Goal: Task Accomplishment & Management: Manage account settings

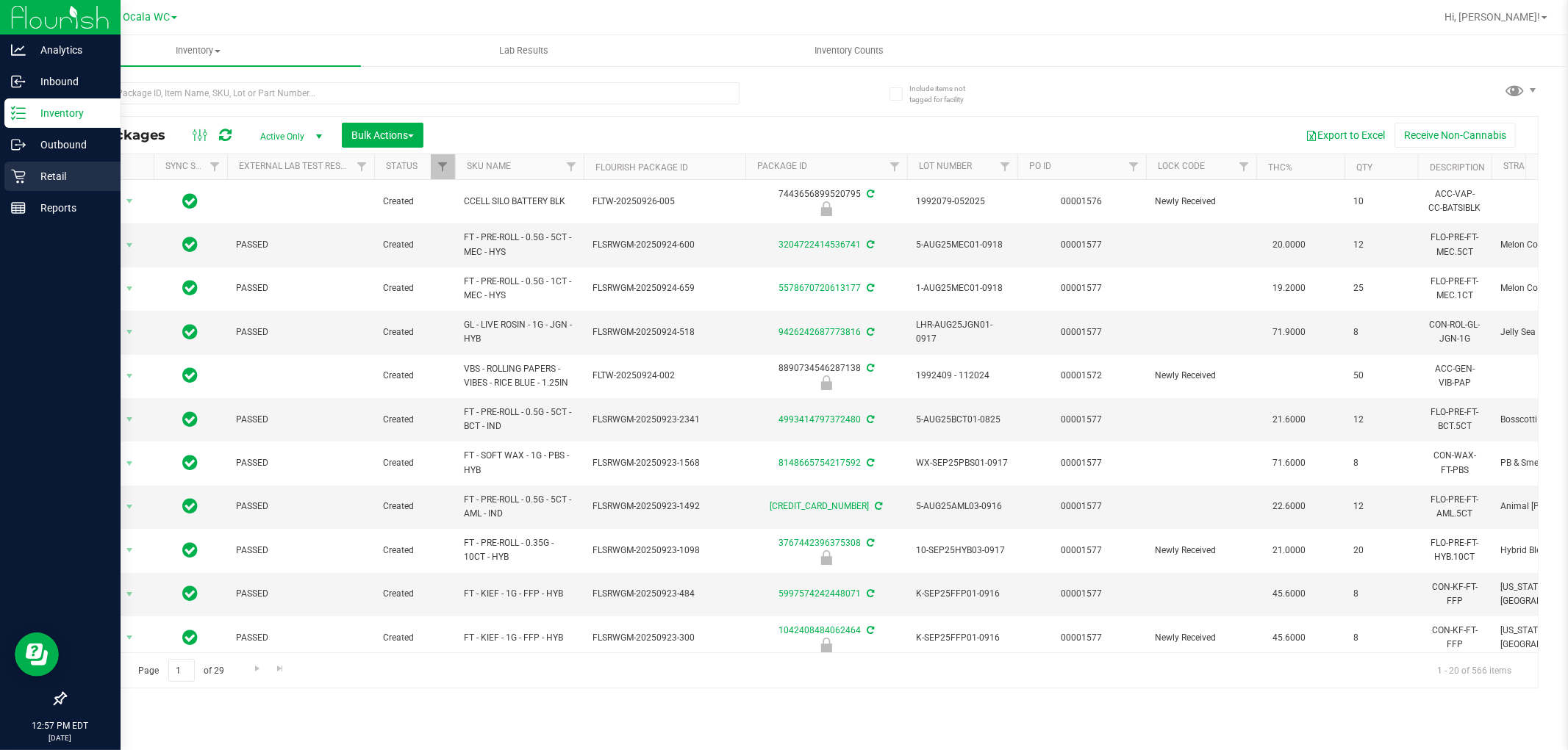
click at [33, 168] on p "Retail" at bounding box center [70, 176] width 89 height 18
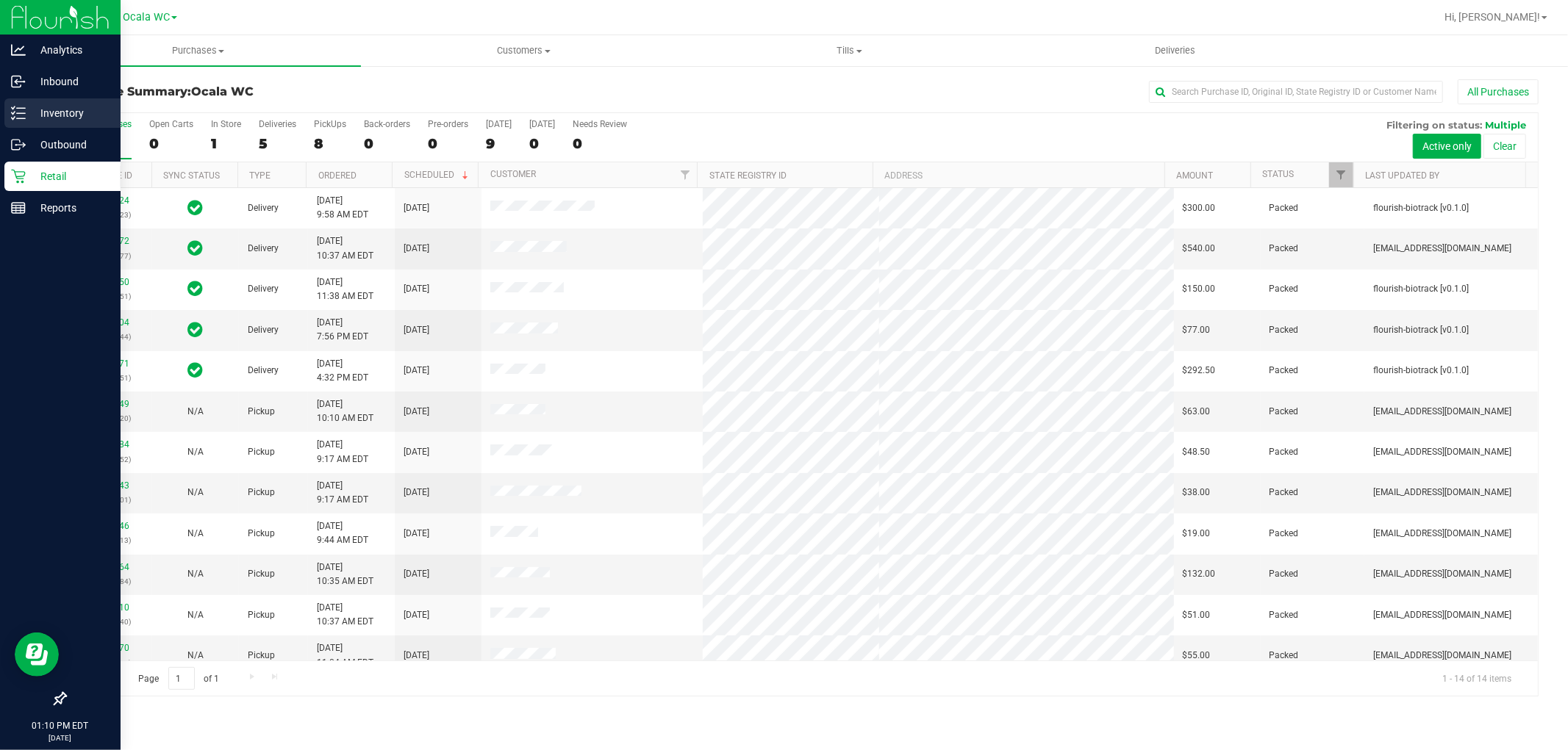
click at [60, 104] on p "Inventory" at bounding box center [70, 113] width 89 height 18
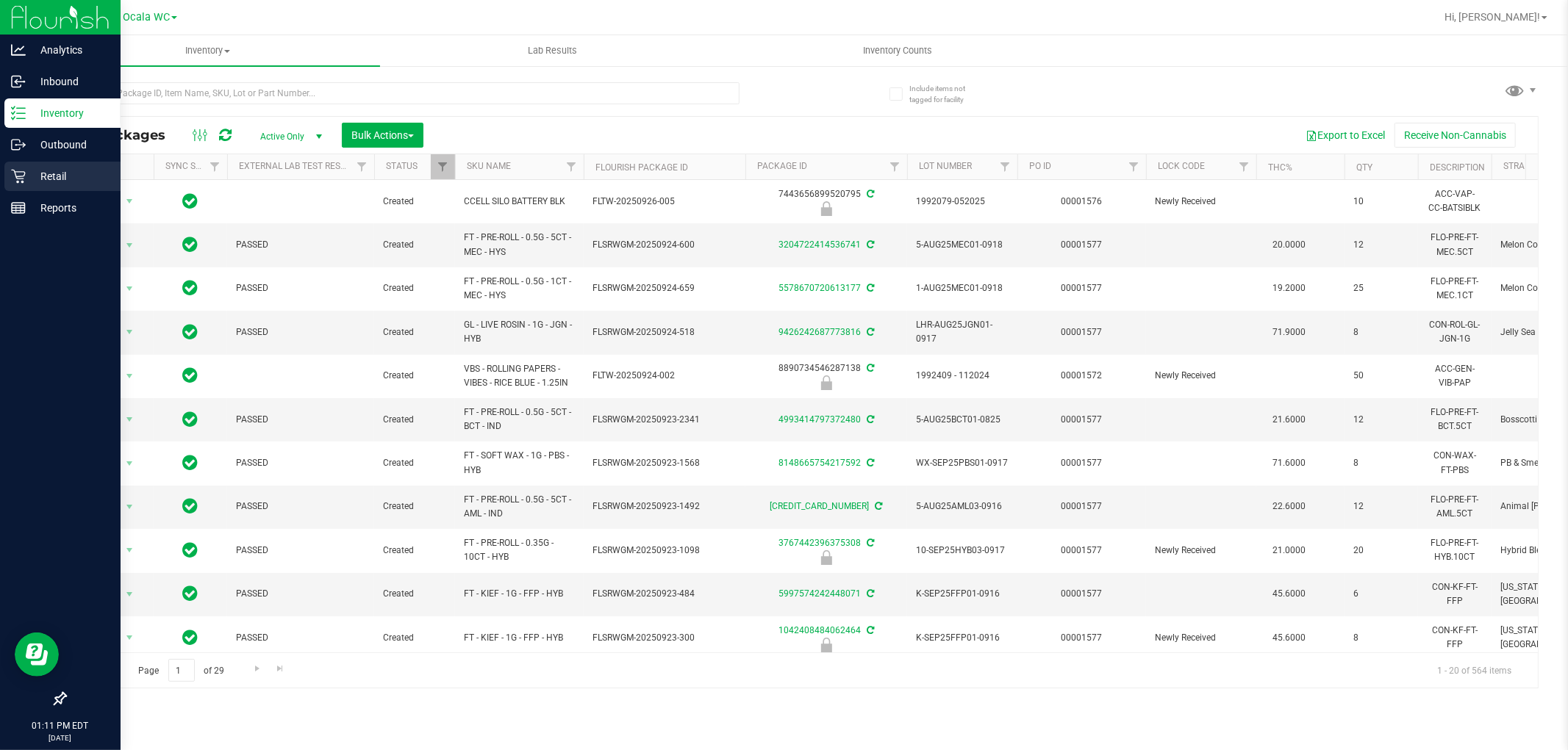
click at [49, 185] on div "Retail" at bounding box center [62, 176] width 116 height 29
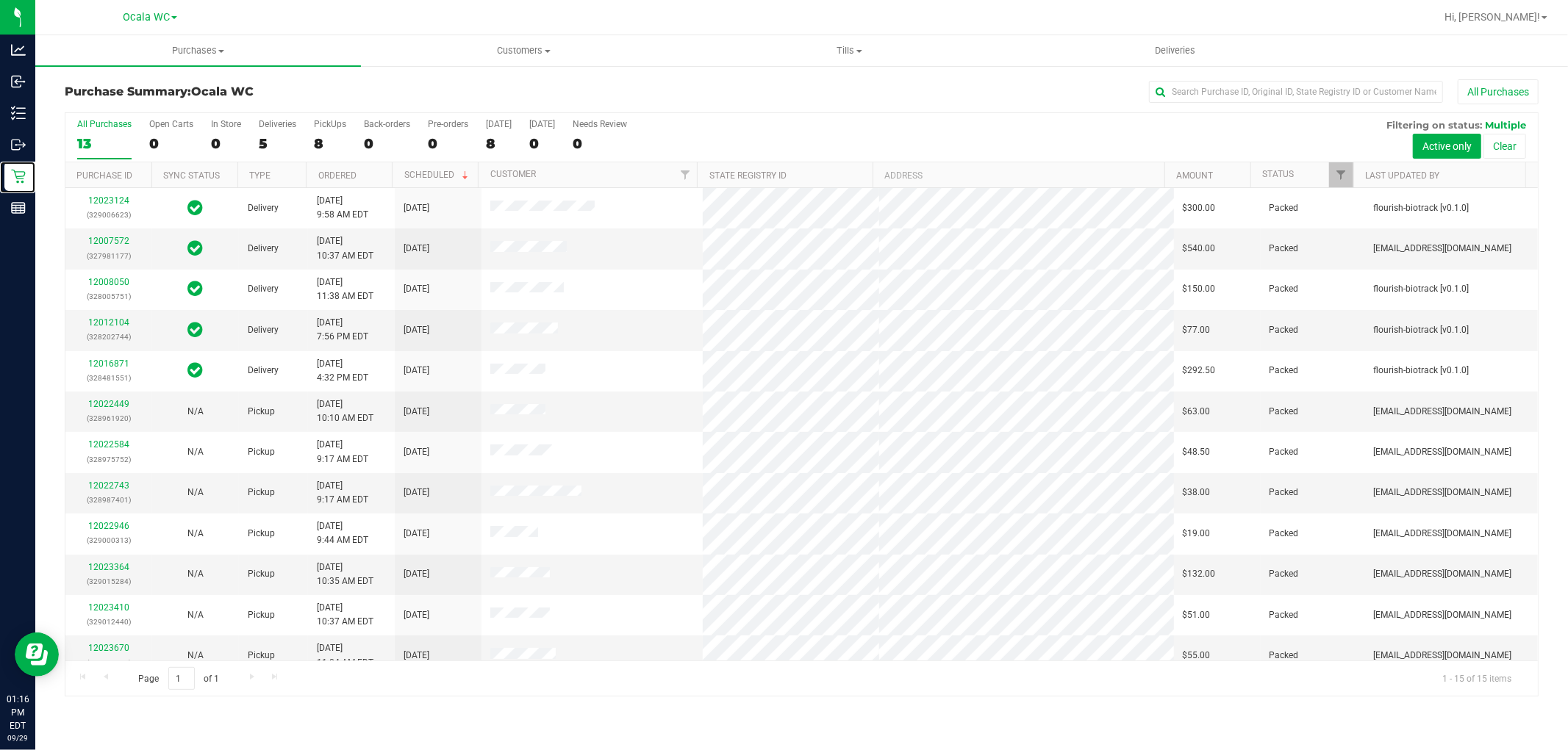
scroll to position [138, 0]
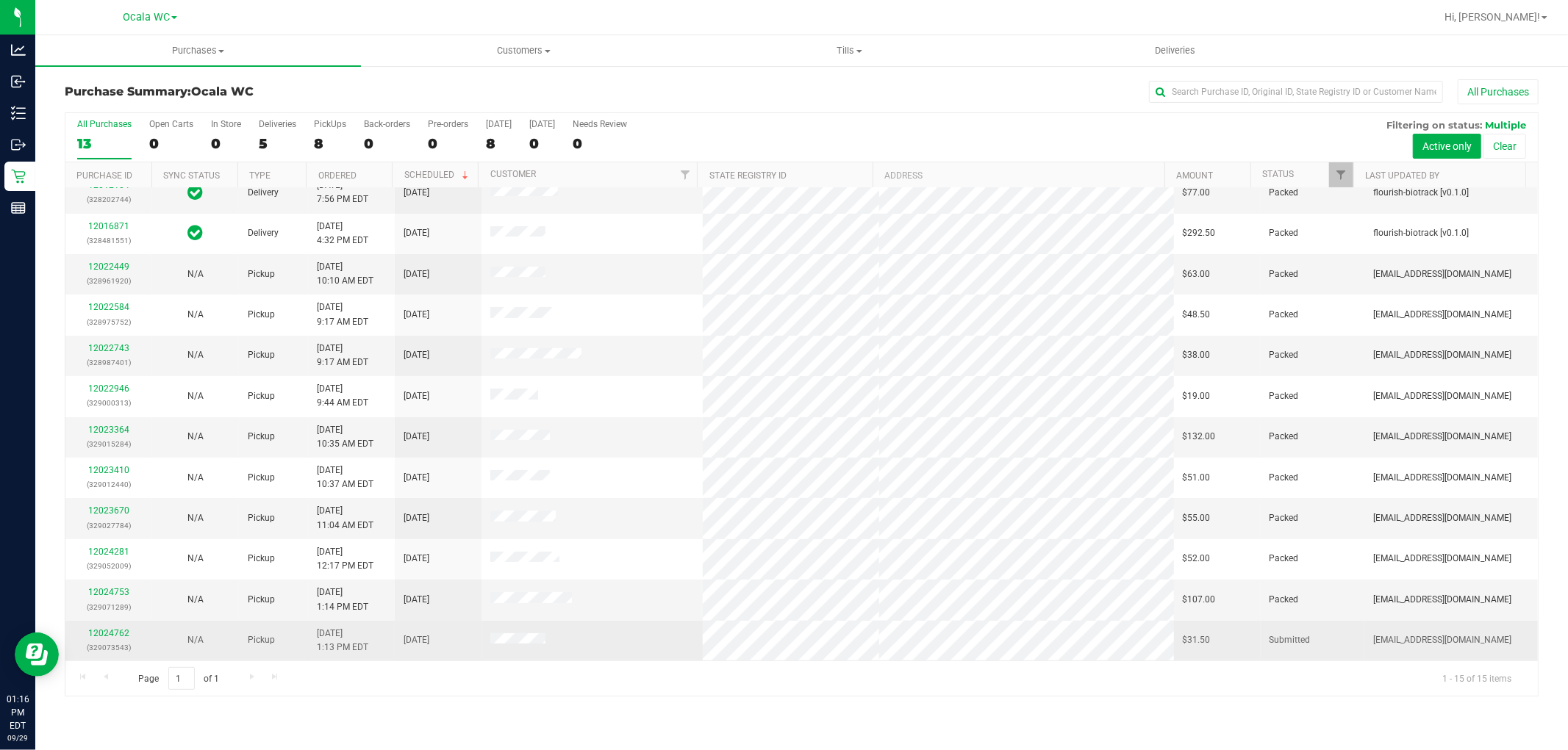
click at [611, 643] on td at bounding box center [591, 641] width 221 height 40
click at [118, 636] on link "12024762" at bounding box center [109, 633] width 41 height 10
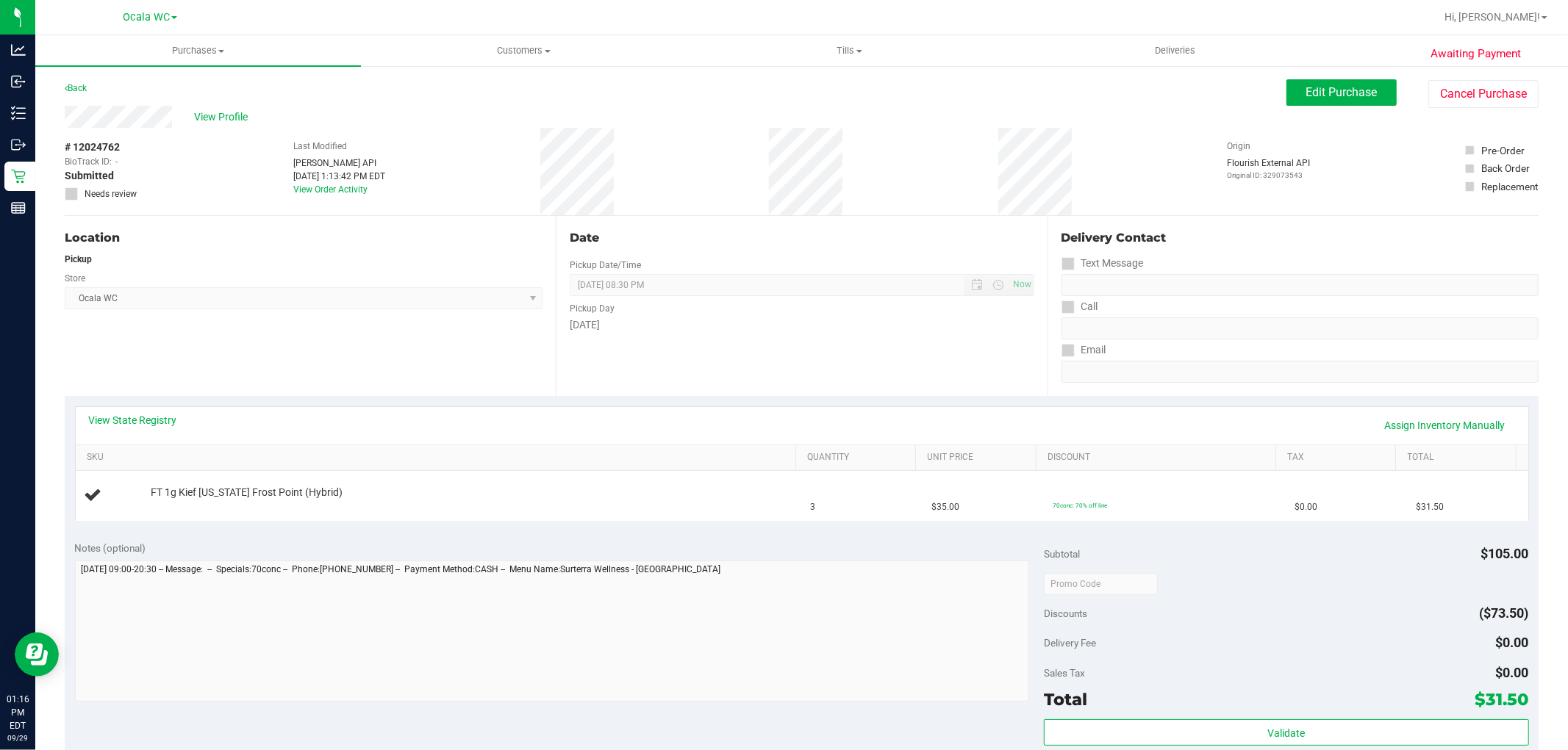
click at [121, 423] on link "View State Registry" at bounding box center [133, 420] width 89 height 15
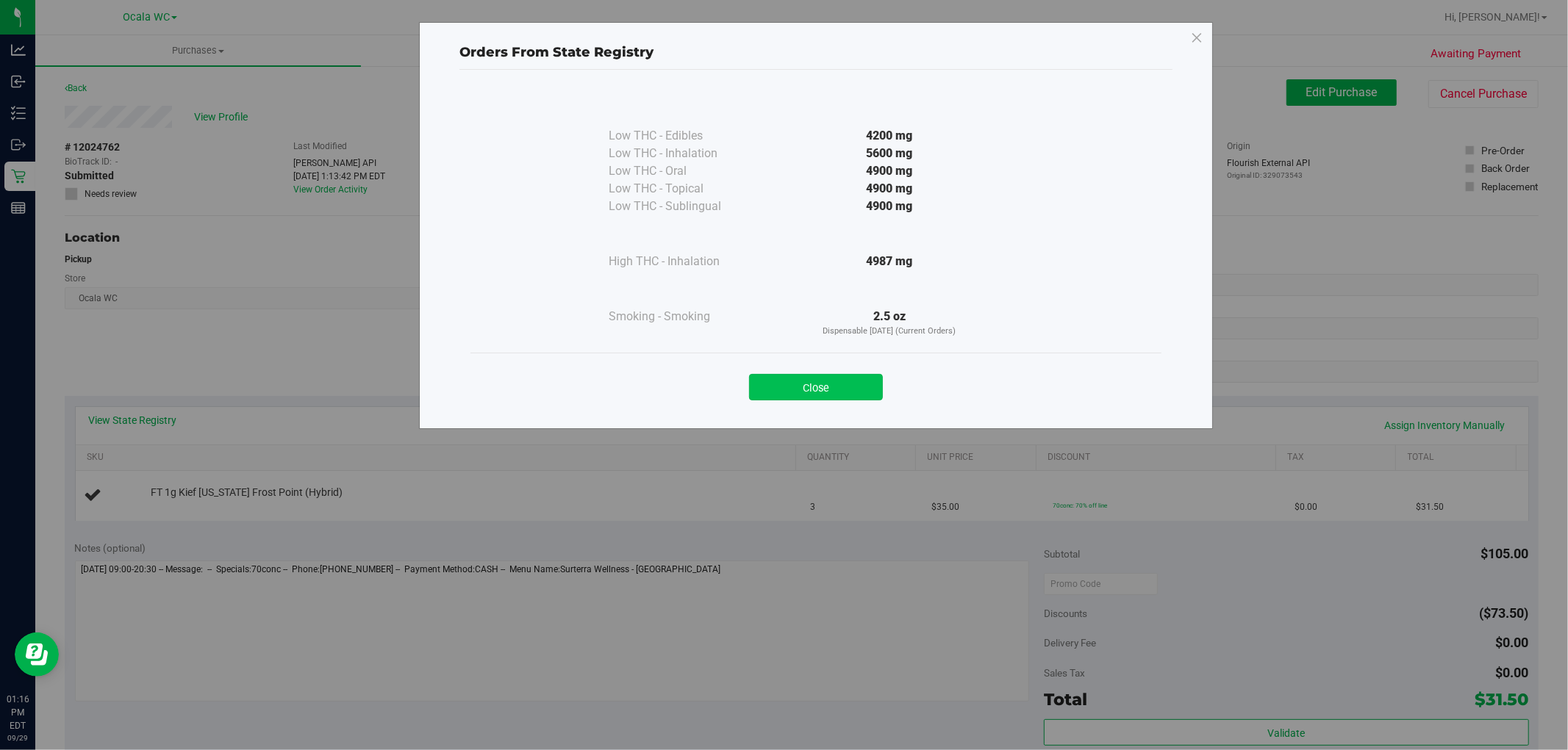
click at [809, 376] on button "Close" at bounding box center [816, 388] width 134 height 27
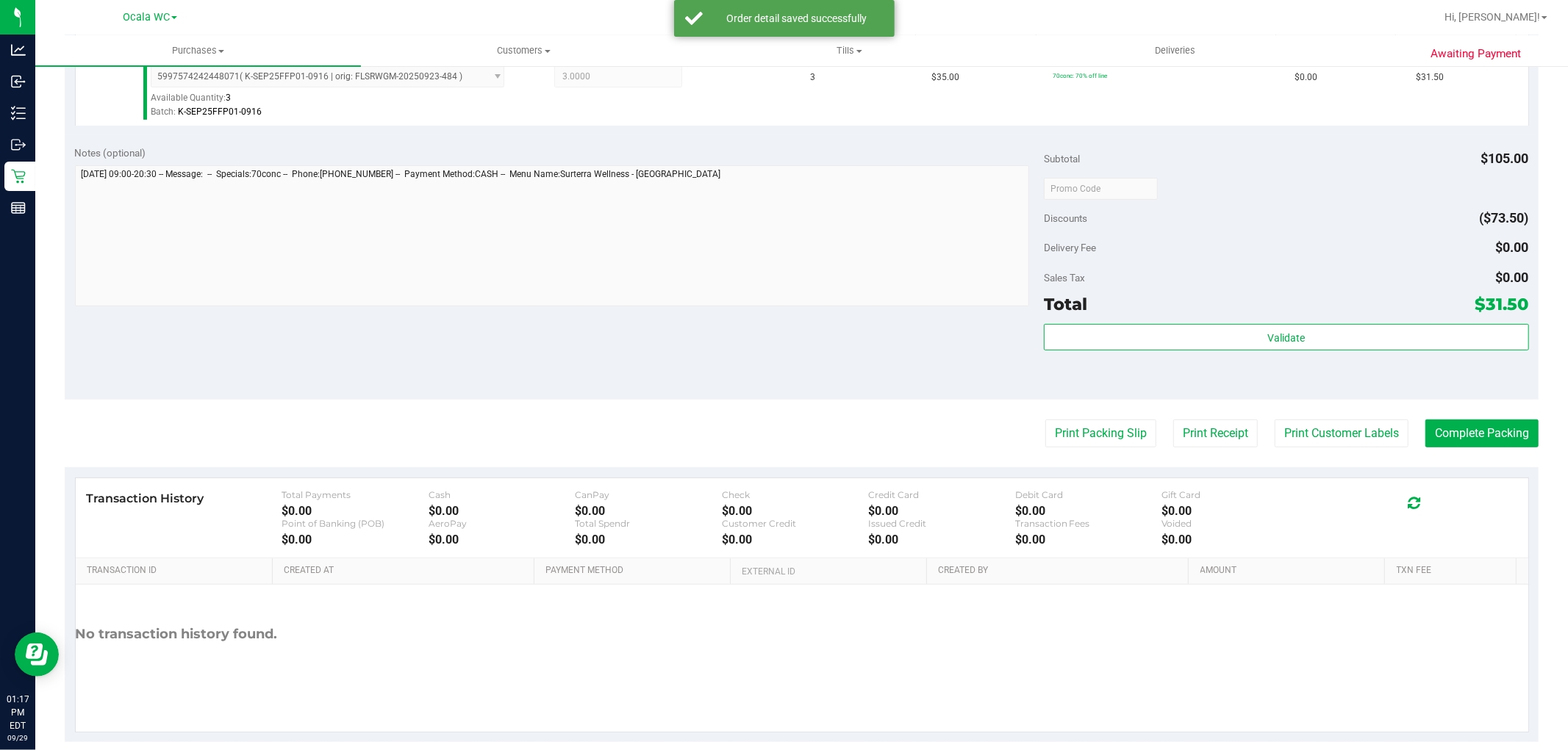
scroll to position [443, 0]
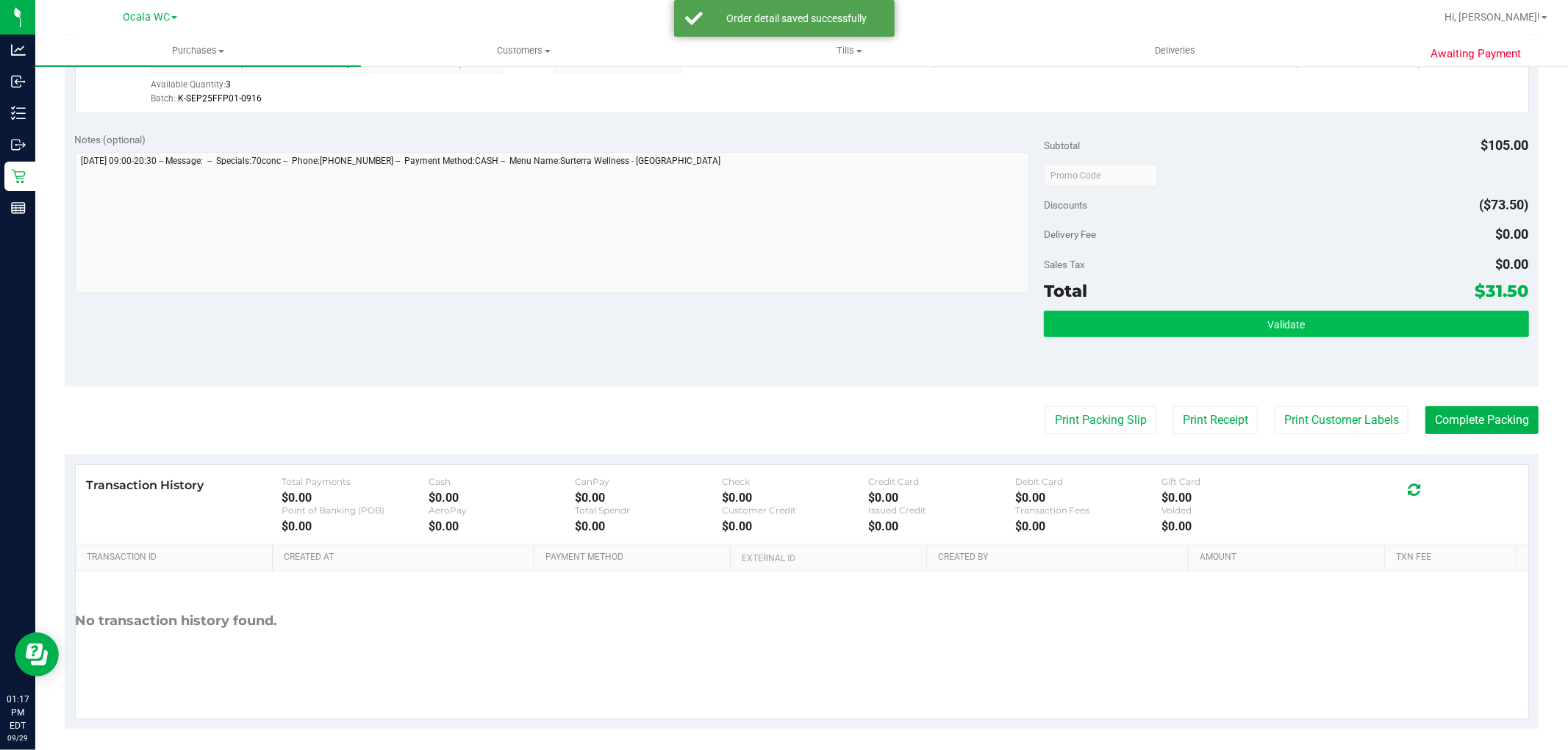
click at [1235, 315] on button "Validate" at bounding box center [1286, 324] width 485 height 27
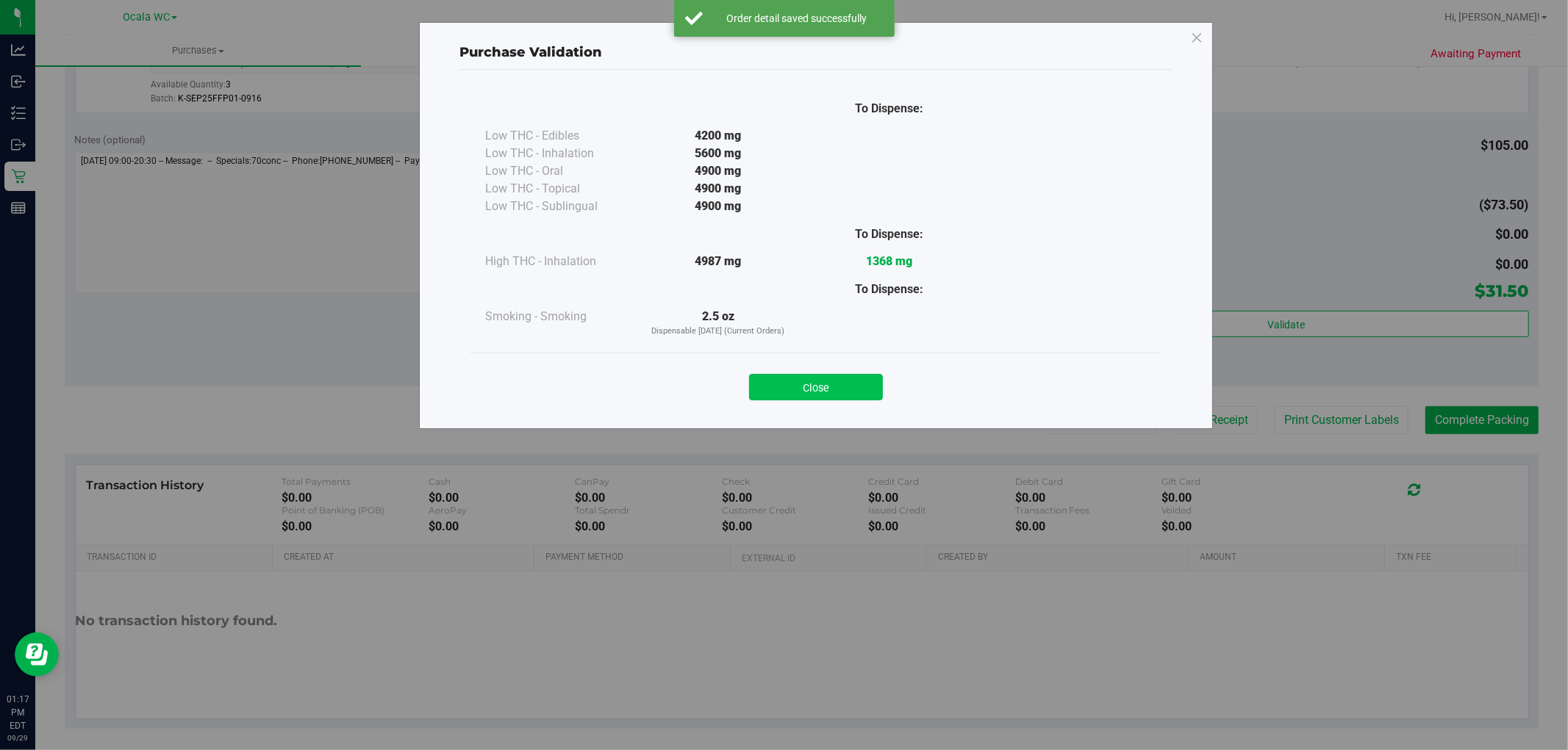
click at [822, 383] on button "Close" at bounding box center [816, 388] width 134 height 27
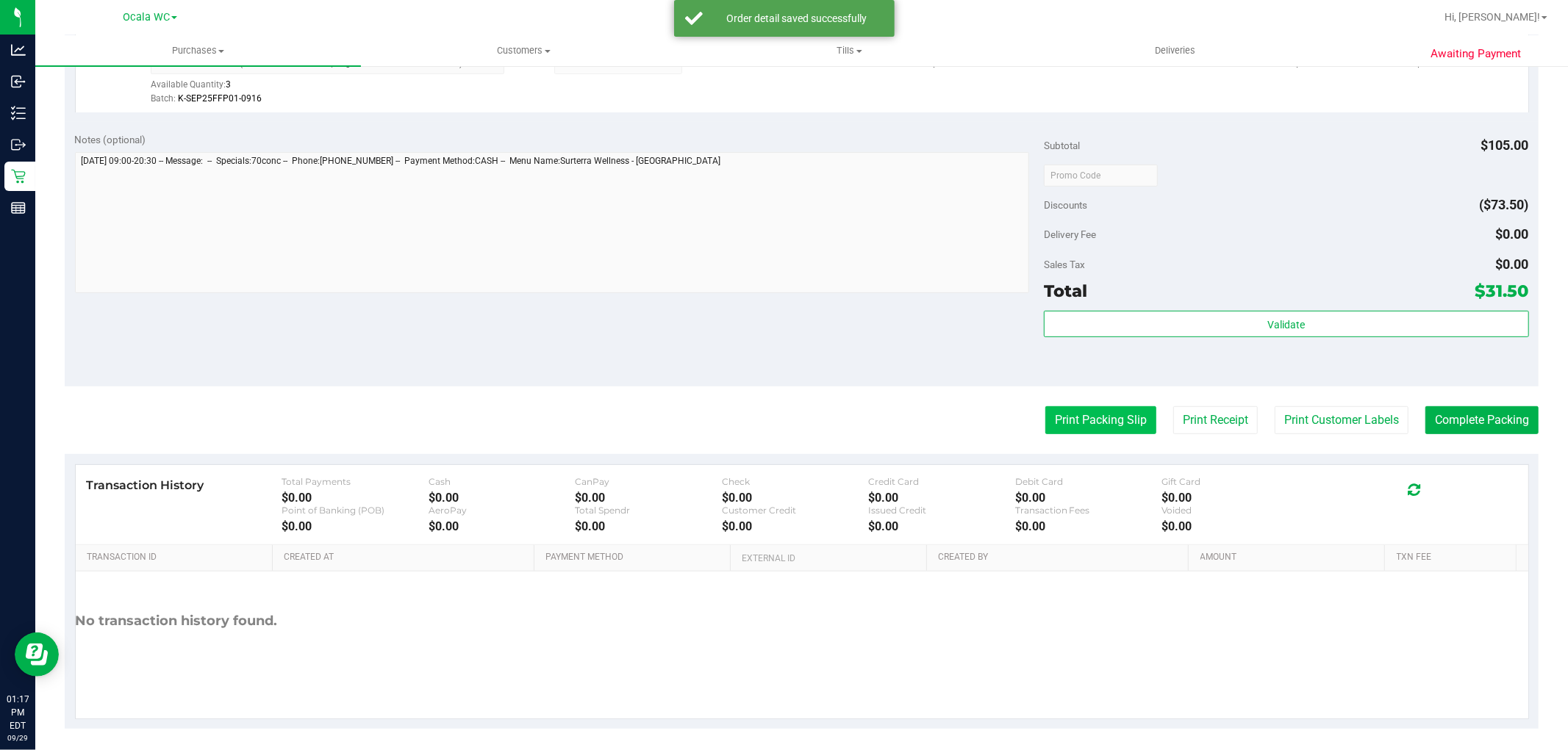
click at [1078, 419] on button "Print Packing Slip" at bounding box center [1100, 420] width 111 height 28
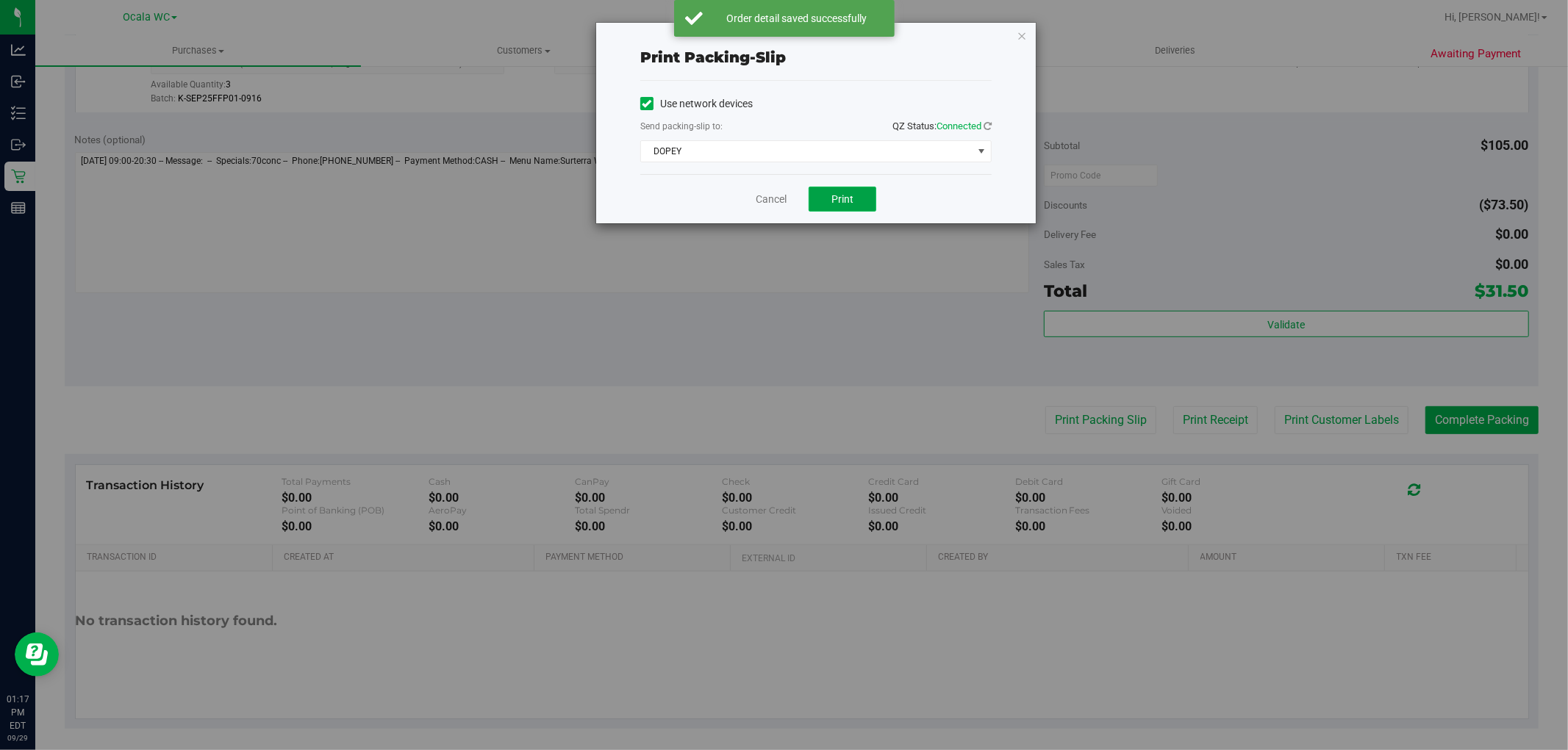
click at [841, 200] on span "Print" at bounding box center [842, 199] width 22 height 12
click at [761, 199] on link "Cancel" at bounding box center [771, 200] width 31 height 15
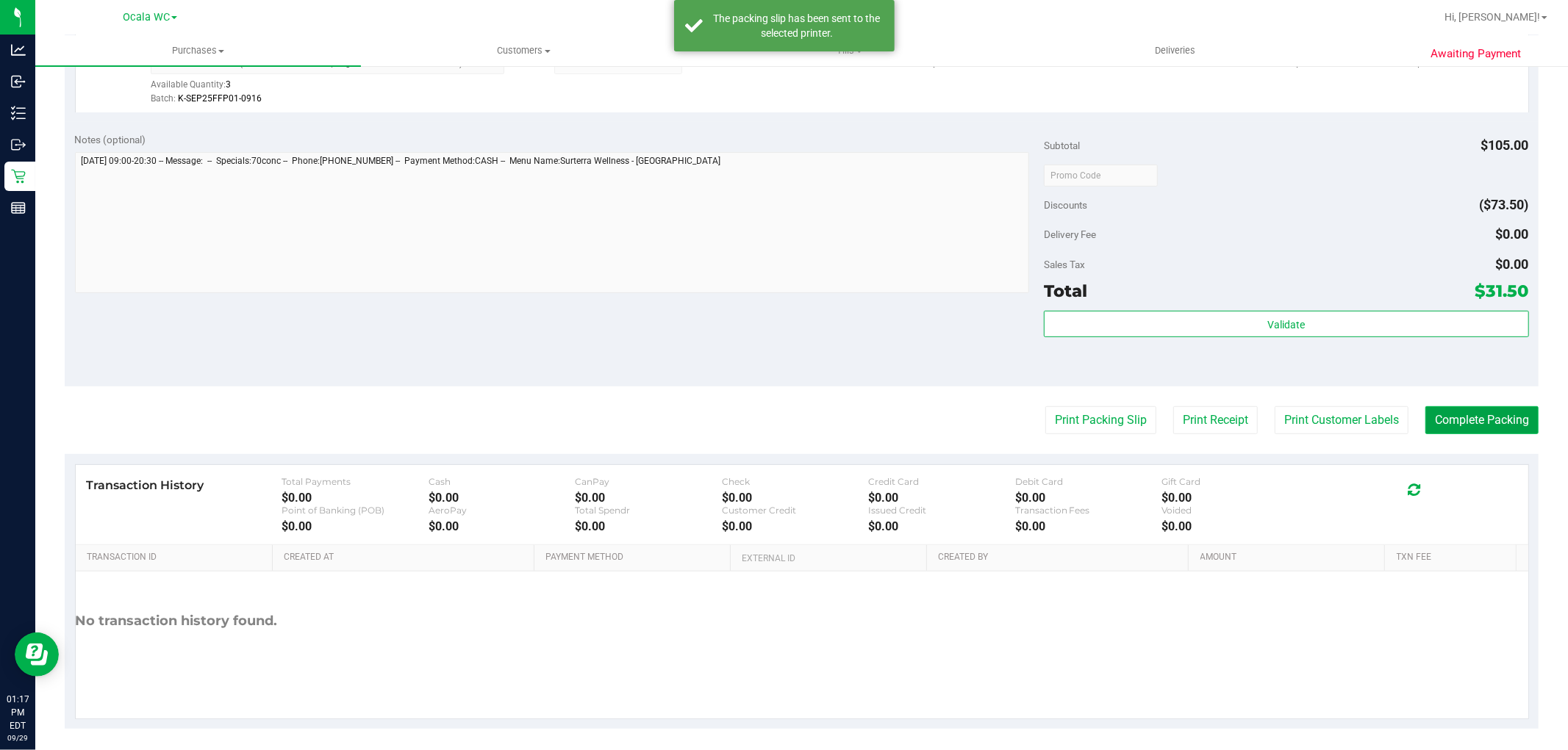
click at [1479, 415] on button "Complete Packing" at bounding box center [1482, 420] width 114 height 28
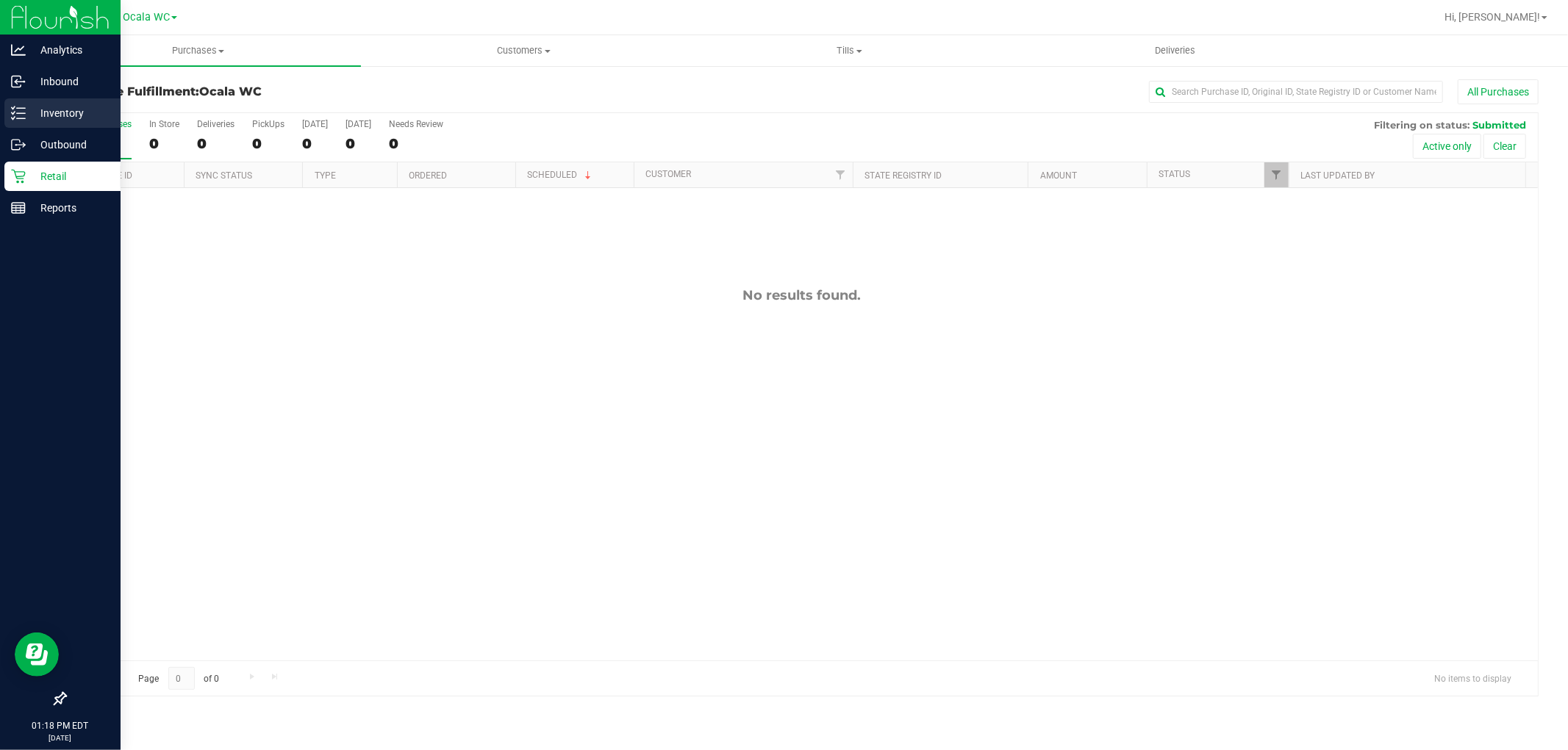
click at [72, 100] on div "Inventory" at bounding box center [62, 113] width 116 height 29
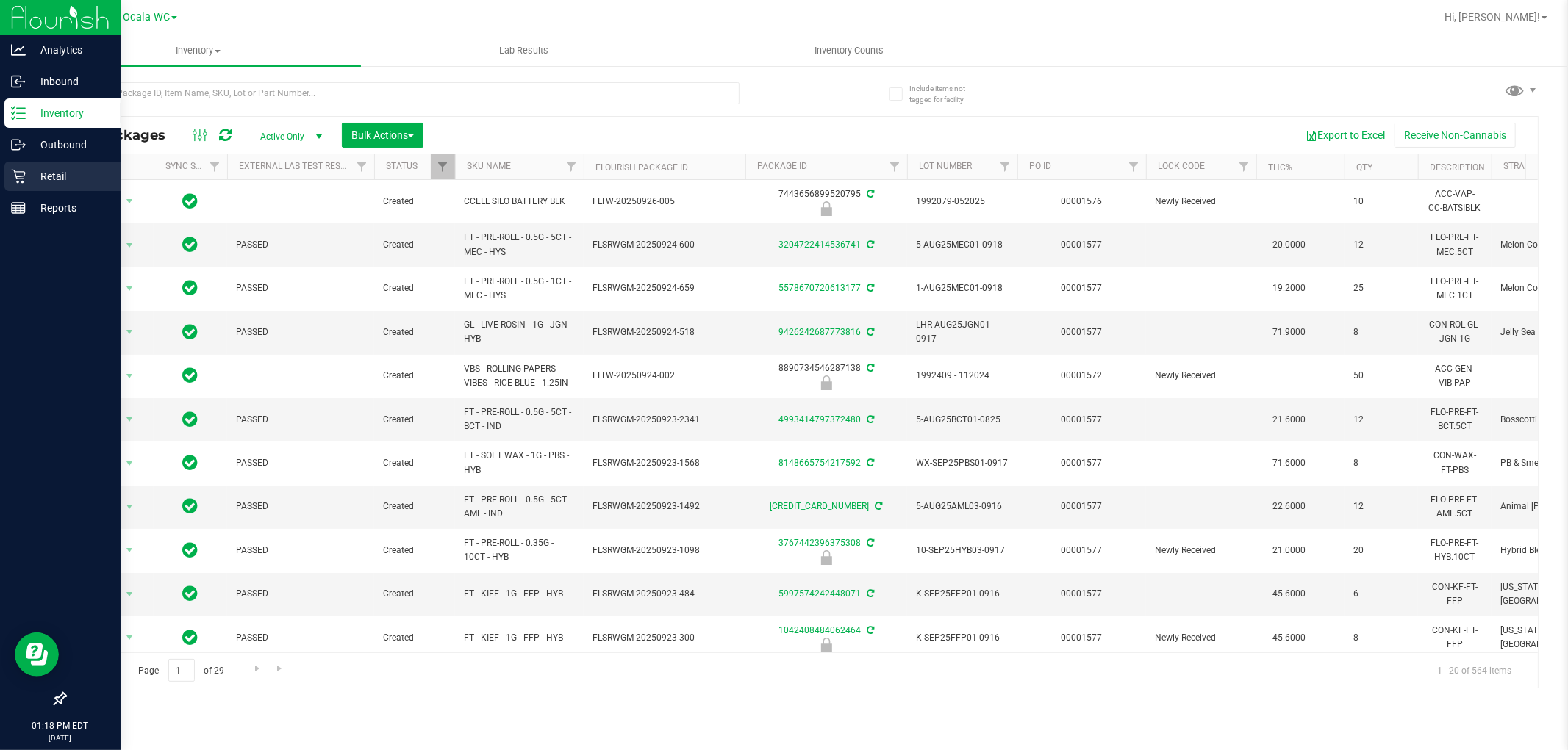
click at [38, 180] on p "Retail" at bounding box center [70, 176] width 89 height 18
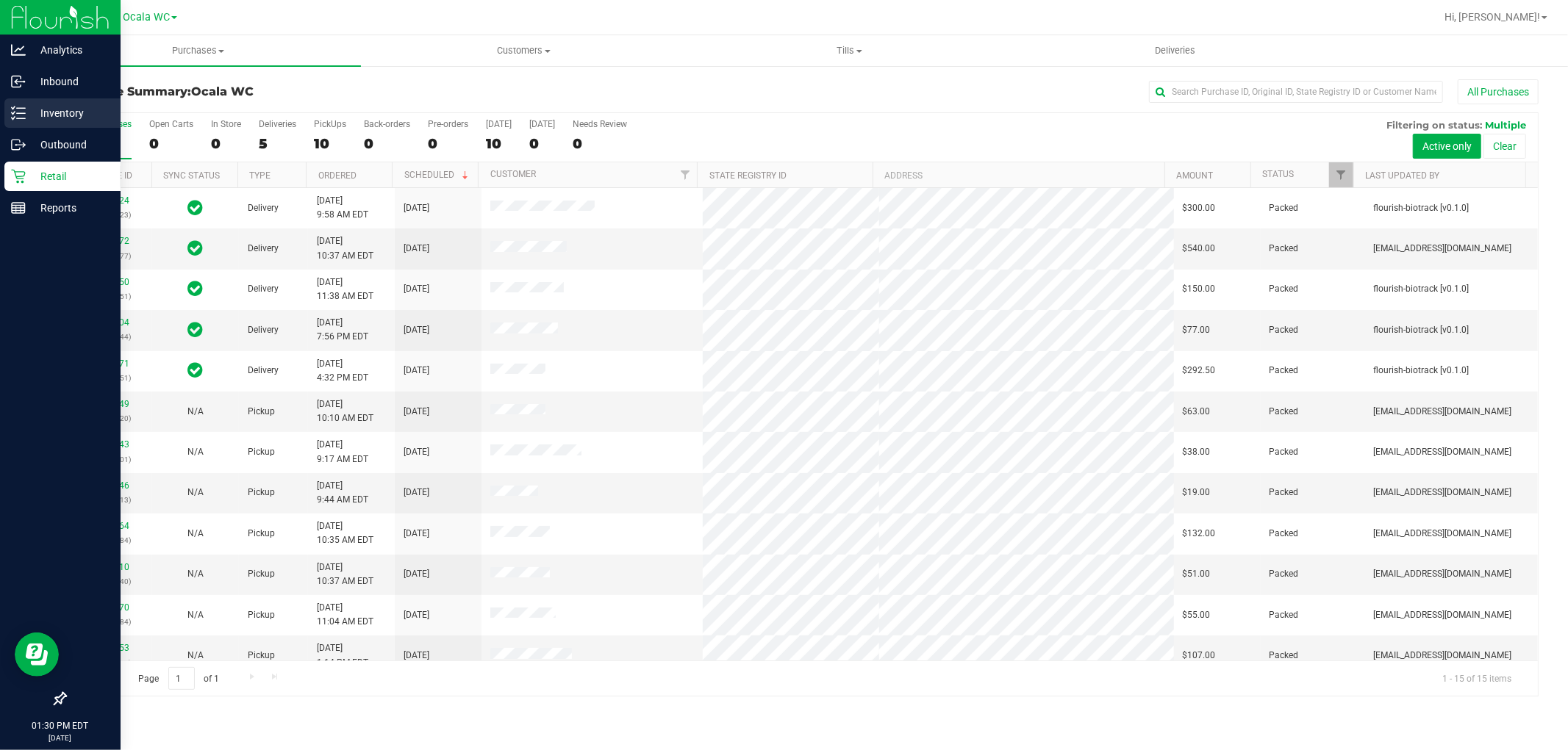
click at [62, 119] on p "Inventory" at bounding box center [70, 113] width 89 height 18
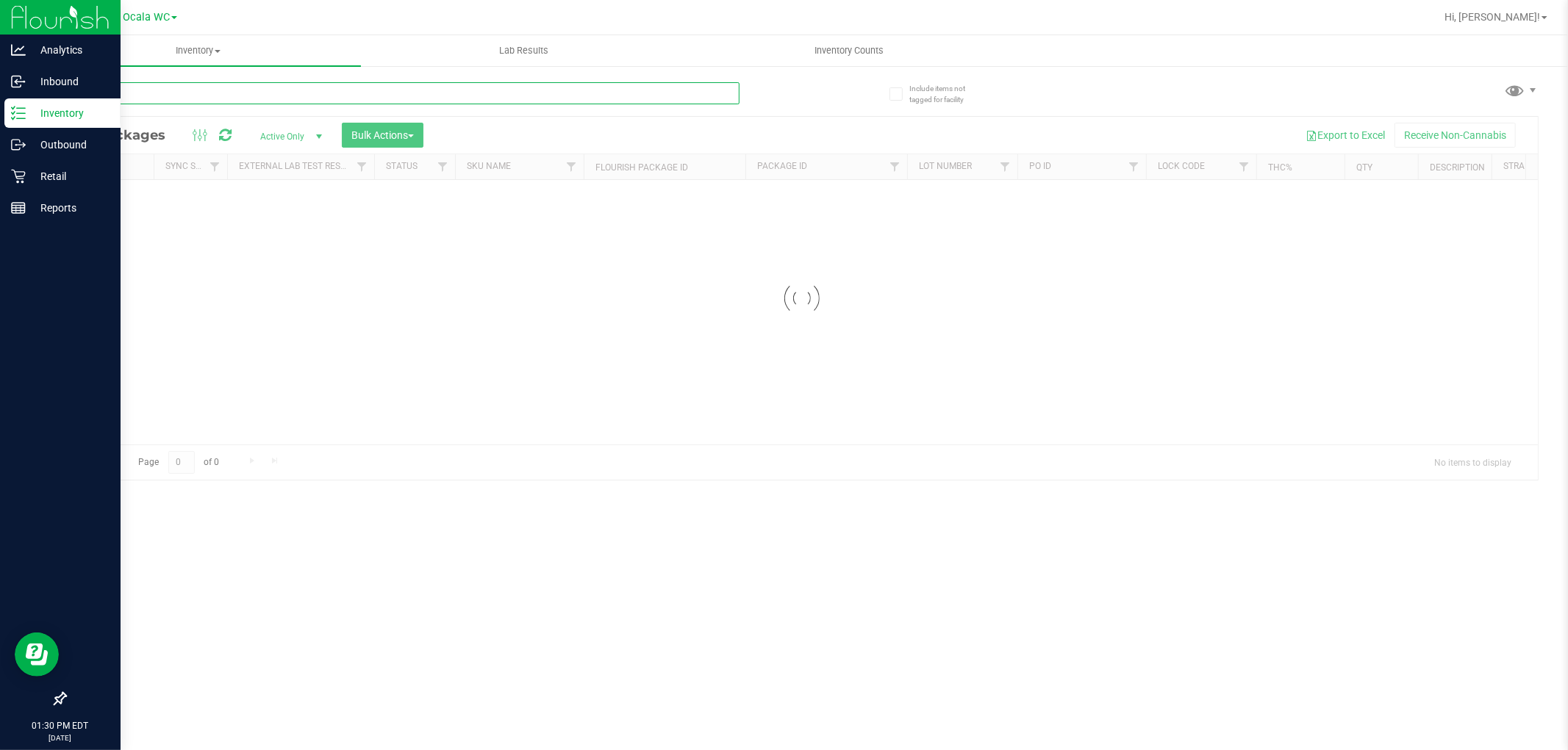
click at [291, 98] on input "text" at bounding box center [402, 94] width 675 height 22
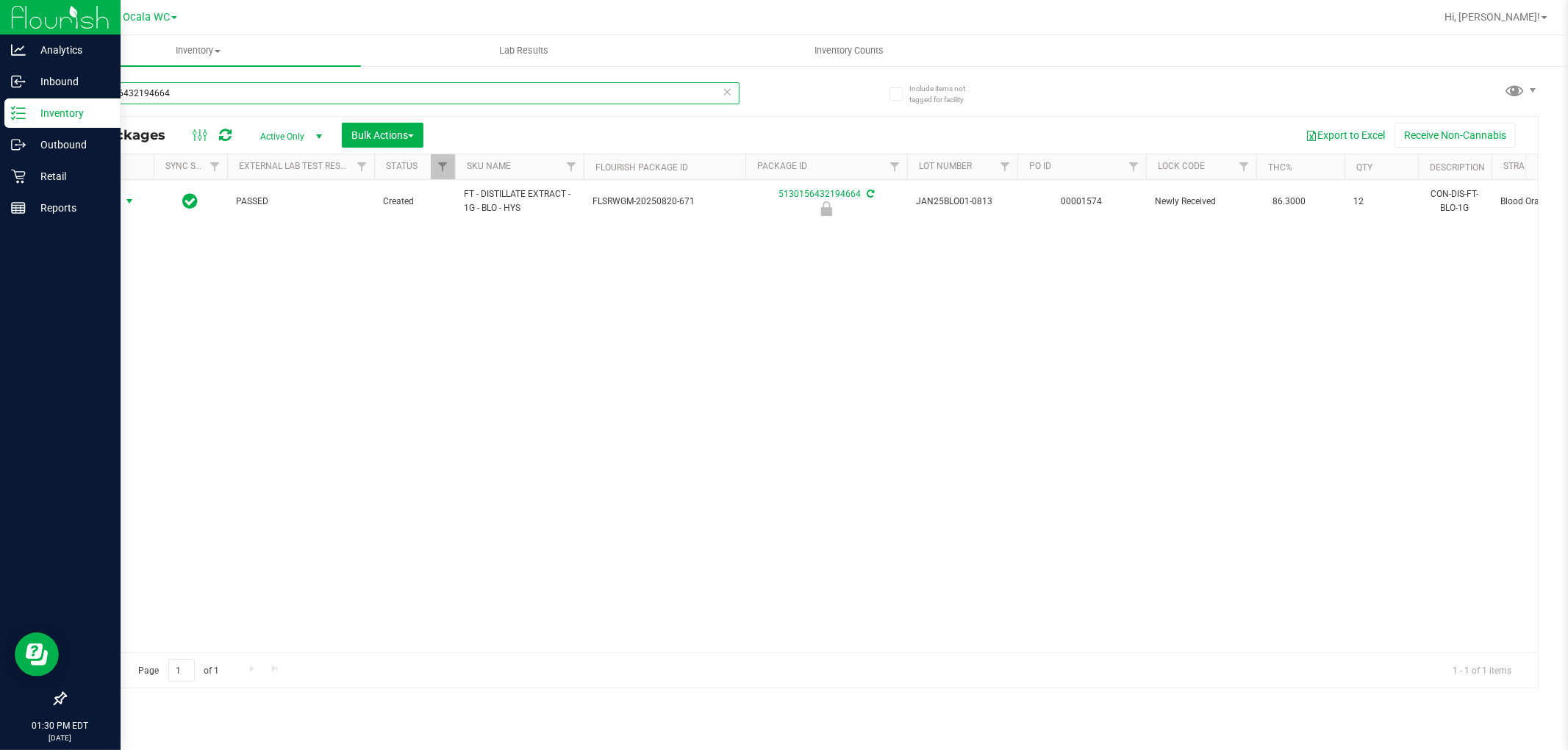
type input "5130156432194664"
click at [129, 201] on span "select" at bounding box center [129, 201] width 12 height 12
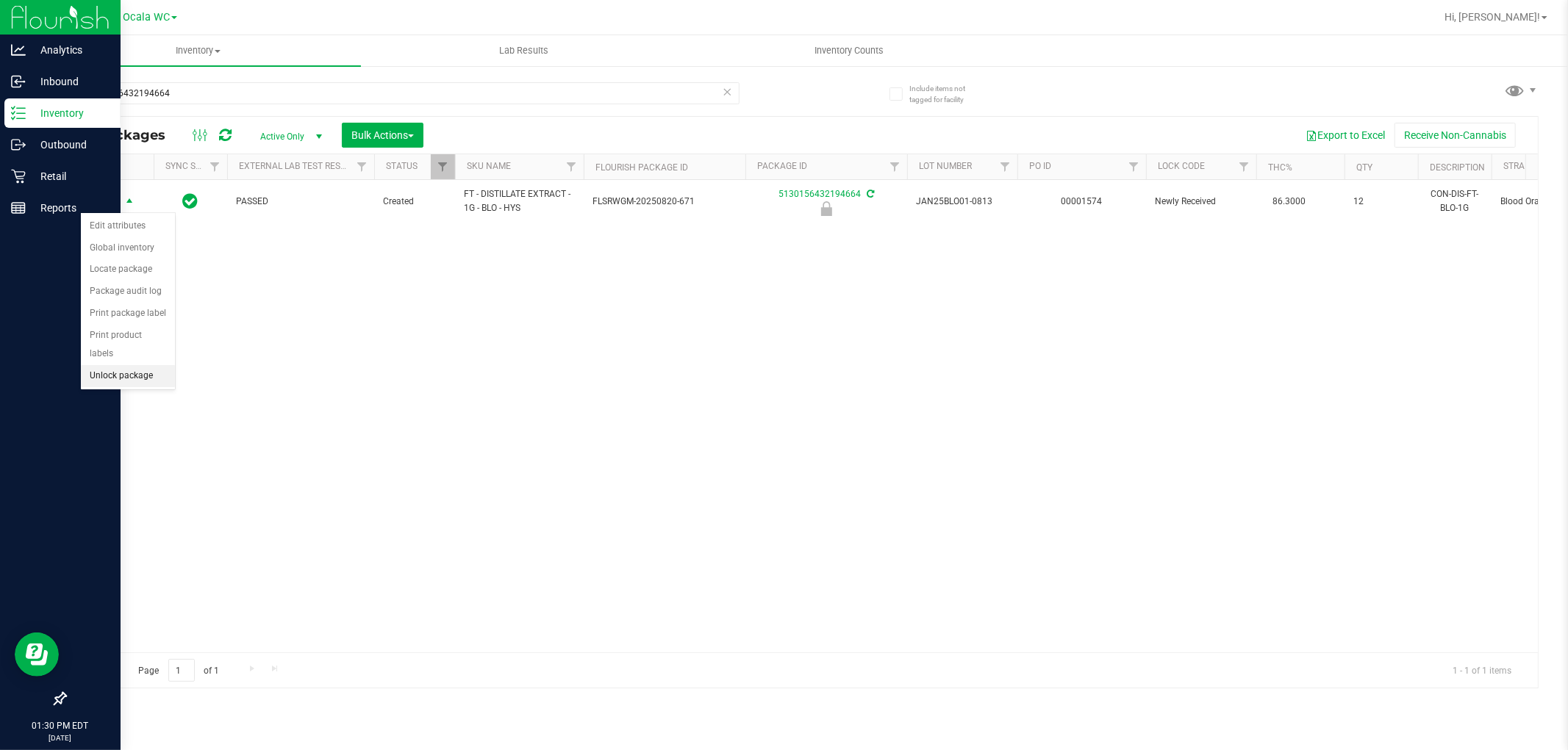
click at [116, 377] on li "Unlock package" at bounding box center [128, 376] width 94 height 22
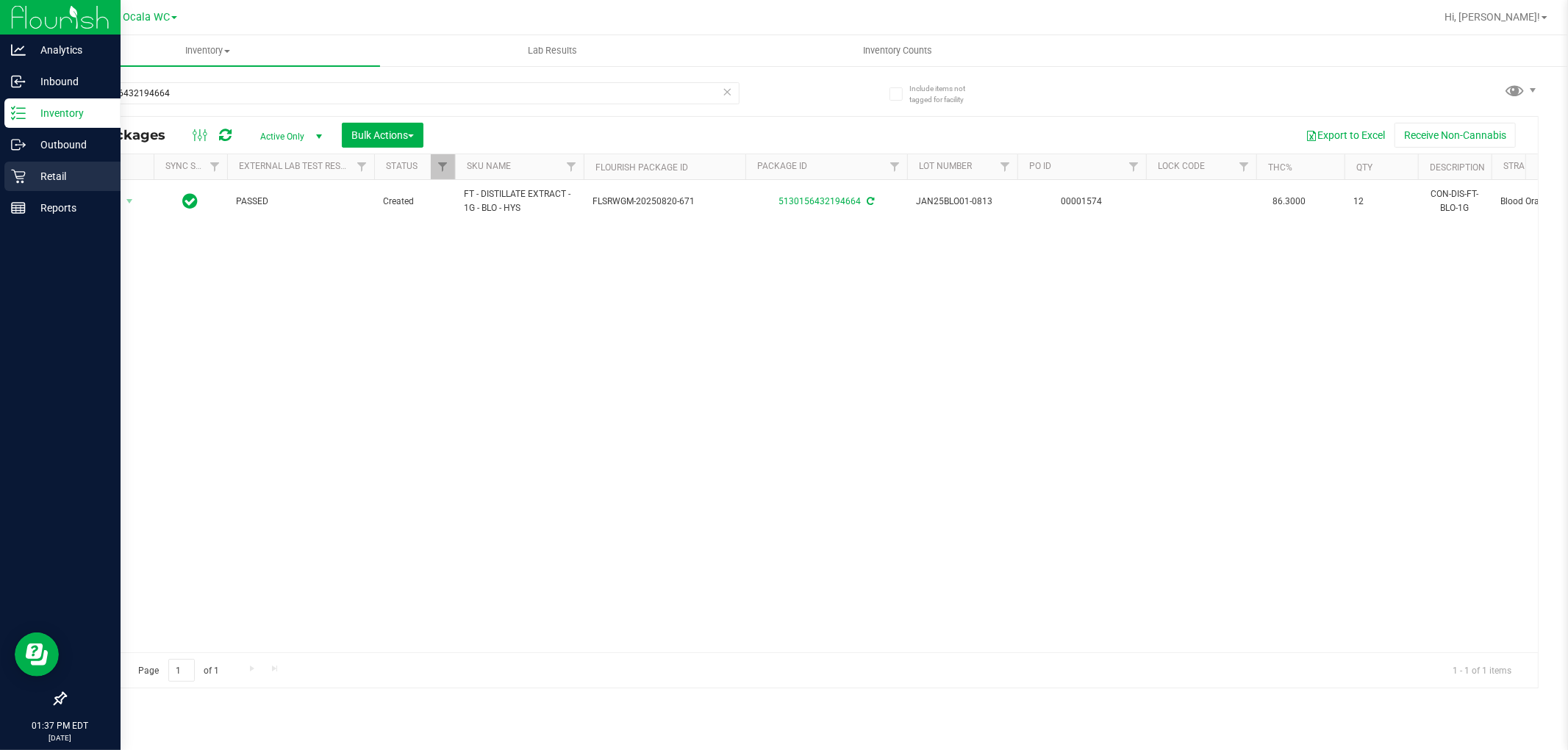
click at [63, 169] on p "Retail" at bounding box center [70, 176] width 89 height 18
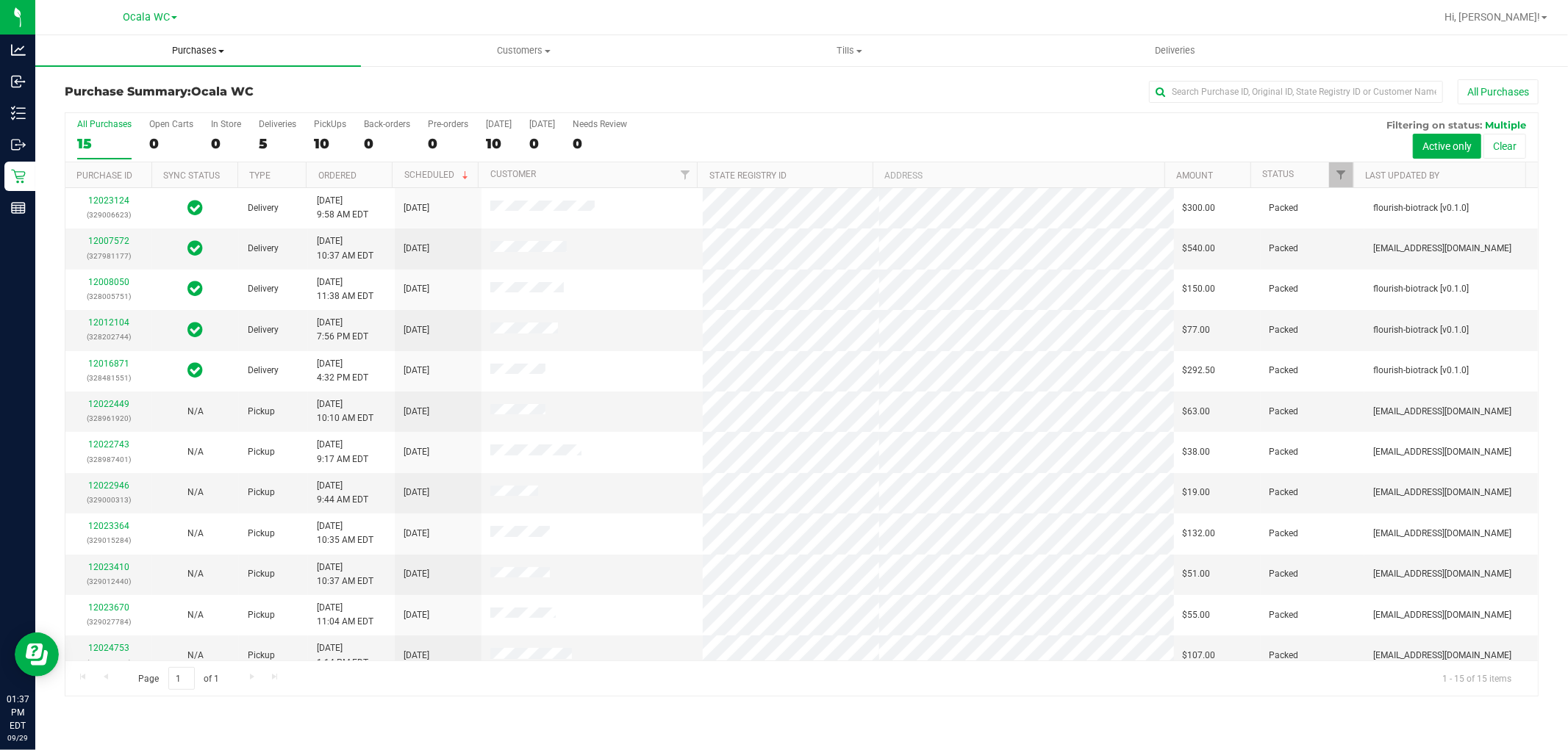
click at [190, 49] on span "Purchases" at bounding box center [198, 51] width 326 height 13
click at [104, 104] on span "Fulfillment" at bounding box center [80, 106] width 91 height 13
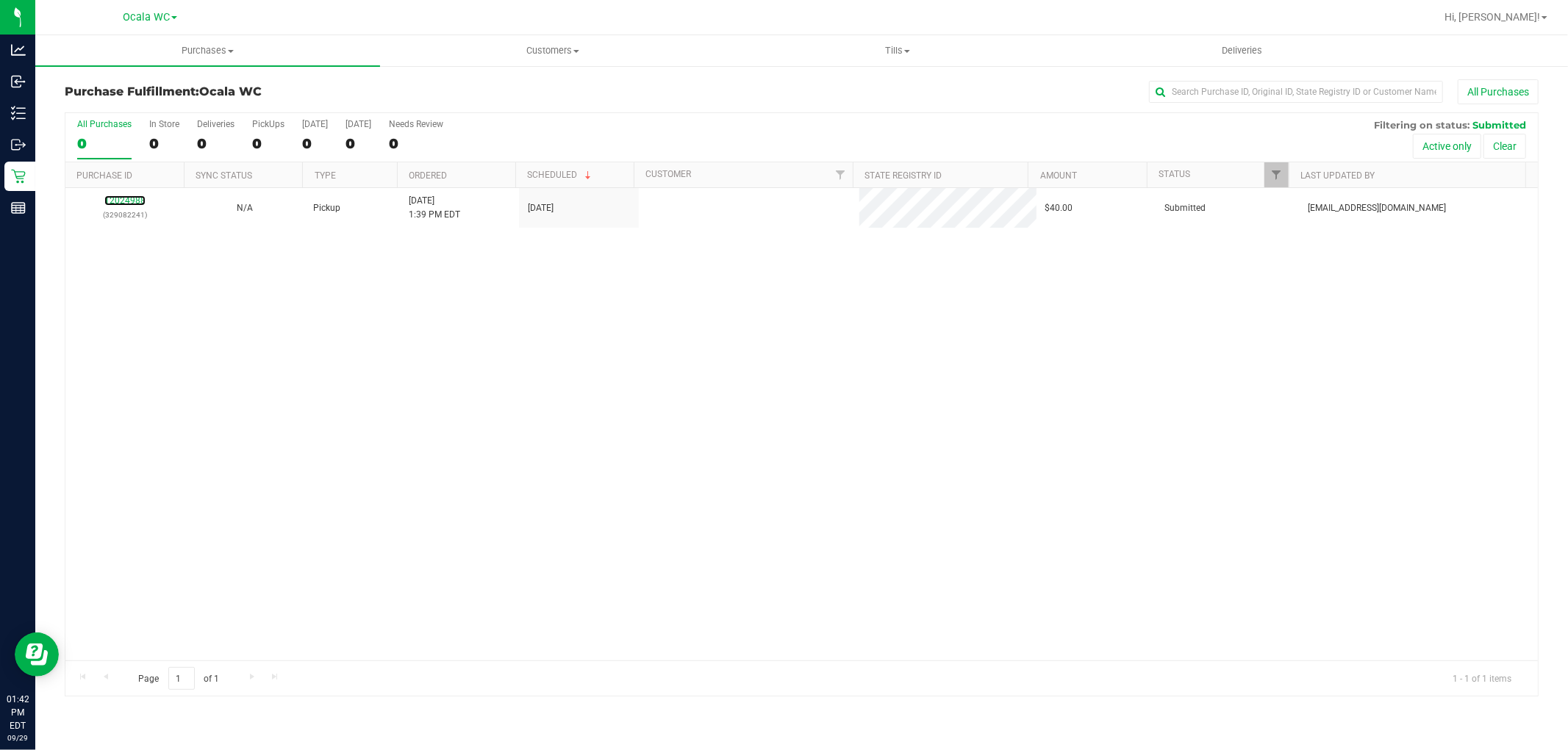
click at [125, 202] on link "12024988" at bounding box center [124, 200] width 41 height 10
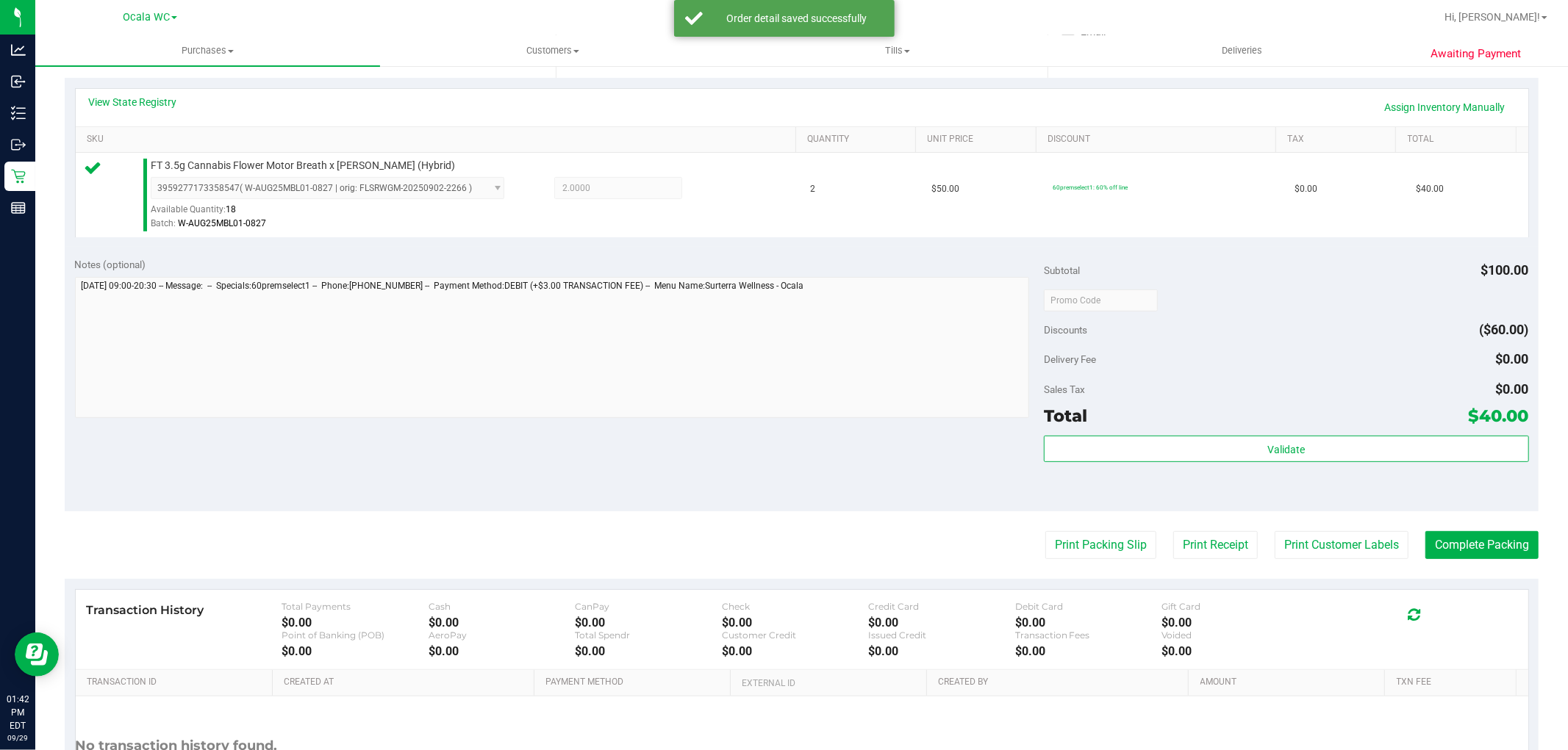
scroll to position [327, 0]
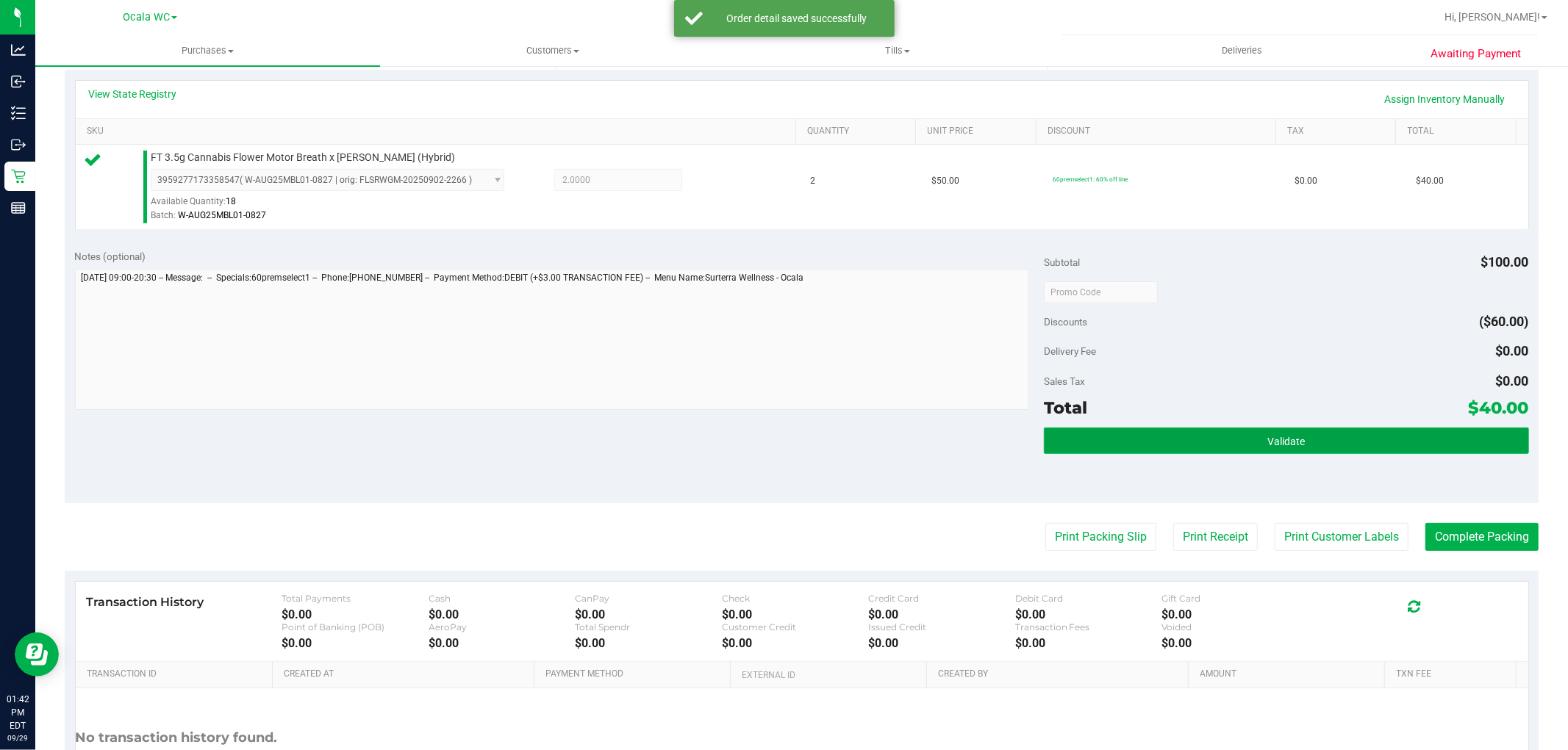
click at [1267, 438] on span "Validate" at bounding box center [1286, 442] width 38 height 12
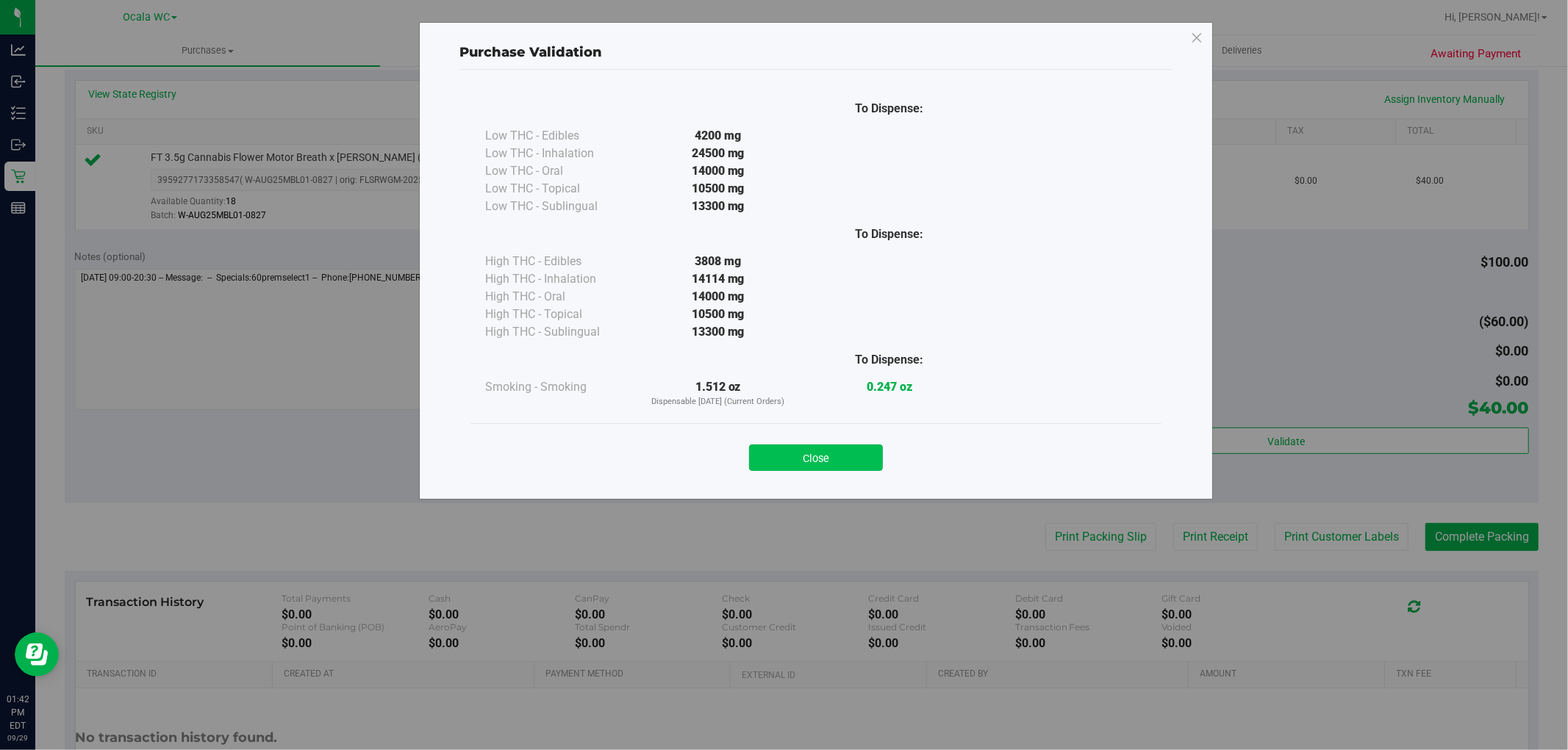
click at [857, 448] on button "Close" at bounding box center [816, 458] width 134 height 27
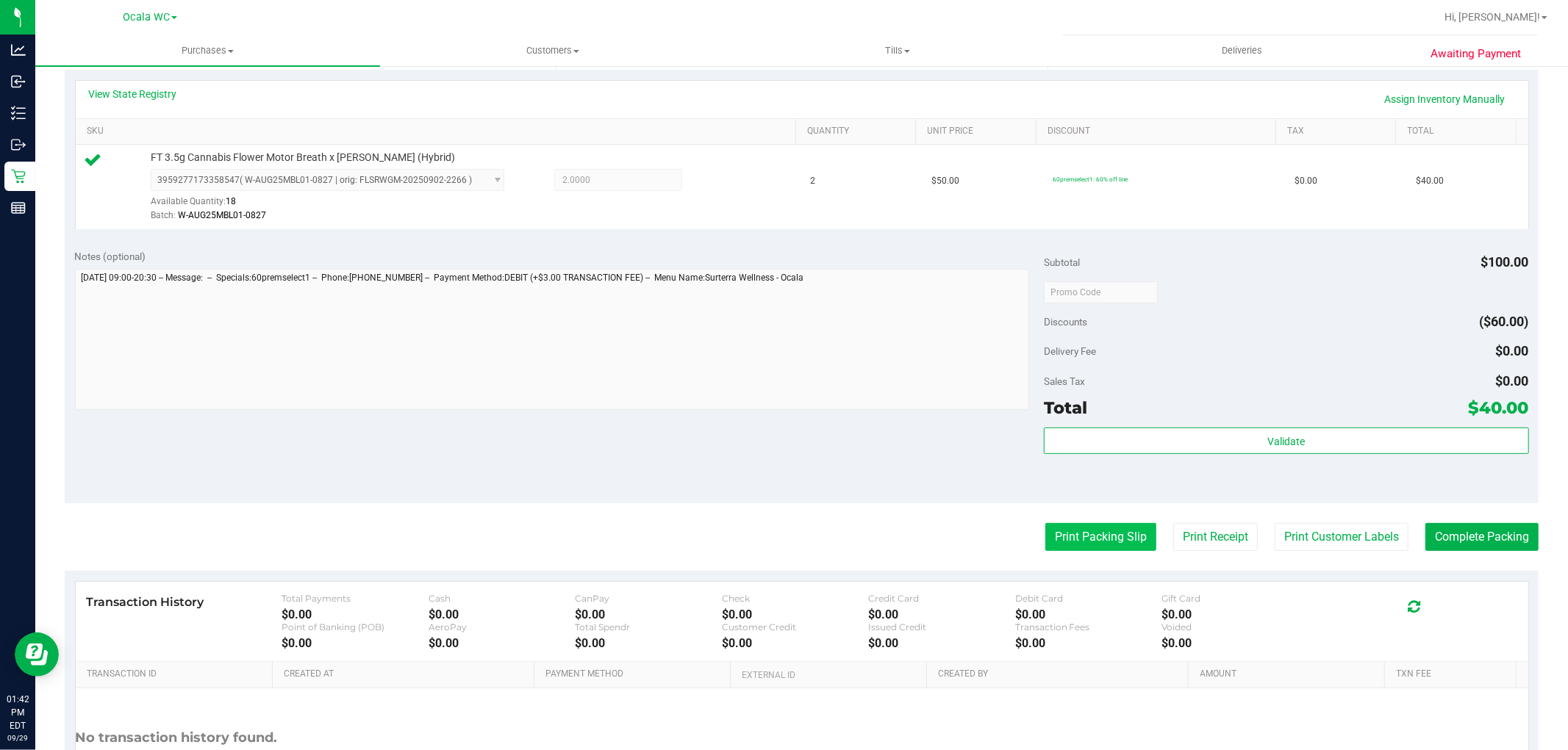
click at [1111, 534] on button "Print Packing Slip" at bounding box center [1100, 536] width 111 height 28
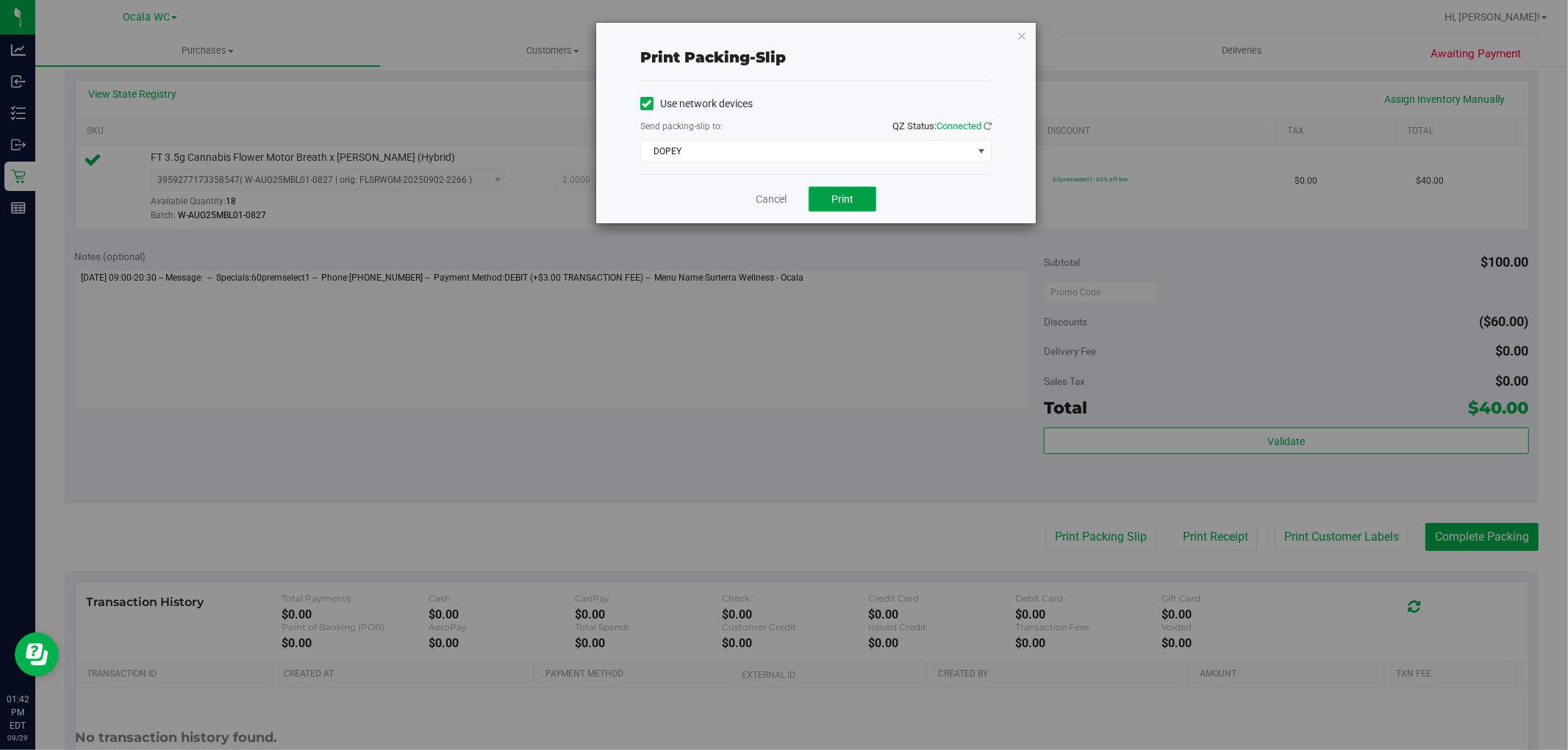
click at [846, 209] on button "Print" at bounding box center [842, 199] width 68 height 25
click at [781, 200] on link "Cancel" at bounding box center [771, 200] width 31 height 15
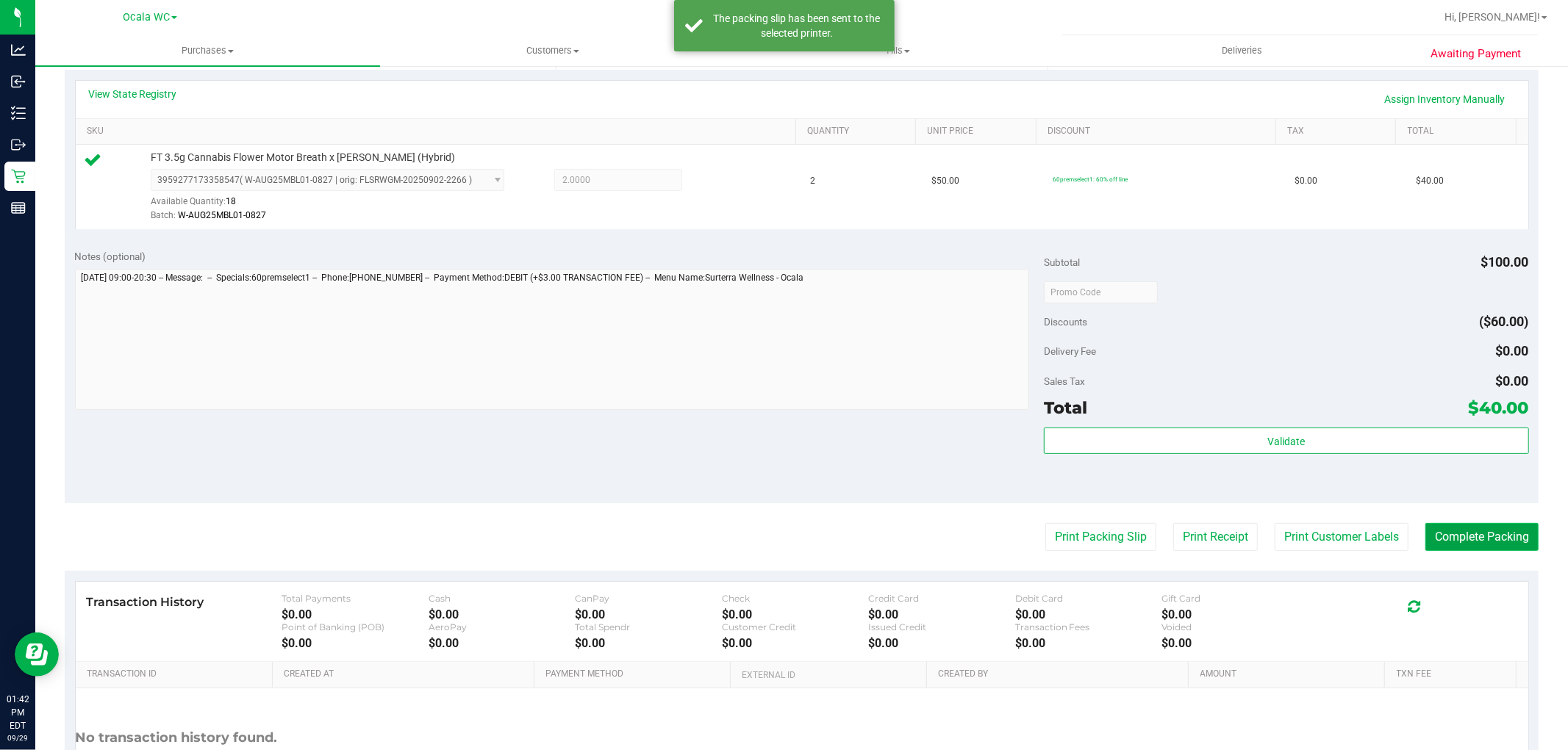
click at [1442, 541] on button "Complete Packing" at bounding box center [1482, 536] width 114 height 28
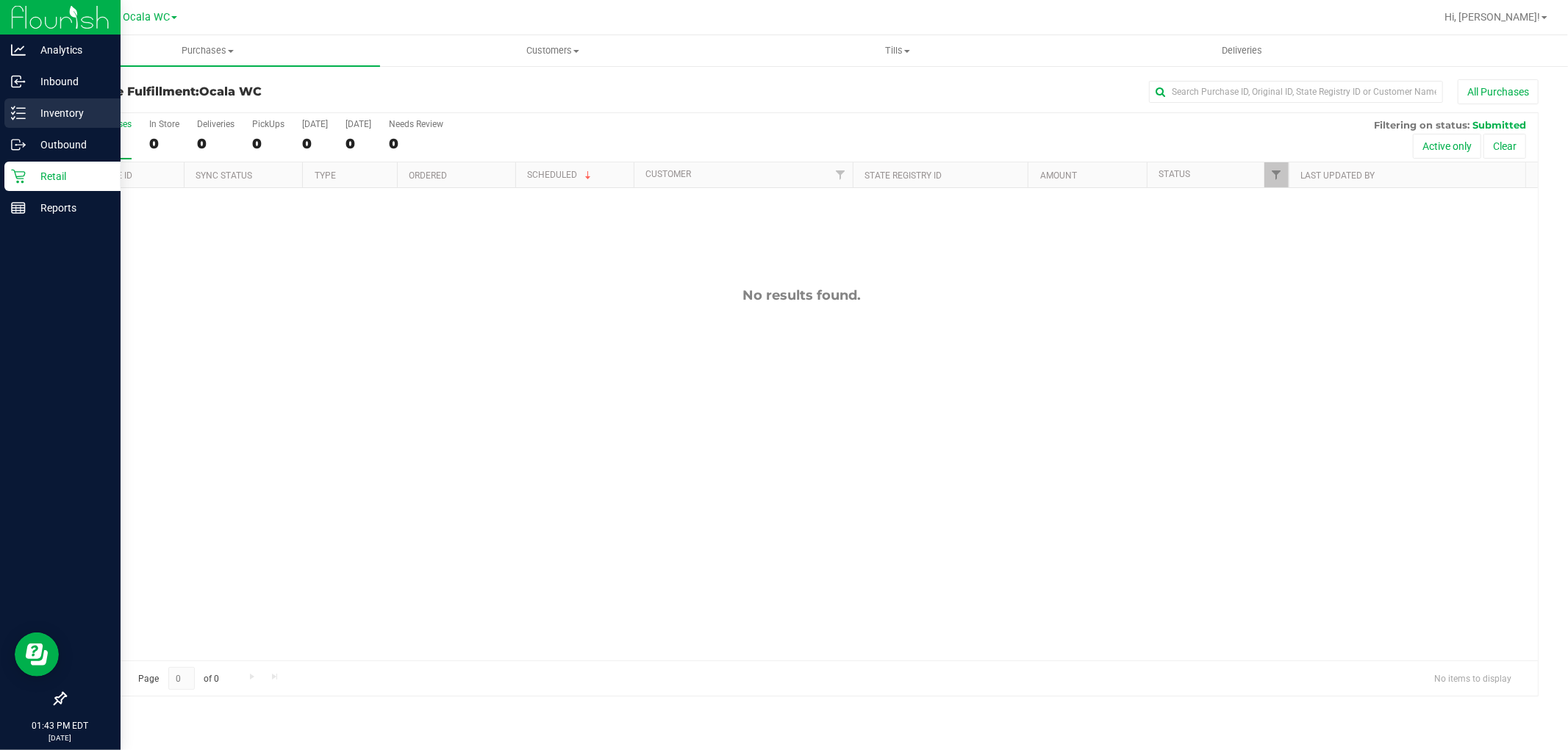
click at [23, 116] on icon at bounding box center [18, 114] width 15 height 15
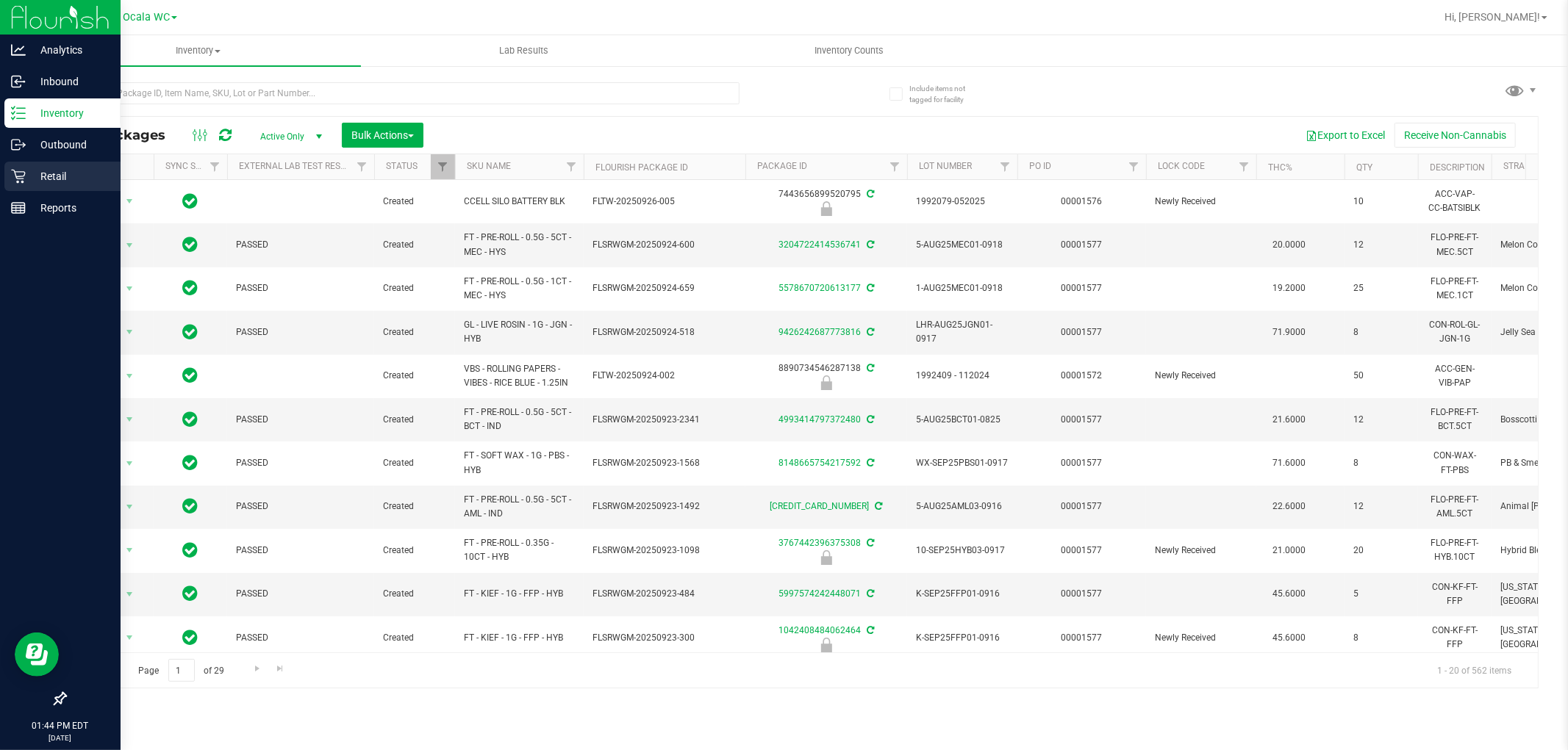
click at [34, 182] on p "Retail" at bounding box center [70, 176] width 89 height 18
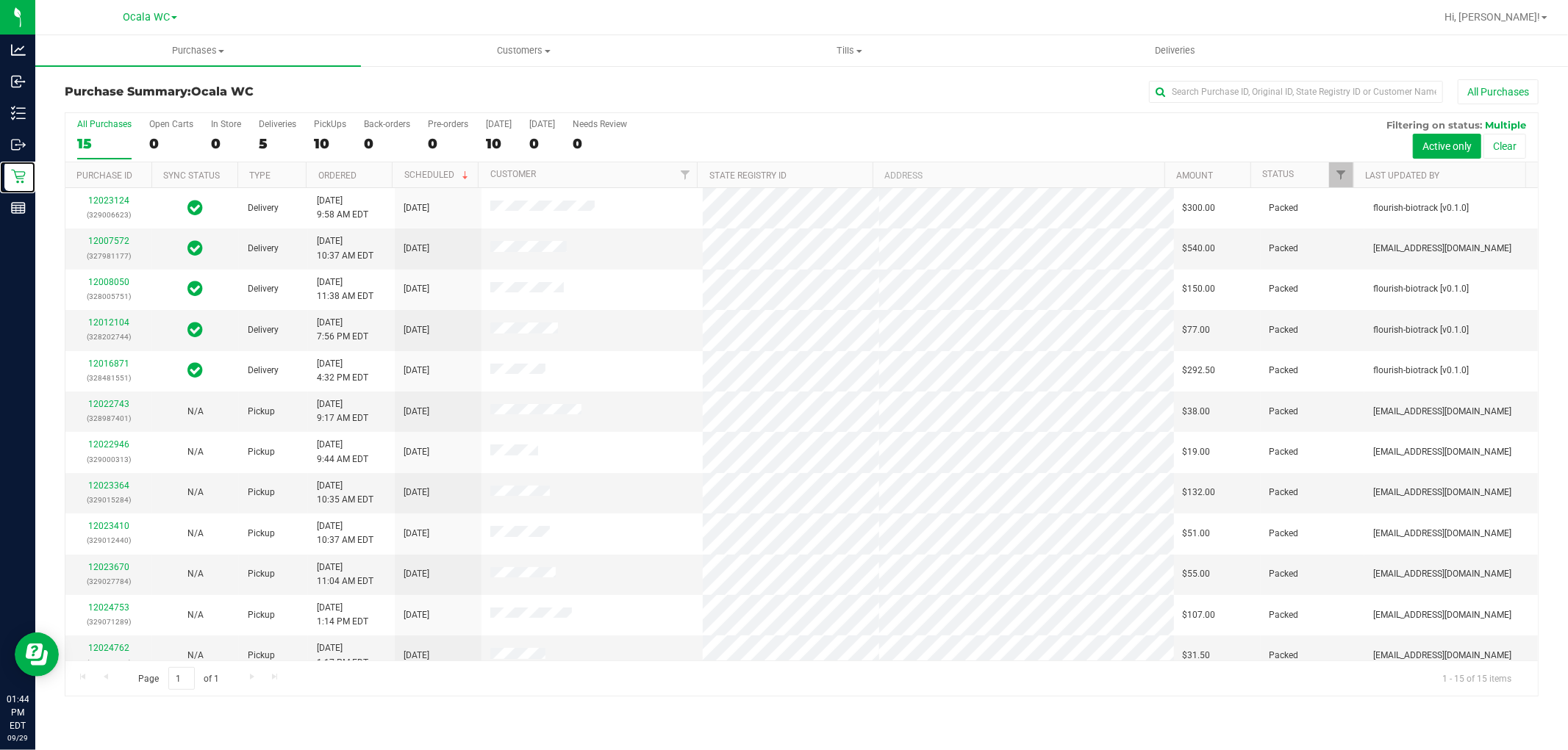
scroll to position [138, 0]
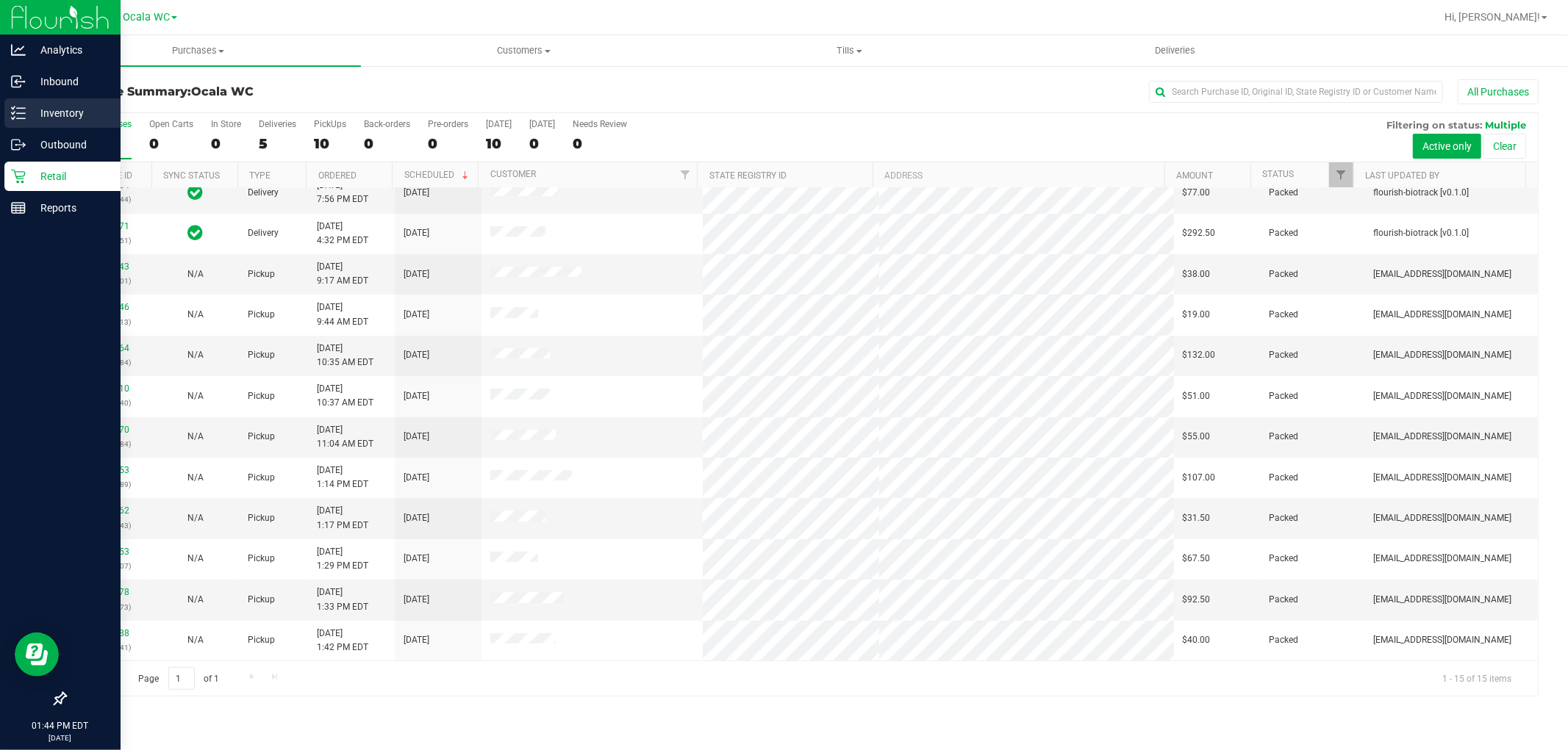
click at [30, 114] on p "Inventory" at bounding box center [70, 113] width 89 height 18
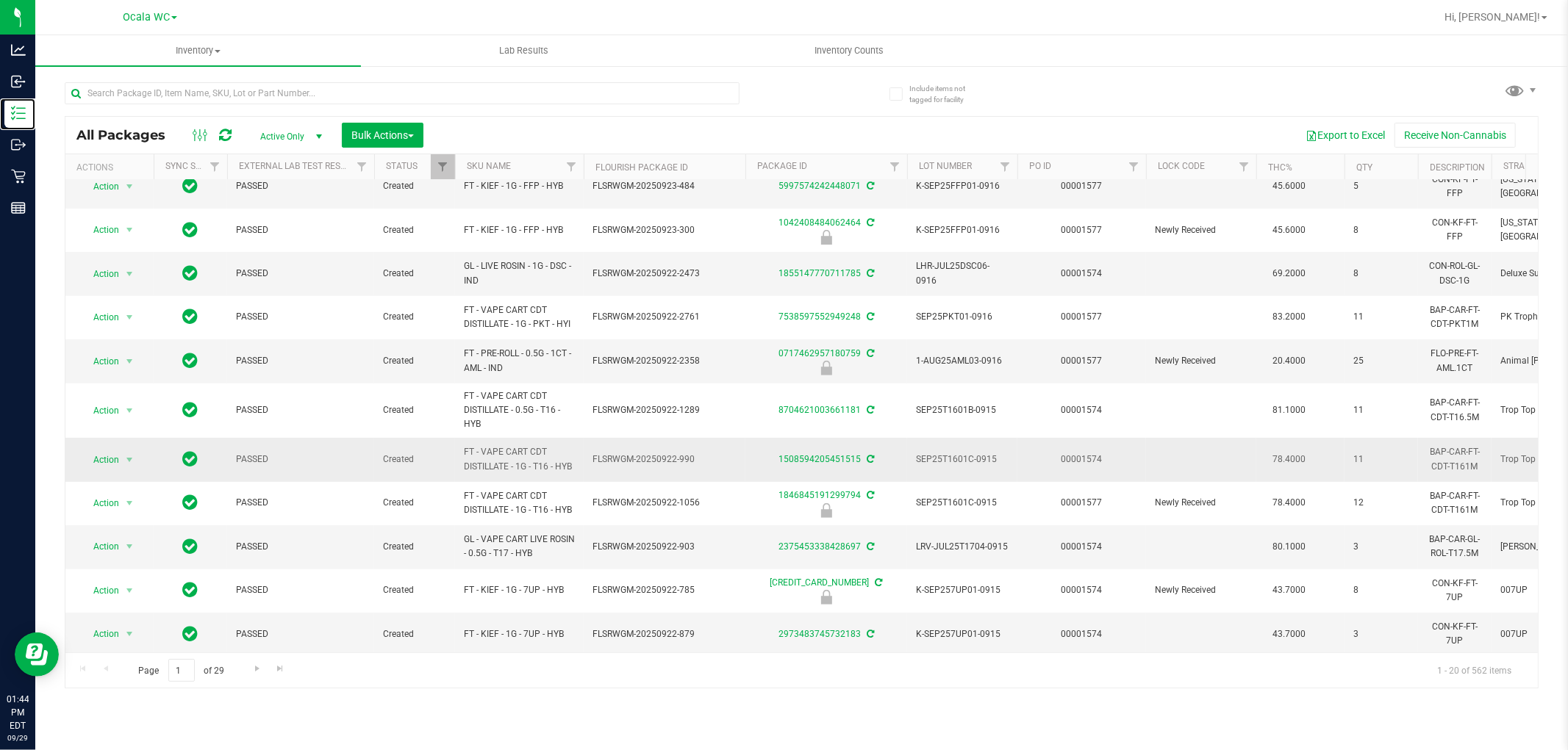
scroll to position [423, 0]
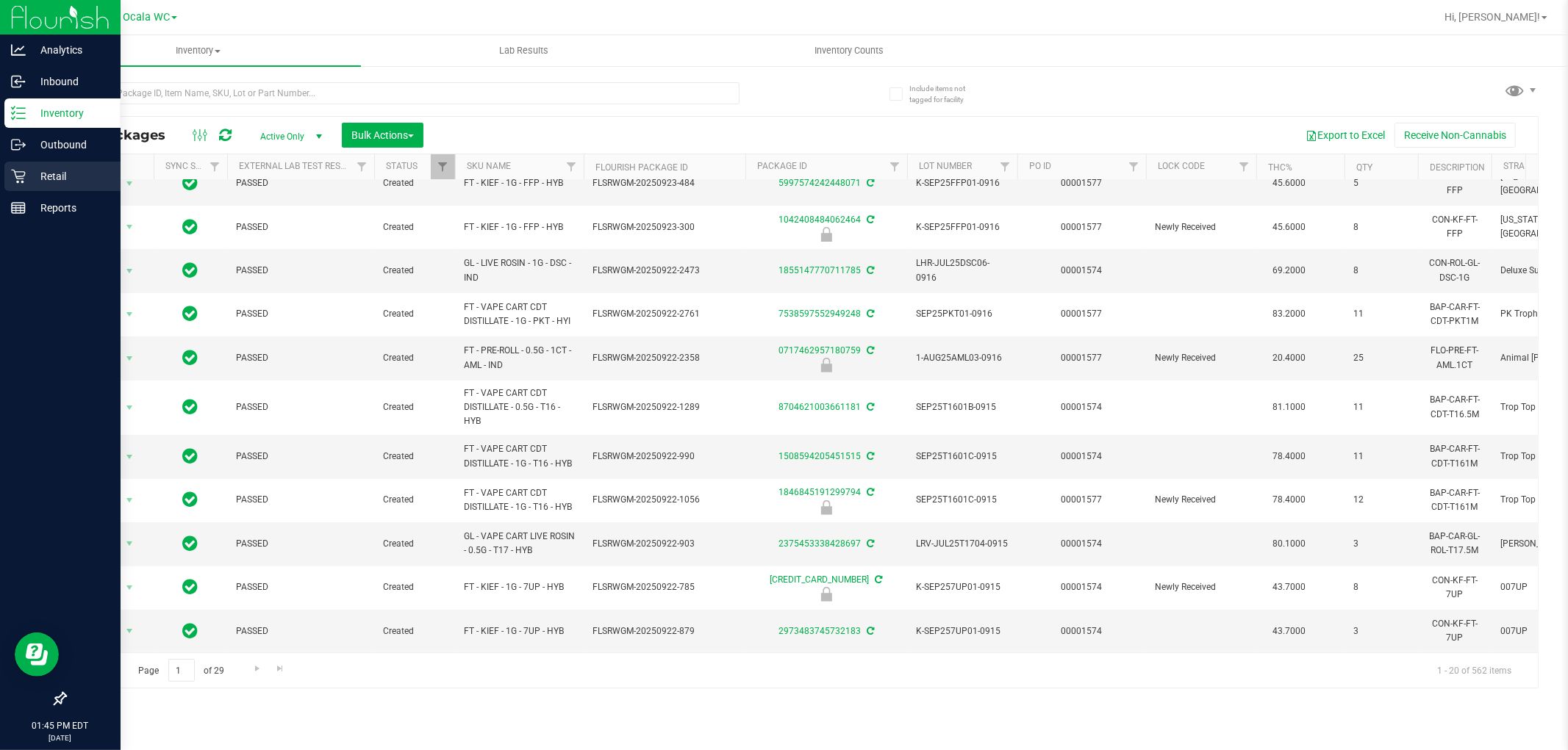
click at [34, 178] on p "Retail" at bounding box center [70, 176] width 89 height 18
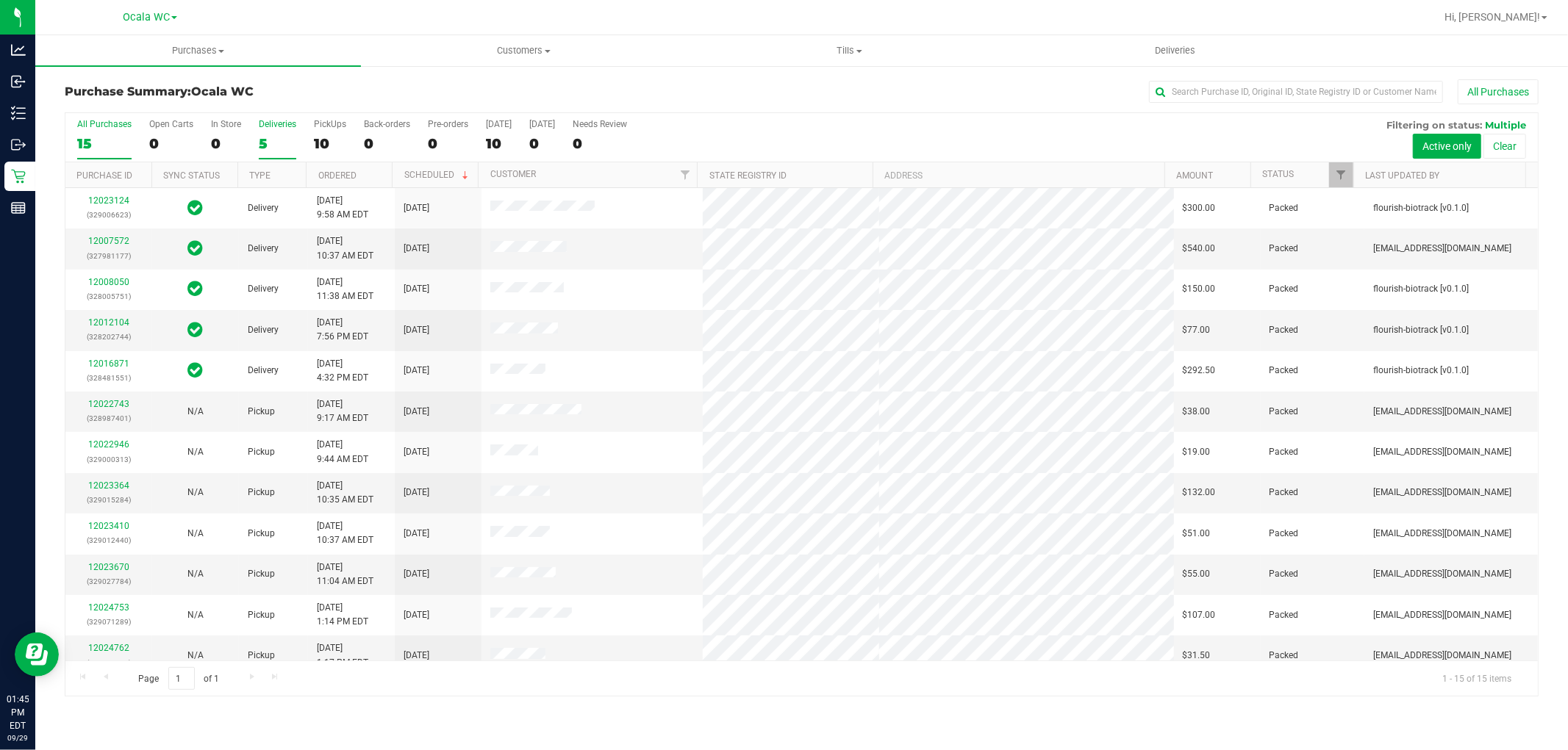
click at [263, 136] on div "5" at bounding box center [277, 144] width 38 height 17
click at [0, 0] on input "Deliveries 5" at bounding box center [0, 0] width 0 height 0
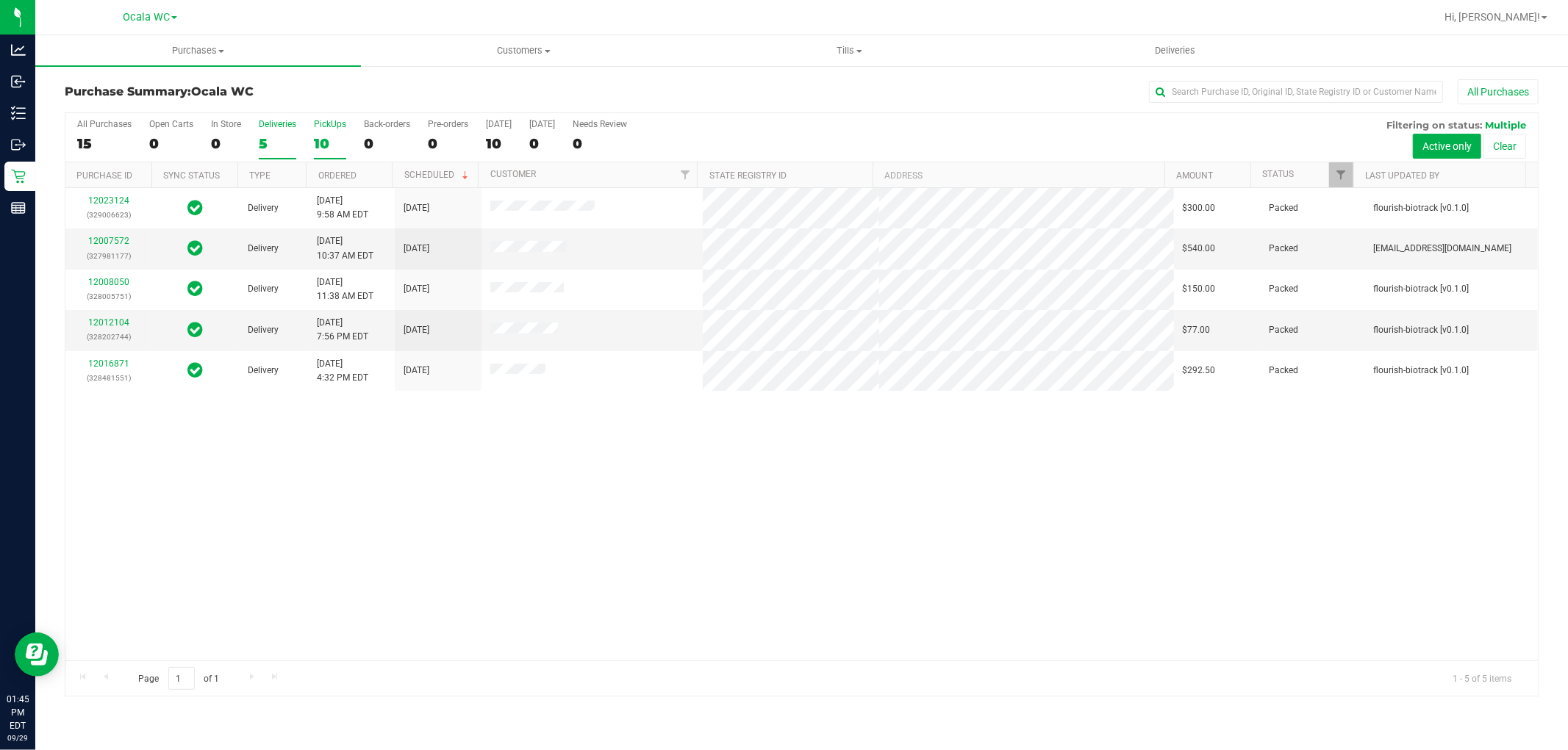
click at [331, 137] on div "10" at bounding box center [330, 144] width 33 height 17
click at [0, 0] on input "PickUps 10" at bounding box center [0, 0] width 0 height 0
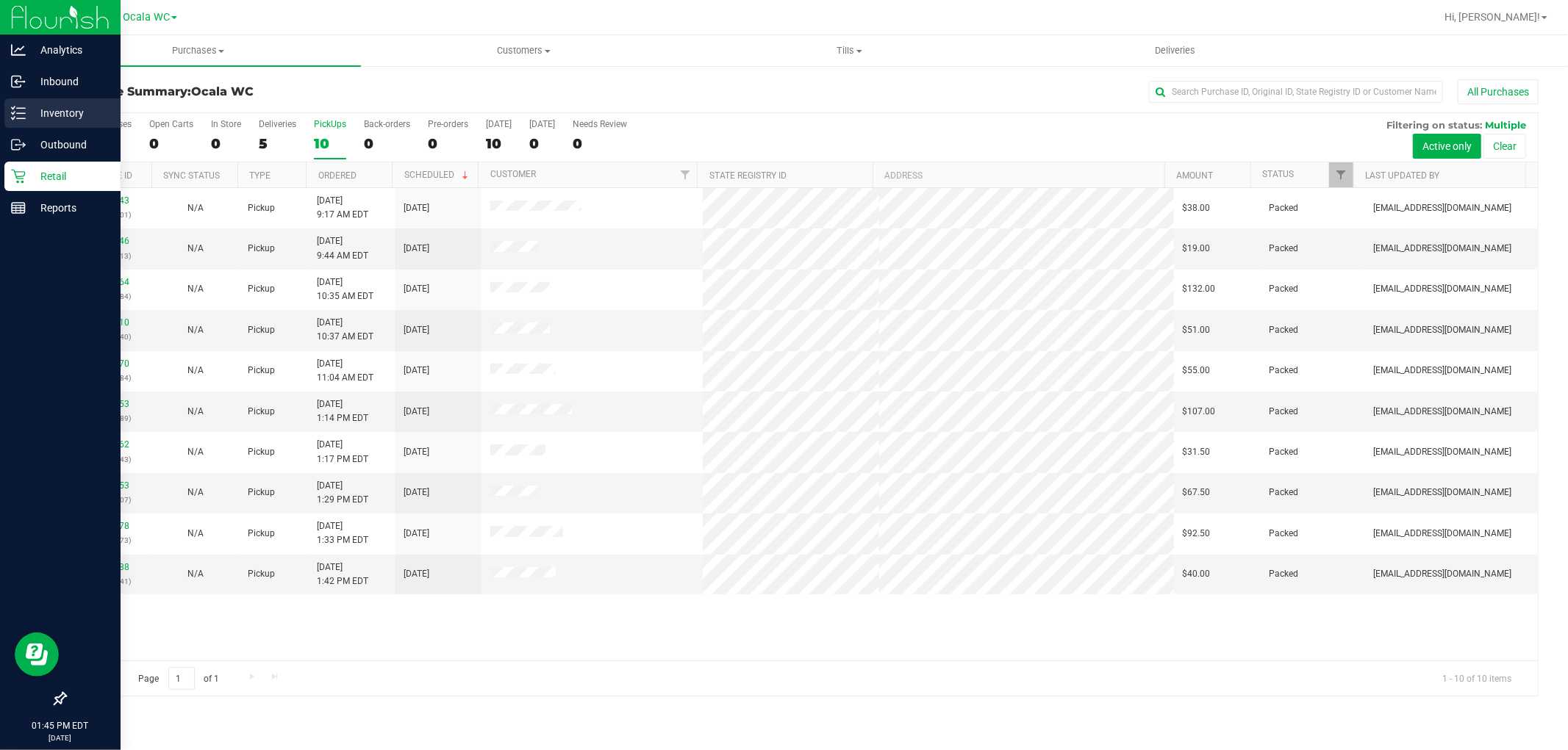
click at [34, 112] on p "Inventory" at bounding box center [70, 113] width 89 height 18
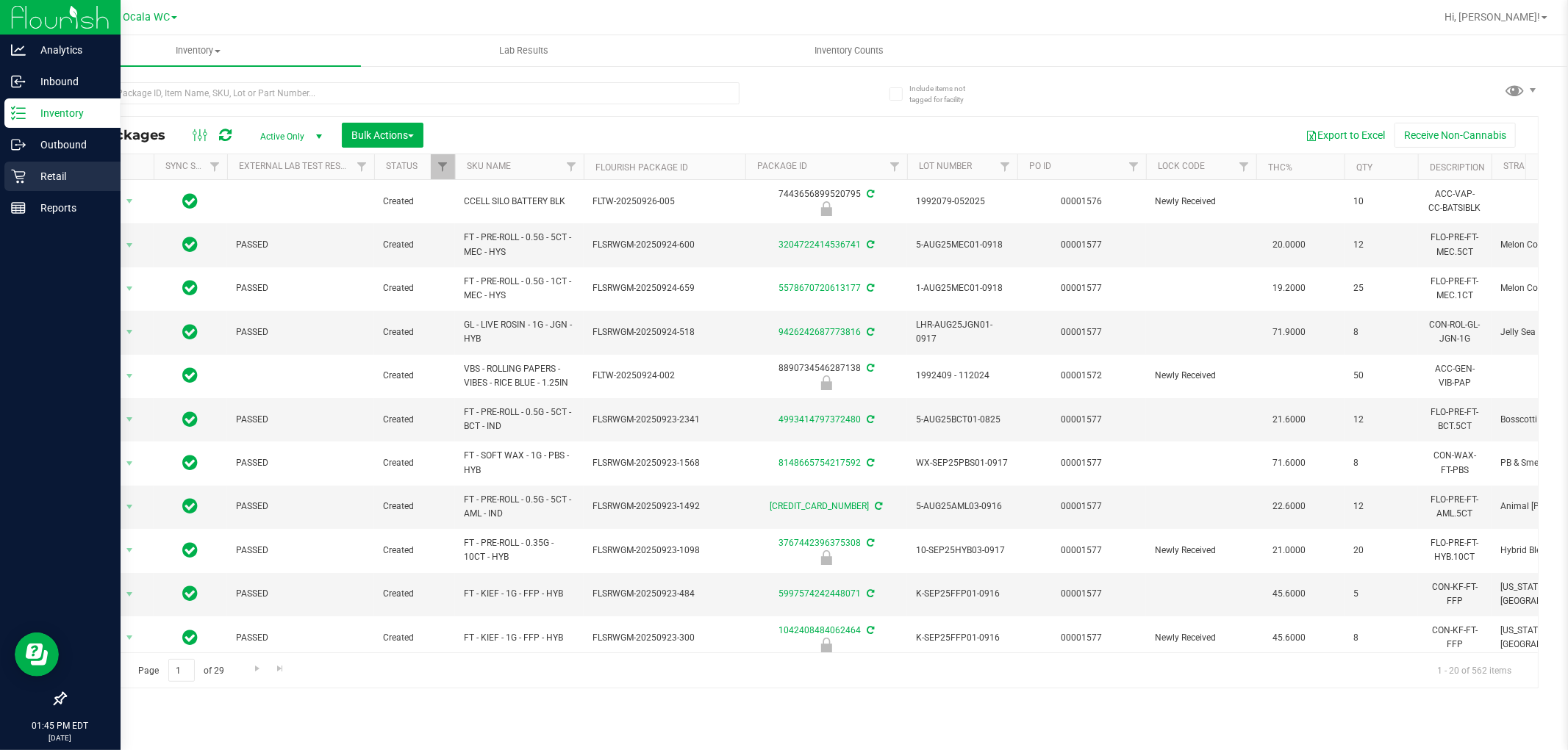
click at [31, 170] on p "Retail" at bounding box center [70, 176] width 89 height 18
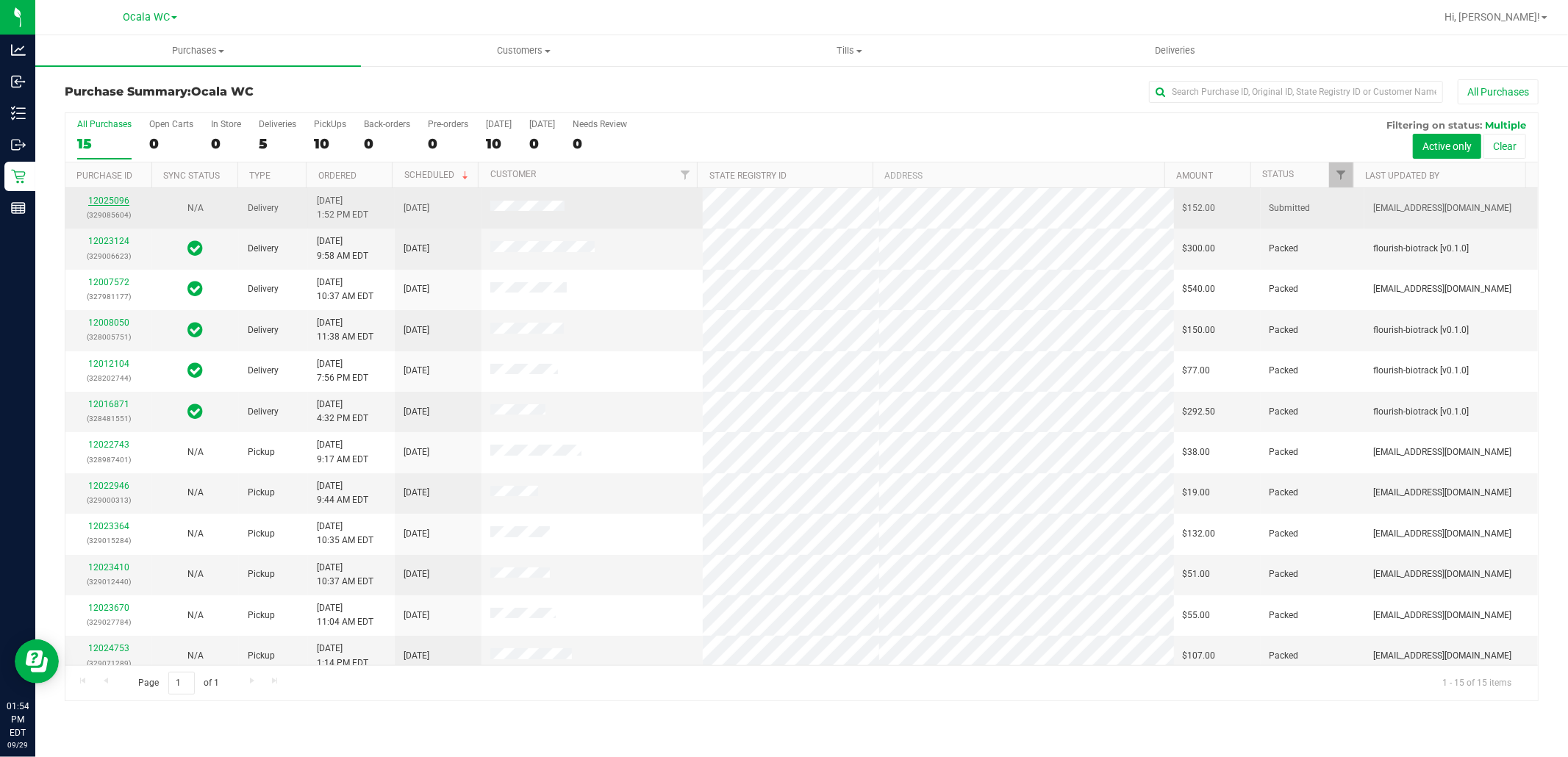
click at [98, 204] on link "12025096" at bounding box center [109, 201] width 41 height 10
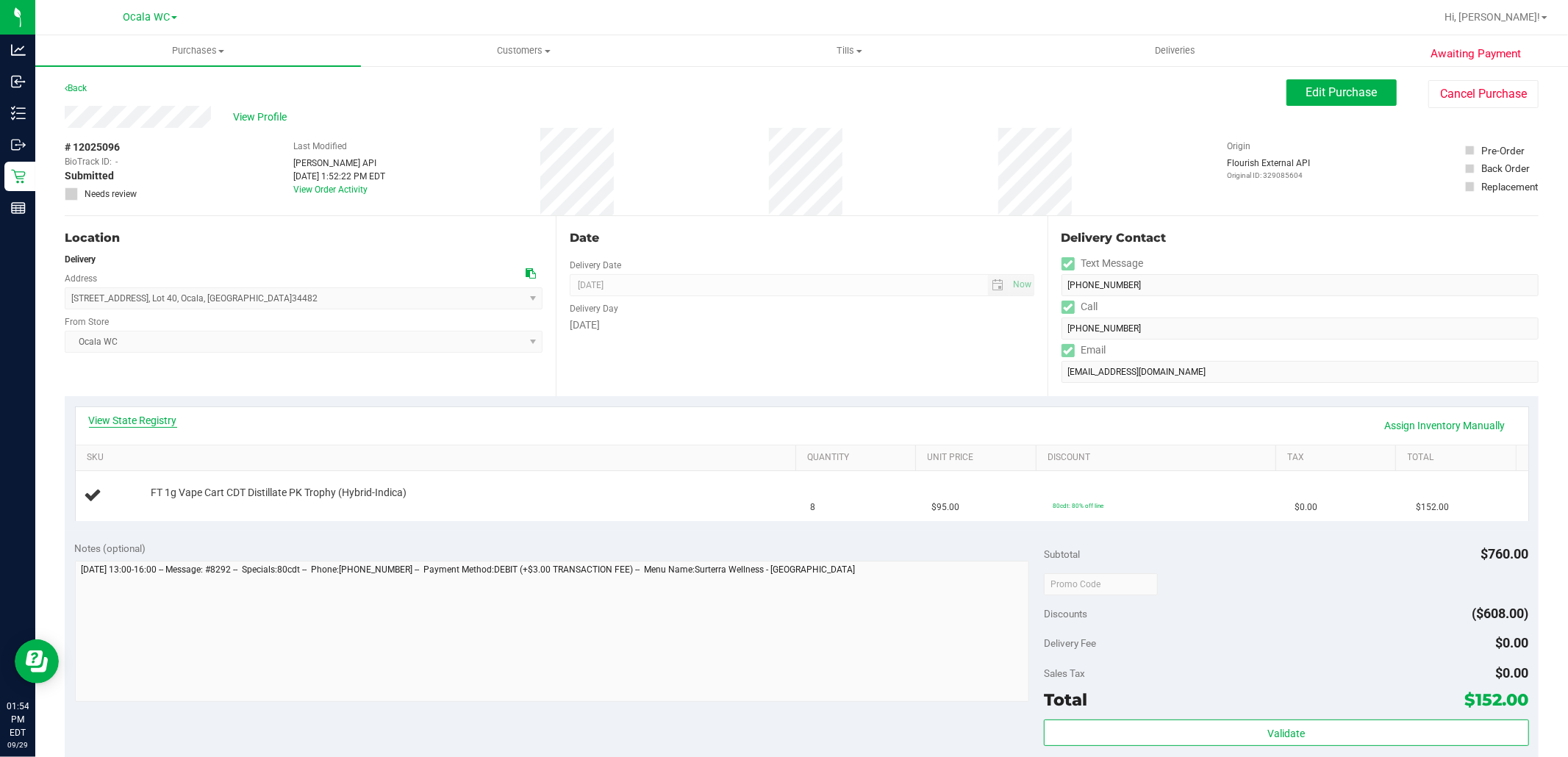
click at [119, 414] on link "View State Registry" at bounding box center [133, 420] width 89 height 15
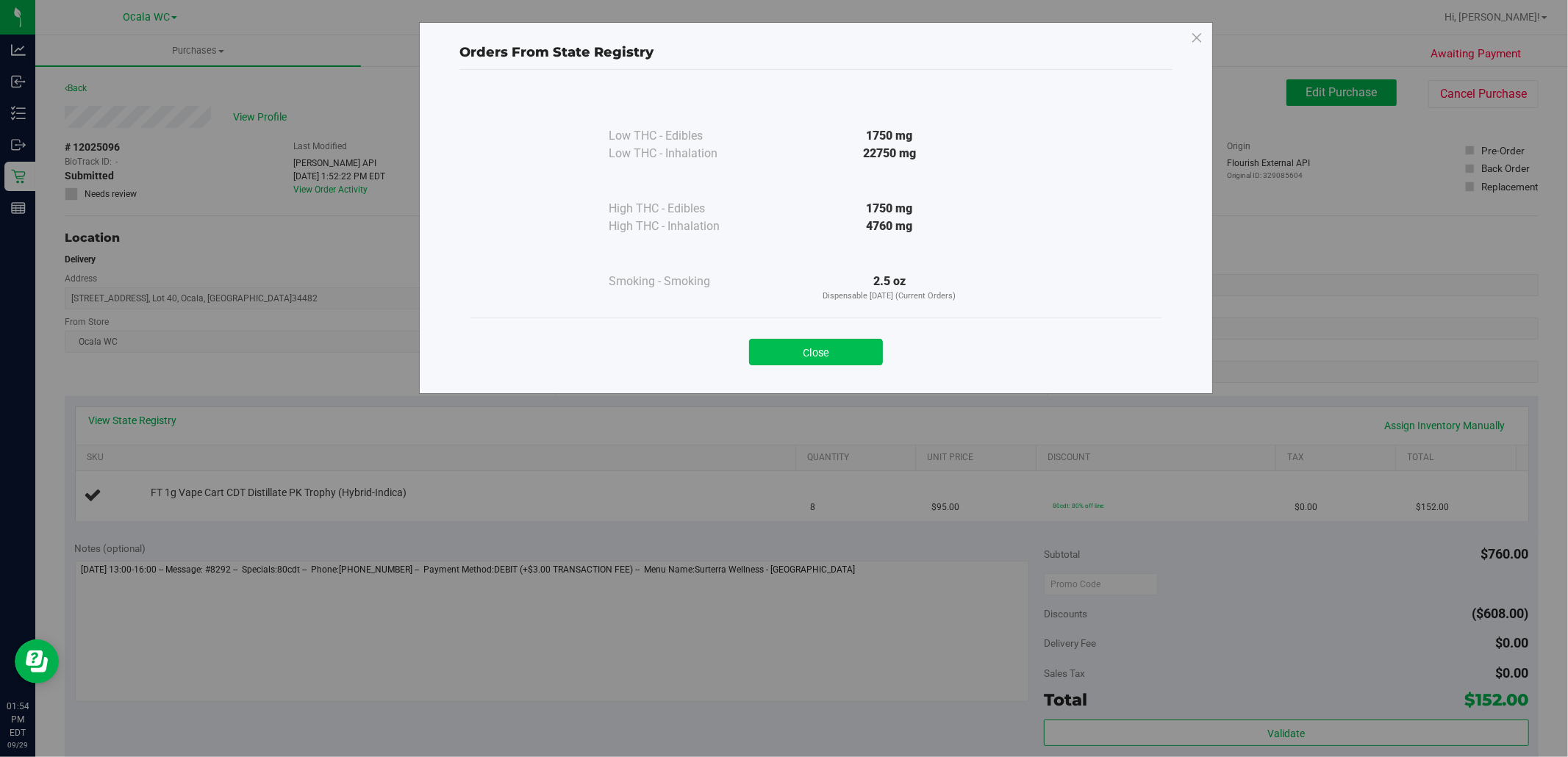
click at [816, 352] on button "Close" at bounding box center [816, 353] width 134 height 27
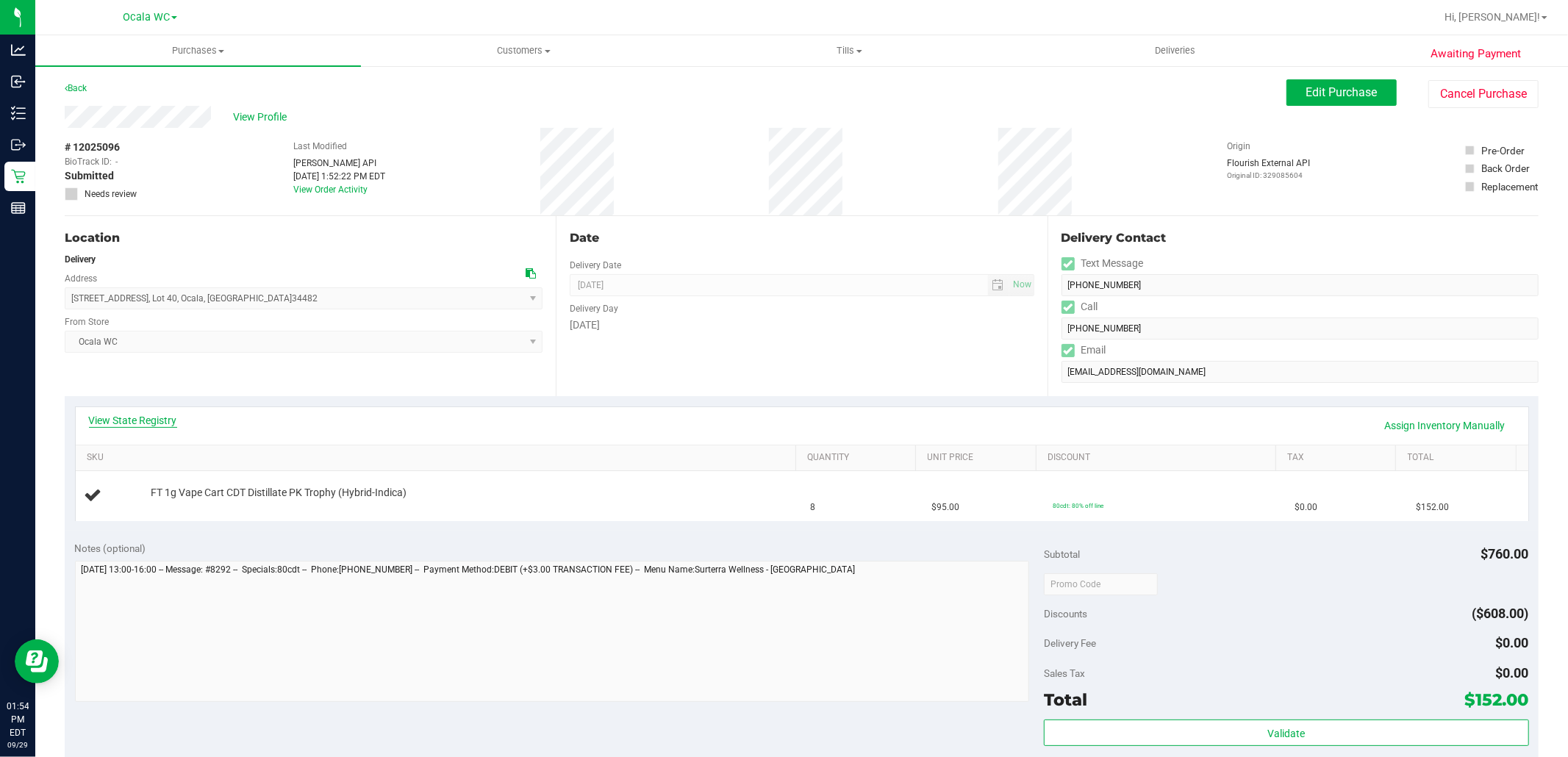
click at [133, 415] on link "View State Registry" at bounding box center [133, 420] width 89 height 15
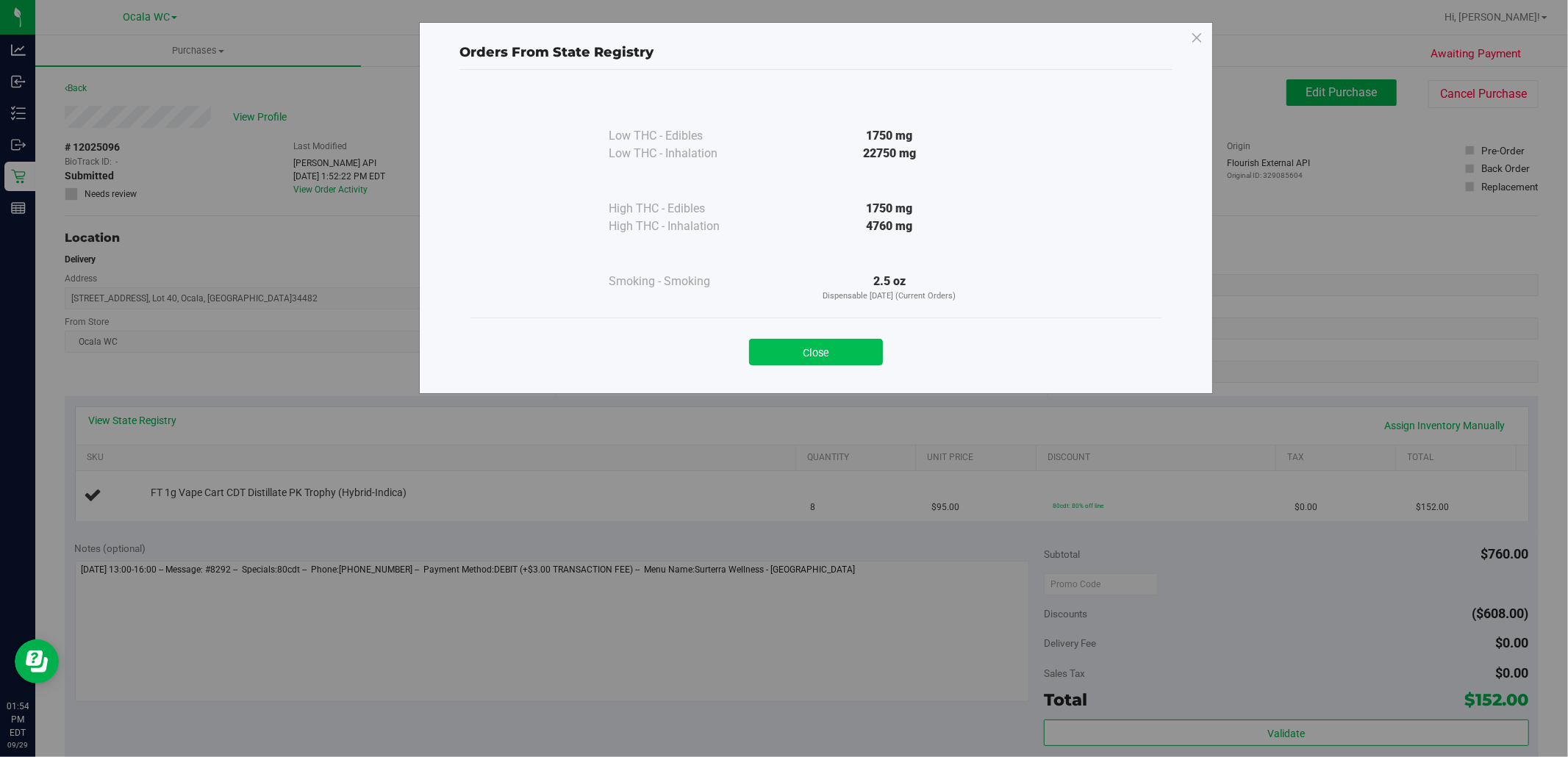
click at [820, 346] on button "Close" at bounding box center [816, 353] width 134 height 27
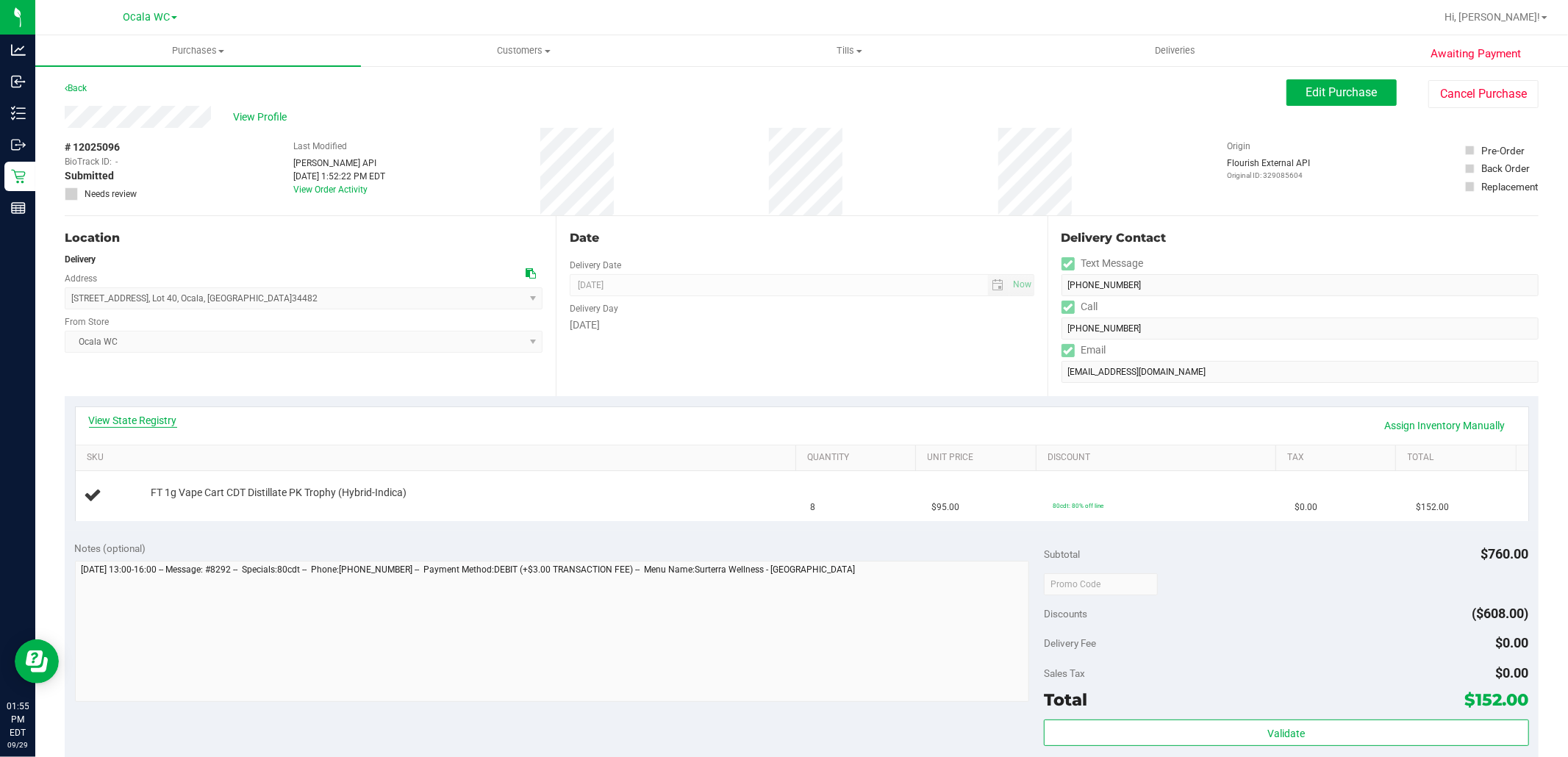
click at [133, 419] on link "View State Registry" at bounding box center [133, 420] width 89 height 15
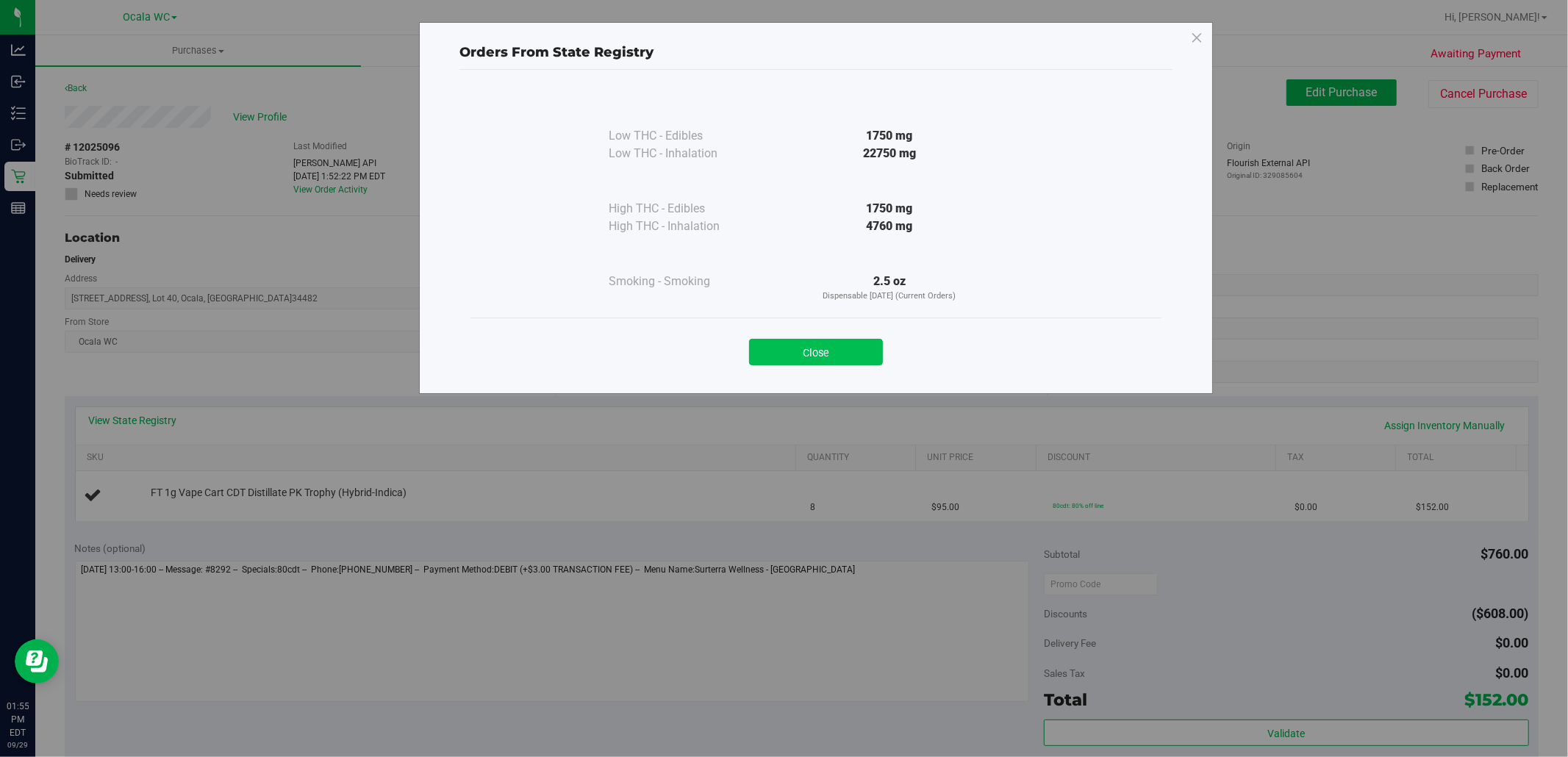
click at [825, 343] on button "Close" at bounding box center [816, 353] width 134 height 27
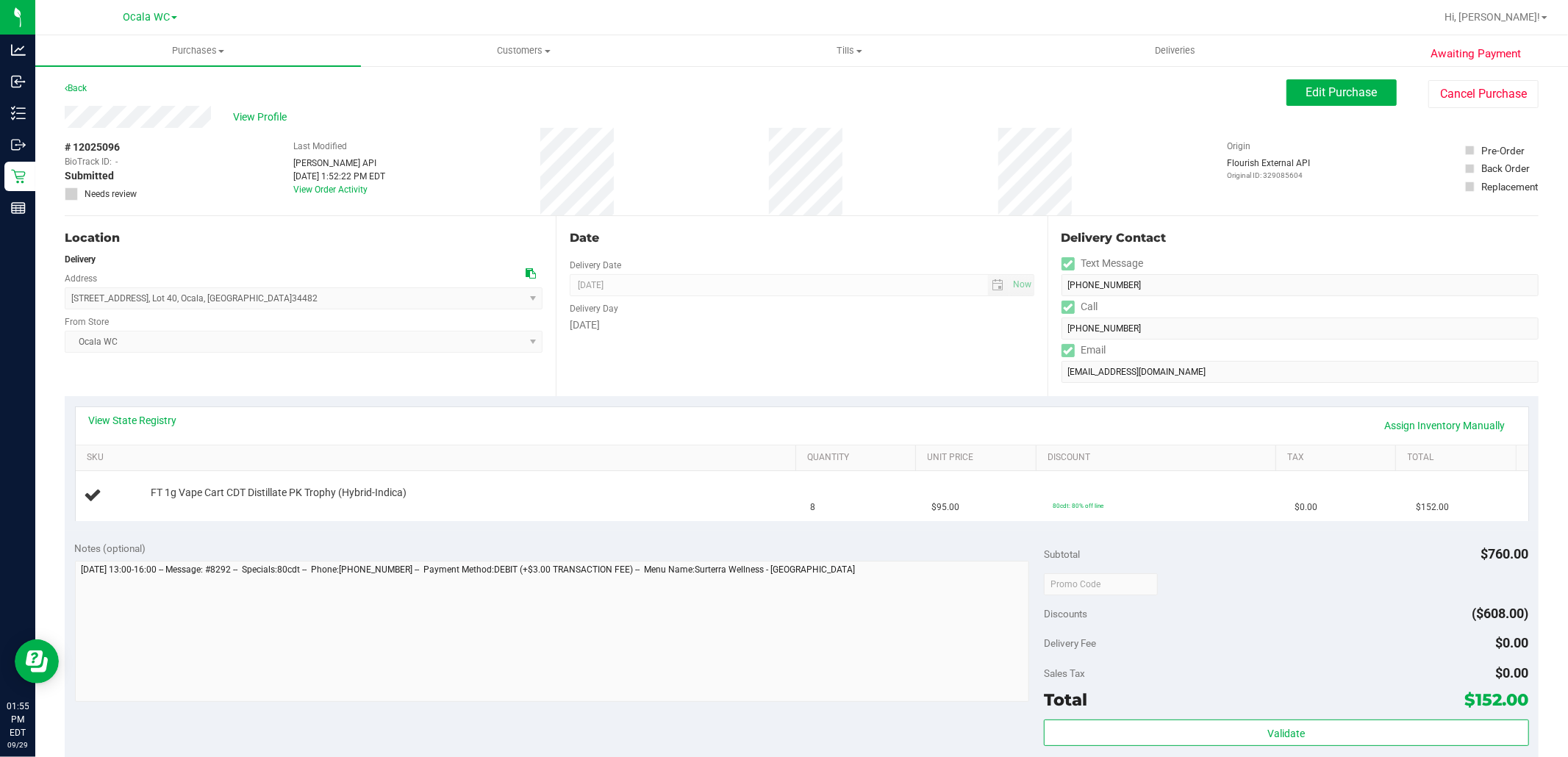
click at [110, 429] on div "View State Registry Assign Inventory Manually" at bounding box center [801, 425] width 1426 height 25
click at [125, 419] on link "View State Registry" at bounding box center [133, 420] width 89 height 15
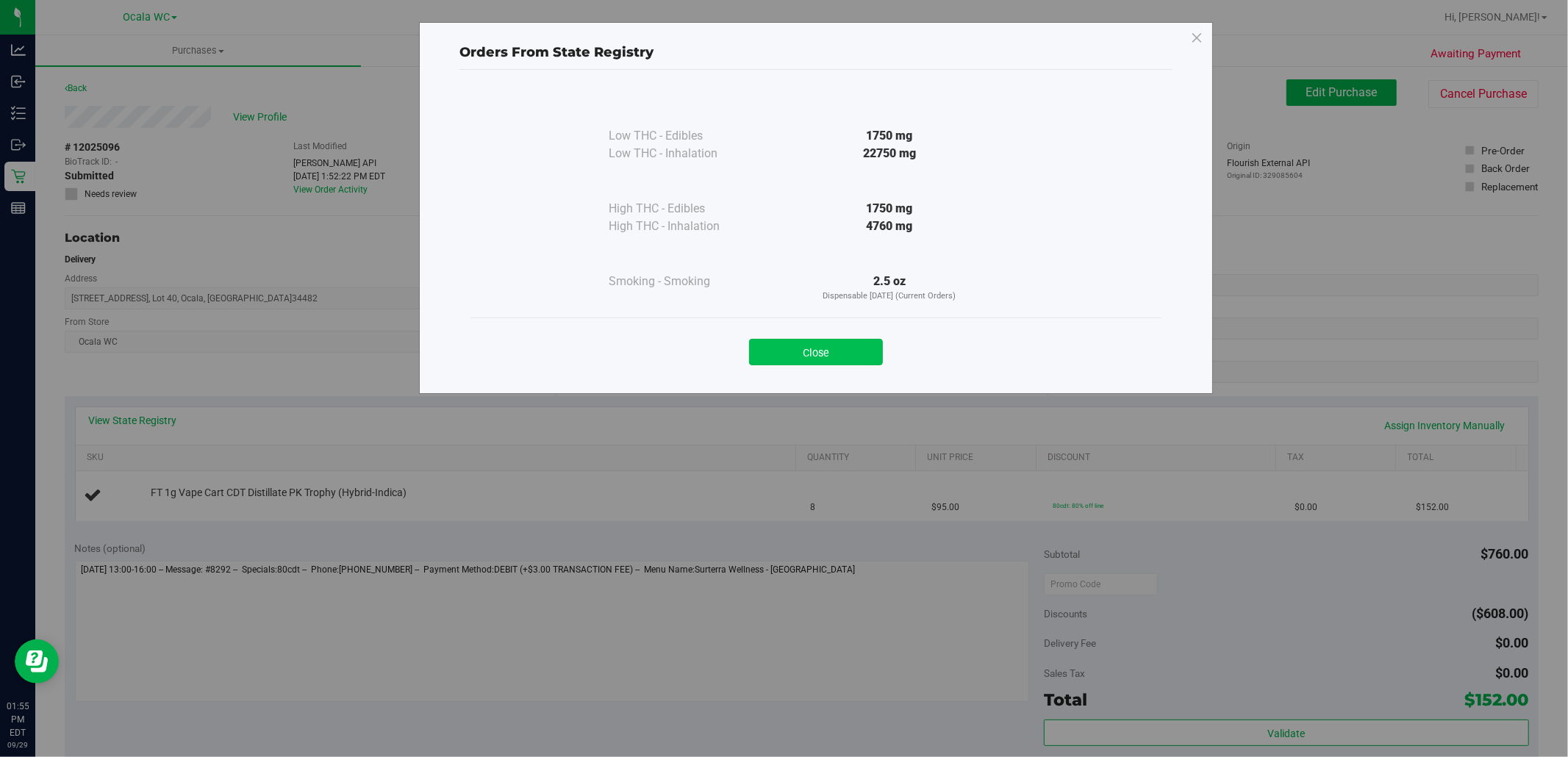
click at [791, 364] on button "Close" at bounding box center [816, 353] width 134 height 27
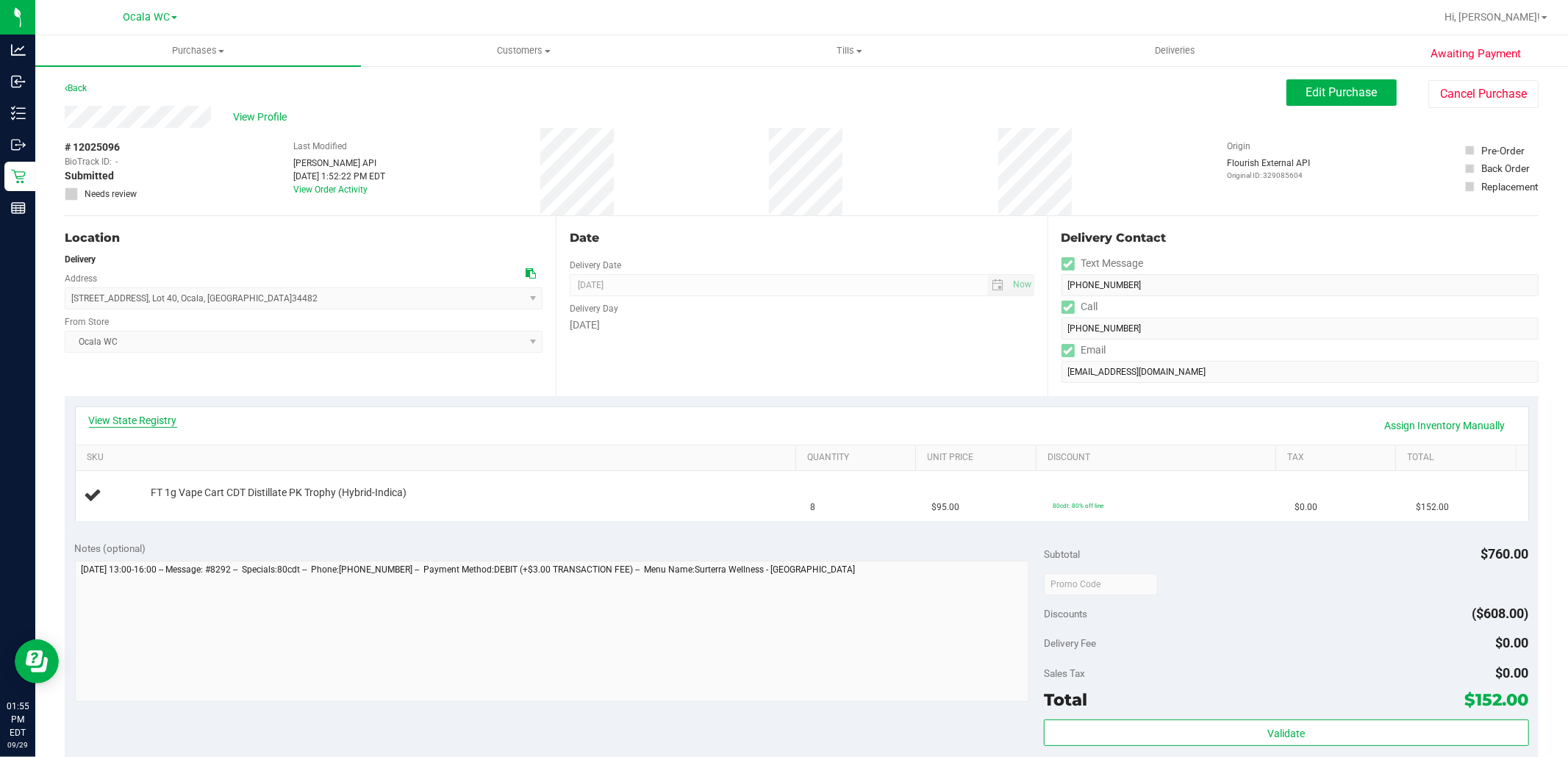
click at [153, 419] on link "View State Registry" at bounding box center [133, 420] width 89 height 15
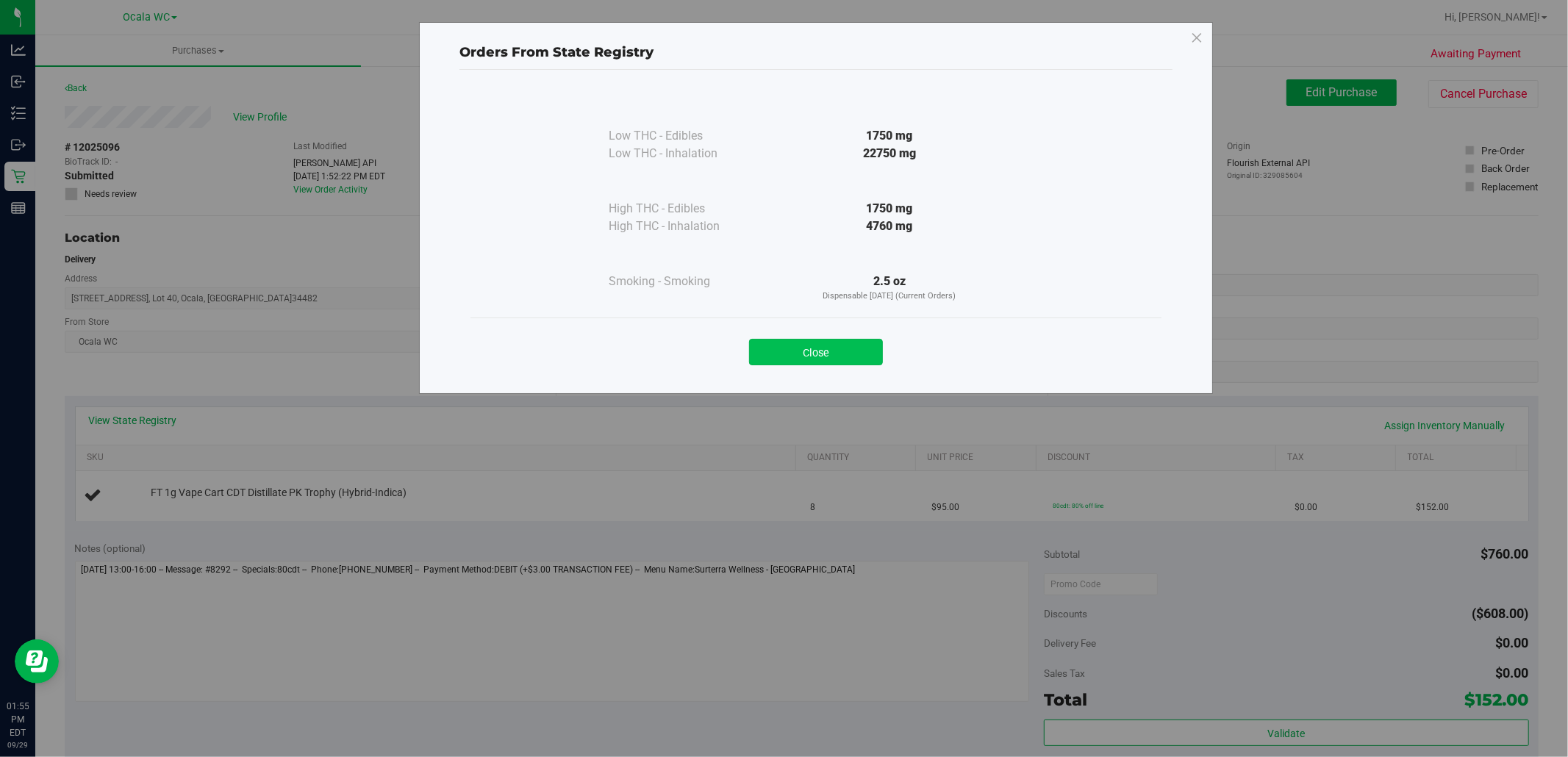
click at [793, 353] on button "Close" at bounding box center [816, 353] width 134 height 27
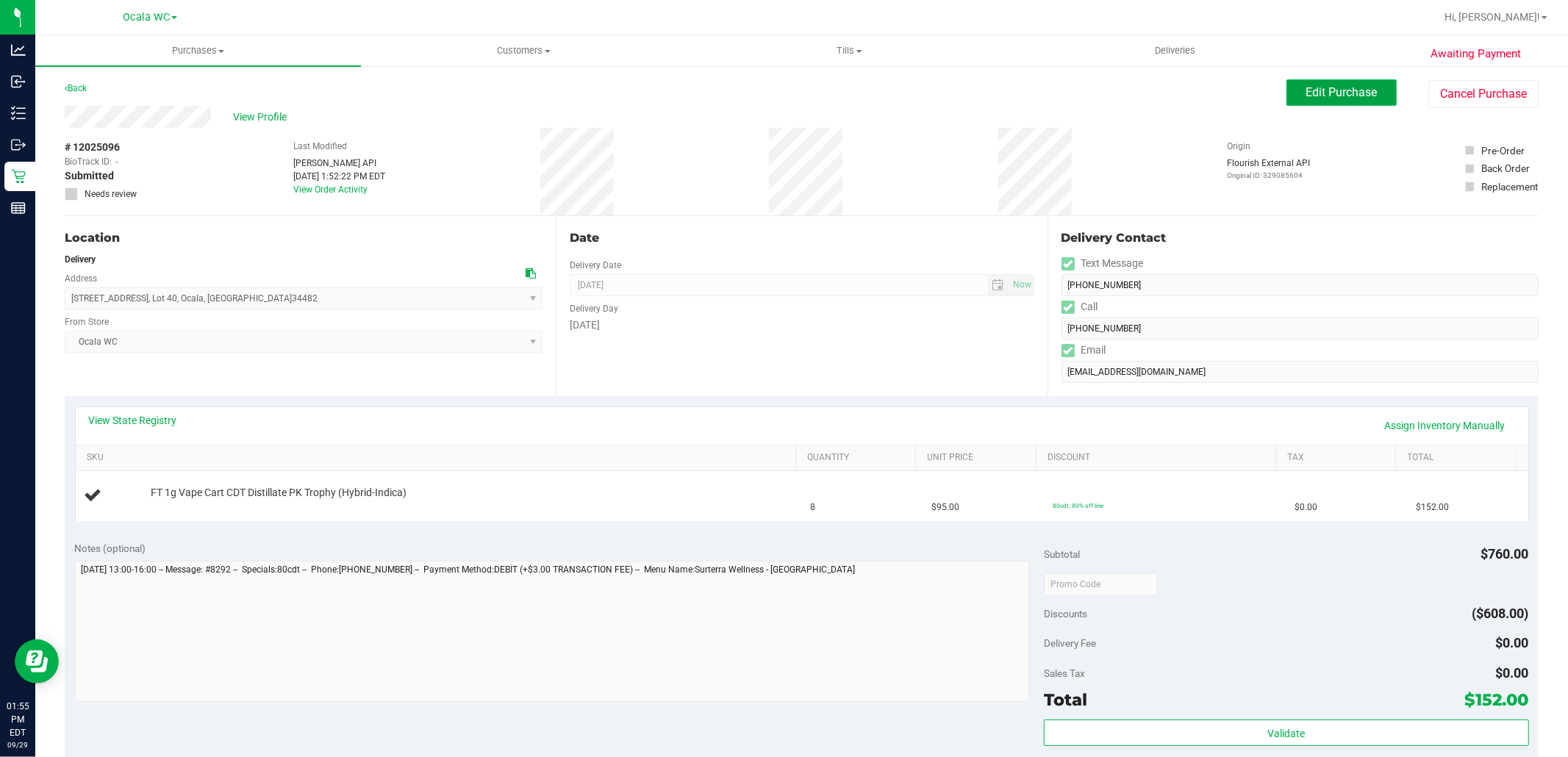
click at [1308, 87] on span "Edit Purchase" at bounding box center [1342, 92] width 71 height 14
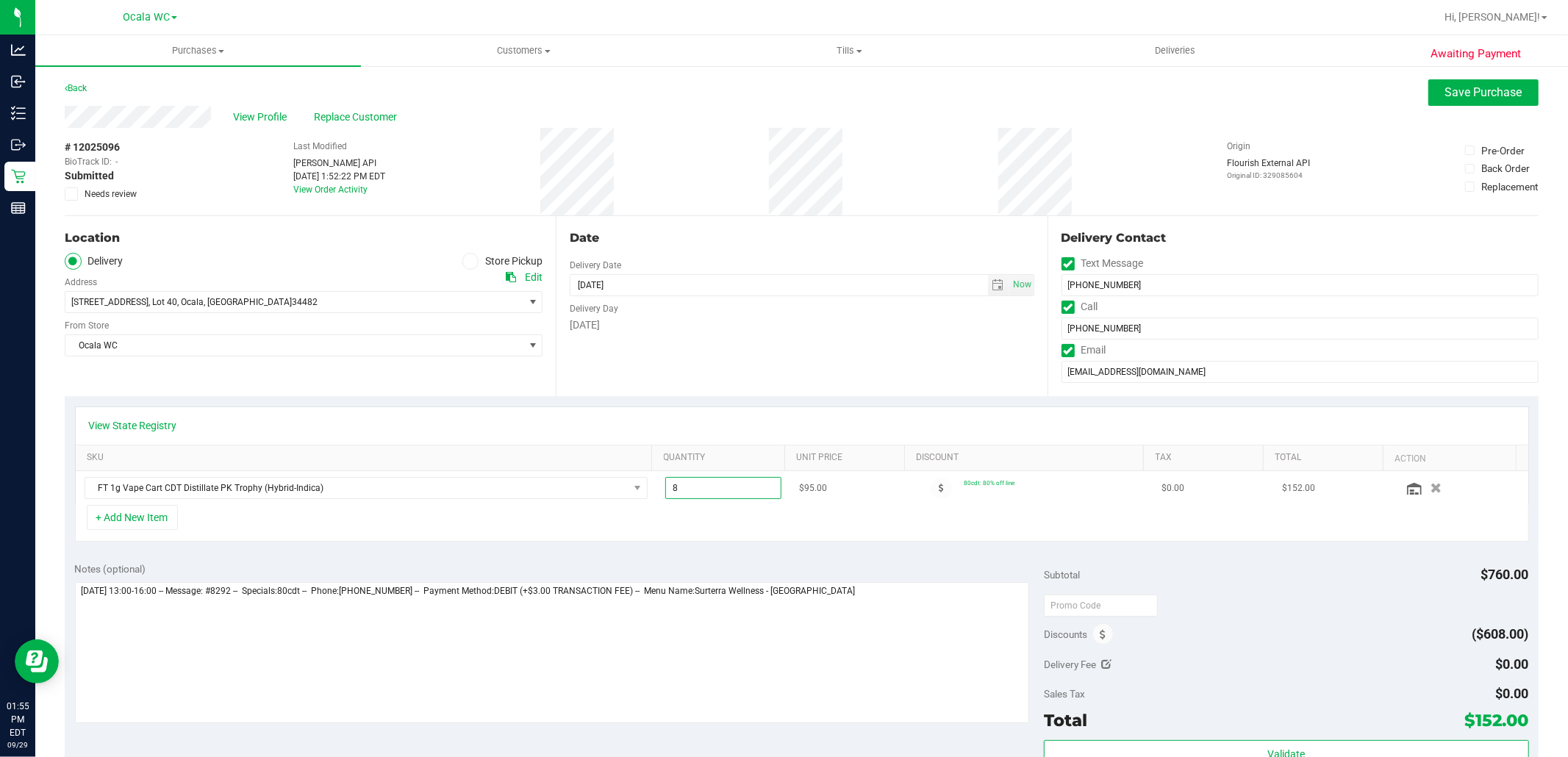
click at [683, 481] on span "8.00 8" at bounding box center [723, 488] width 116 height 22
click at [683, 481] on input "8" at bounding box center [723, 488] width 114 height 21
type input "5"
type input "5.00"
click at [1459, 74] on div "Awaiting Payment Back Save Purchase View Profile Replace Customer # 12025096 Bi…" at bounding box center [801, 626] width 1533 height 1124
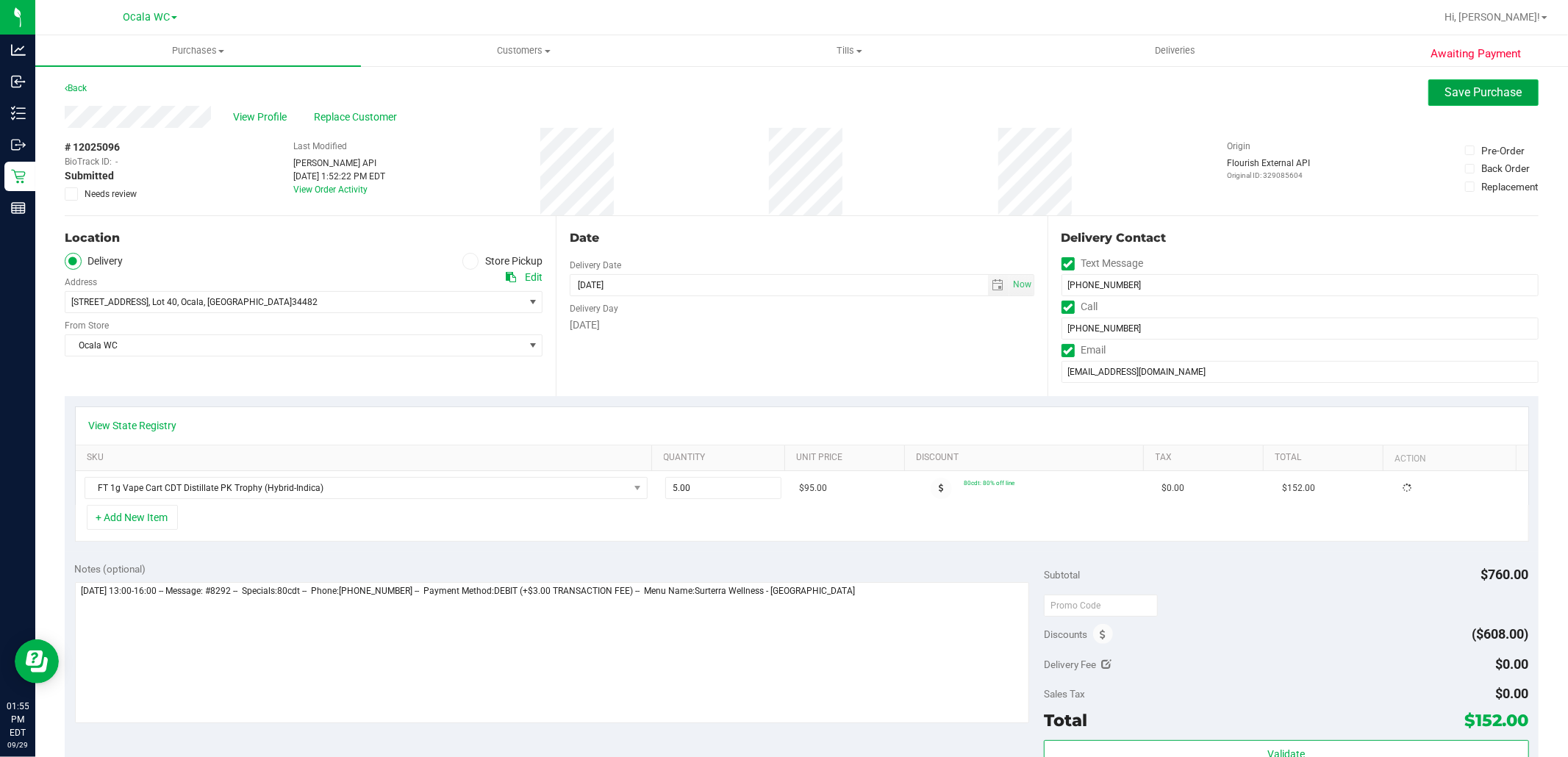
click at [1459, 85] on span "Save Purchase" at bounding box center [1484, 92] width 77 height 14
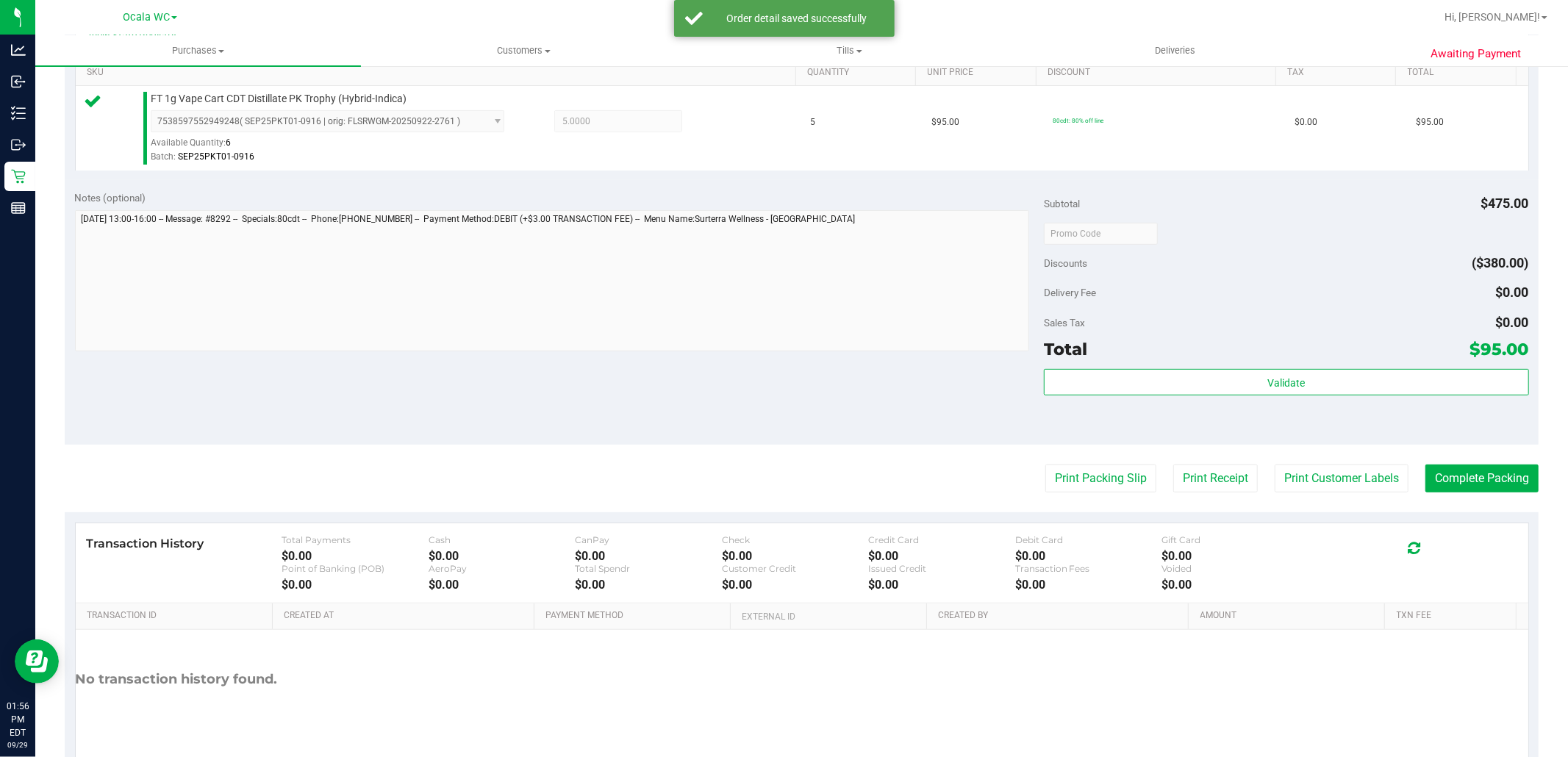
scroll to position [394, 0]
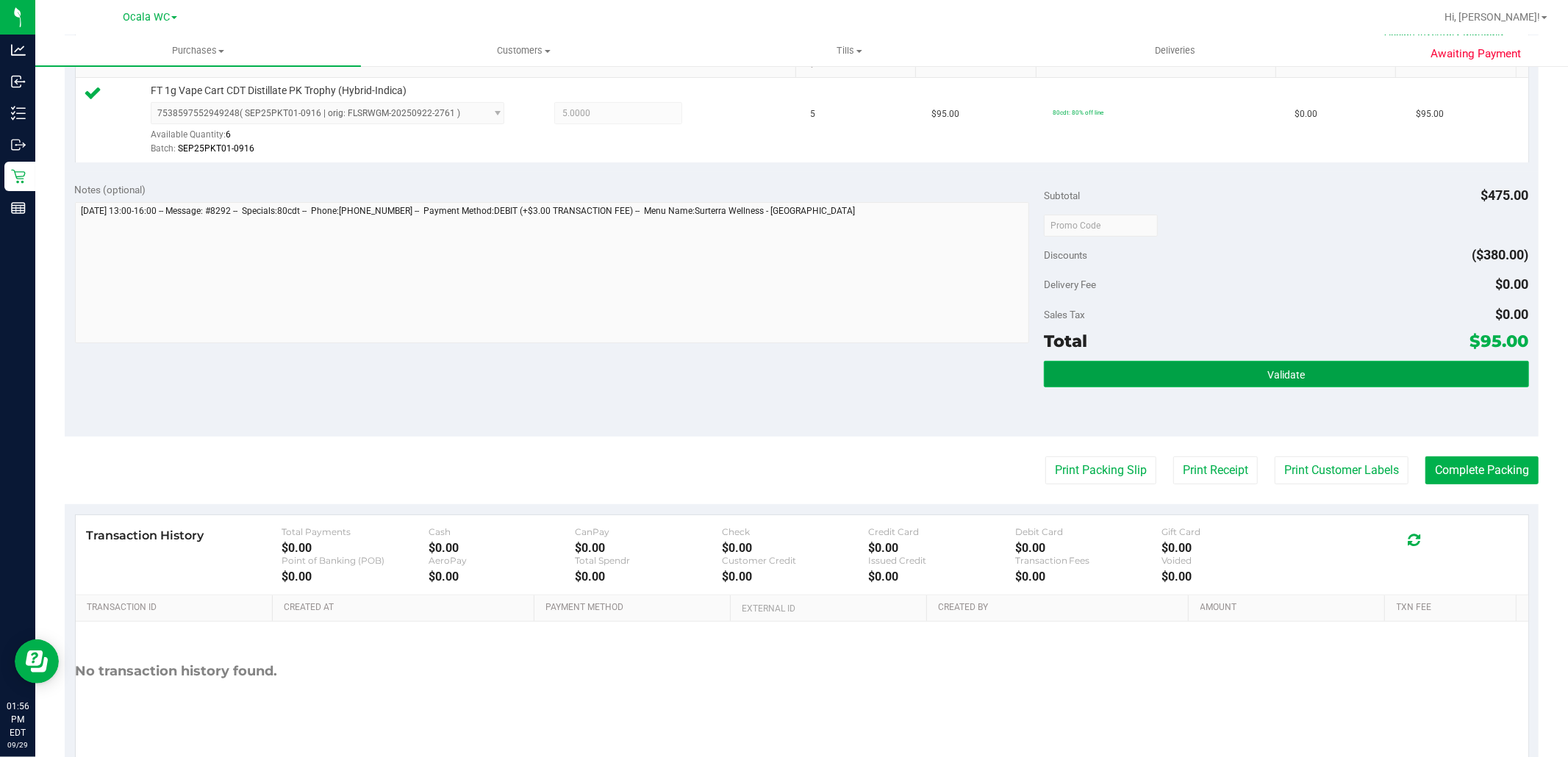
click at [1223, 366] on button "Validate" at bounding box center [1286, 374] width 485 height 27
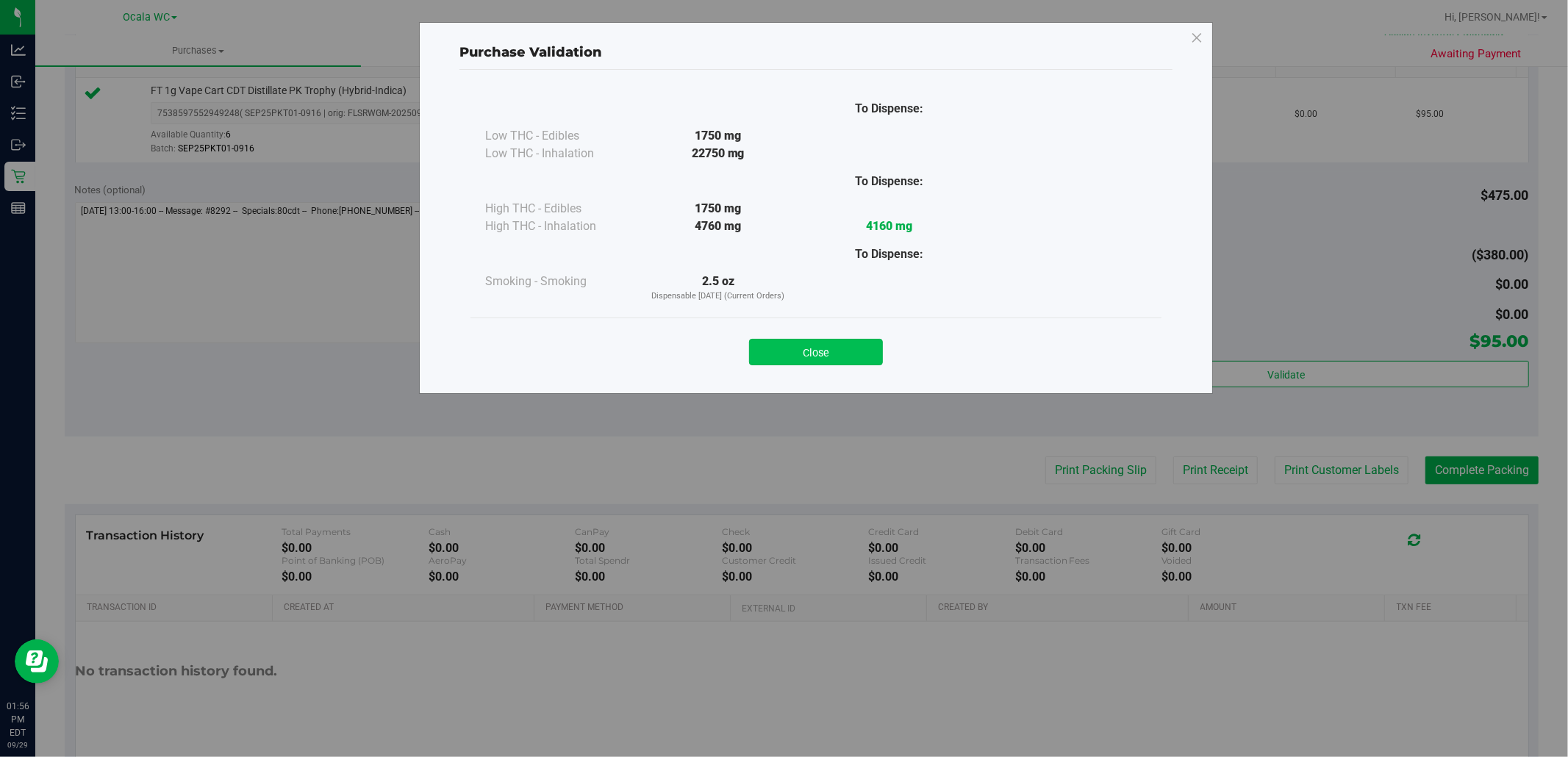
click at [818, 353] on button "Close" at bounding box center [816, 353] width 134 height 27
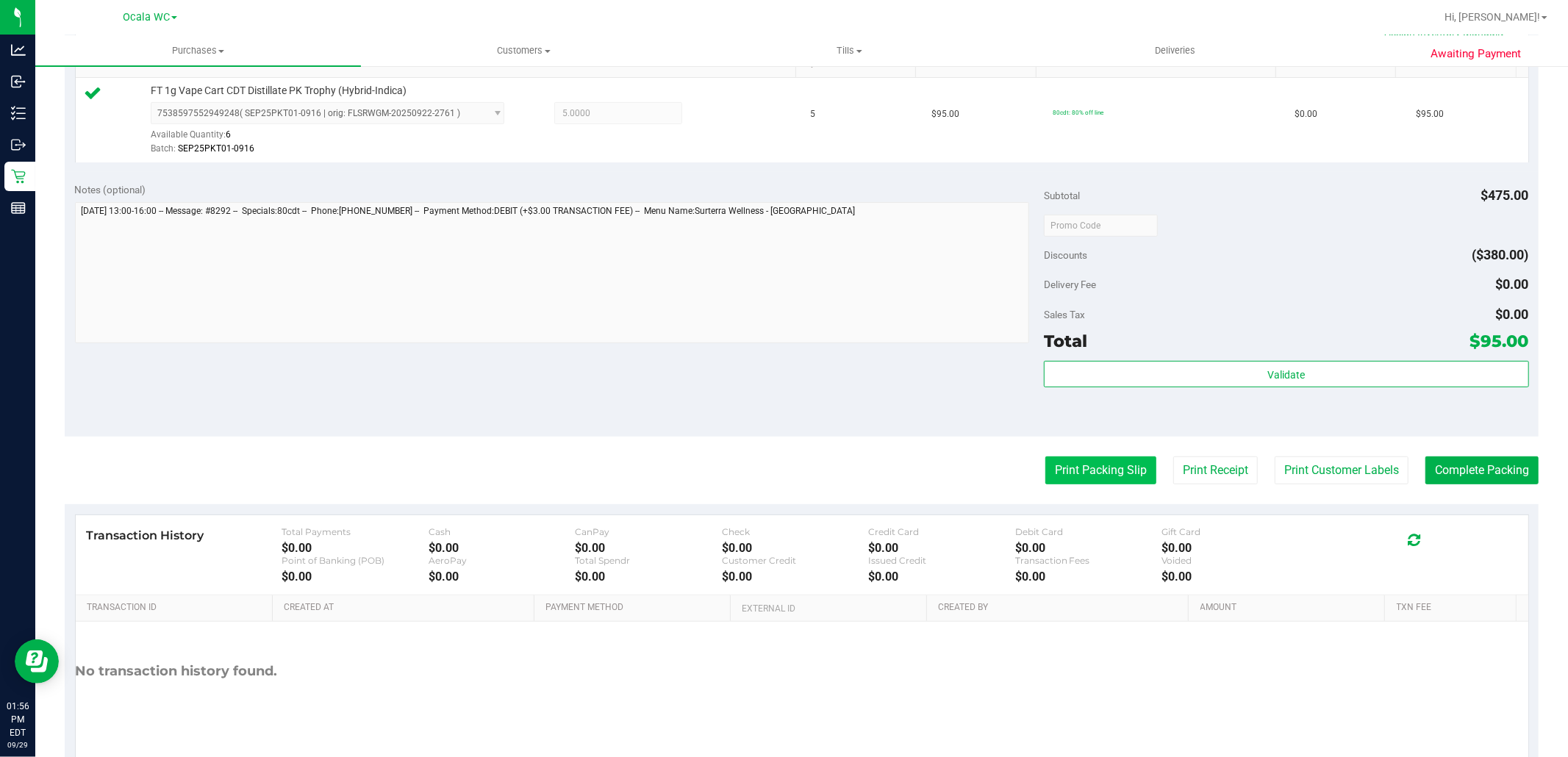
click at [1075, 484] on button "Print Packing Slip" at bounding box center [1100, 470] width 111 height 28
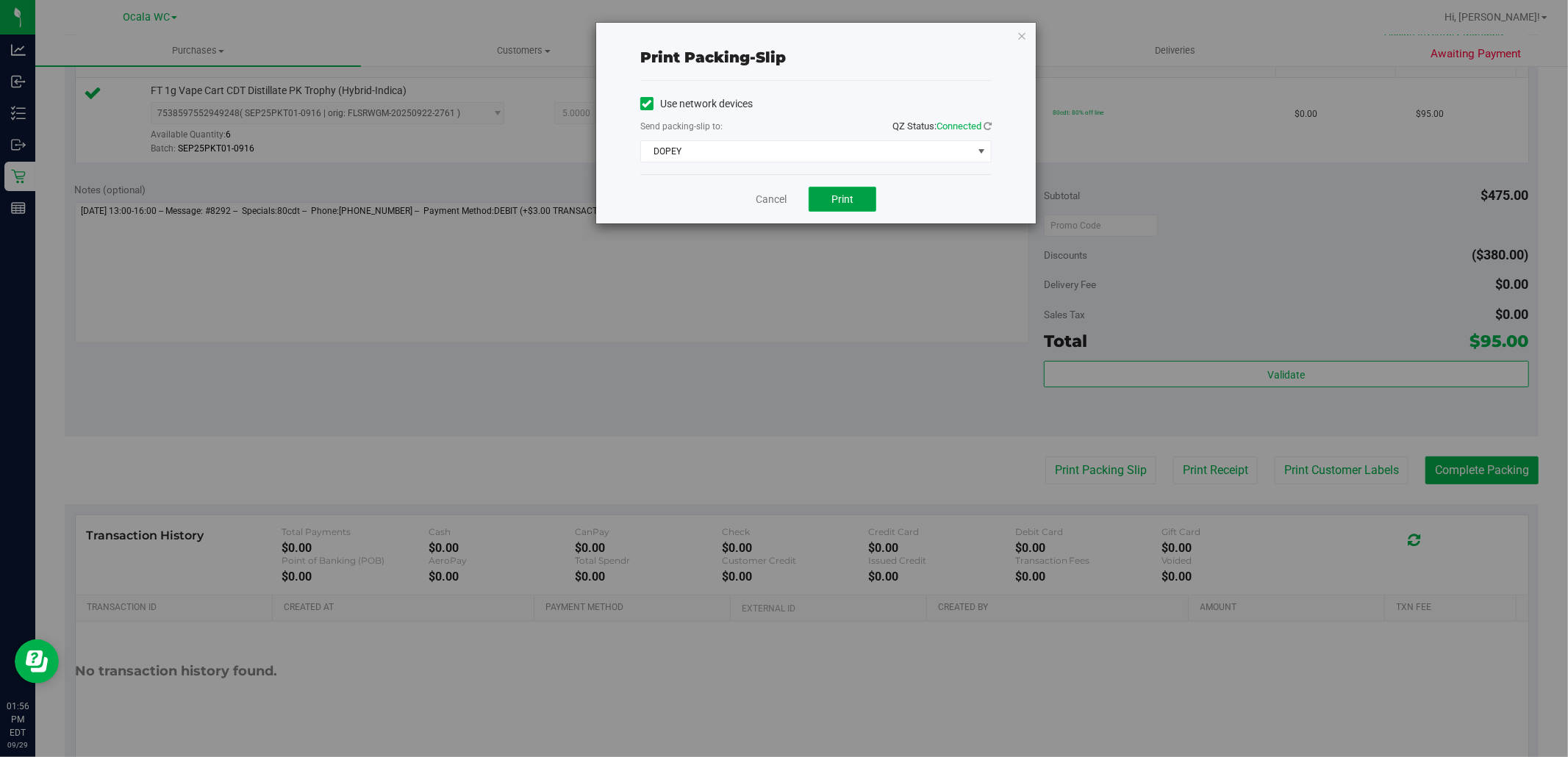
click at [835, 199] on span "Print" at bounding box center [842, 199] width 22 height 12
click at [767, 199] on link "Cancel" at bounding box center [771, 200] width 31 height 15
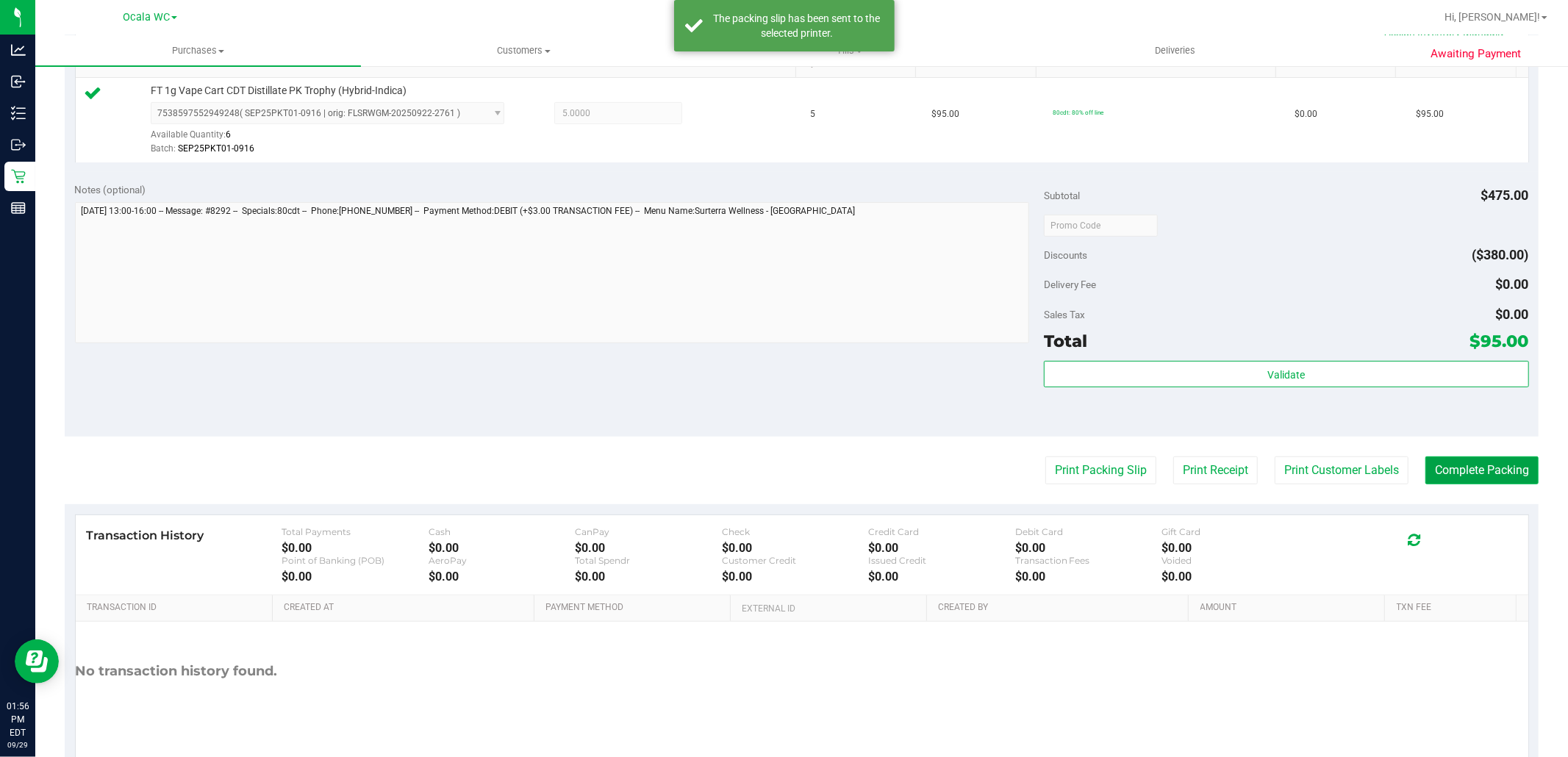
click at [1464, 471] on button "Complete Packing" at bounding box center [1482, 470] width 114 height 28
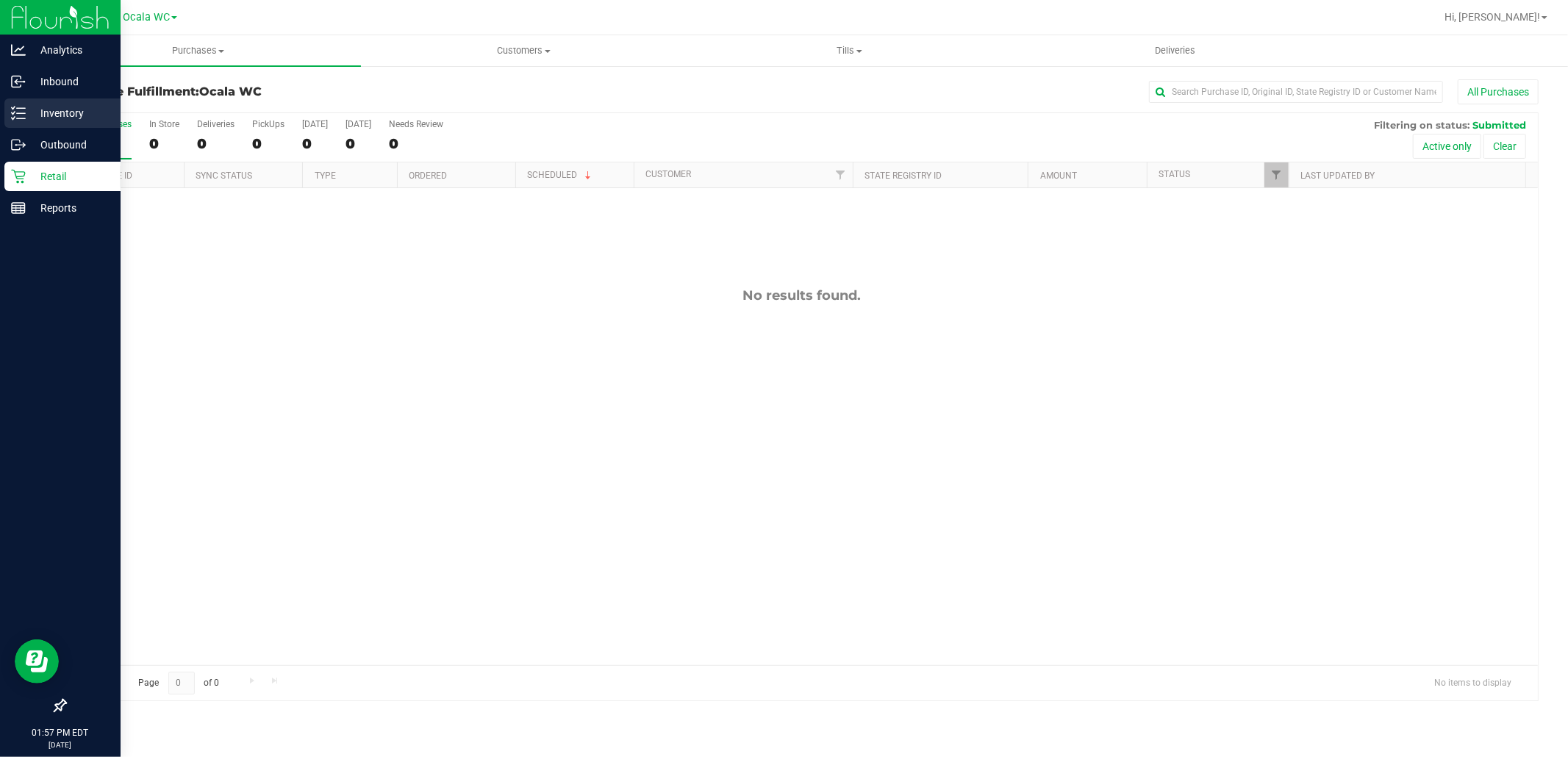
click at [34, 114] on p "Inventory" at bounding box center [70, 113] width 89 height 18
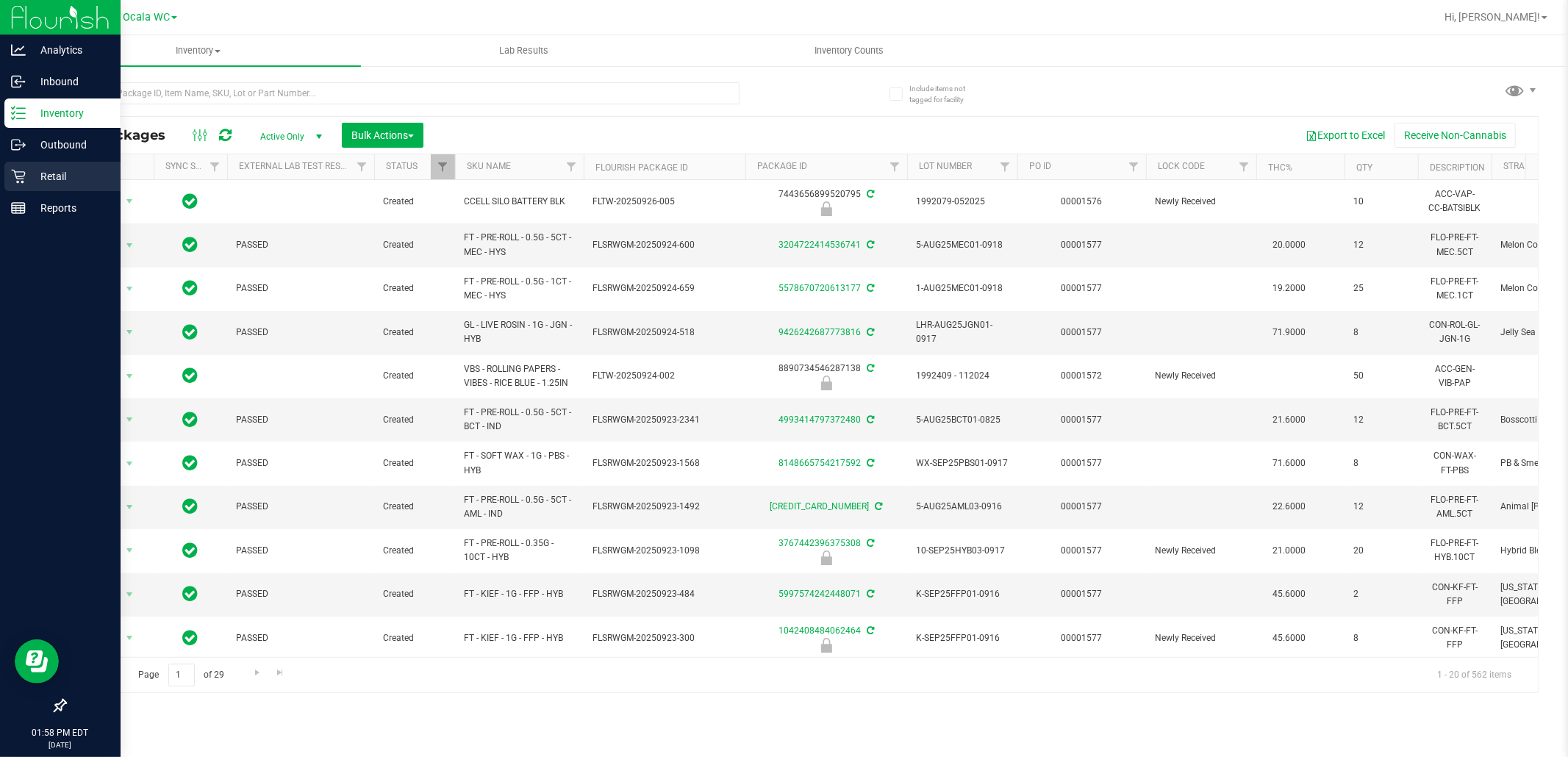
click at [50, 191] on link "Retail" at bounding box center [60, 178] width 120 height 32
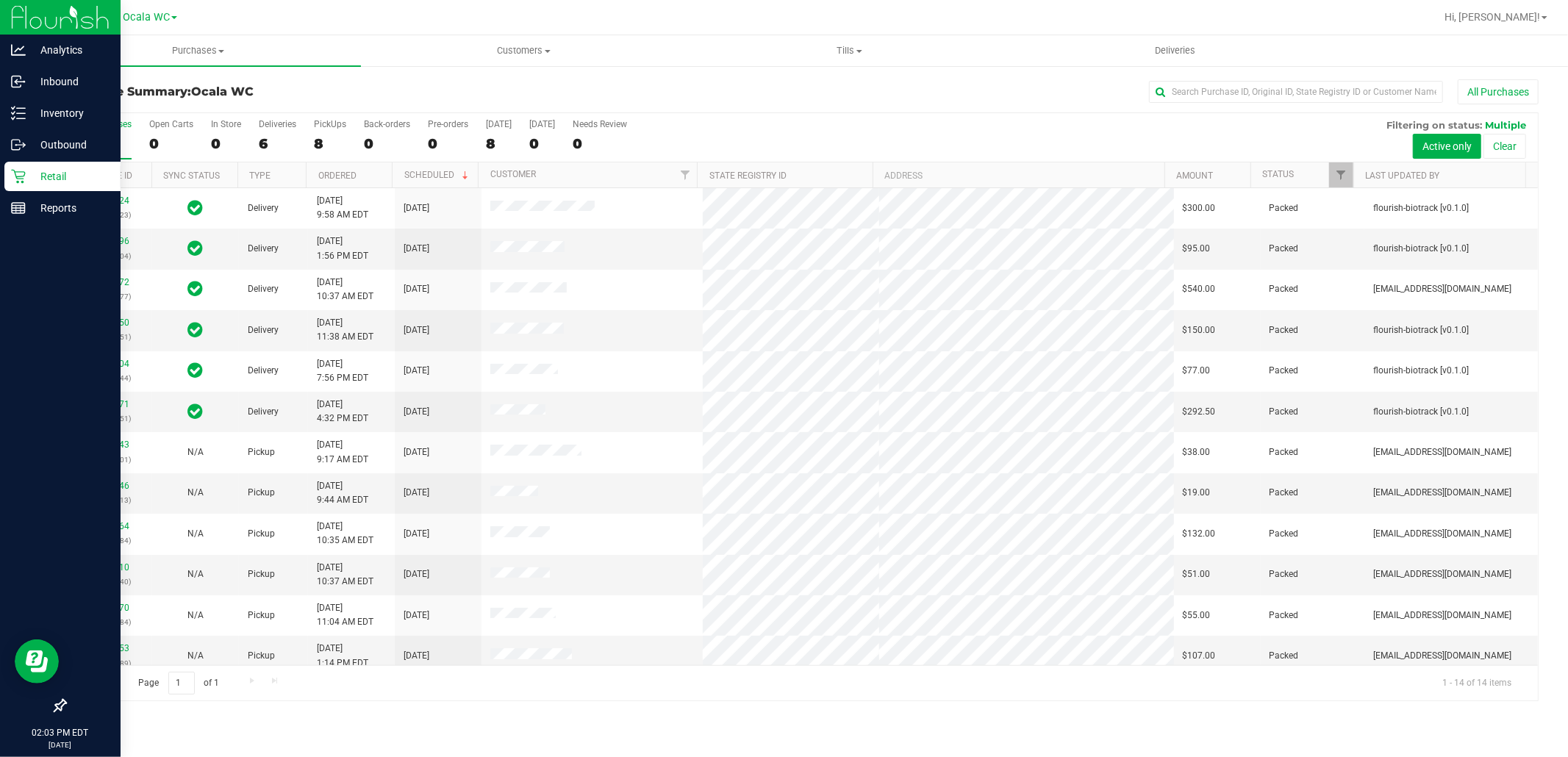
click at [69, 176] on p "Retail" at bounding box center [70, 176] width 89 height 18
click at [22, 208] on line at bounding box center [18, 208] width 13 height 0
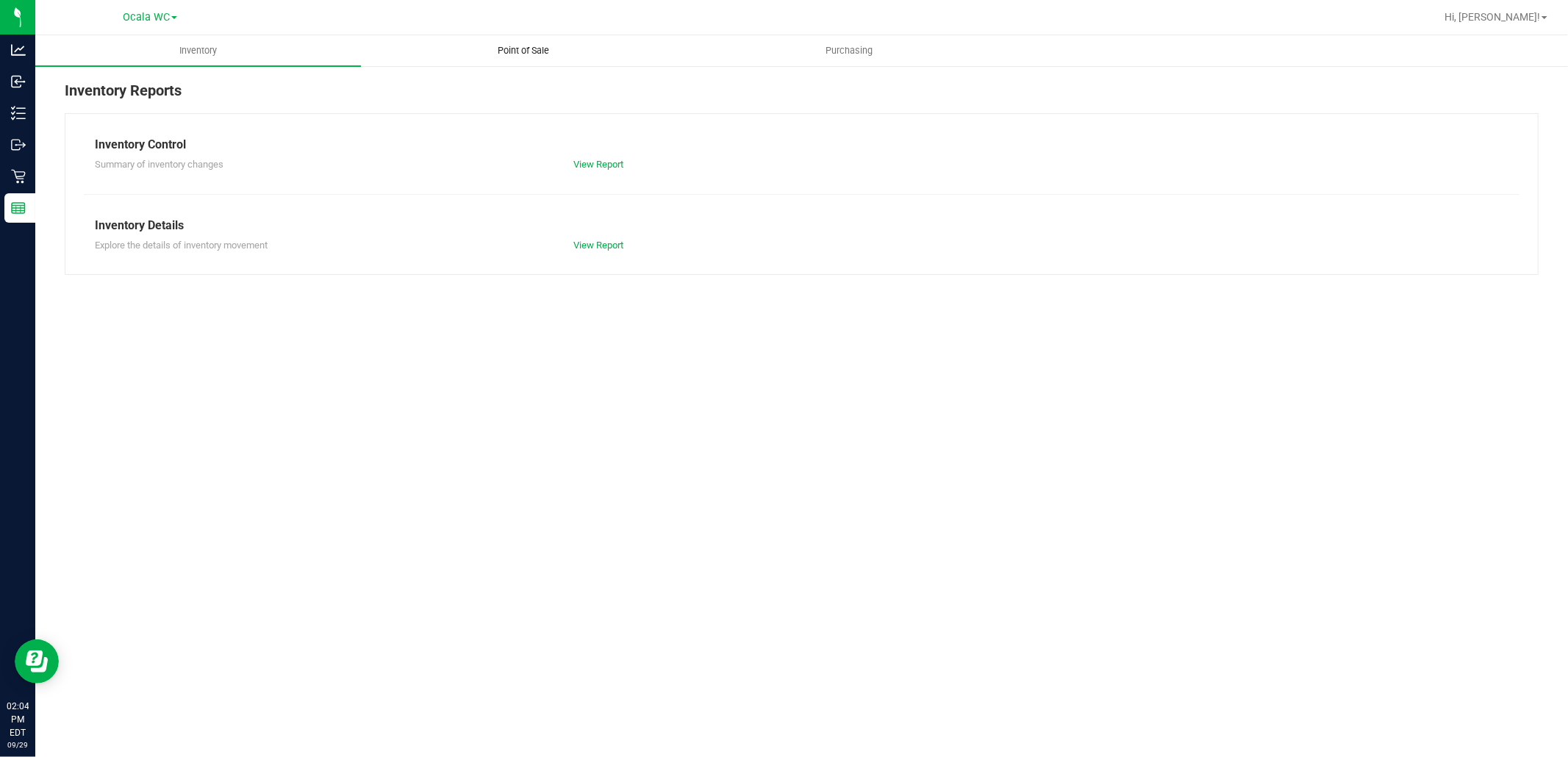
click at [525, 53] on span "Point of Sale" at bounding box center [524, 51] width 91 height 13
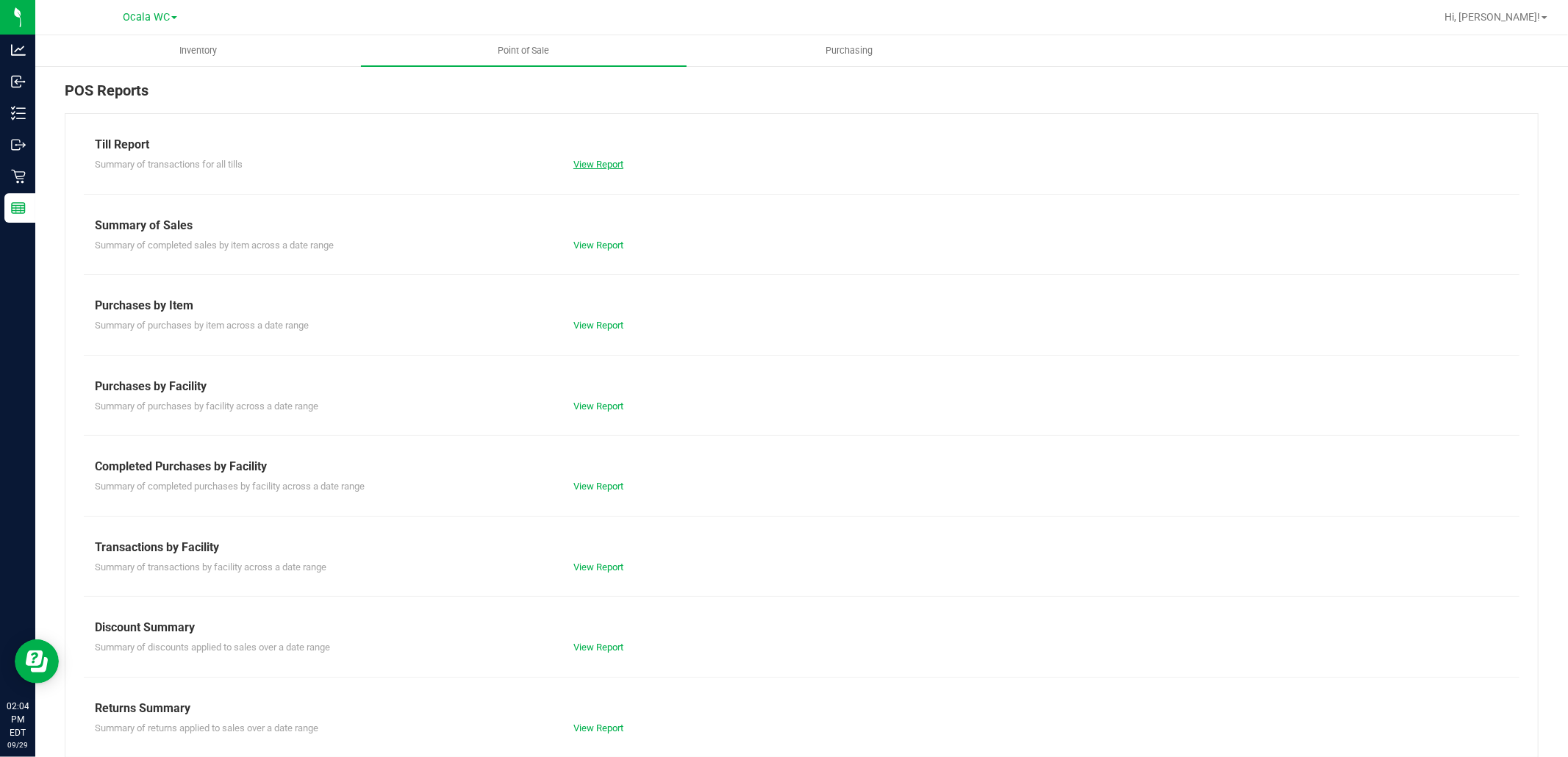
click at [599, 162] on link "View Report" at bounding box center [598, 164] width 50 height 11
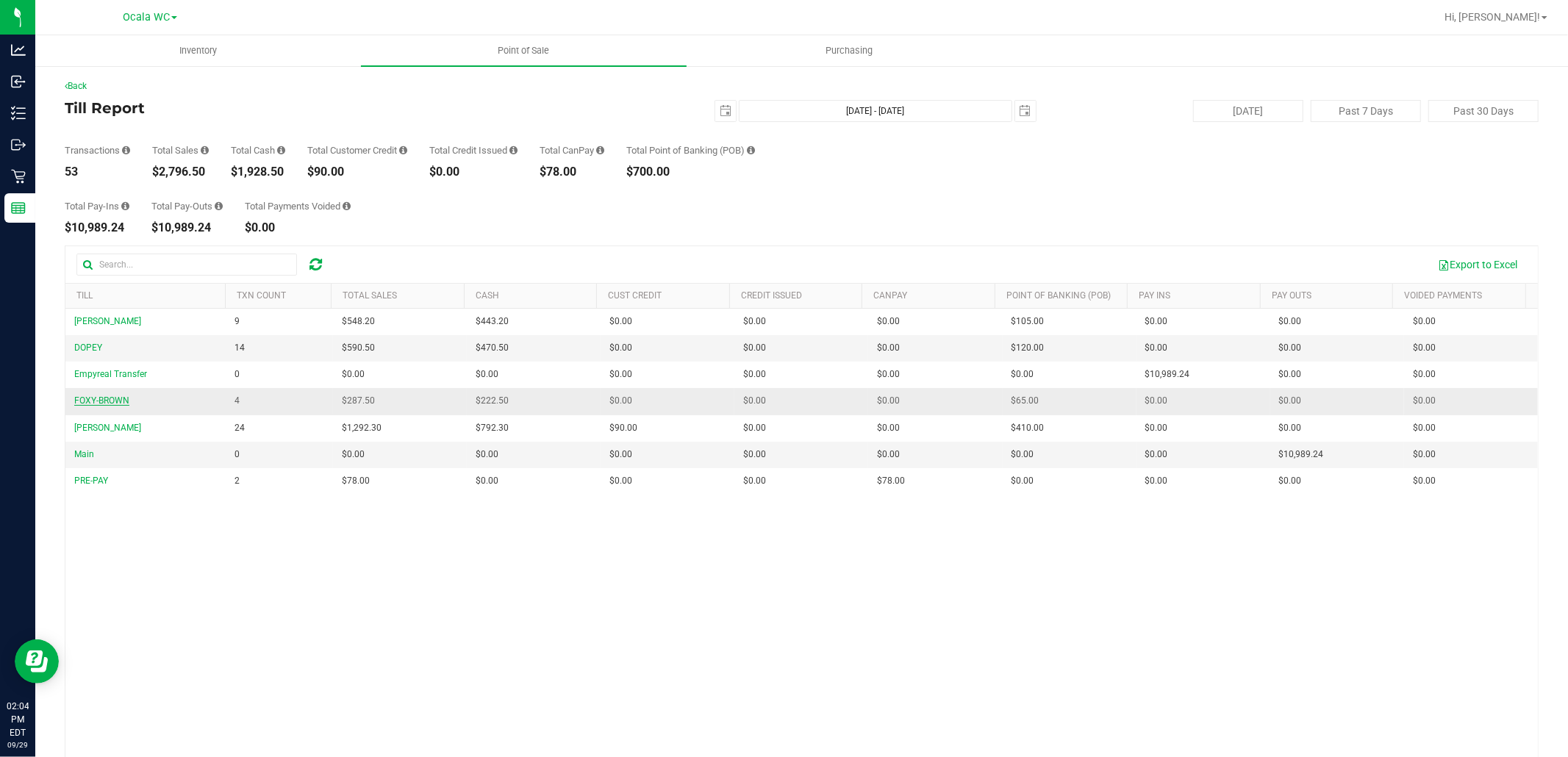
click at [94, 404] on span "FOXY-BROWN" at bounding box center [102, 400] width 55 height 10
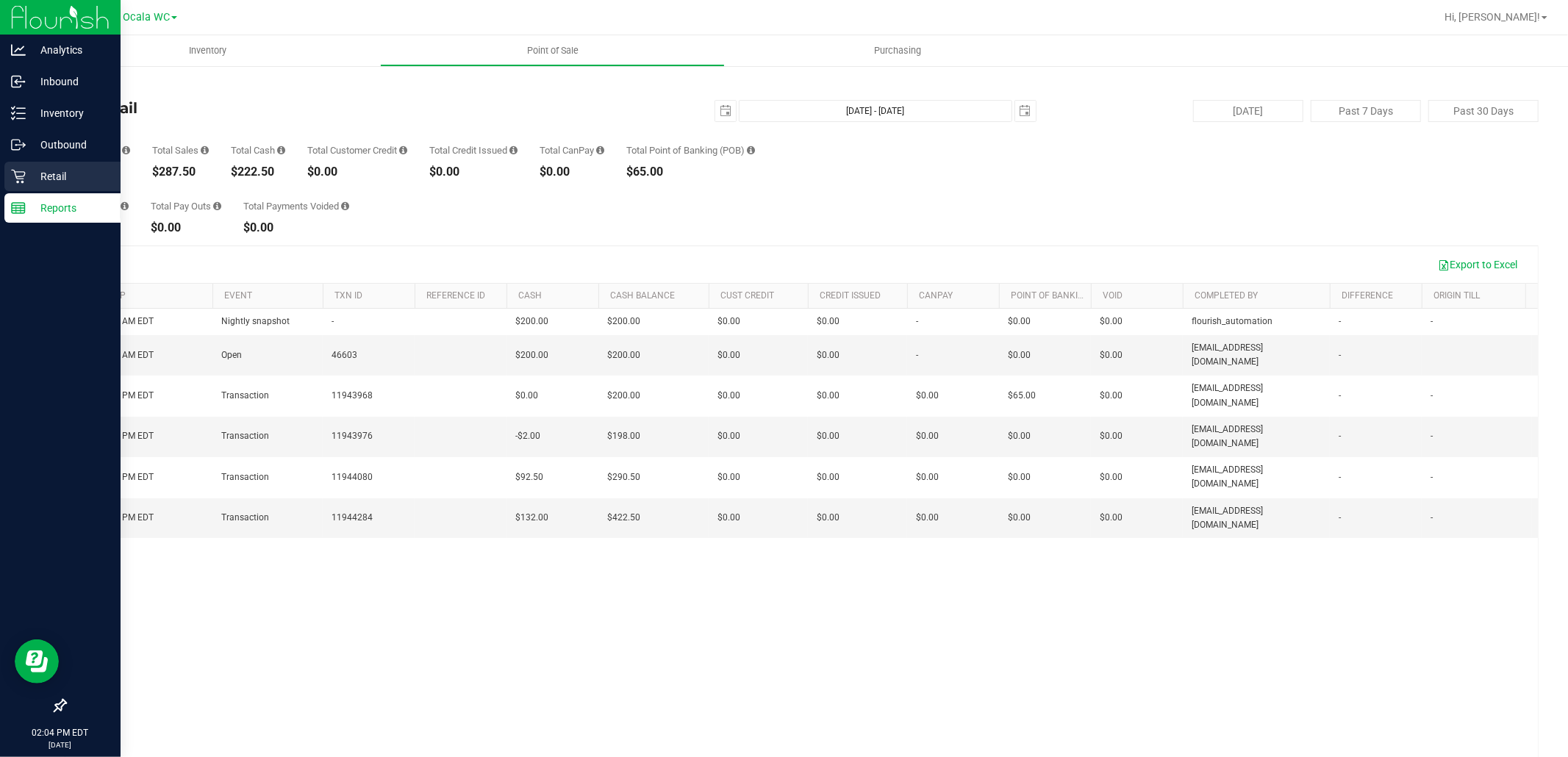
click at [28, 178] on p "Retail" at bounding box center [70, 176] width 89 height 18
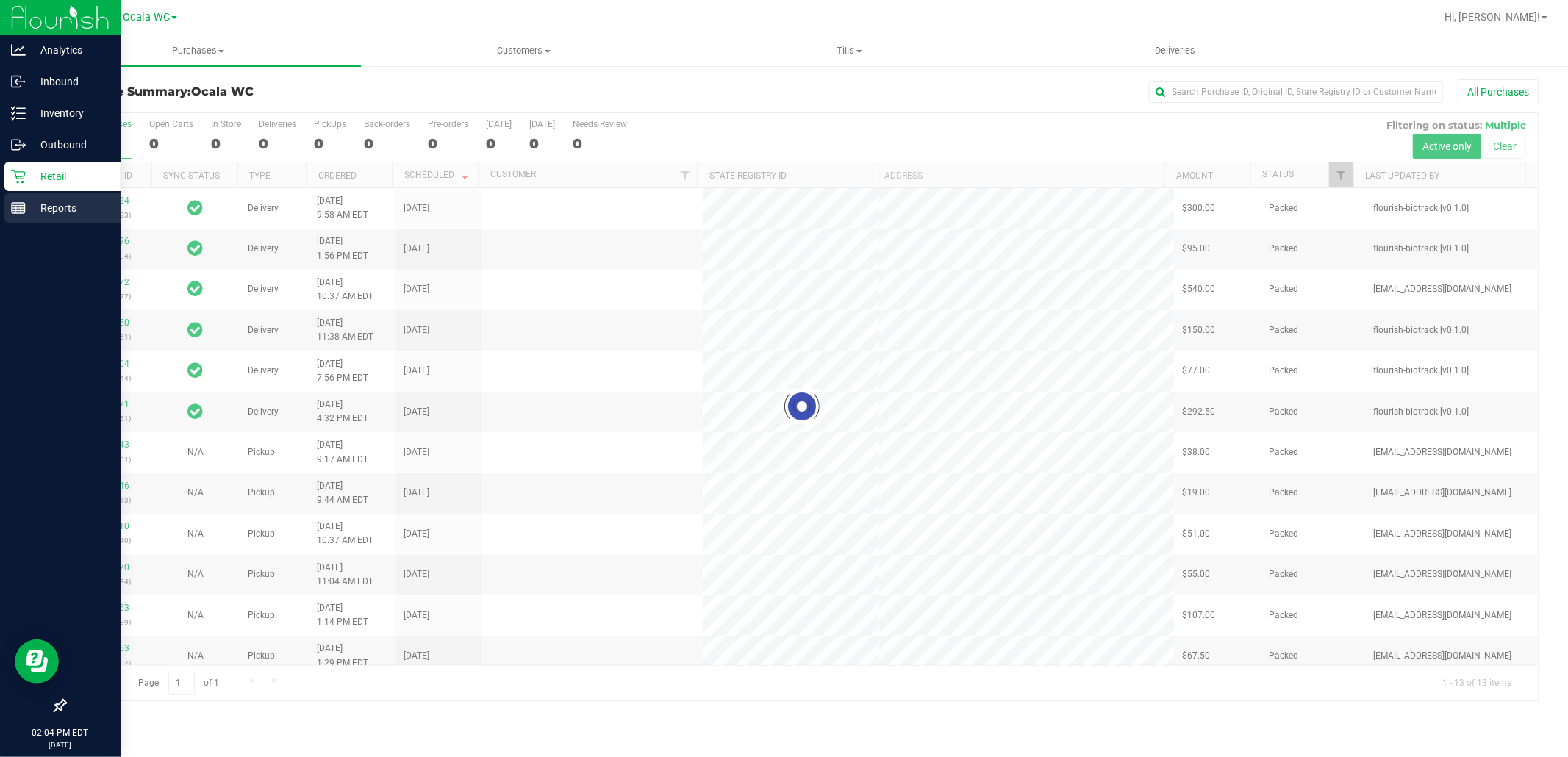
click at [49, 208] on p "Reports" at bounding box center [70, 207] width 89 height 18
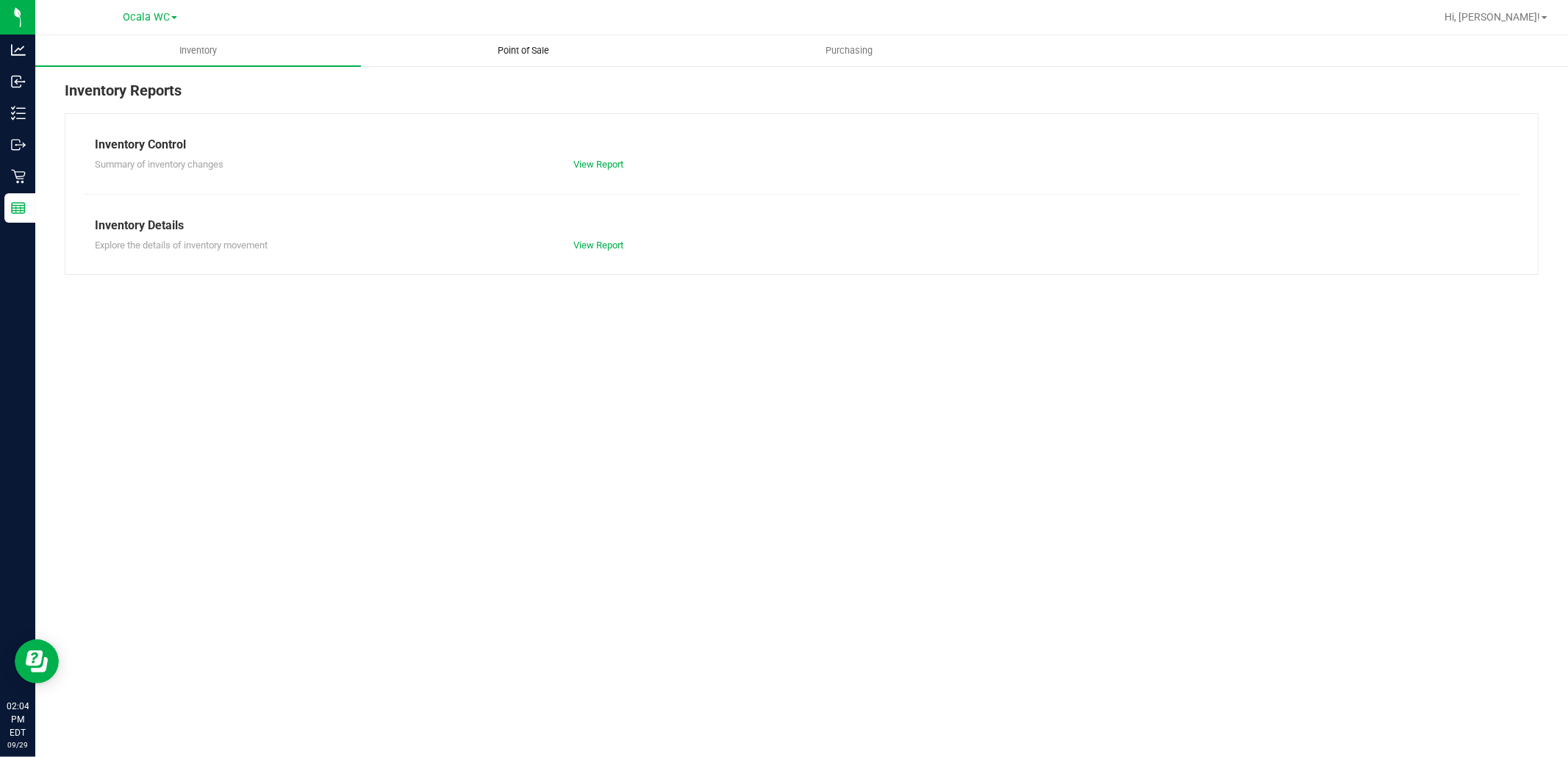
click at [523, 45] on span "Point of Sale" at bounding box center [524, 51] width 91 height 13
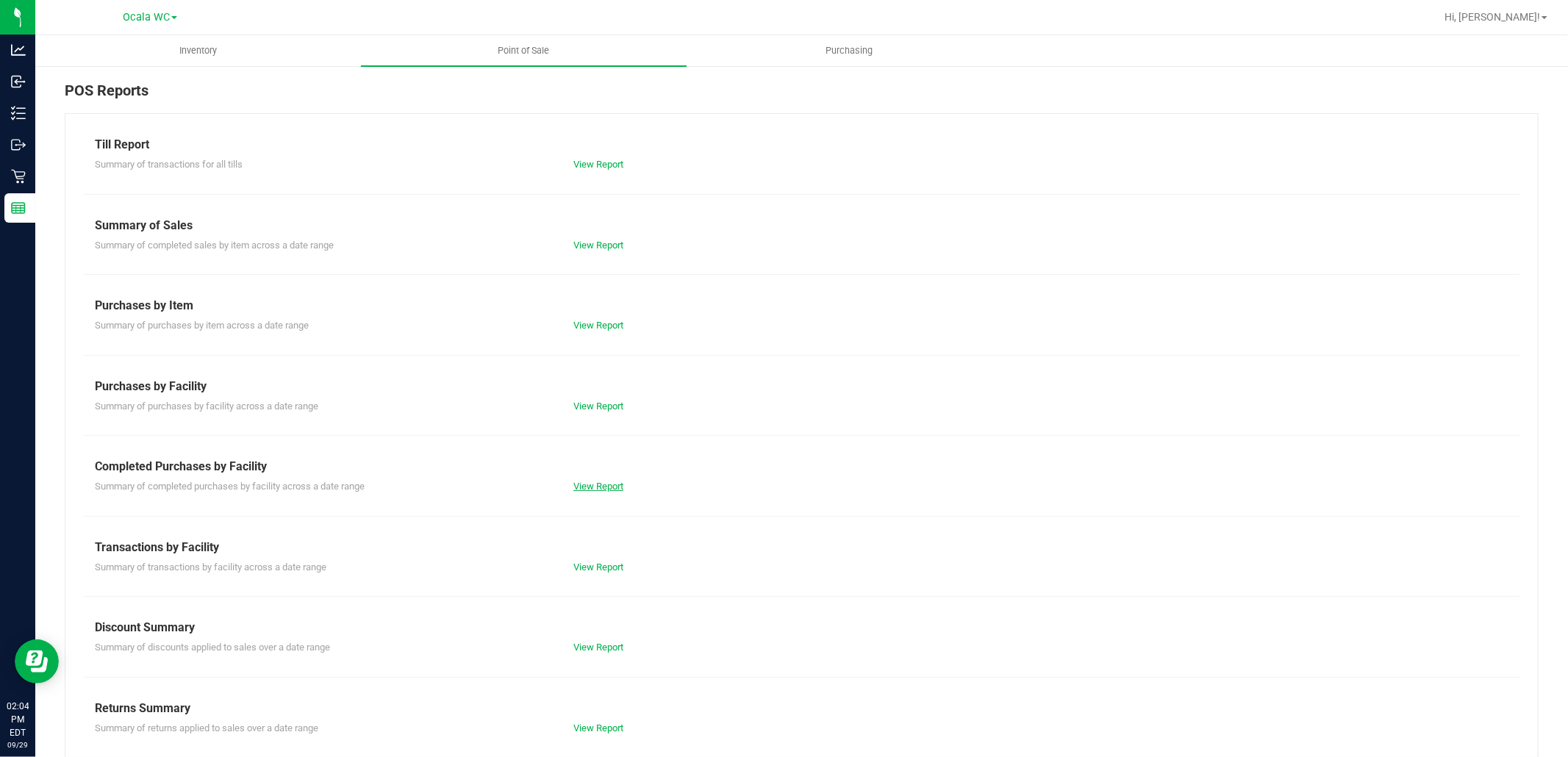
click at [591, 487] on link "View Report" at bounding box center [598, 485] width 50 height 11
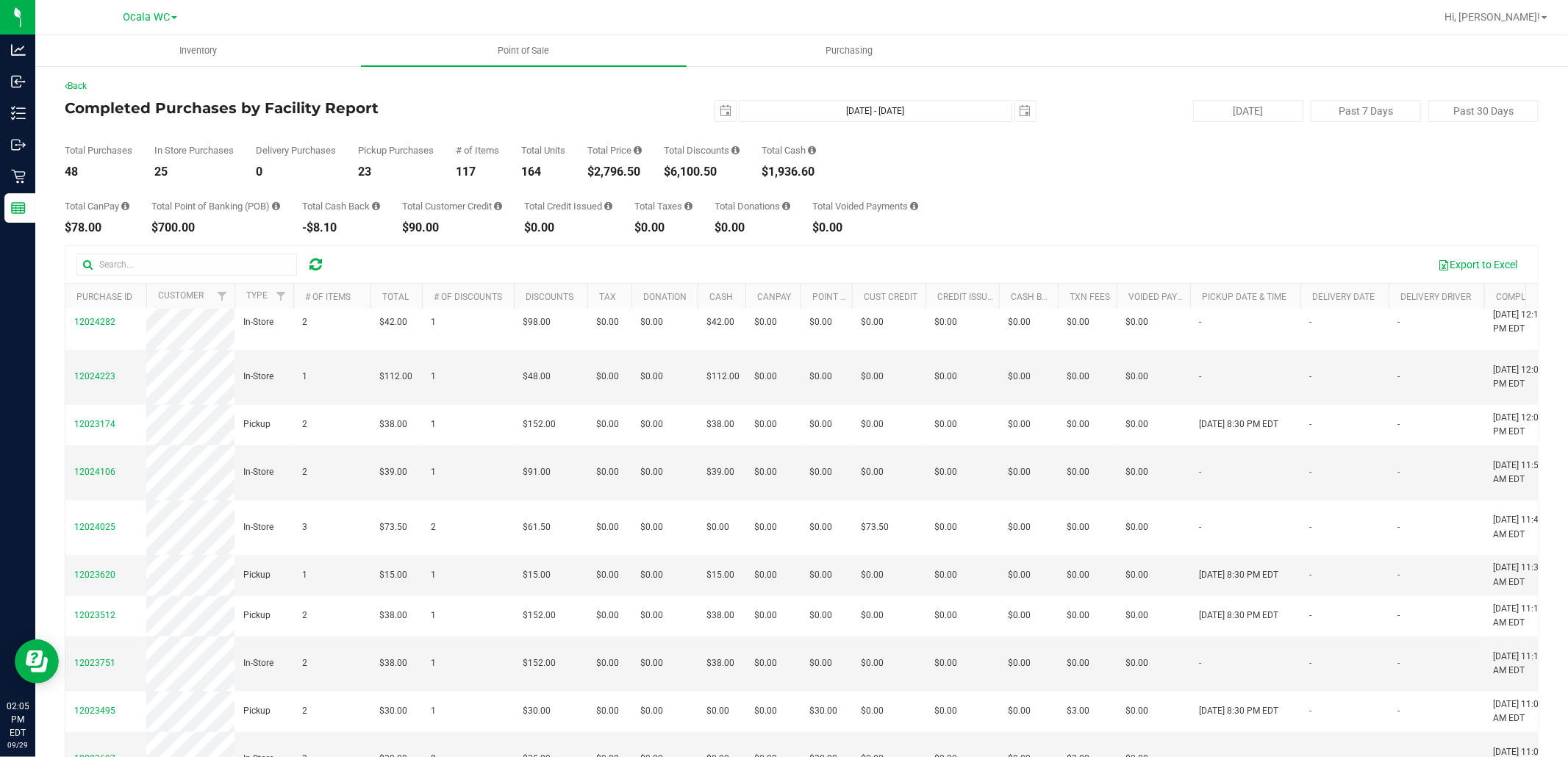
scroll to position [79, 0]
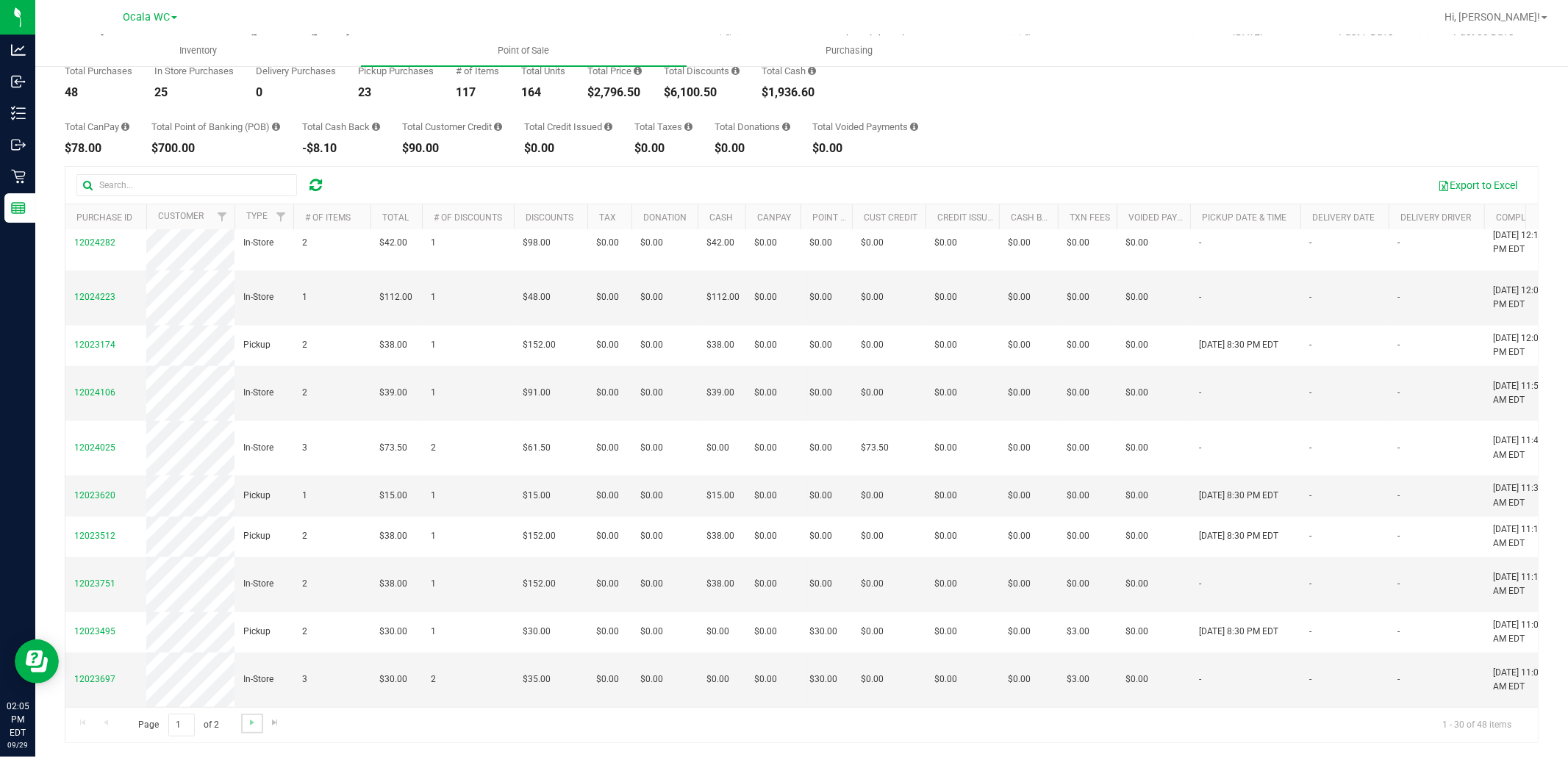
click at [244, 722] on link "Go to the next page" at bounding box center [252, 724] width 22 height 20
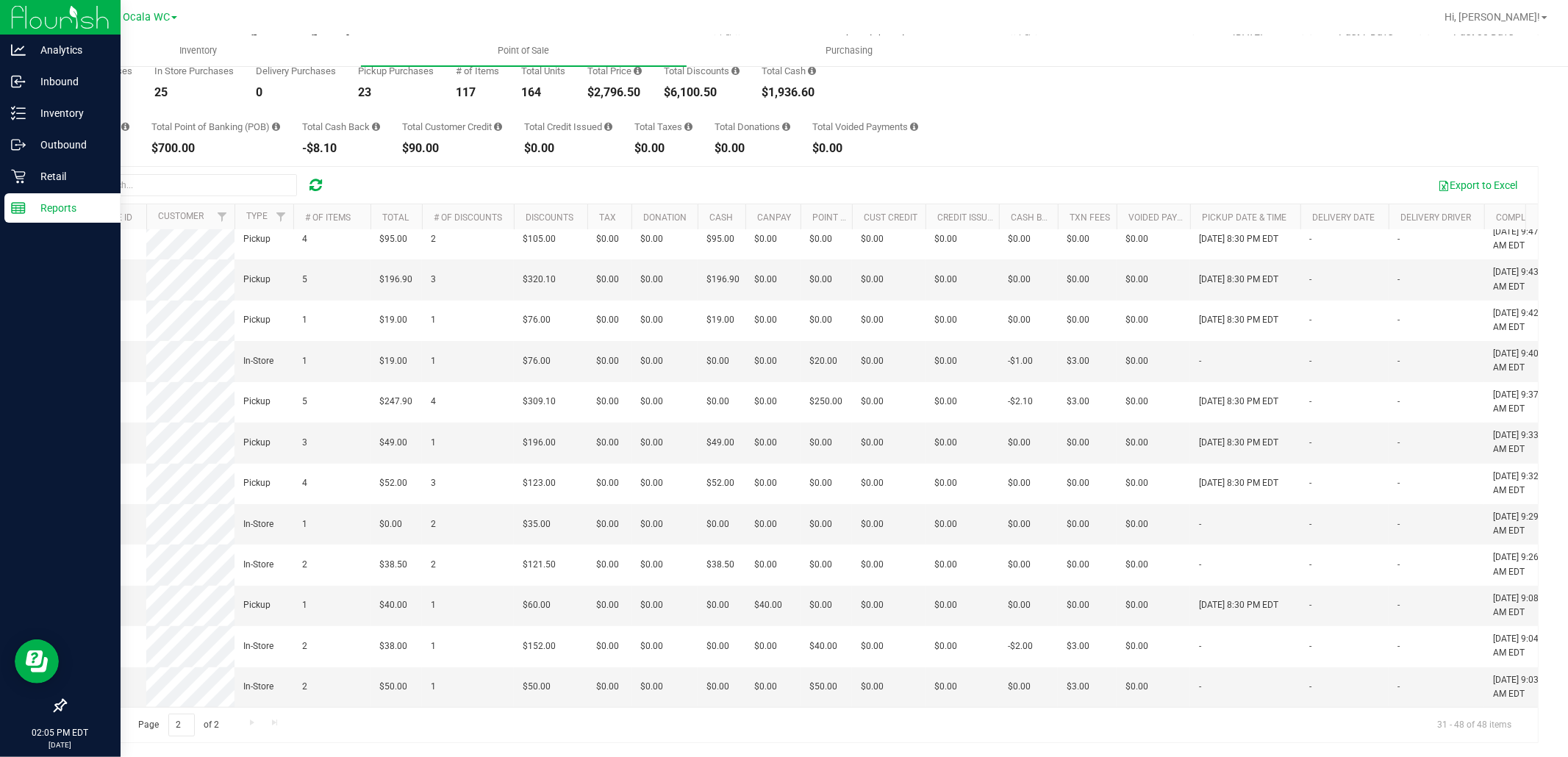
click at [23, 211] on icon at bounding box center [18, 208] width 15 height 15
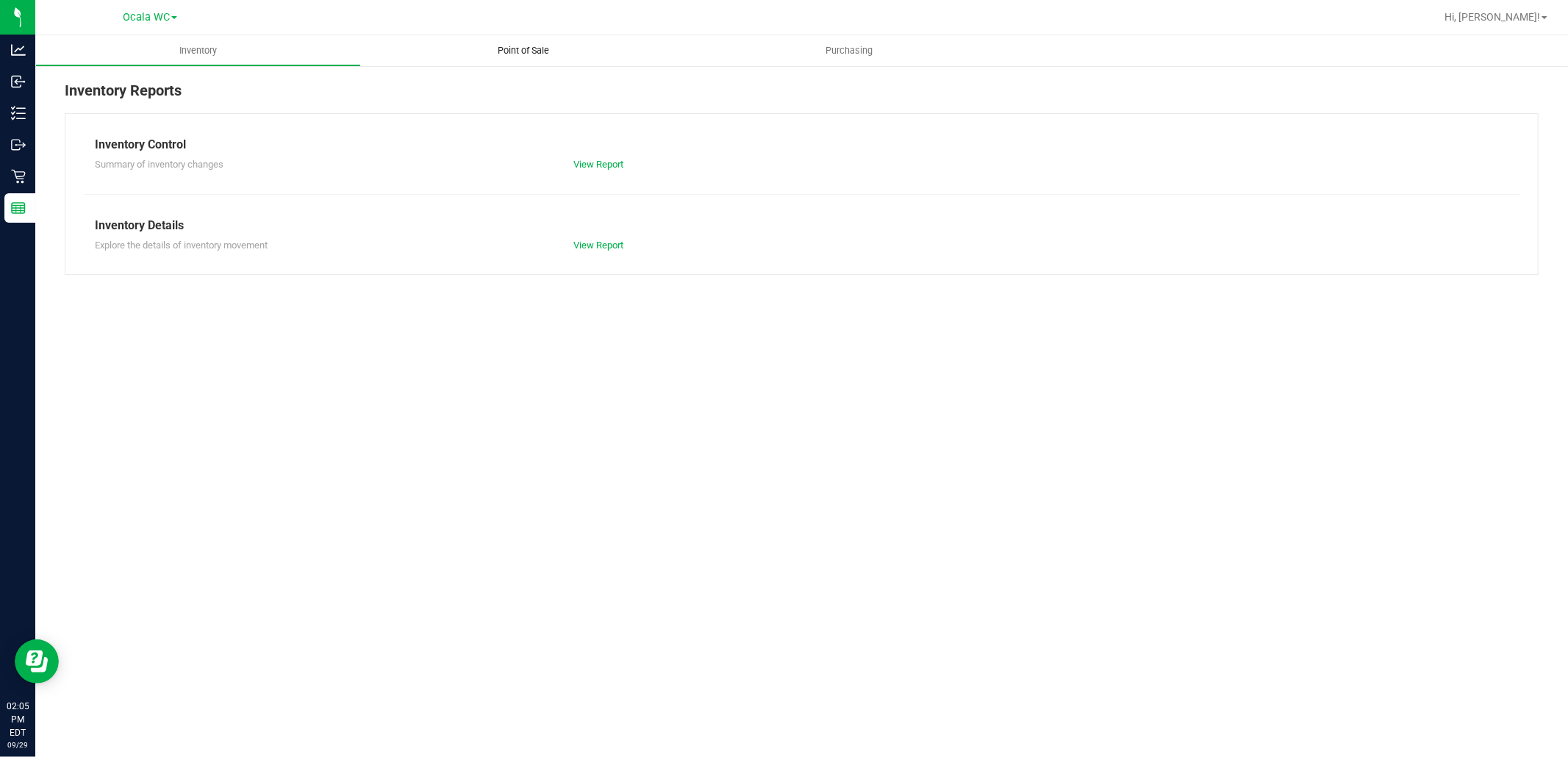
click at [515, 48] on span "Point of Sale" at bounding box center [524, 51] width 91 height 13
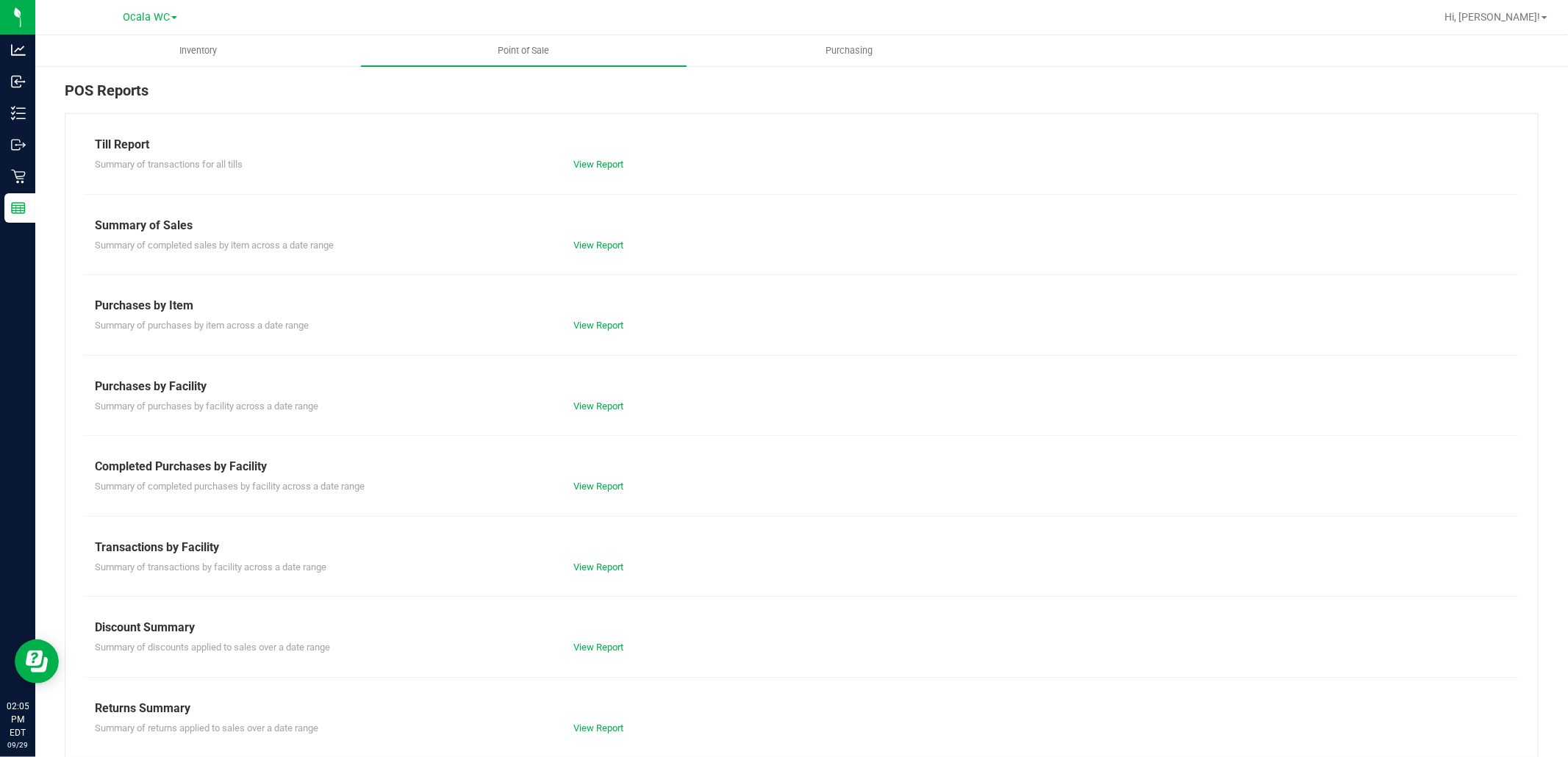
click at [608, 175] on div "Till Report Summary of transactions for all tills View Report Summary of Sales …" at bounding box center [801, 436] width 1474 height 645
click at [599, 155] on div "Summary of transactions for all tills View Report" at bounding box center [801, 163] width 1435 height 18
click at [604, 165] on link "View Report" at bounding box center [598, 164] width 50 height 11
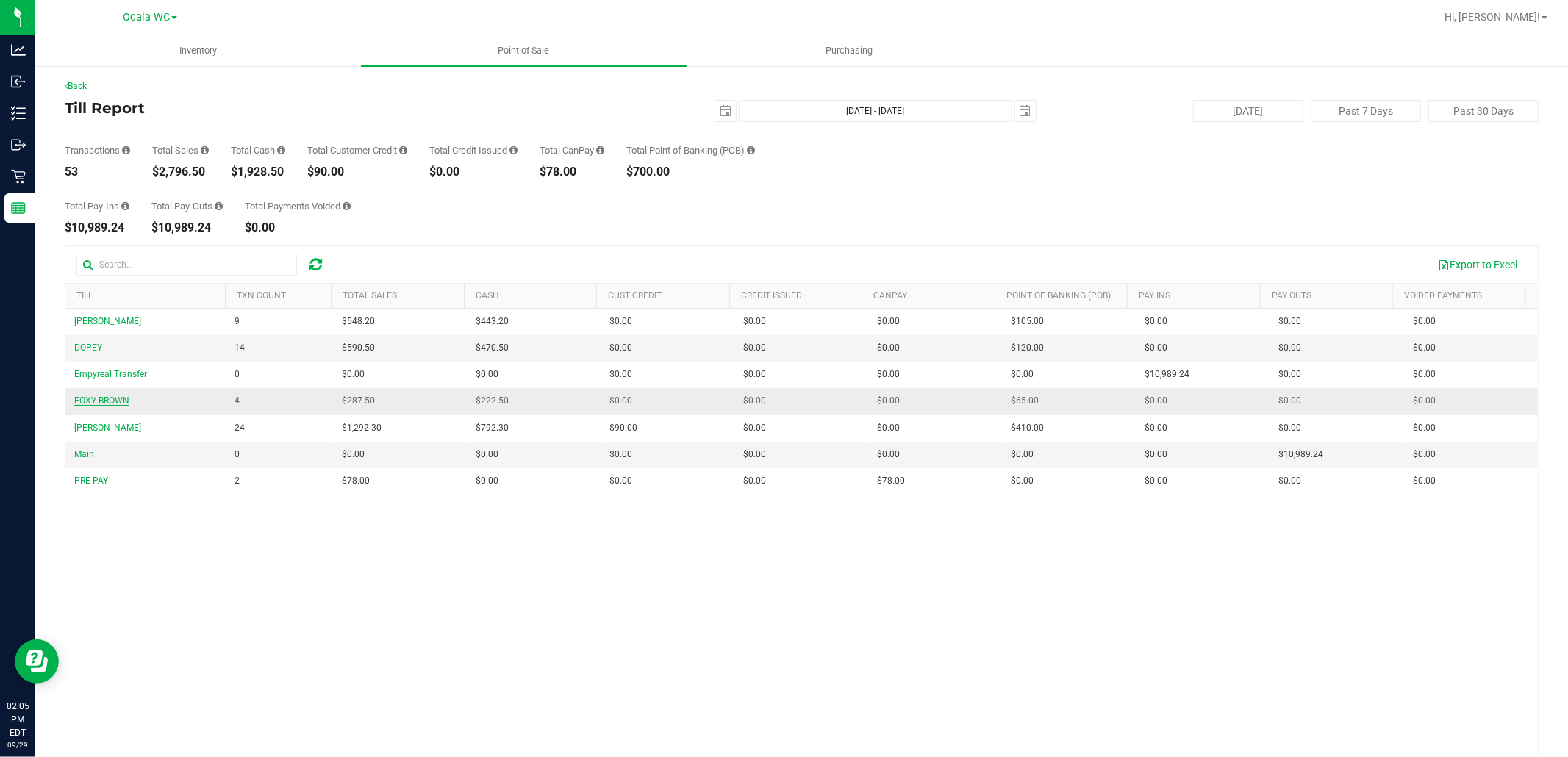
click at [114, 401] on span "FOXY-BROWN" at bounding box center [102, 400] width 55 height 10
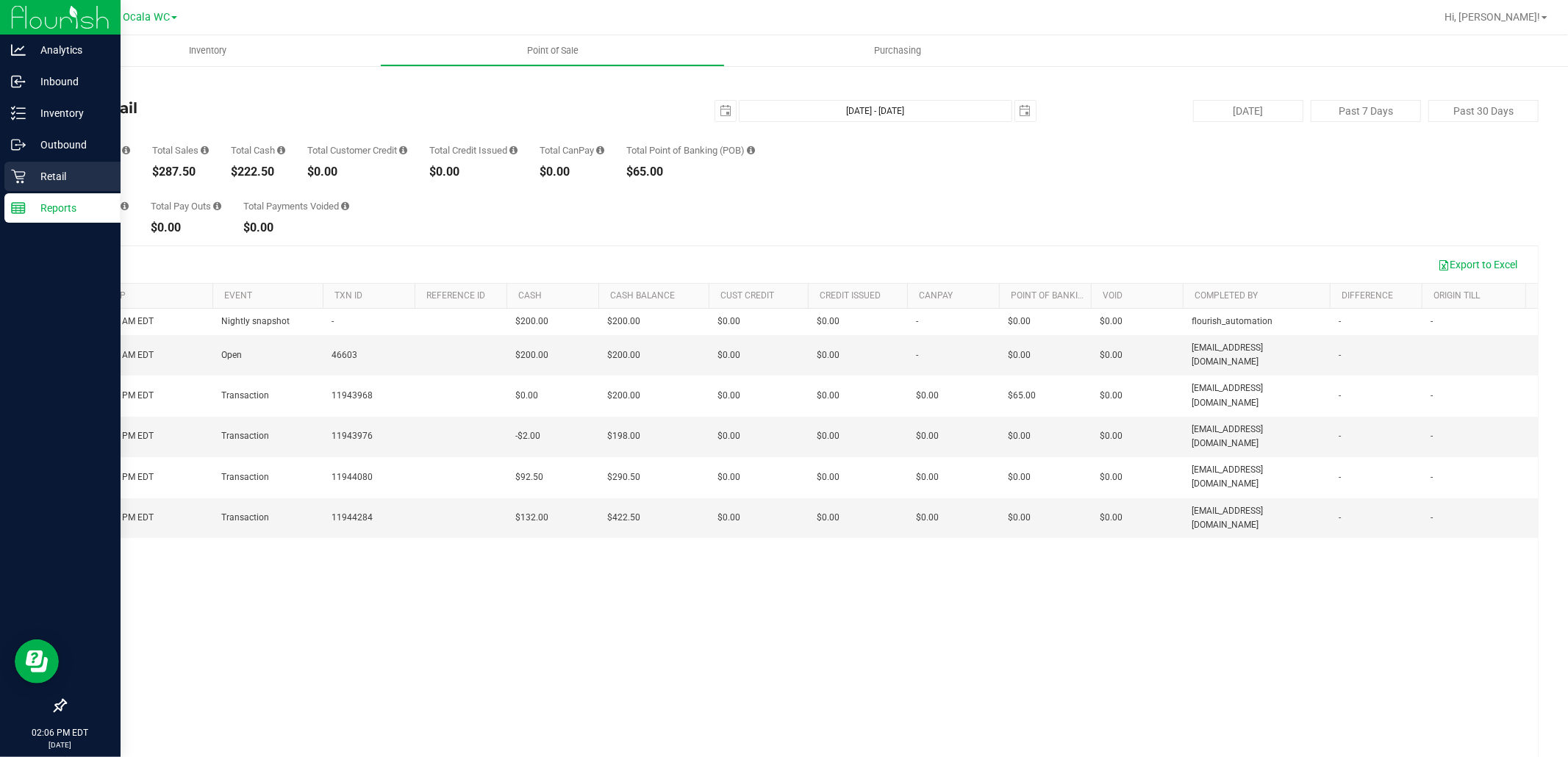
click at [28, 164] on div "Retail" at bounding box center [62, 176] width 116 height 29
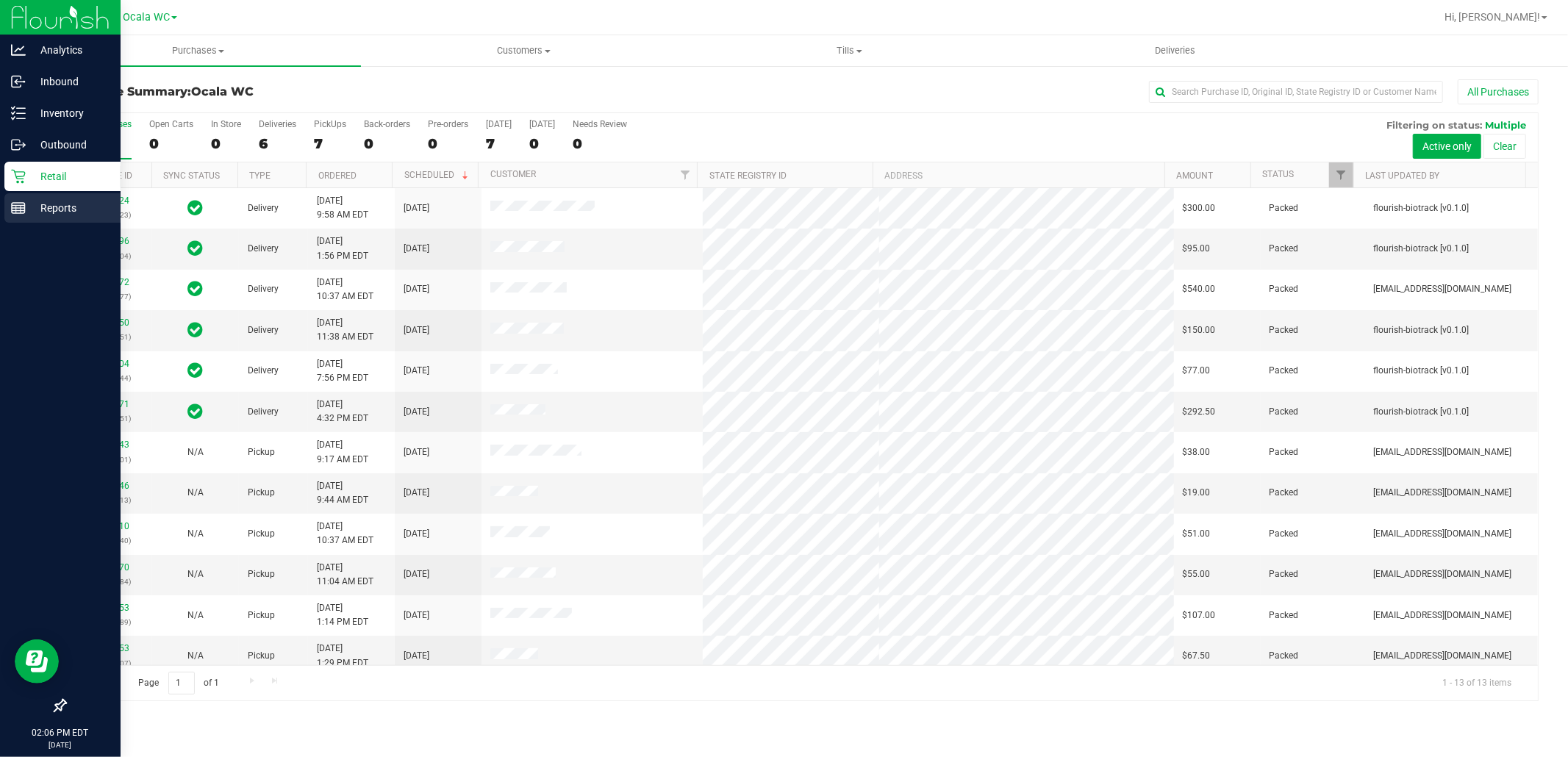
click at [45, 216] on p "Reports" at bounding box center [70, 207] width 89 height 18
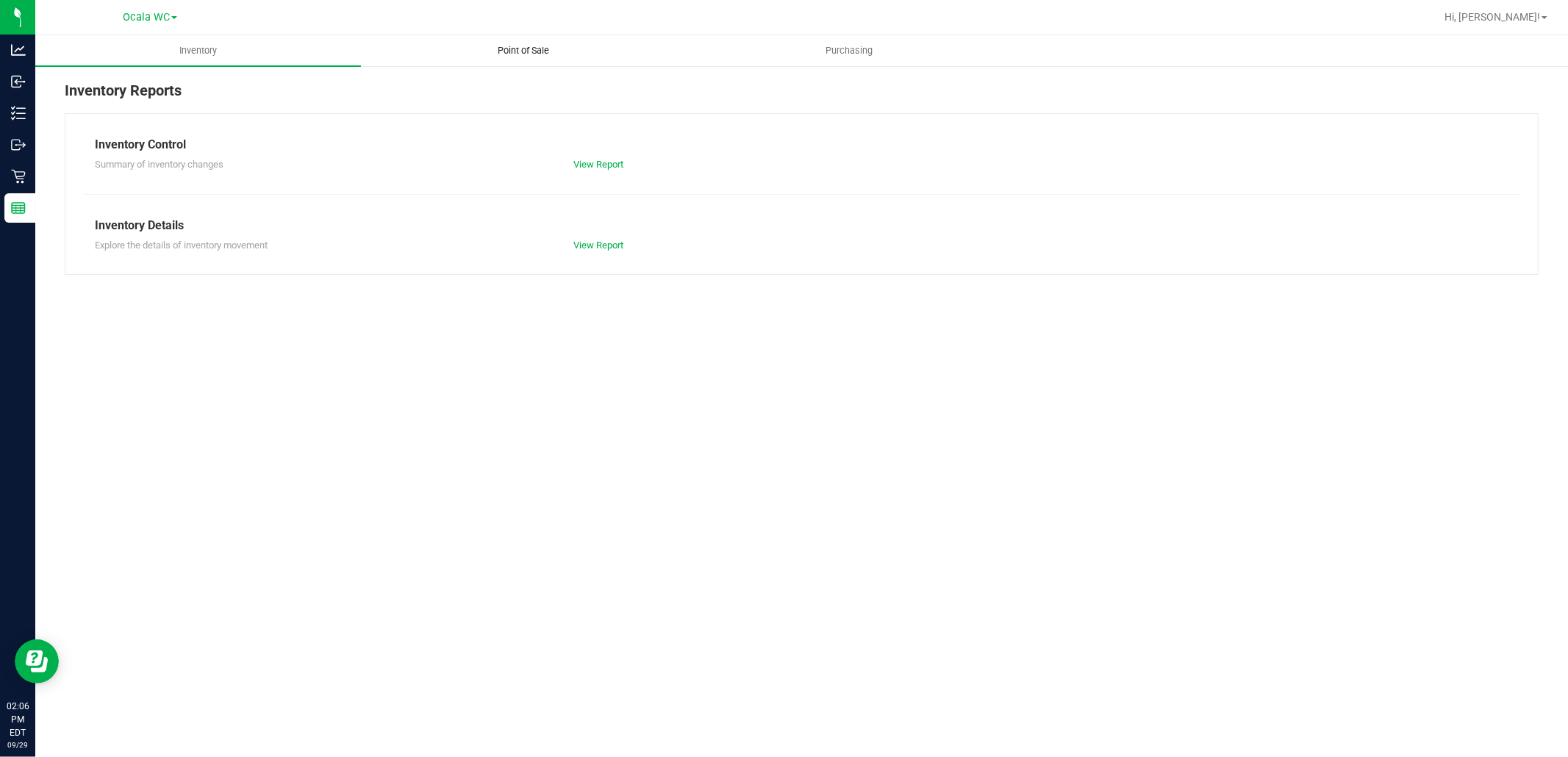
click at [513, 53] on span "Point of Sale" at bounding box center [524, 51] width 91 height 13
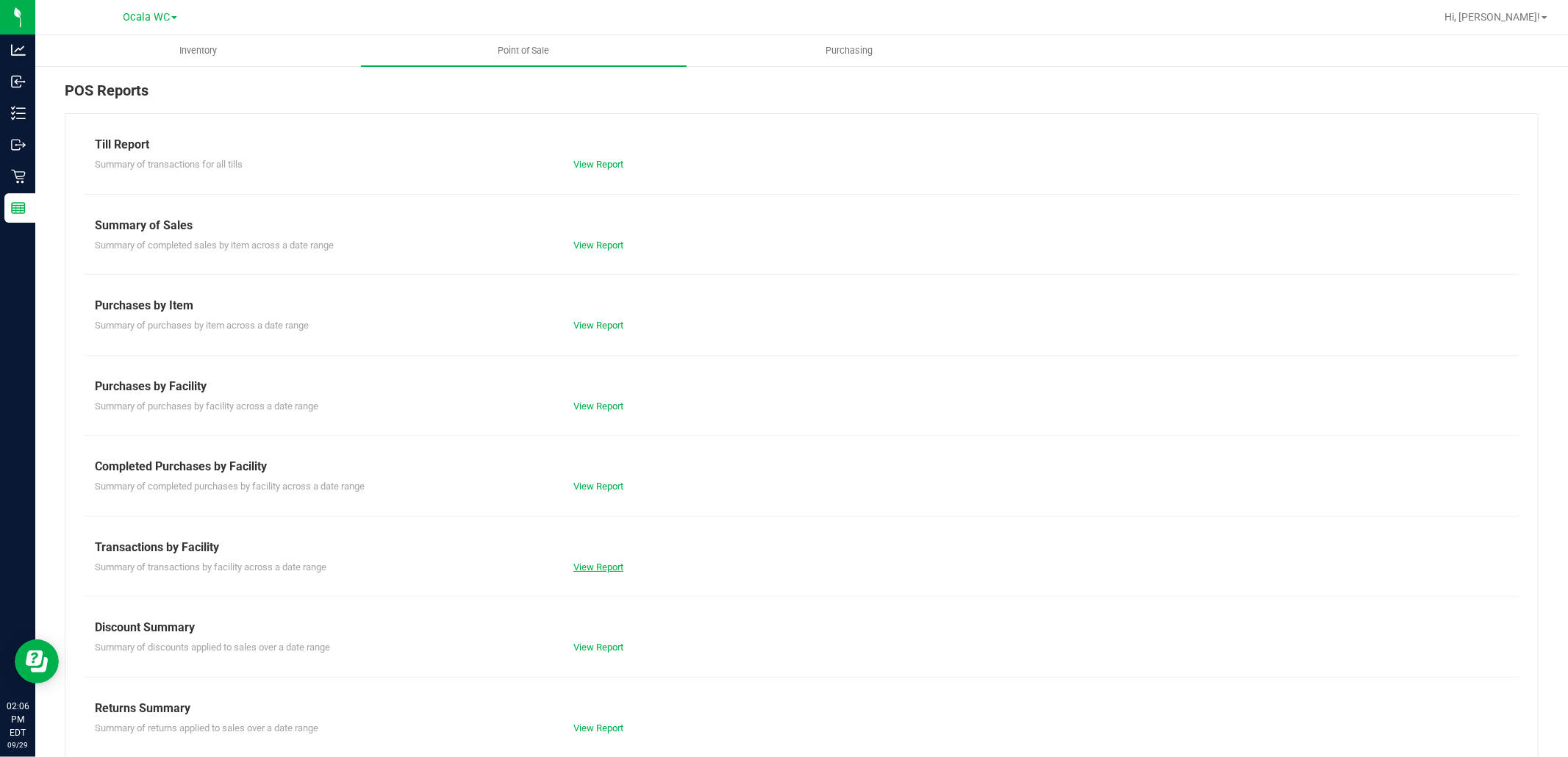
click at [591, 564] on link "View Report" at bounding box center [598, 566] width 50 height 11
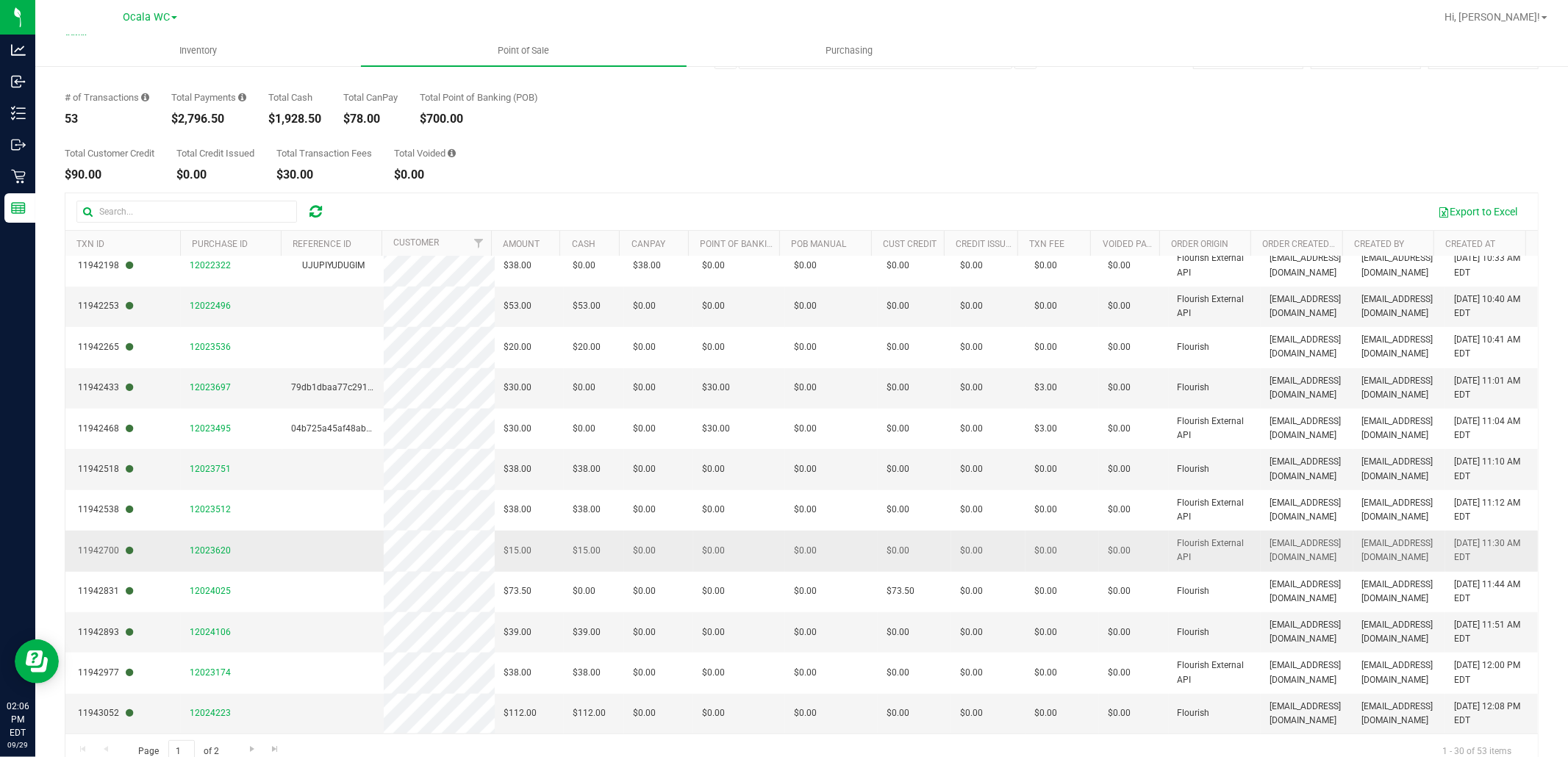
scroll to position [79, 0]
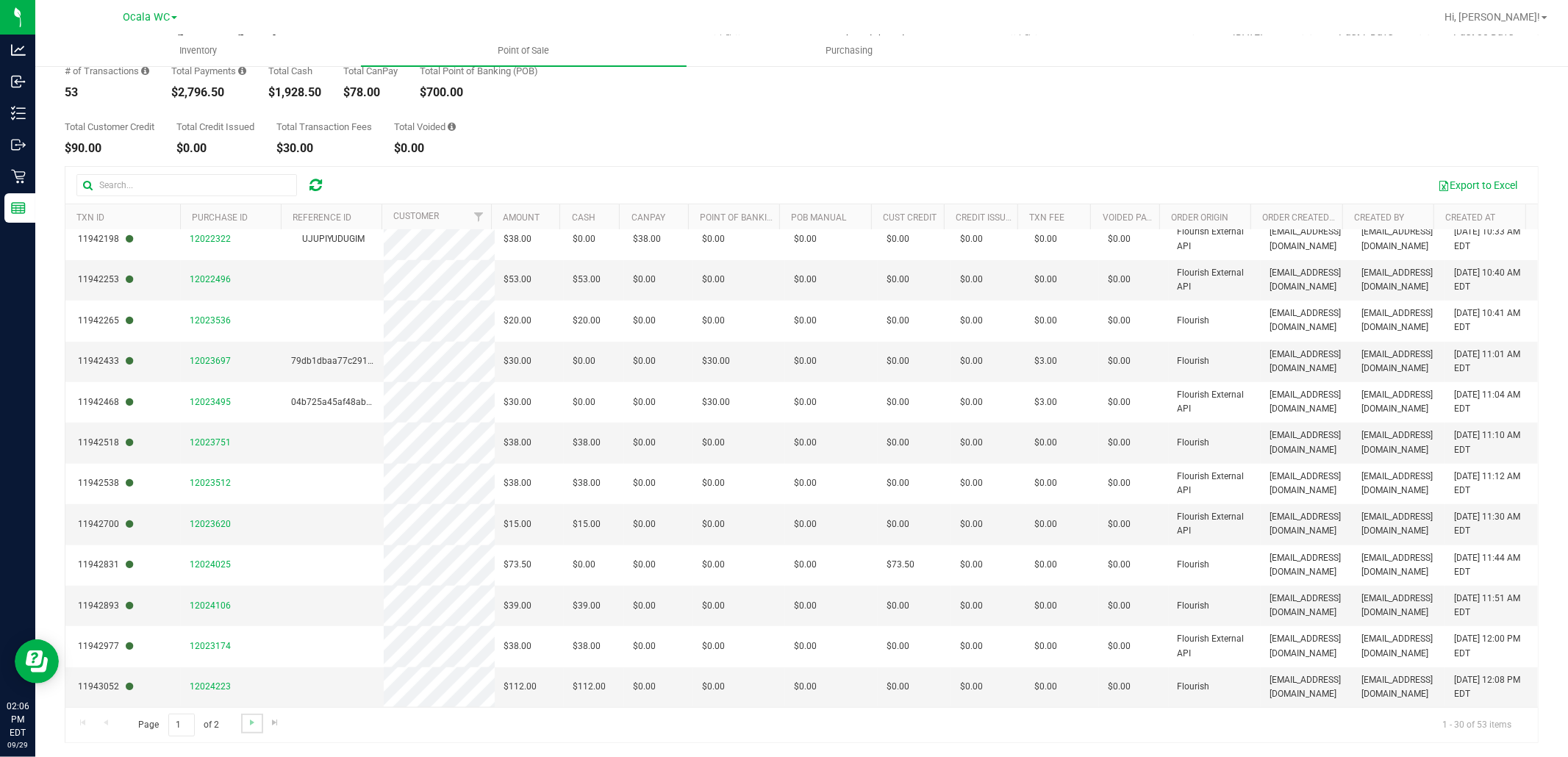
click at [244, 723] on link "Go to the next page" at bounding box center [252, 724] width 22 height 20
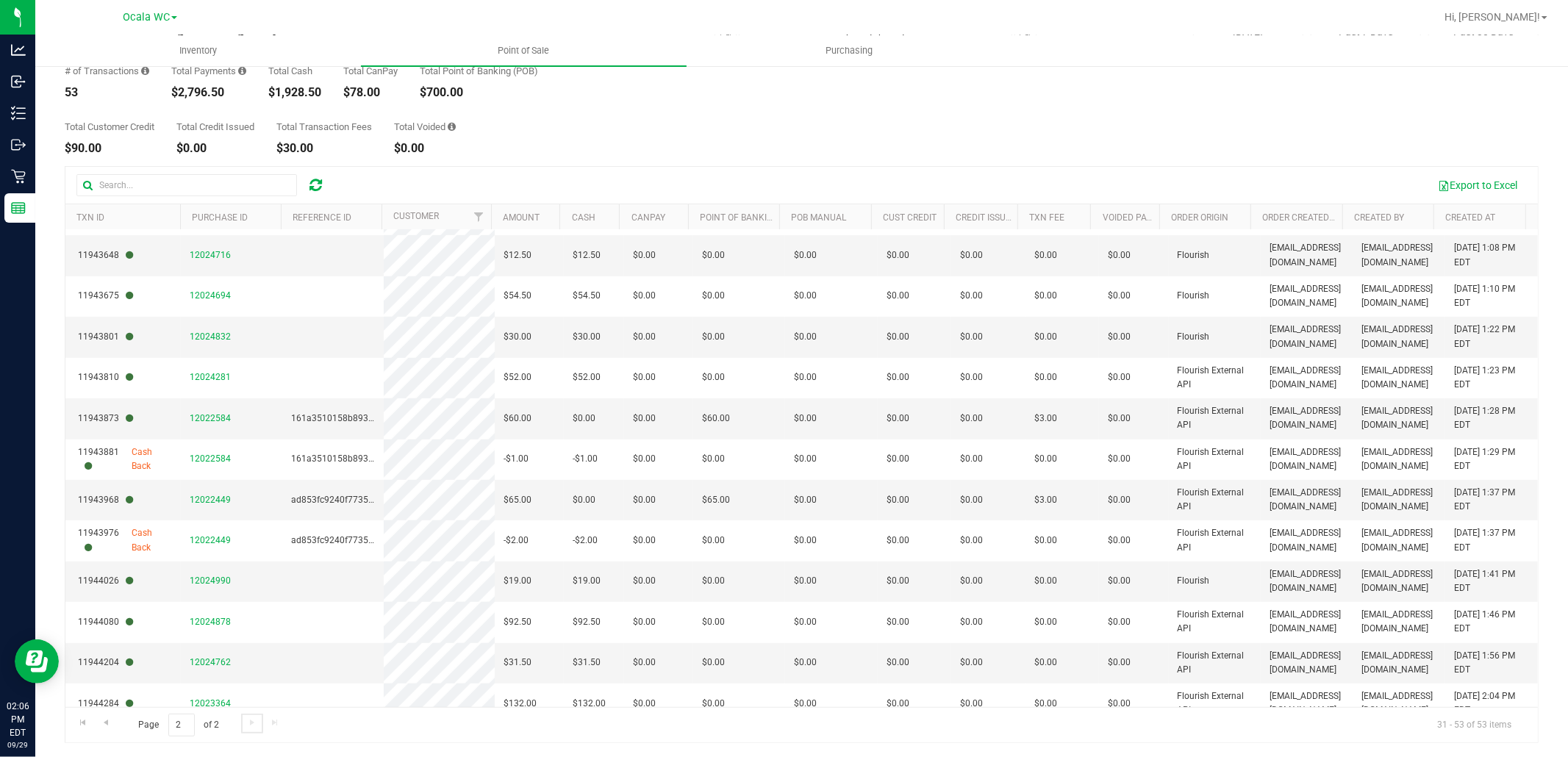
scroll to position [460, 0]
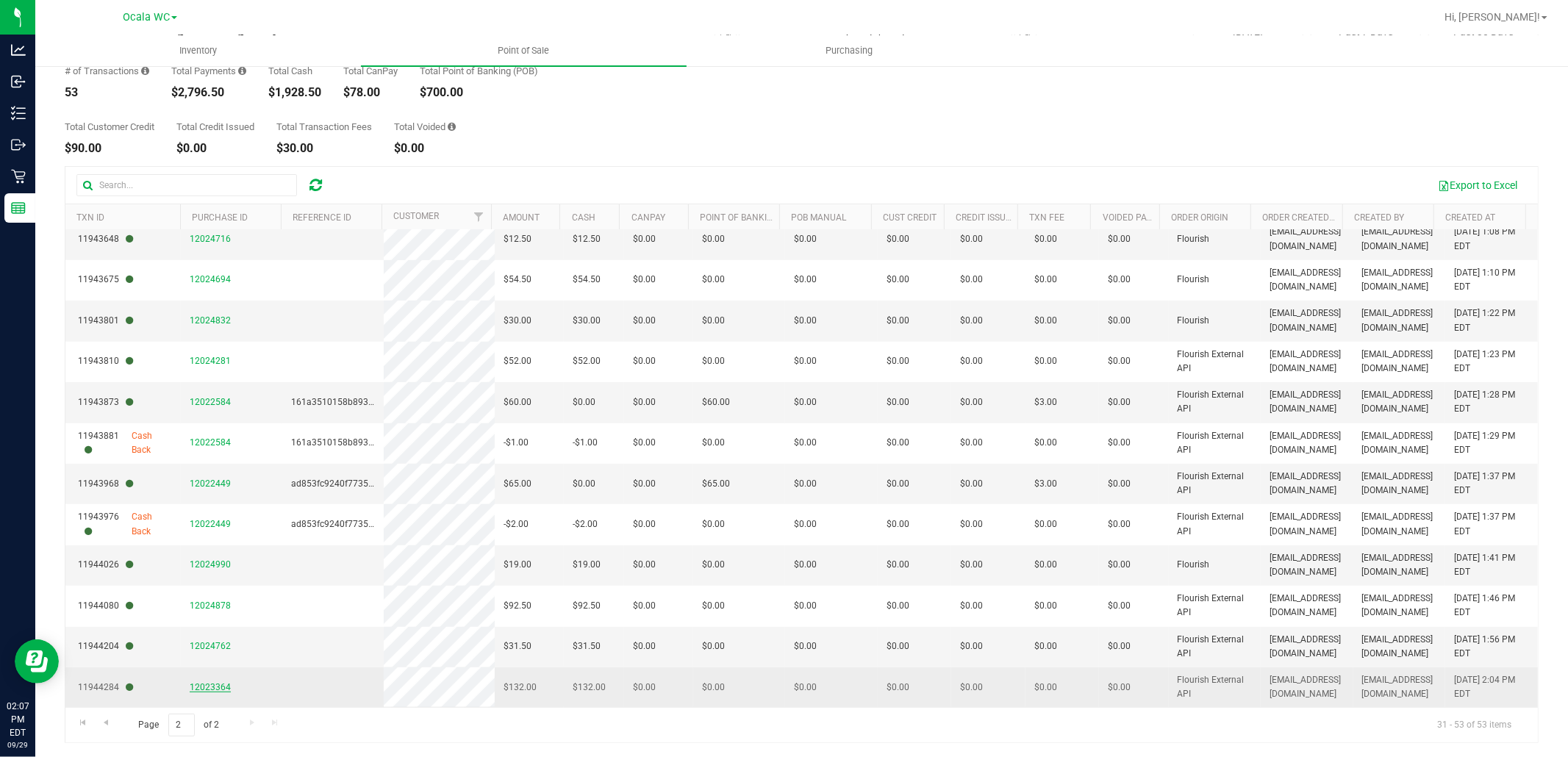
click at [200, 687] on span "12023364" at bounding box center [210, 688] width 41 height 10
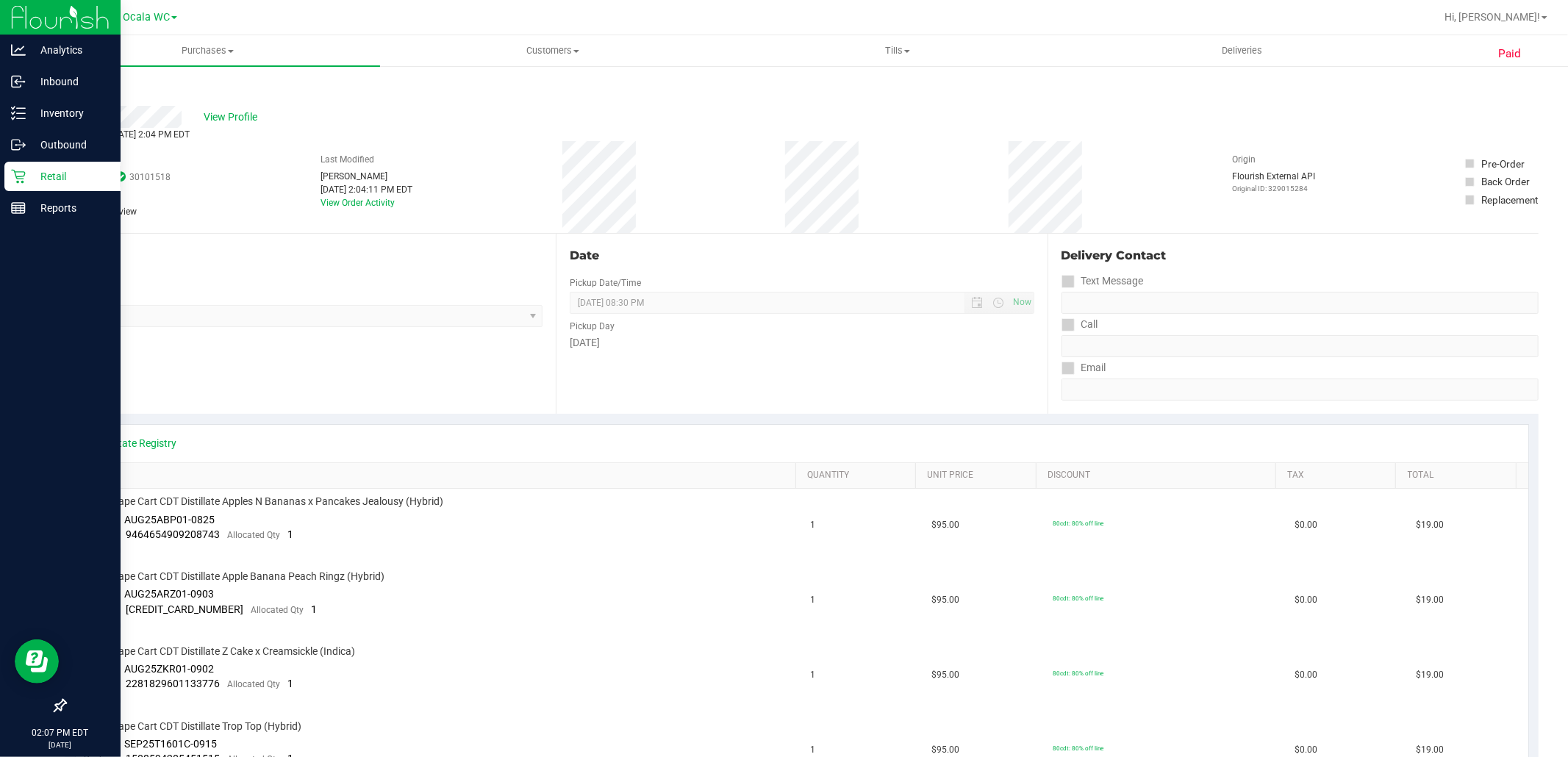
click at [26, 178] on p "Retail" at bounding box center [70, 176] width 89 height 18
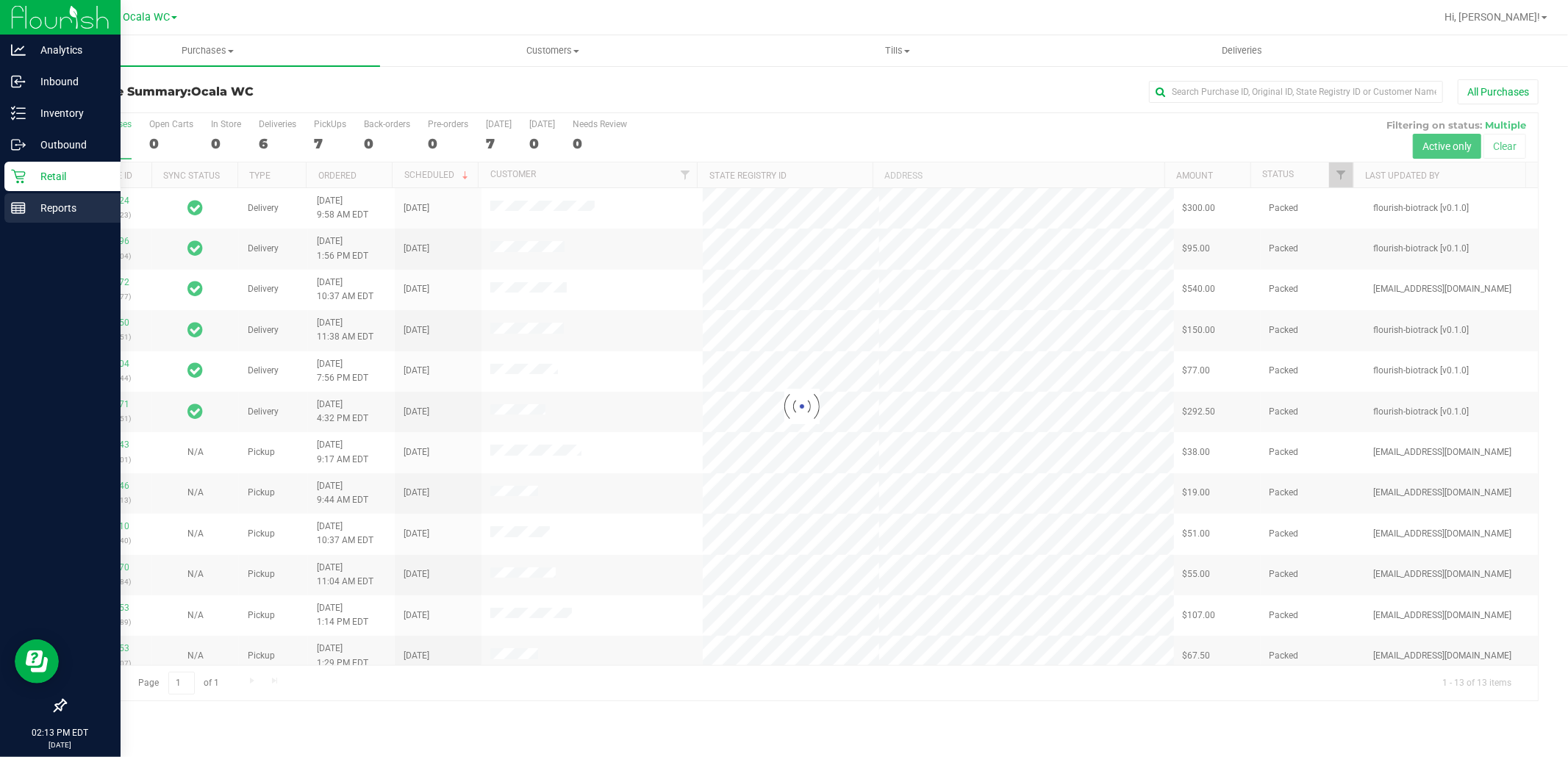
click at [17, 203] on icon at bounding box center [18, 208] width 15 height 15
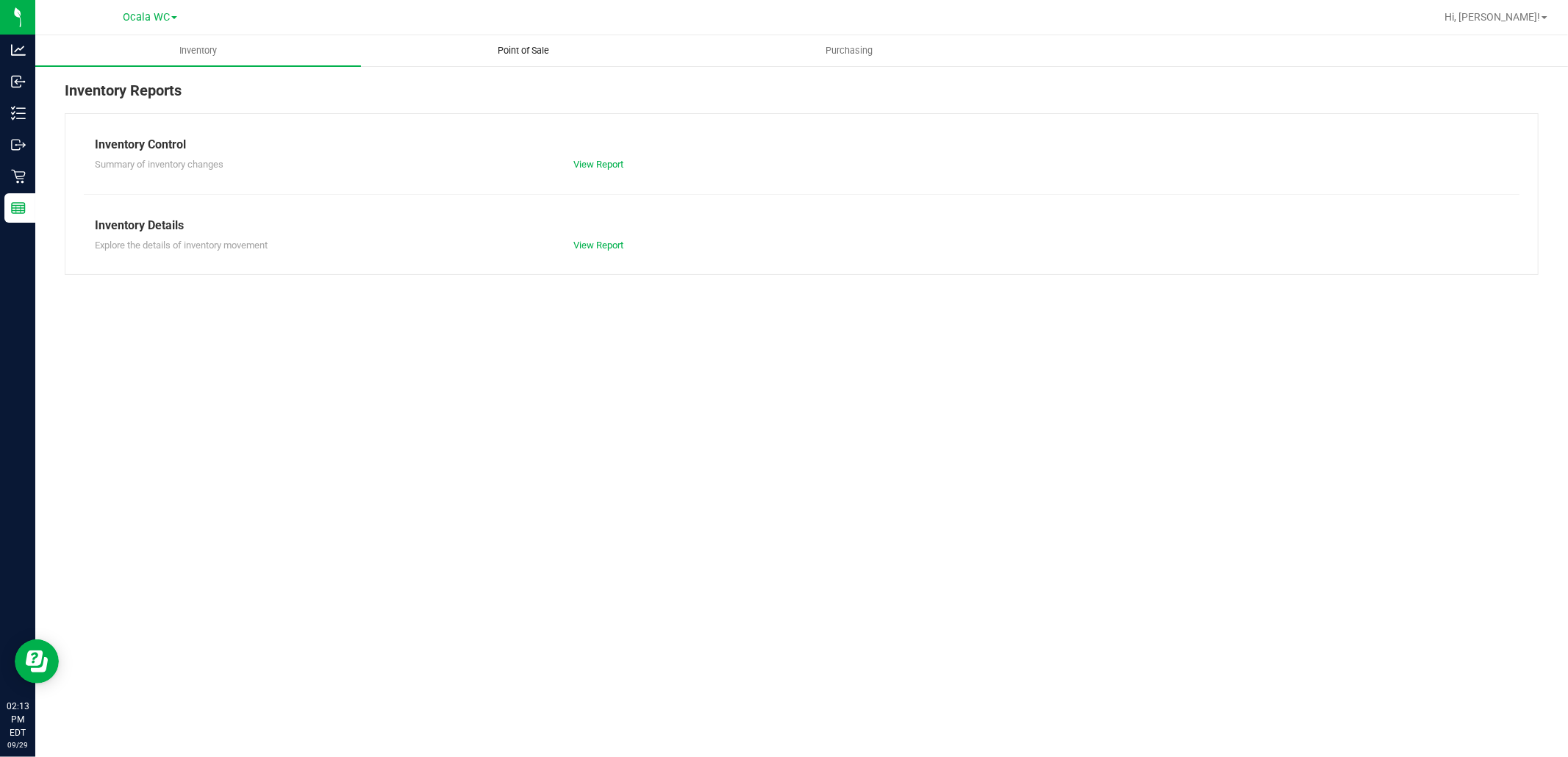
click at [528, 46] on span "Point of Sale" at bounding box center [524, 51] width 91 height 13
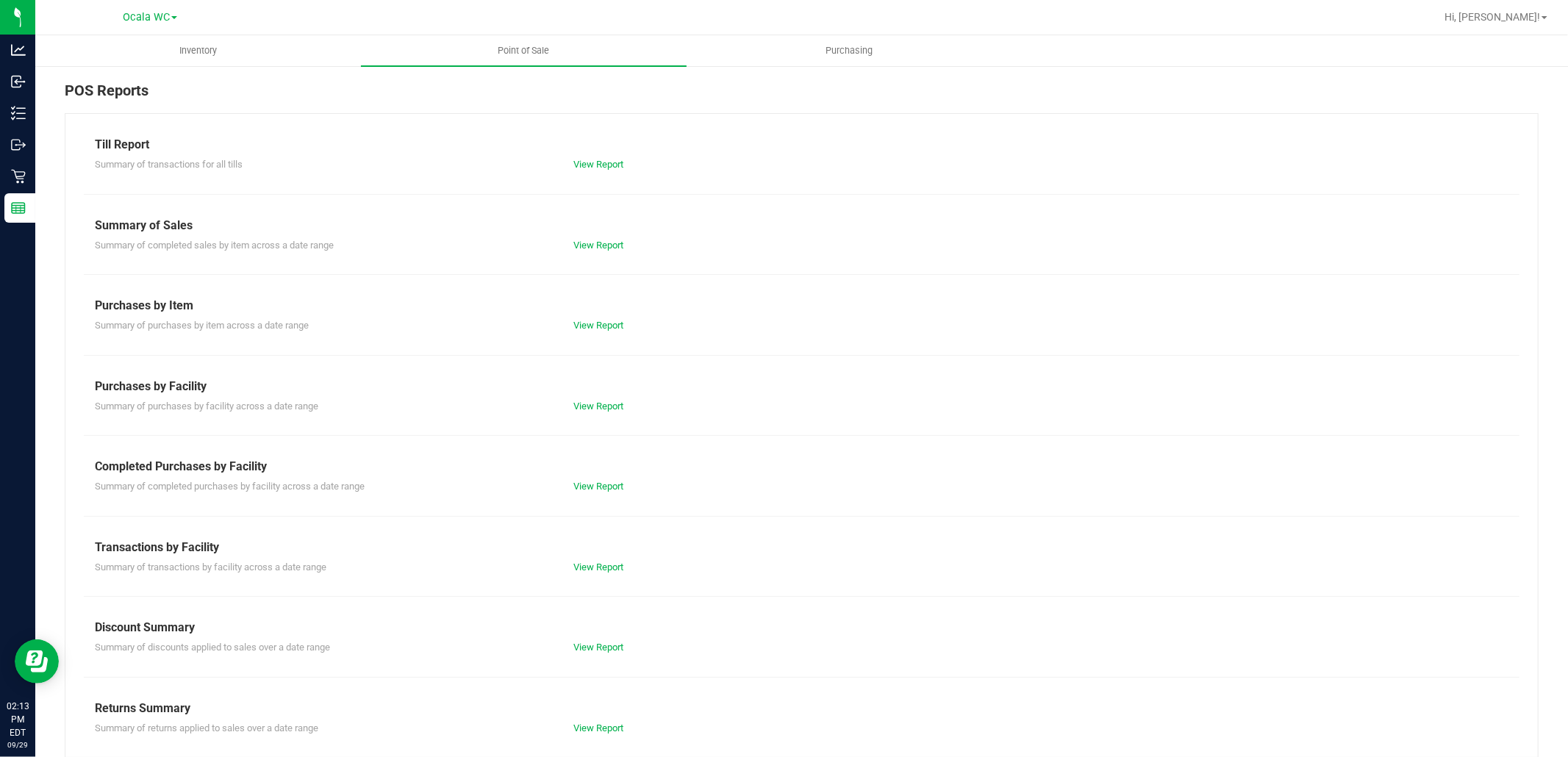
click at [591, 157] on div "View Report" at bounding box center [801, 165] width 479 height 15
click at [591, 166] on link "View Report" at bounding box center [598, 164] width 50 height 11
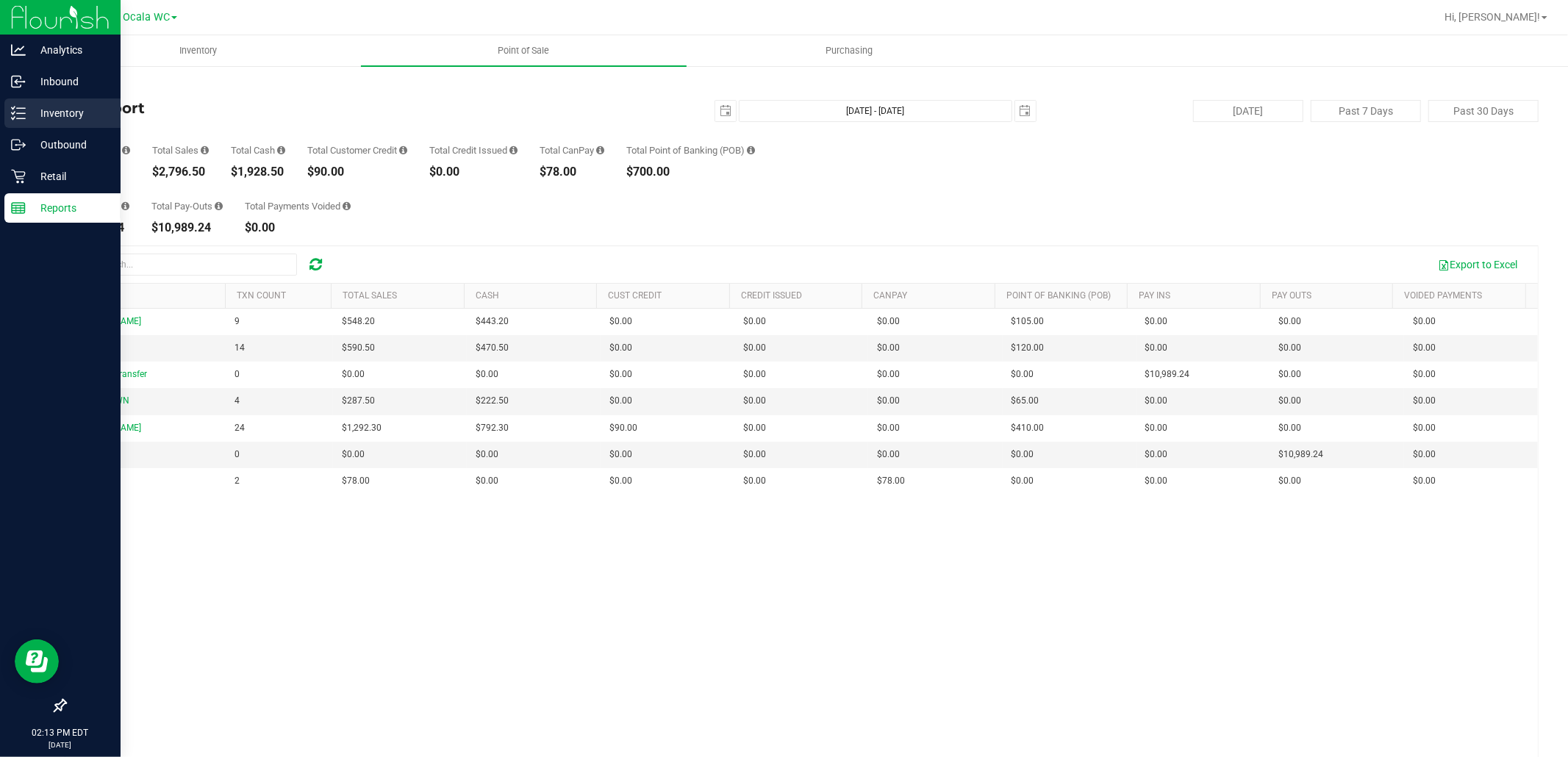
click at [32, 121] on p "Inventory" at bounding box center [70, 113] width 89 height 18
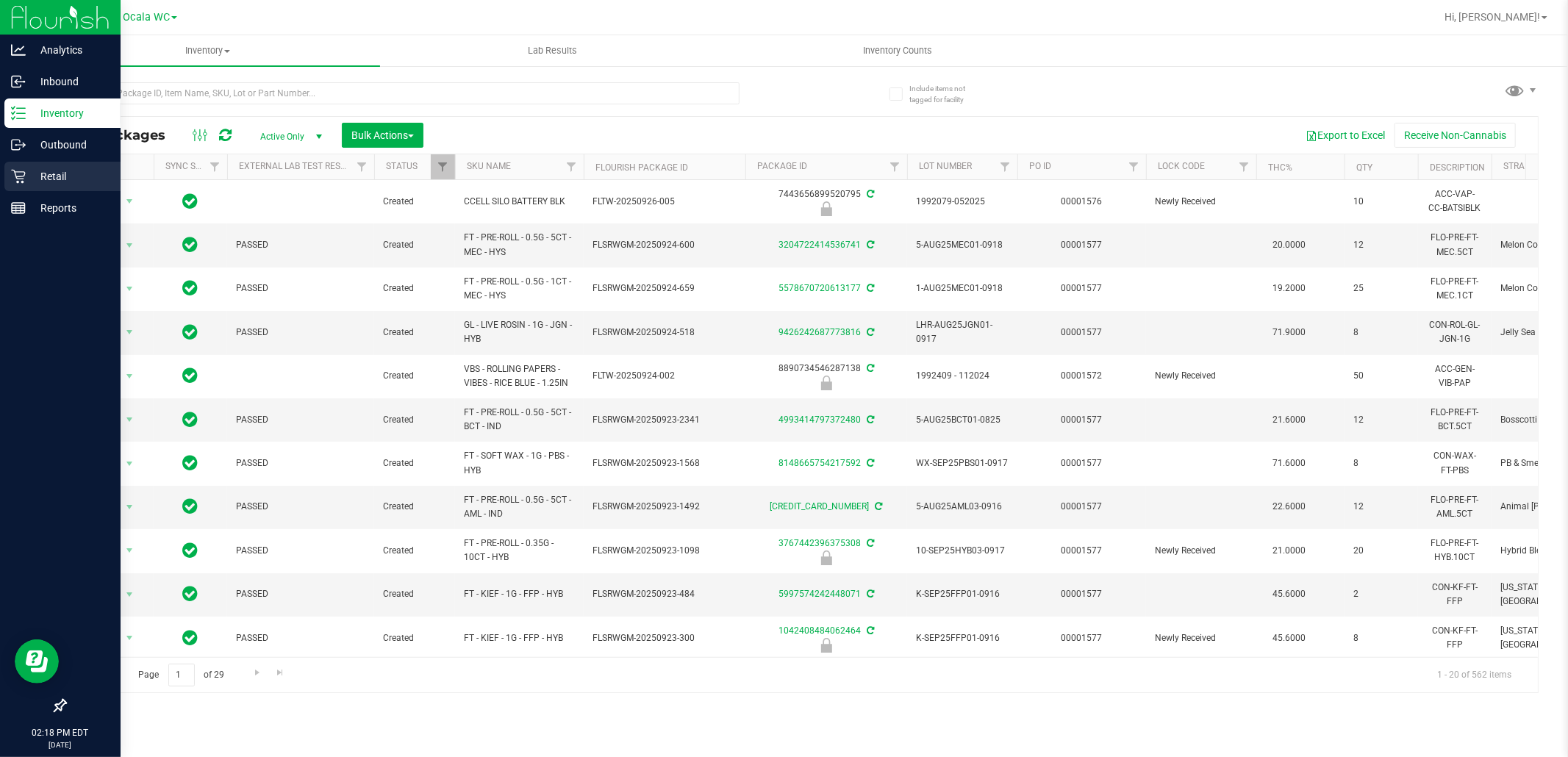
click at [23, 173] on icon at bounding box center [18, 176] width 15 height 15
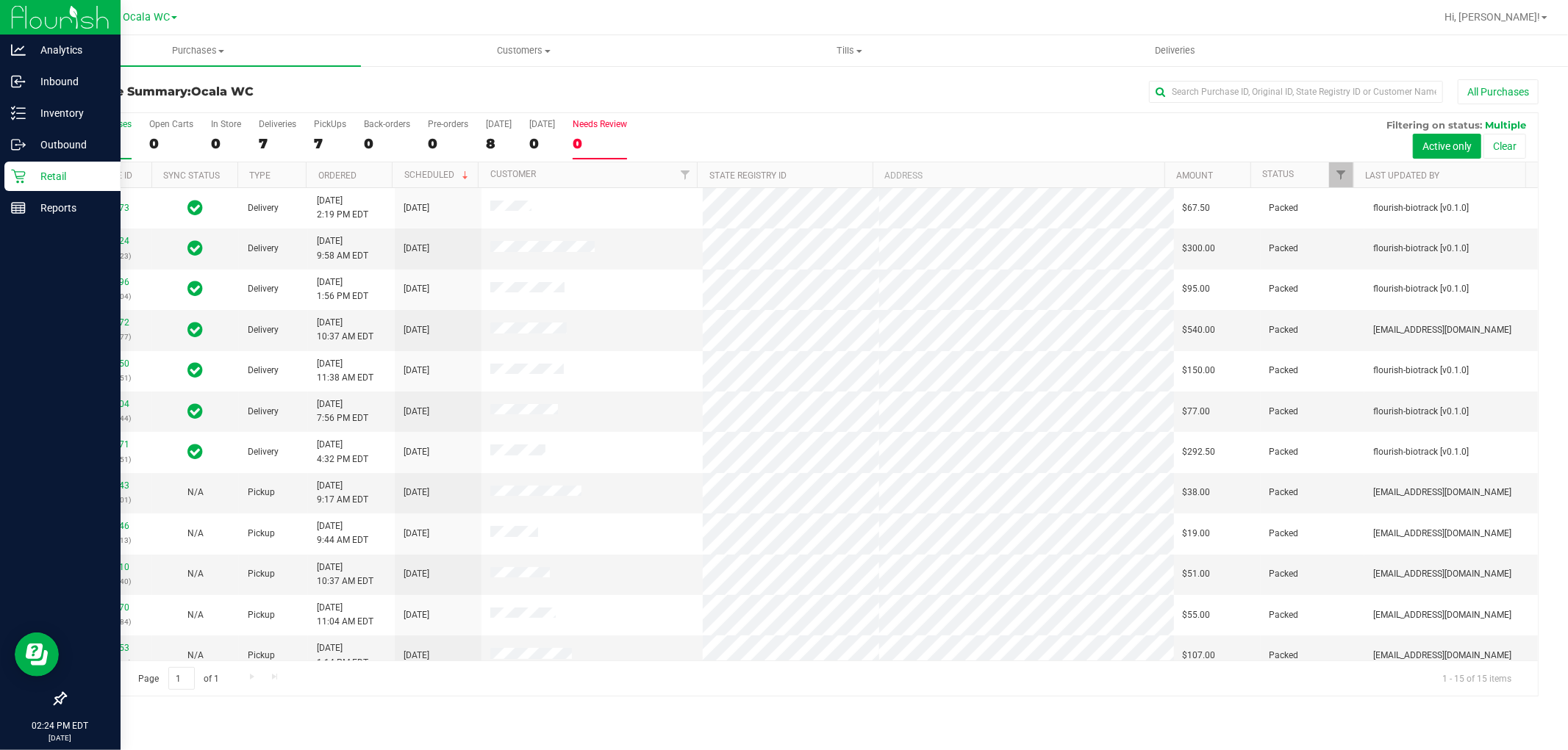
scroll to position [138, 0]
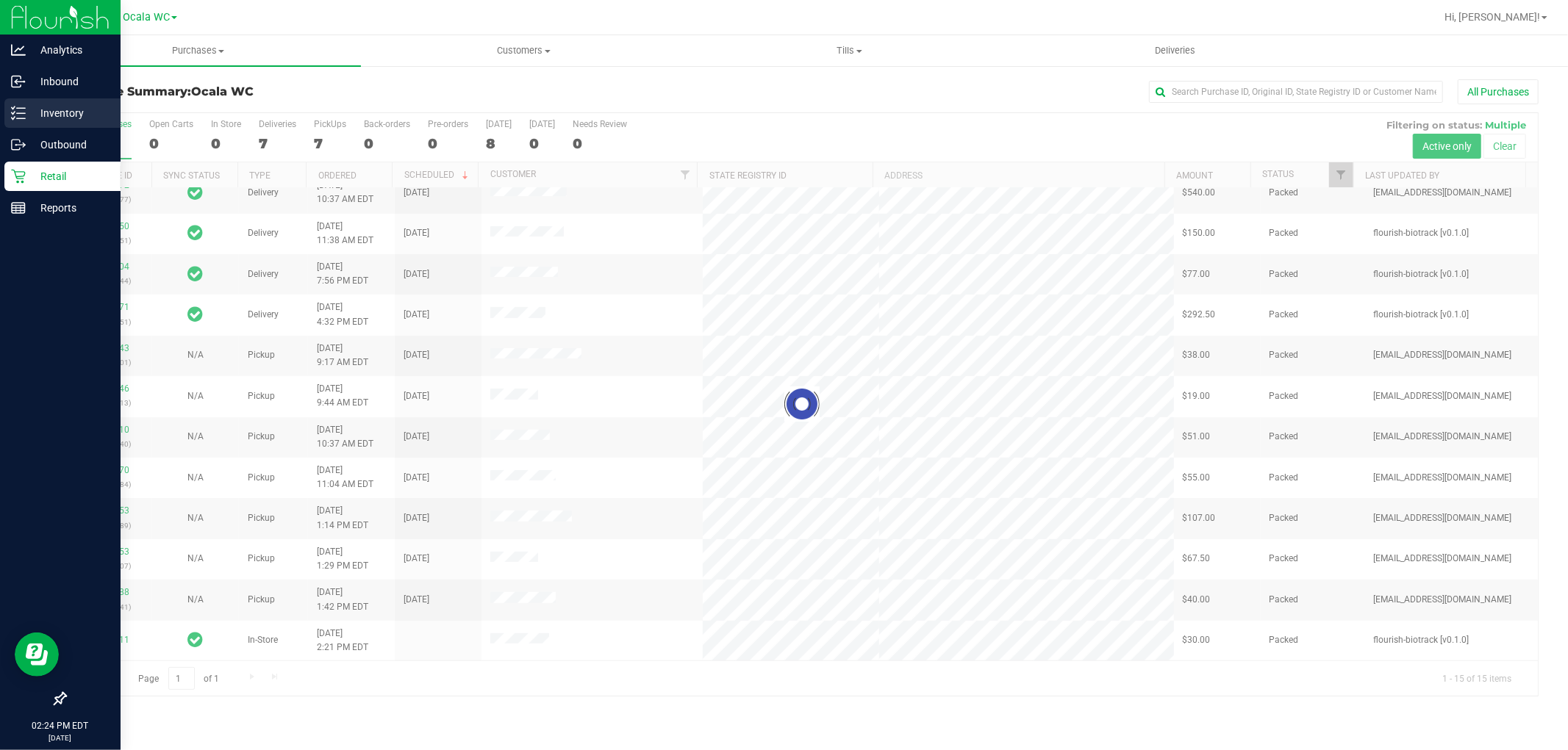
click at [44, 107] on p "Inventory" at bounding box center [70, 113] width 89 height 18
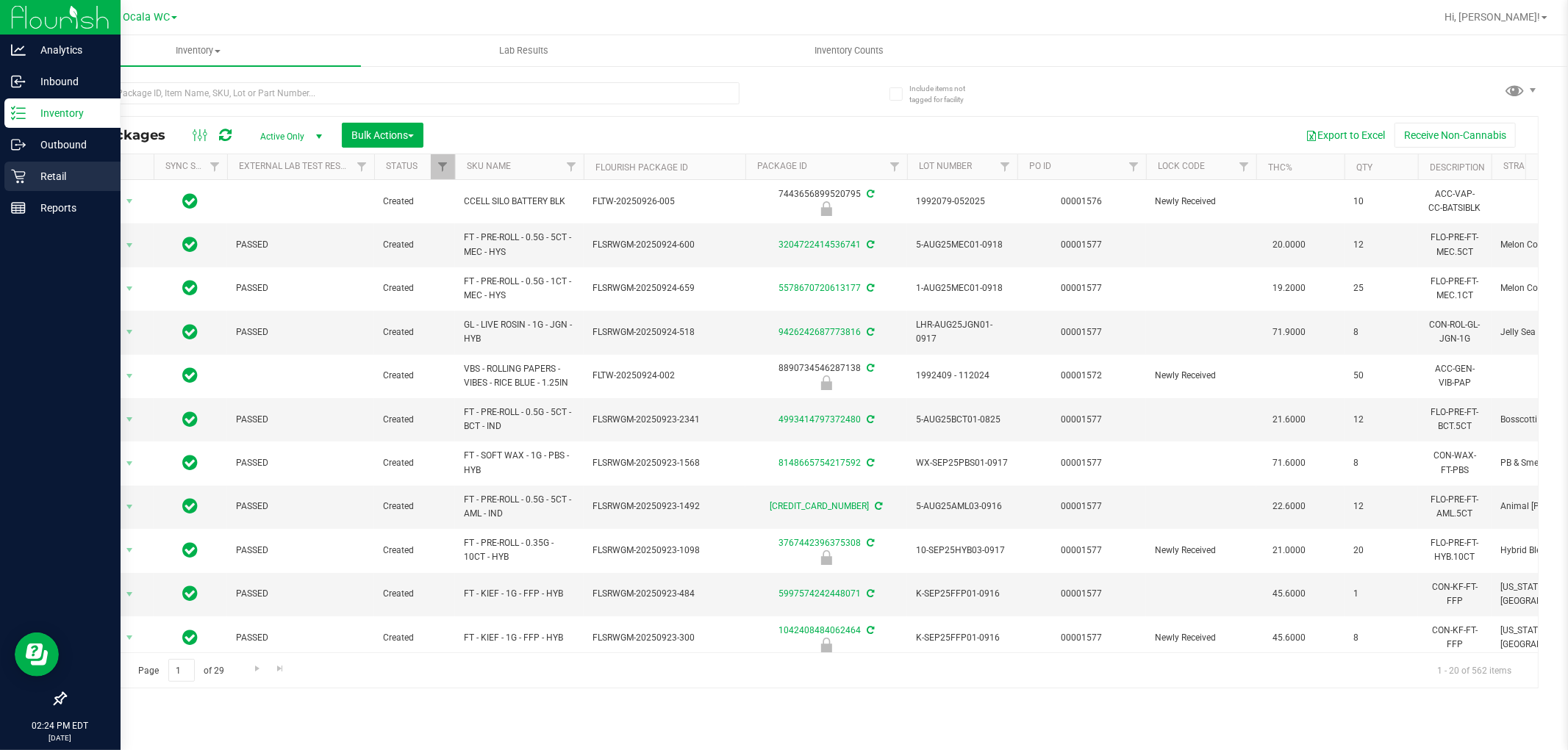
click at [20, 174] on icon at bounding box center [18, 176] width 15 height 15
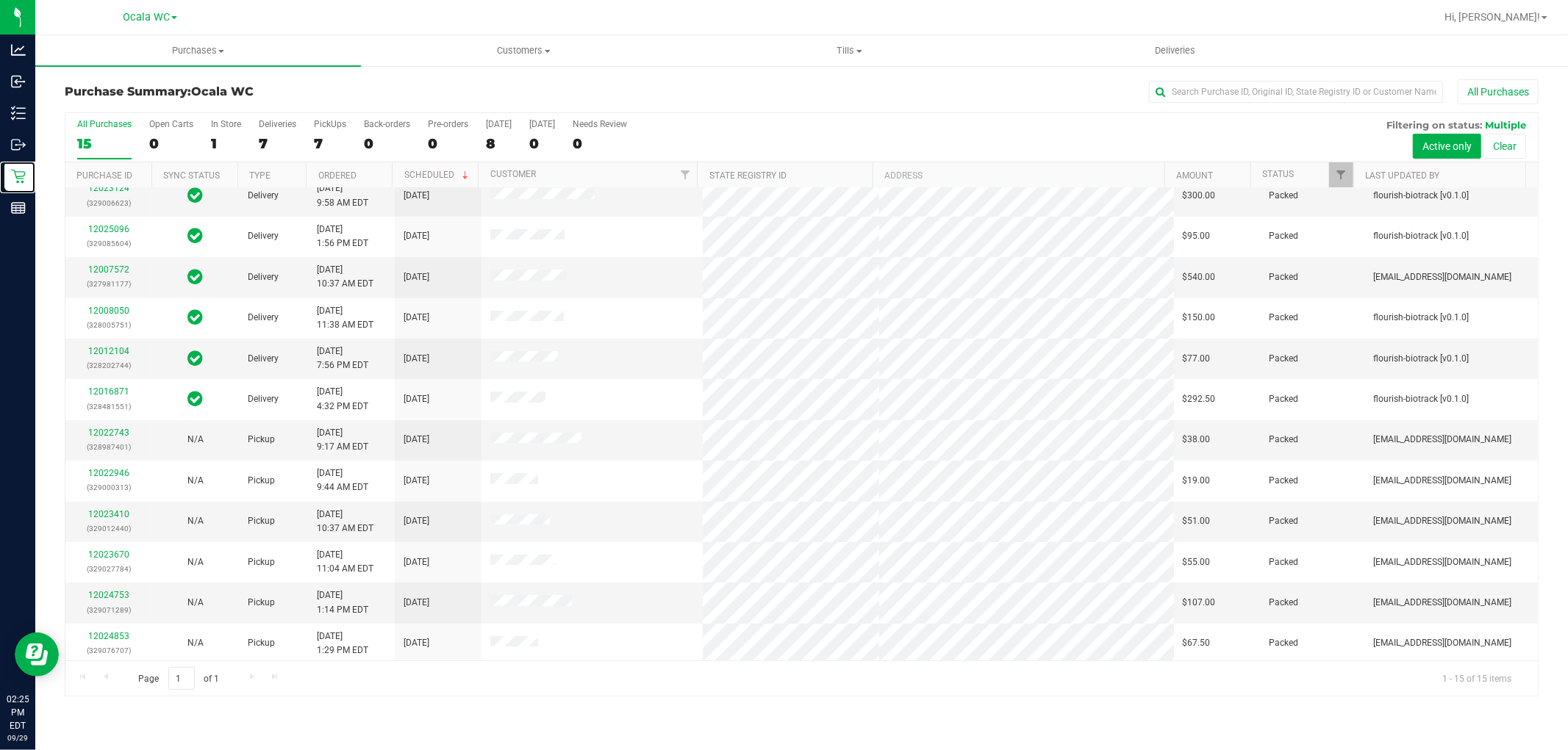
scroll to position [138, 0]
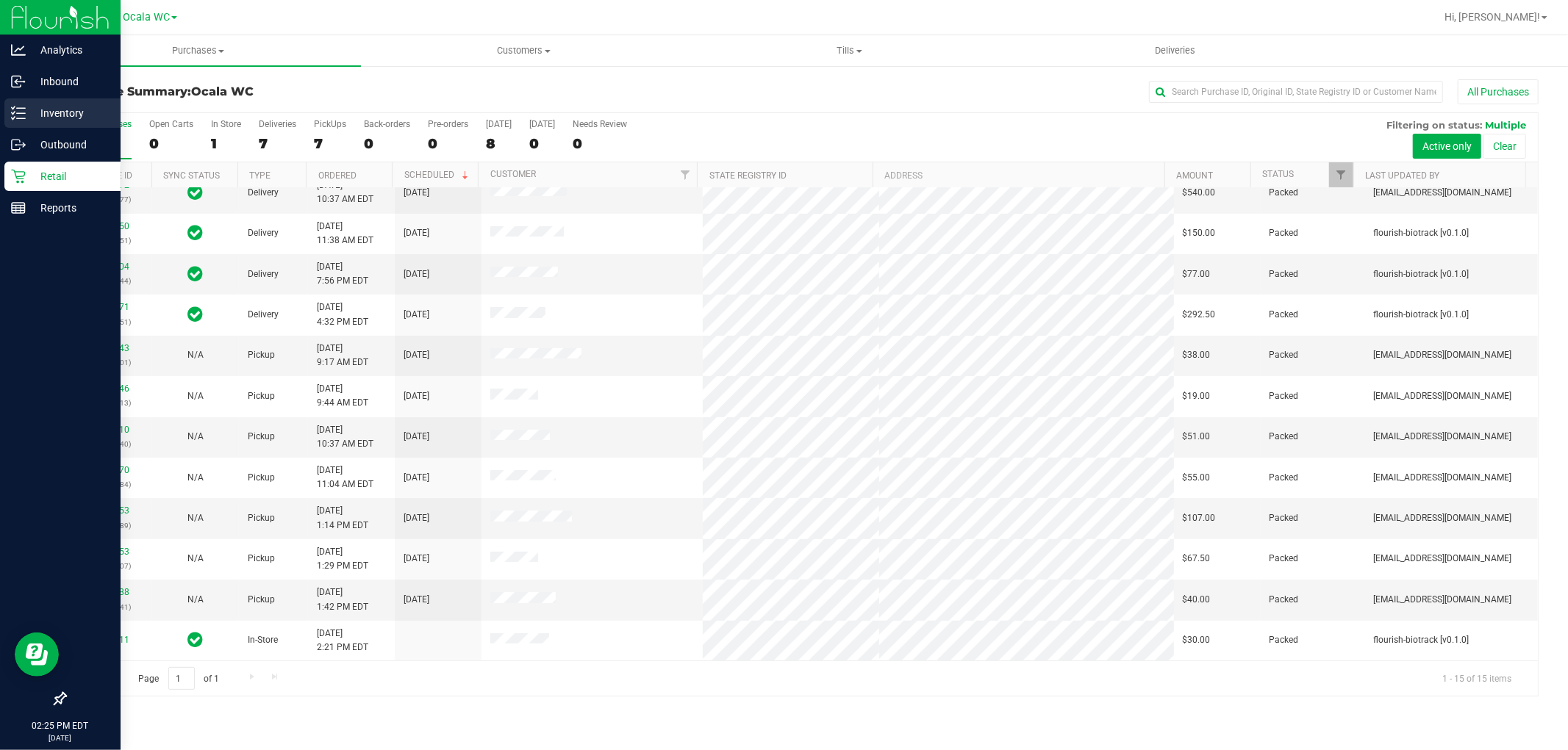
click at [29, 114] on p "Inventory" at bounding box center [70, 113] width 89 height 18
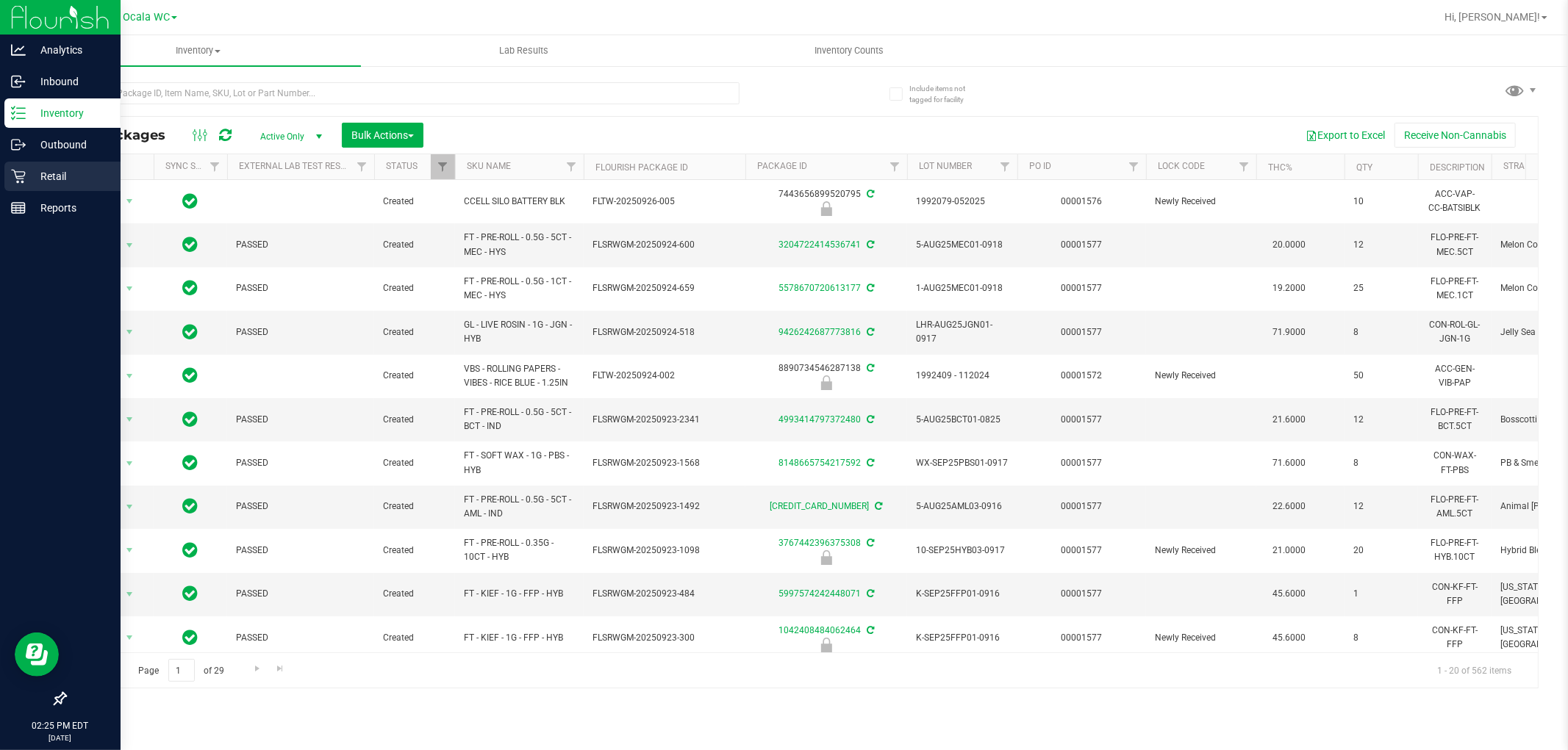
click at [23, 180] on icon at bounding box center [18, 176] width 15 height 15
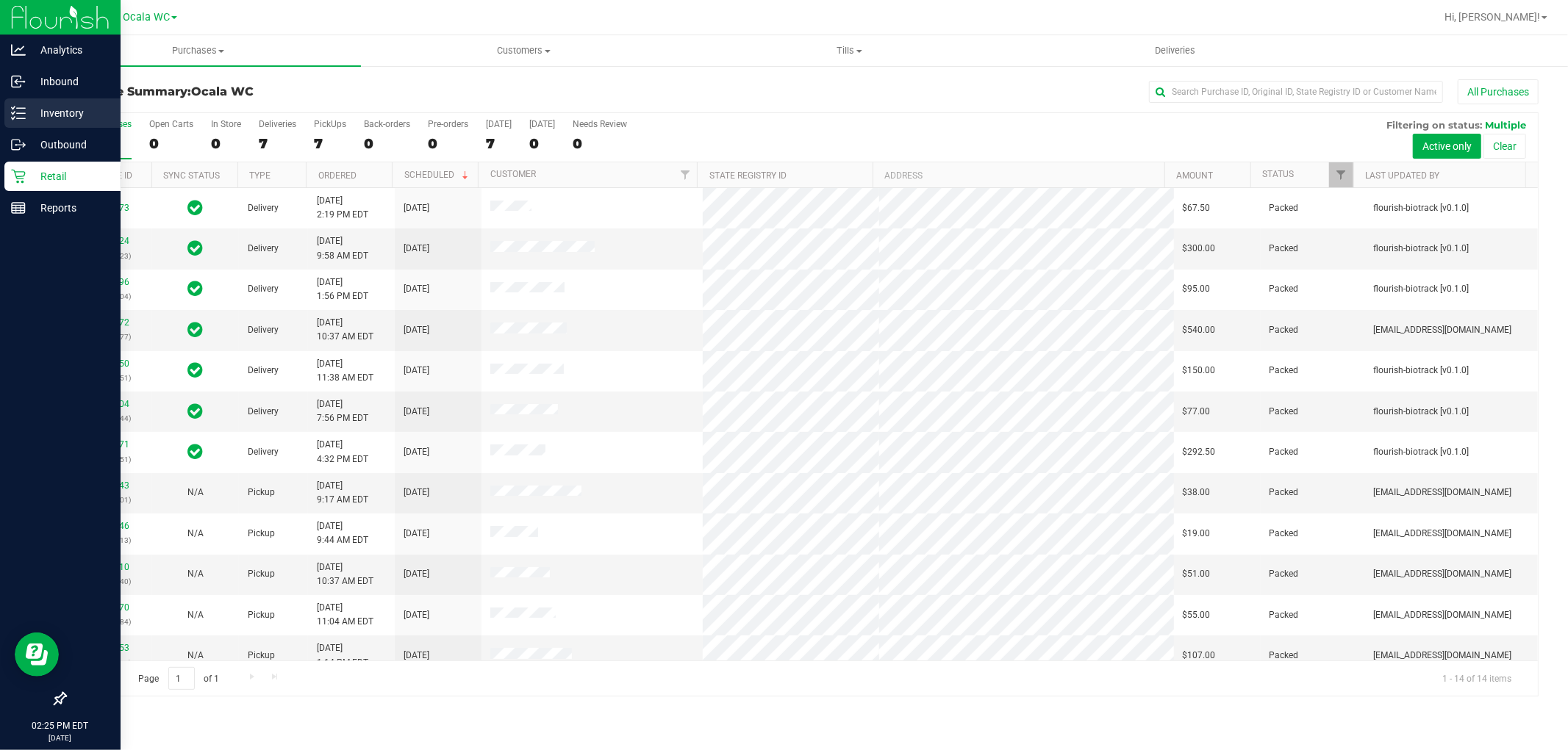
click at [32, 110] on p "Inventory" at bounding box center [70, 113] width 89 height 18
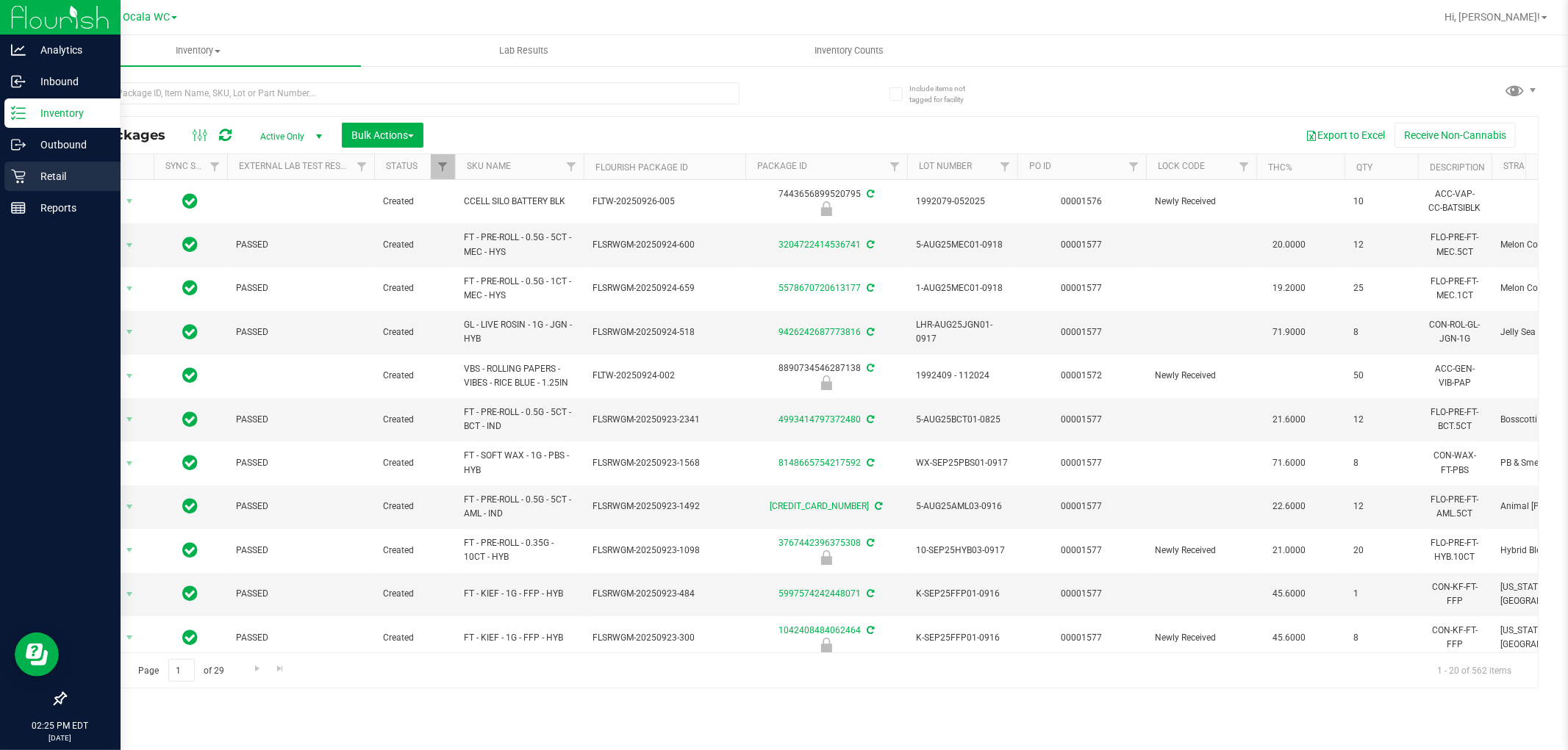
click at [13, 182] on icon at bounding box center [18, 176] width 15 height 15
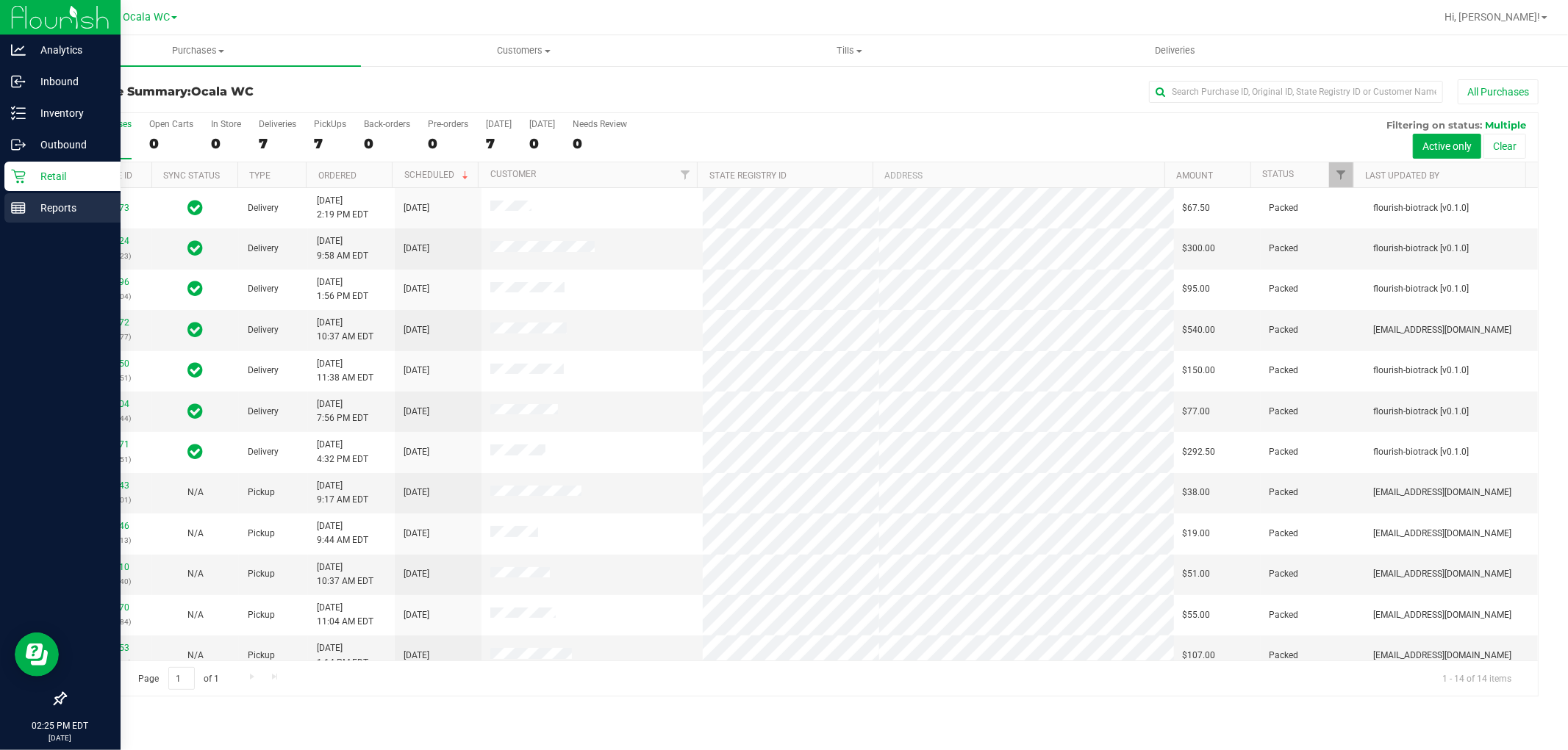
click at [53, 215] on p "Reports" at bounding box center [70, 207] width 89 height 18
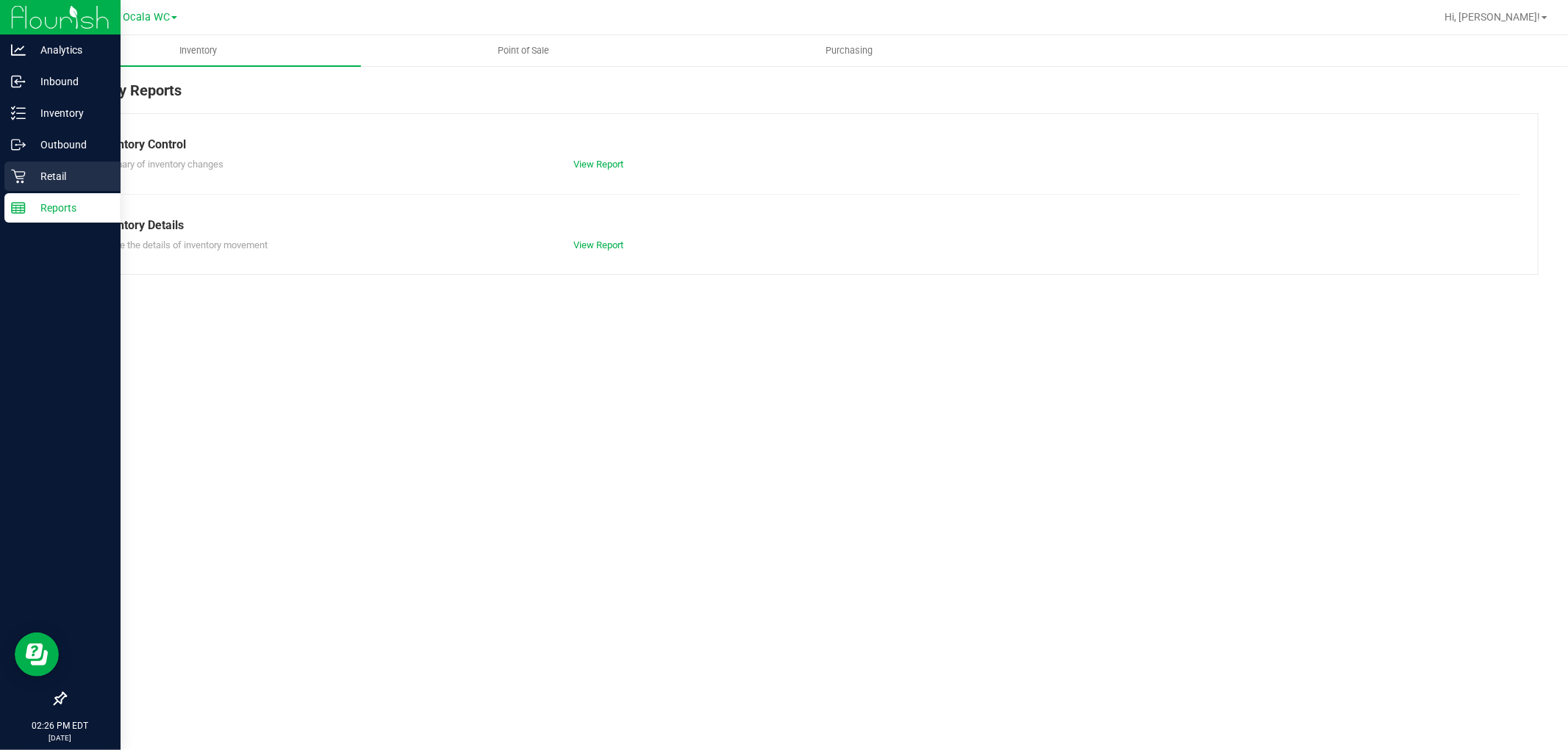
click at [30, 171] on p "Retail" at bounding box center [70, 176] width 89 height 18
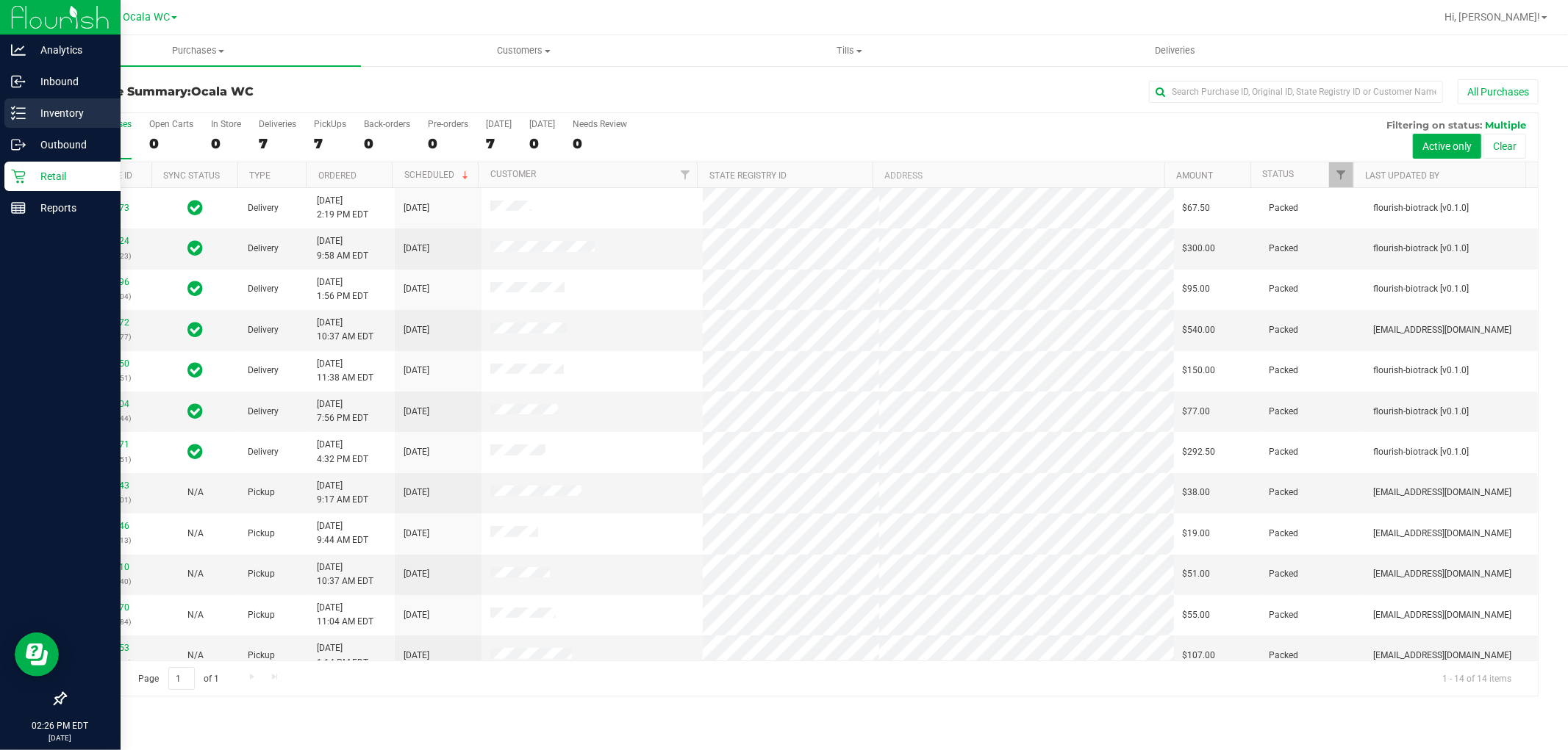
click at [40, 107] on p "Inventory" at bounding box center [70, 113] width 89 height 18
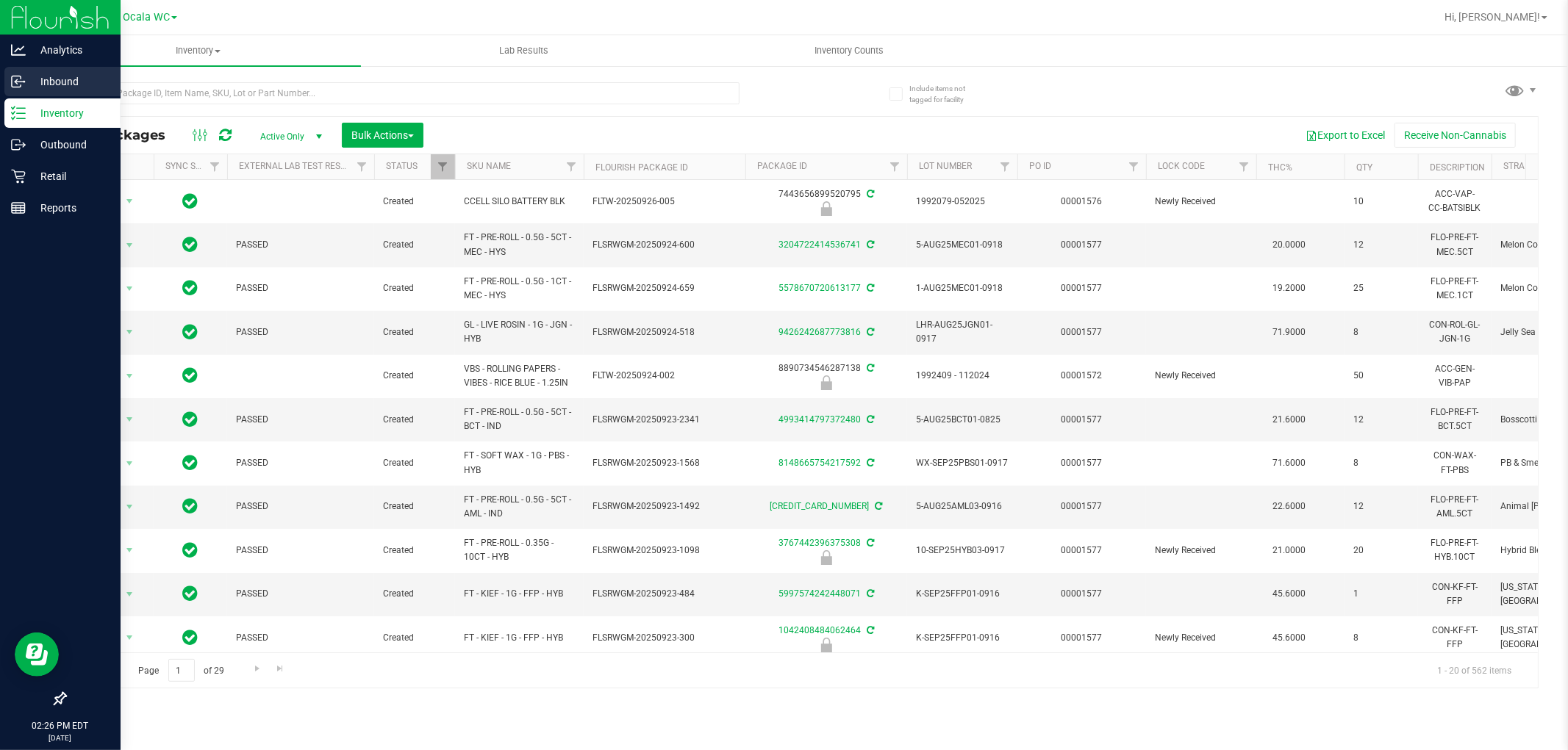
click at [52, 71] on div "Inbound" at bounding box center [62, 81] width 116 height 29
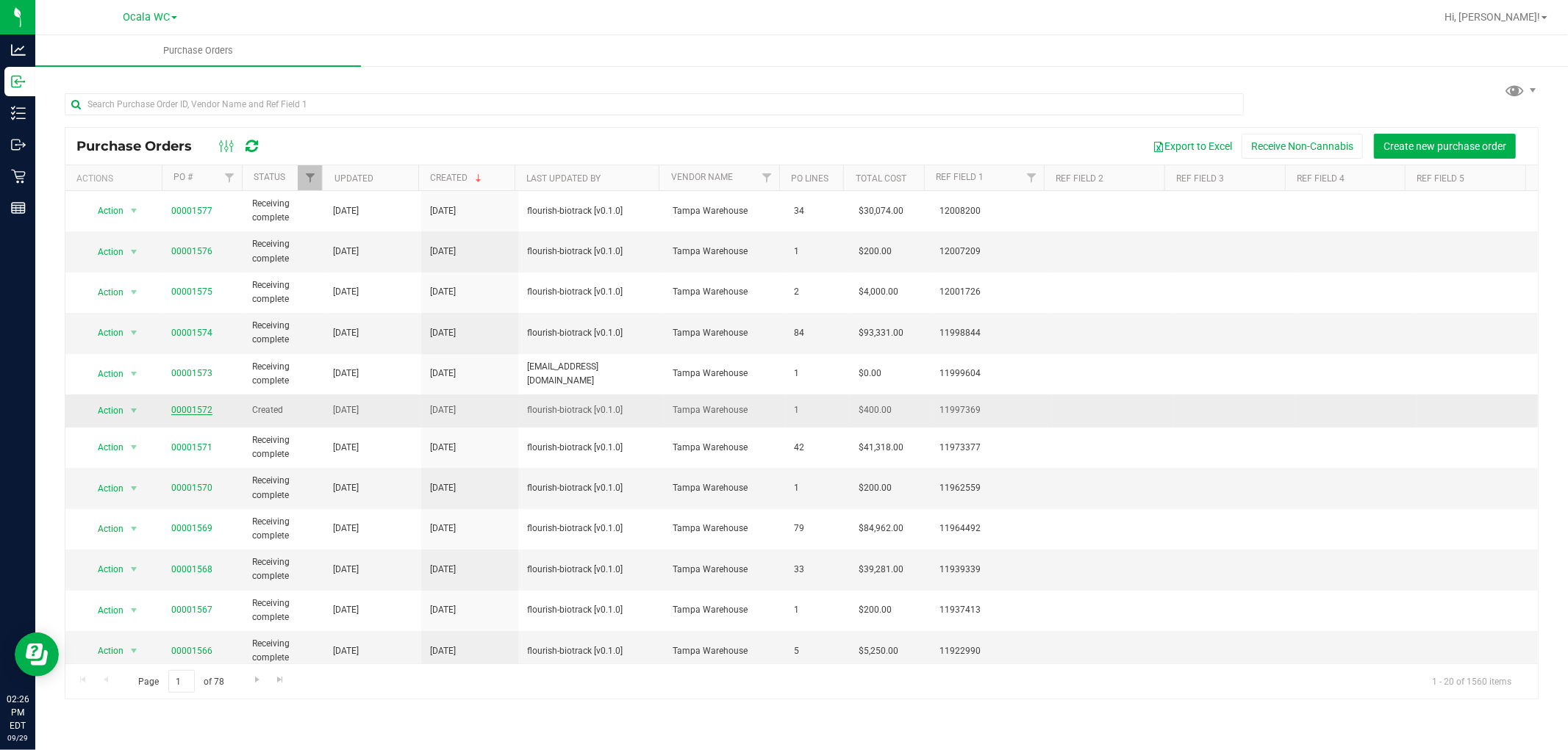
click at [185, 408] on link "00001572" at bounding box center [191, 410] width 41 height 10
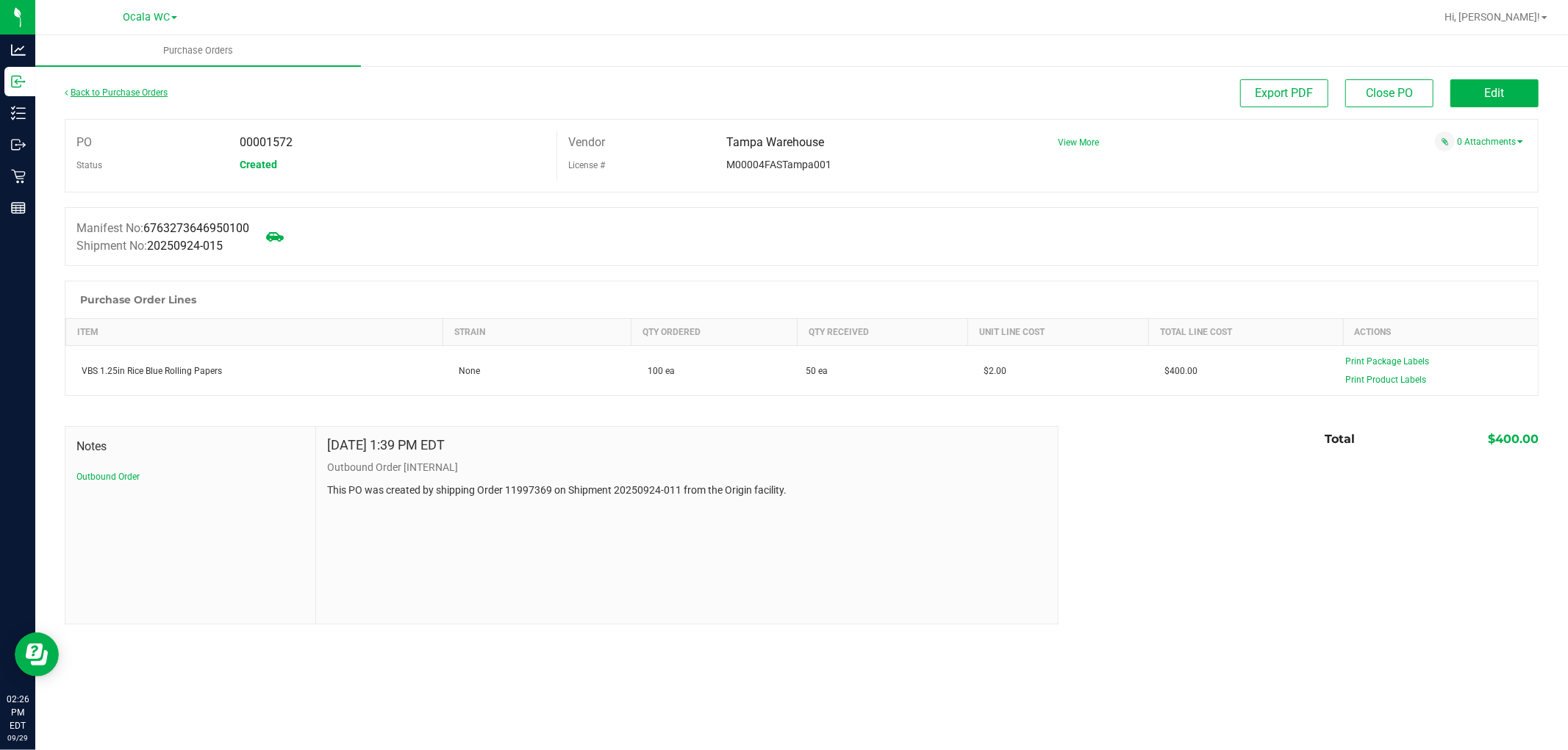
click at [132, 89] on link "Back to Purchase Orders" at bounding box center [115, 93] width 103 height 10
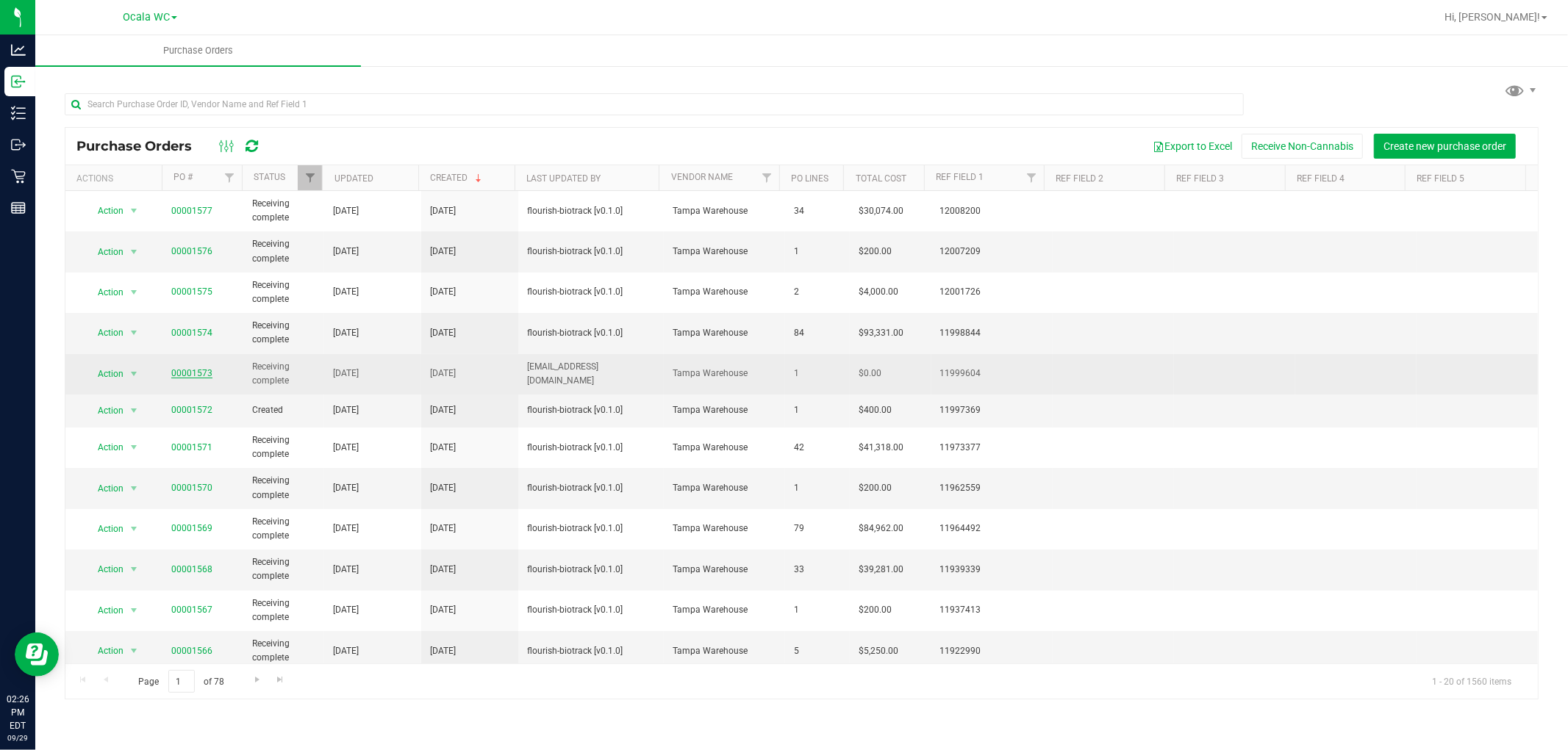
click at [193, 375] on link "00001573" at bounding box center [191, 373] width 41 height 10
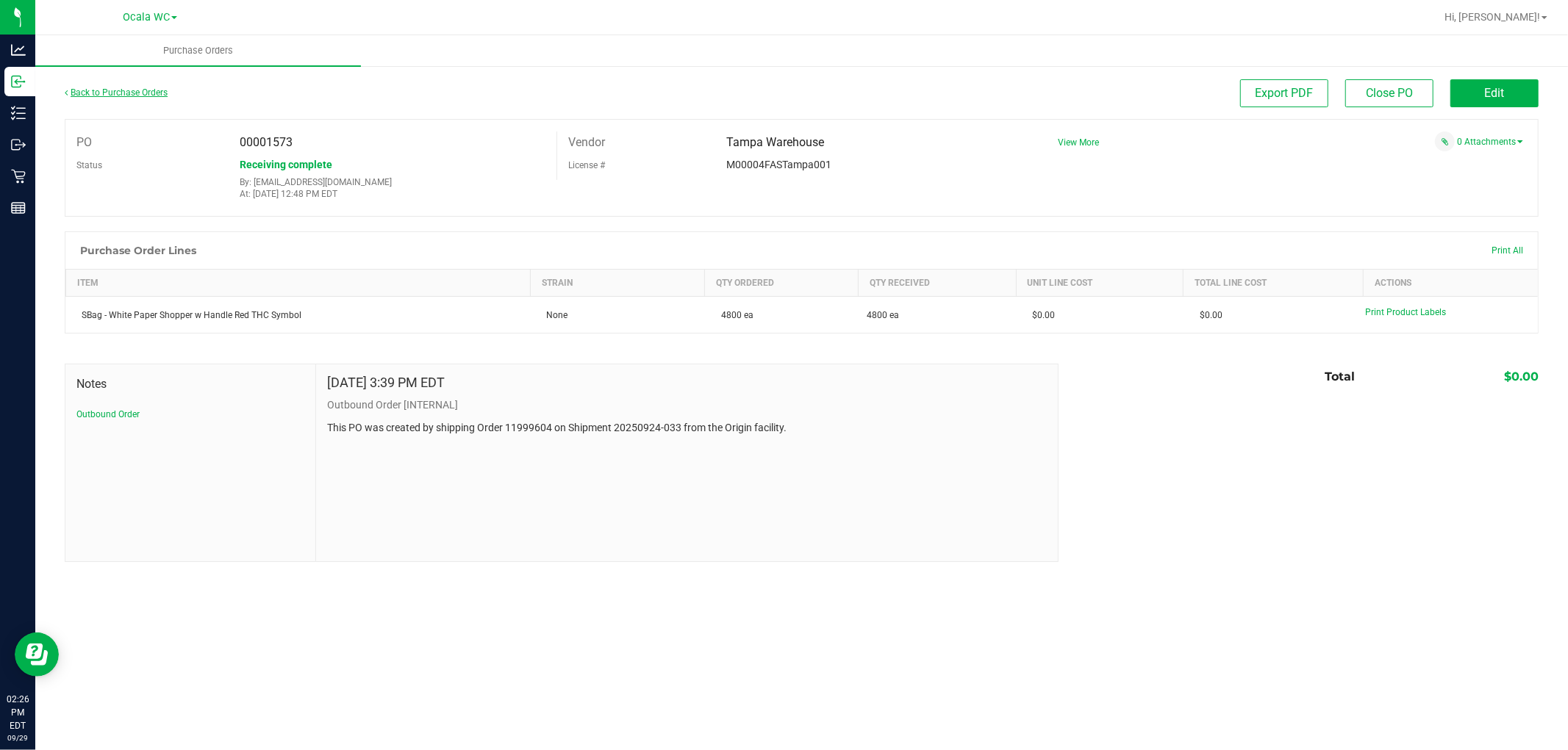
click at [79, 94] on link "Back to Purchase Orders" at bounding box center [115, 93] width 103 height 10
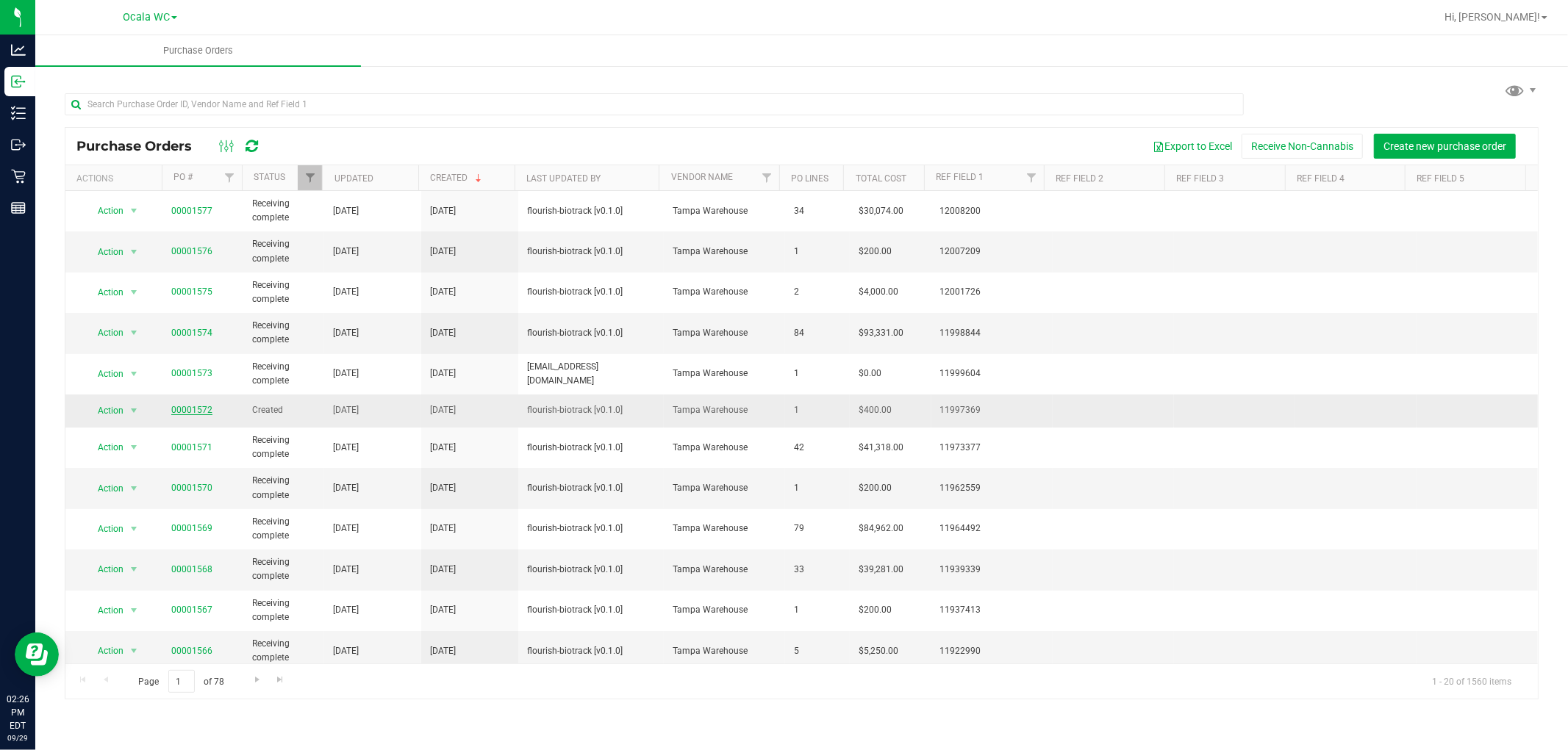
click at [184, 410] on link "00001572" at bounding box center [191, 410] width 41 height 10
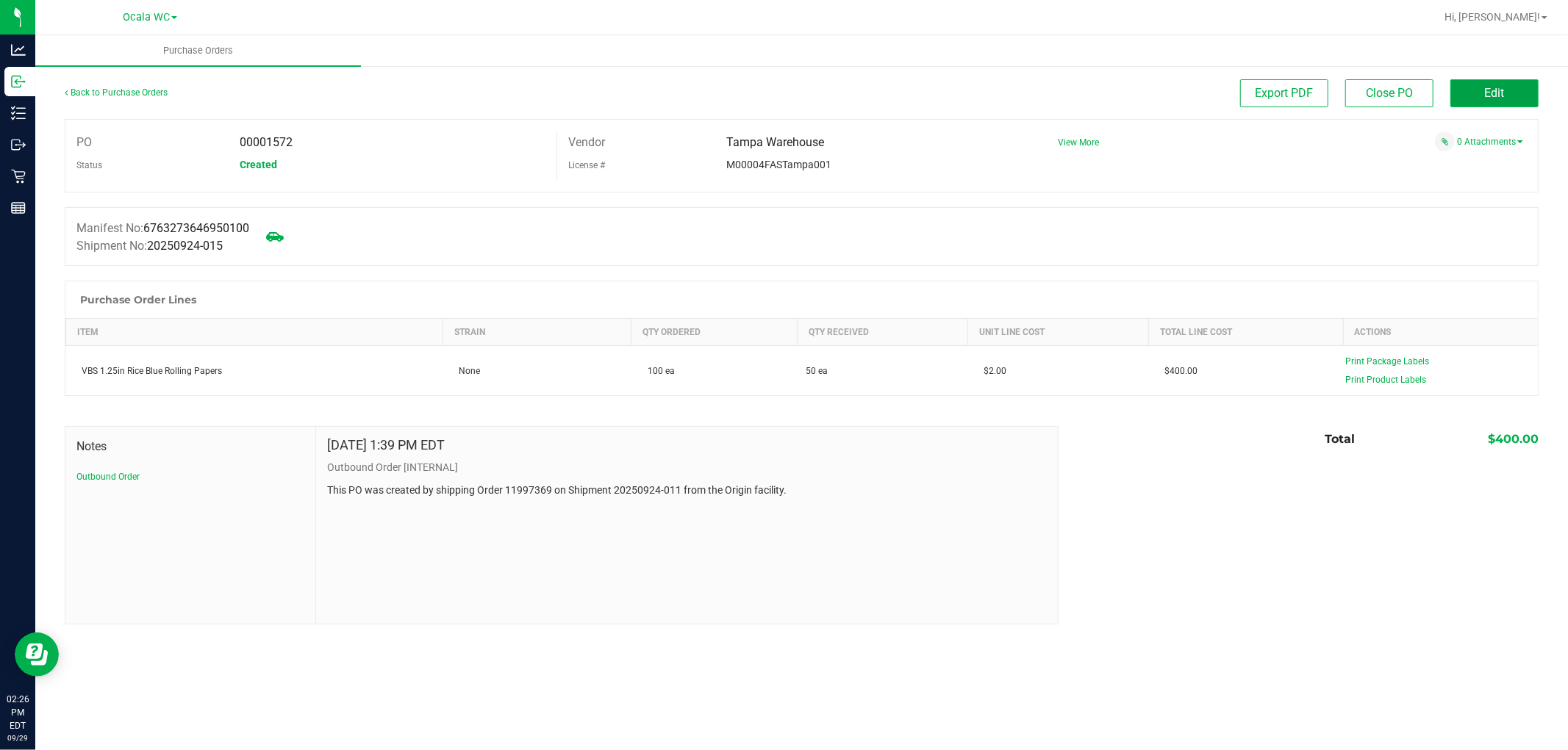
click at [1499, 95] on span "Edit" at bounding box center [1494, 93] width 20 height 14
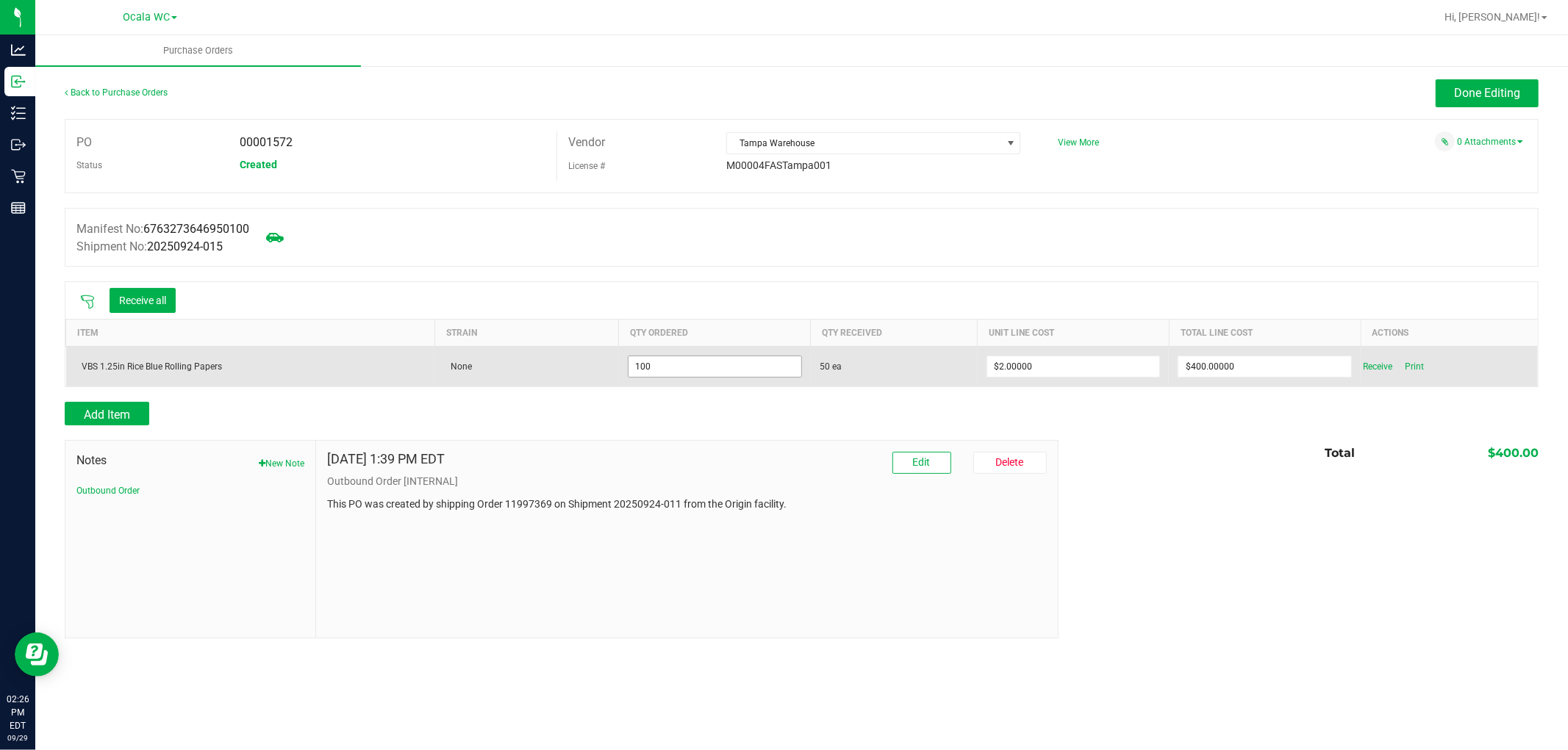
click at [655, 368] on input "100" at bounding box center [714, 367] width 173 height 21
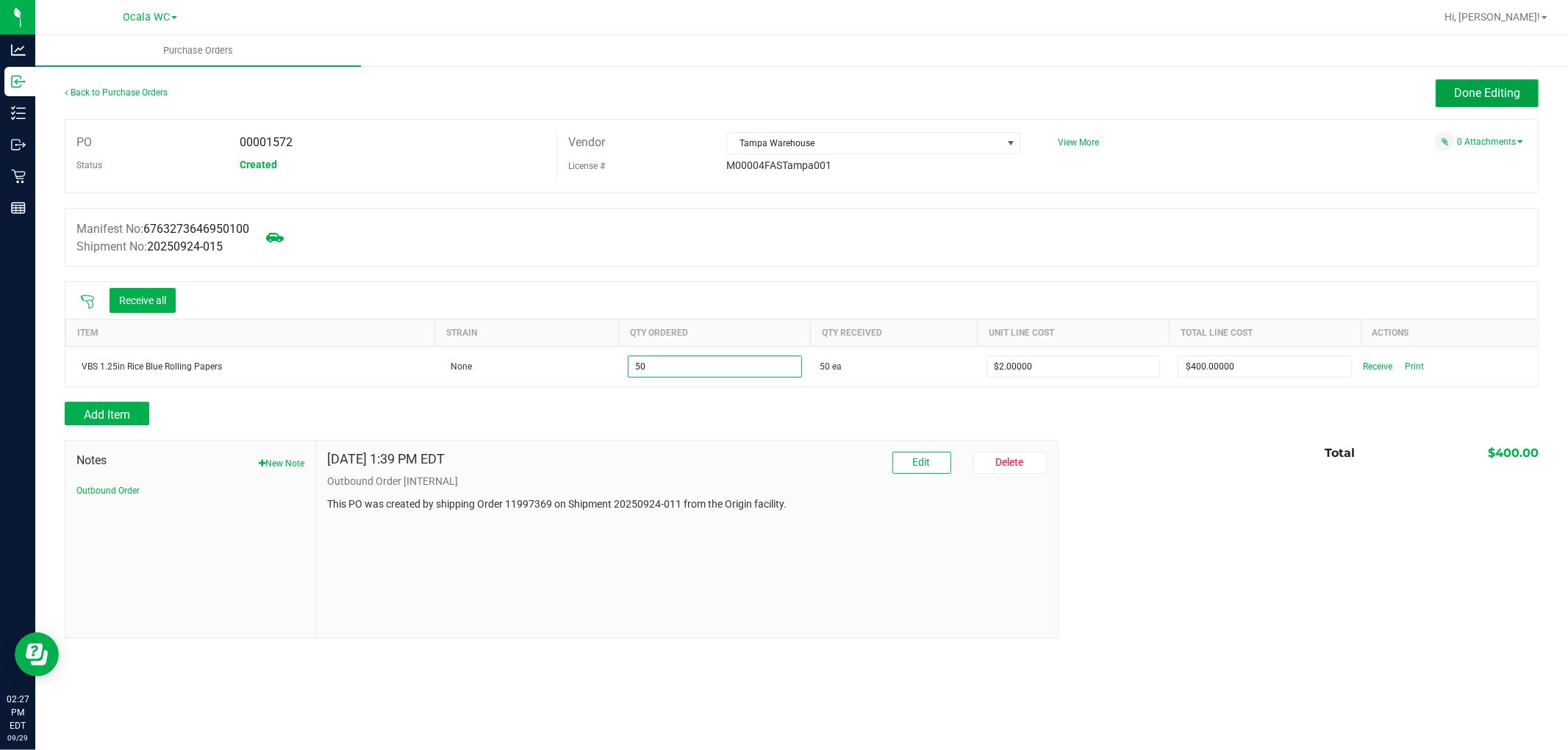
type input "50 ea"
type input "$100.00000"
click at [1471, 83] on button "Done Editing" at bounding box center [1486, 93] width 103 height 28
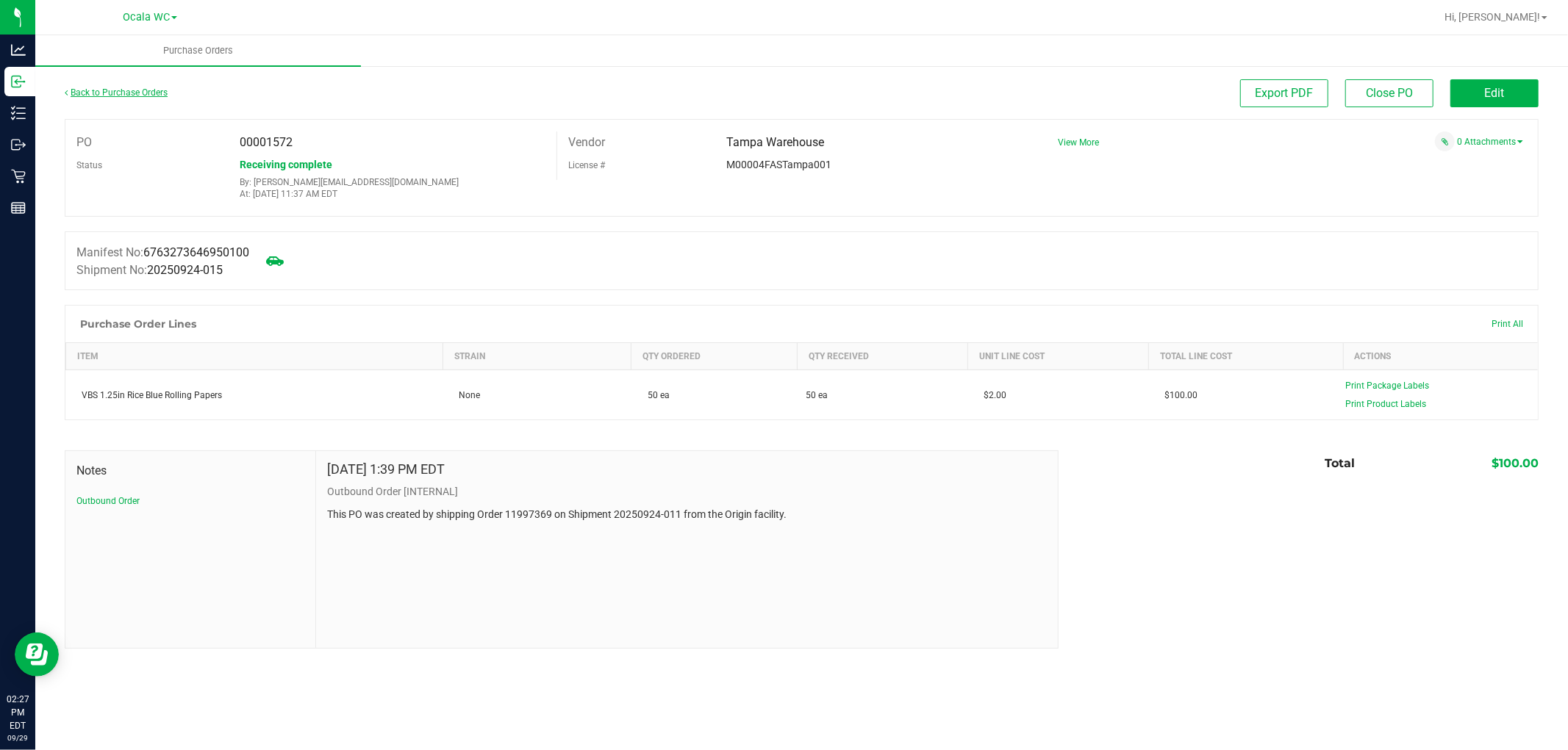
click at [101, 89] on link "Back to Purchase Orders" at bounding box center [115, 93] width 103 height 10
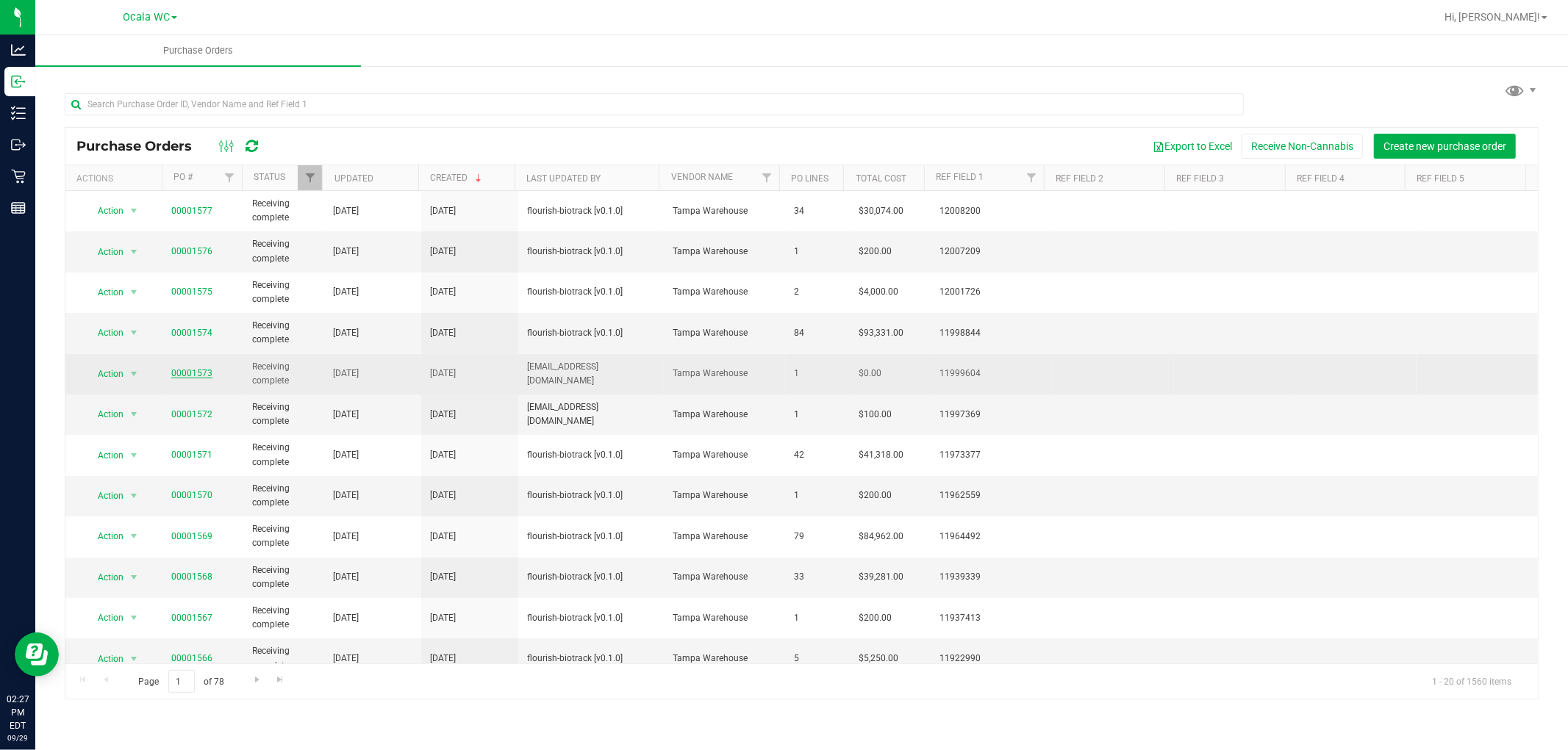
click at [186, 377] on link "00001573" at bounding box center [191, 373] width 41 height 10
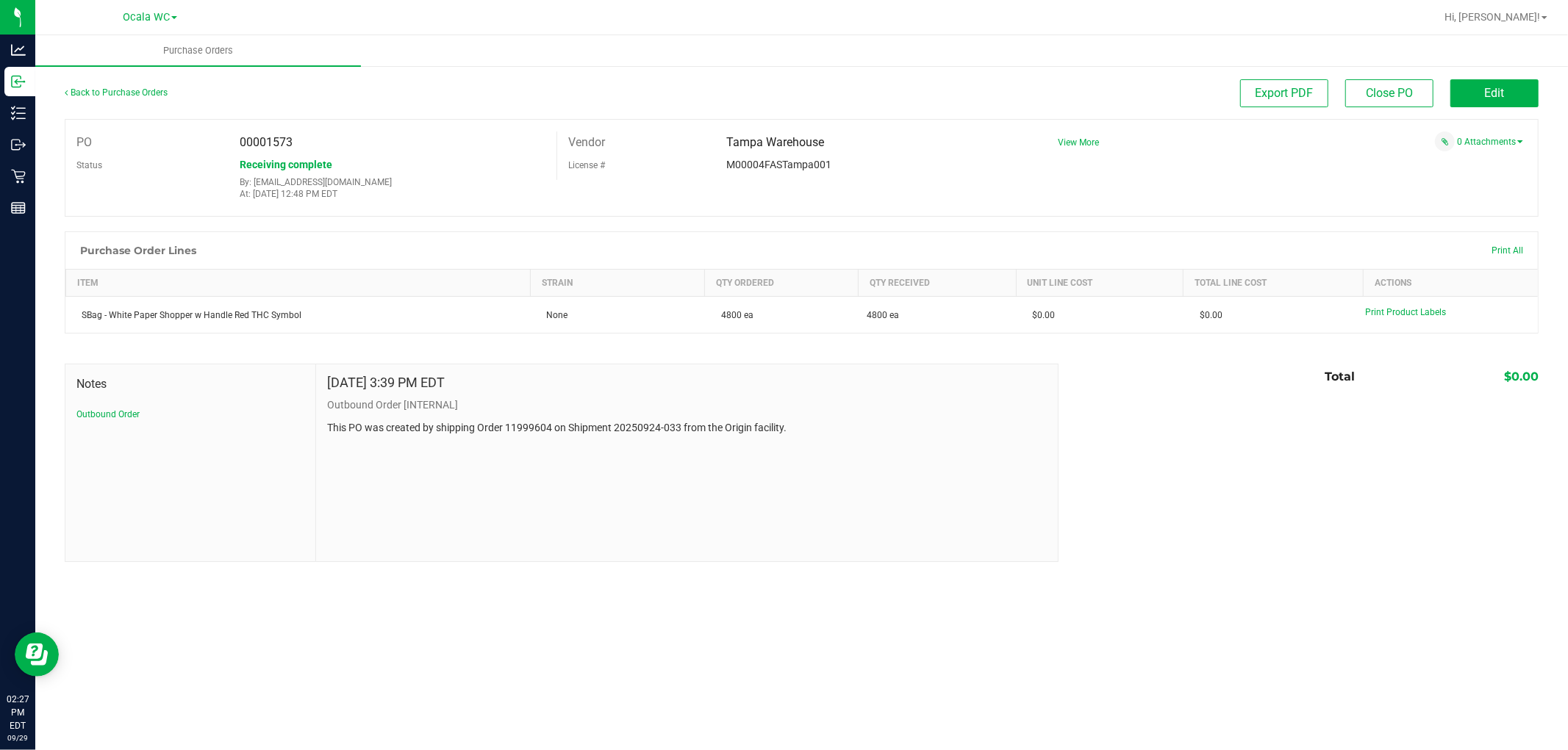
click at [123, 83] on div "Back to Purchase Orders" at bounding box center [248, 93] width 368 height 27
click at [123, 88] on link "Back to Purchase Orders" at bounding box center [115, 93] width 103 height 10
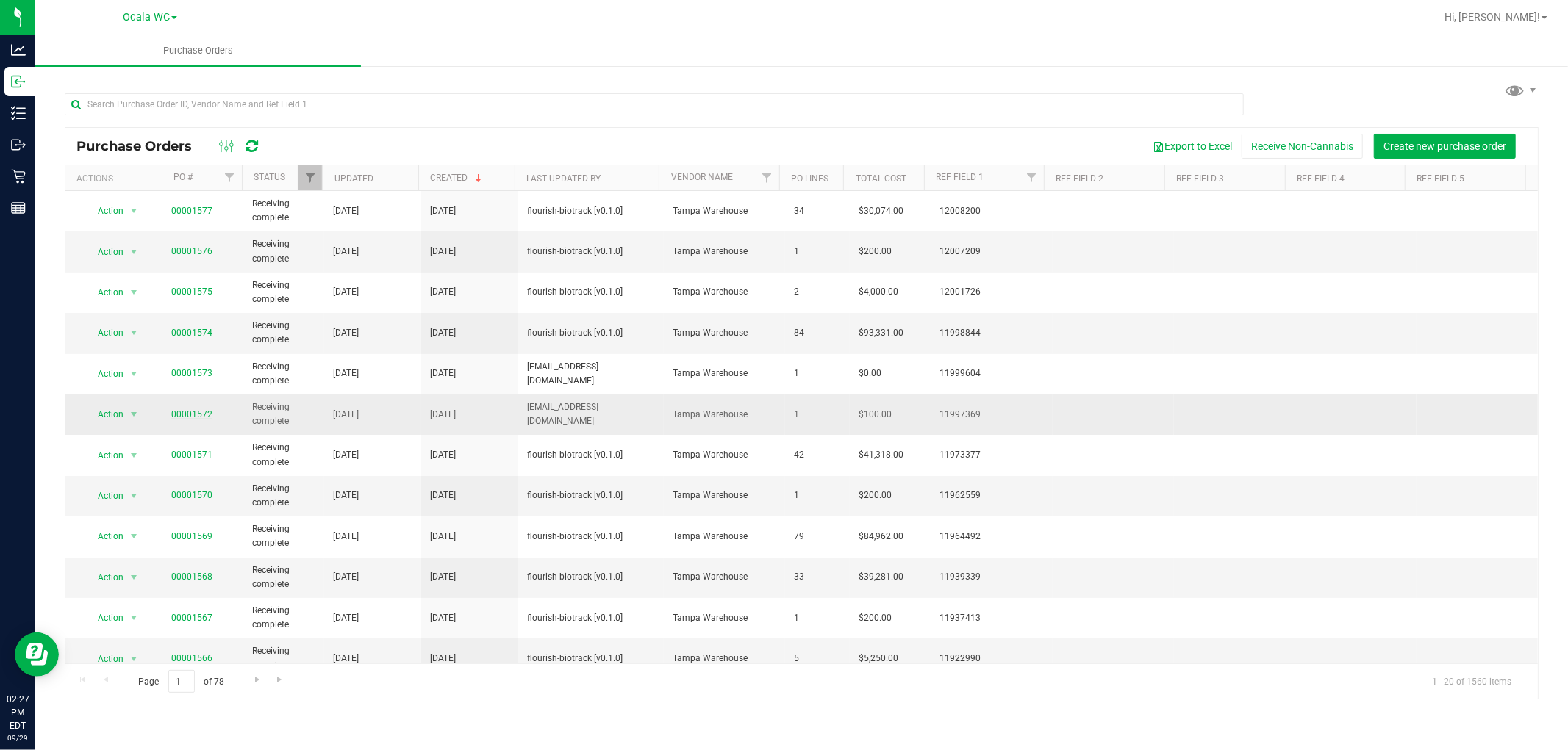
click at [199, 419] on link "00001572" at bounding box center [191, 414] width 41 height 10
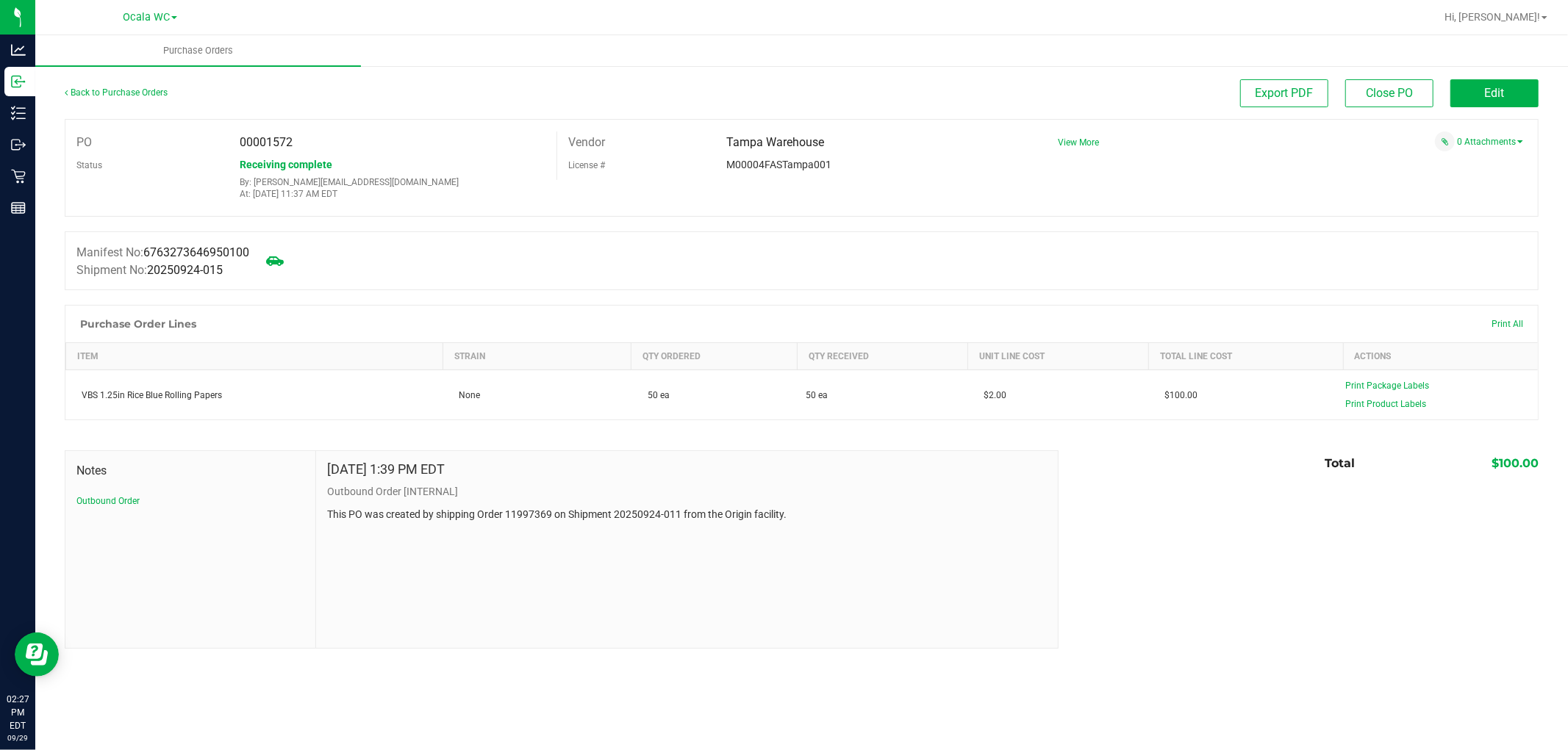
click at [1190, 556] on div "Notes Outbound Order Sep 24, 2025 1:39 PM EDT Outbound Order [INTERNAL] This PO…" at bounding box center [801, 550] width 1474 height 199
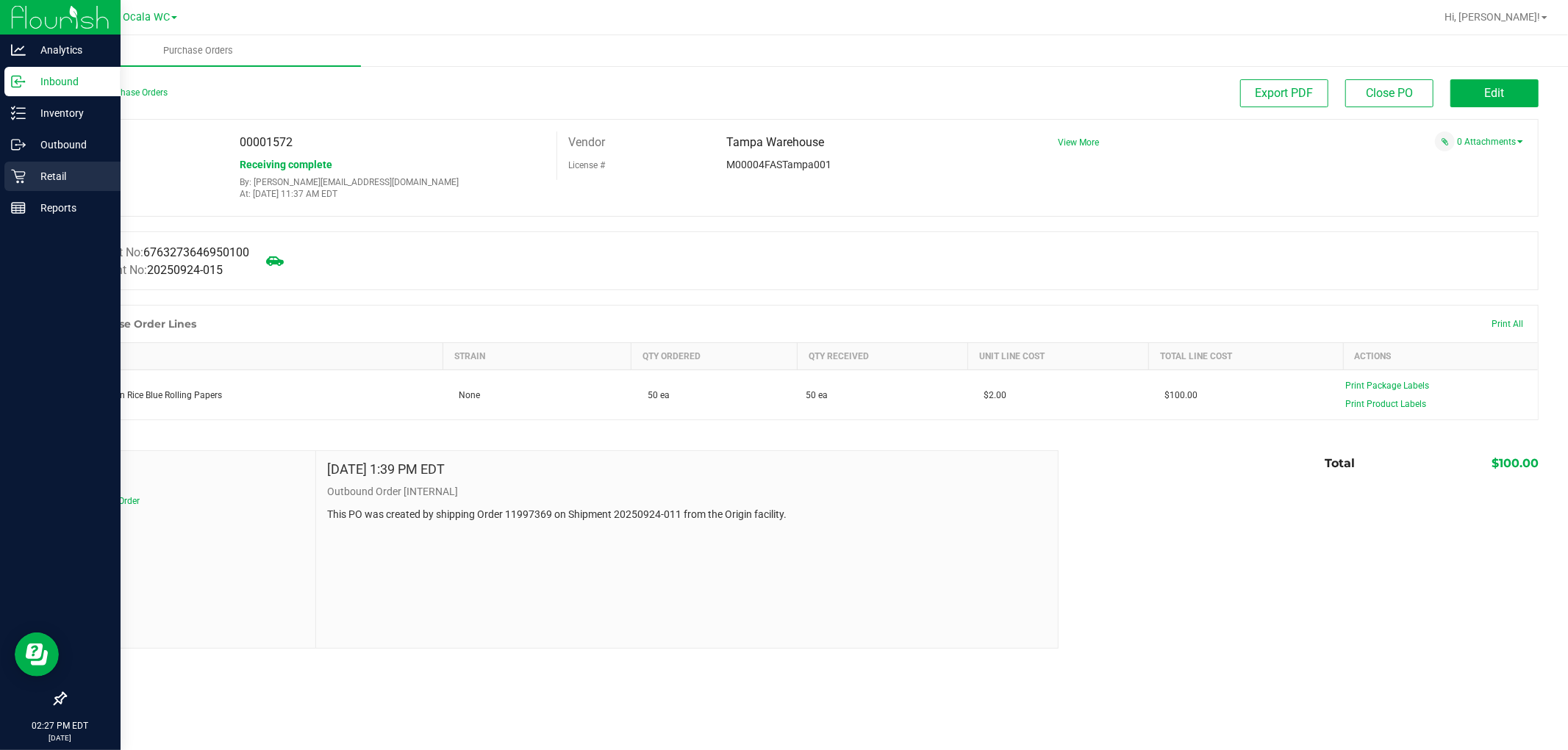
click at [18, 179] on icon at bounding box center [18, 176] width 14 height 14
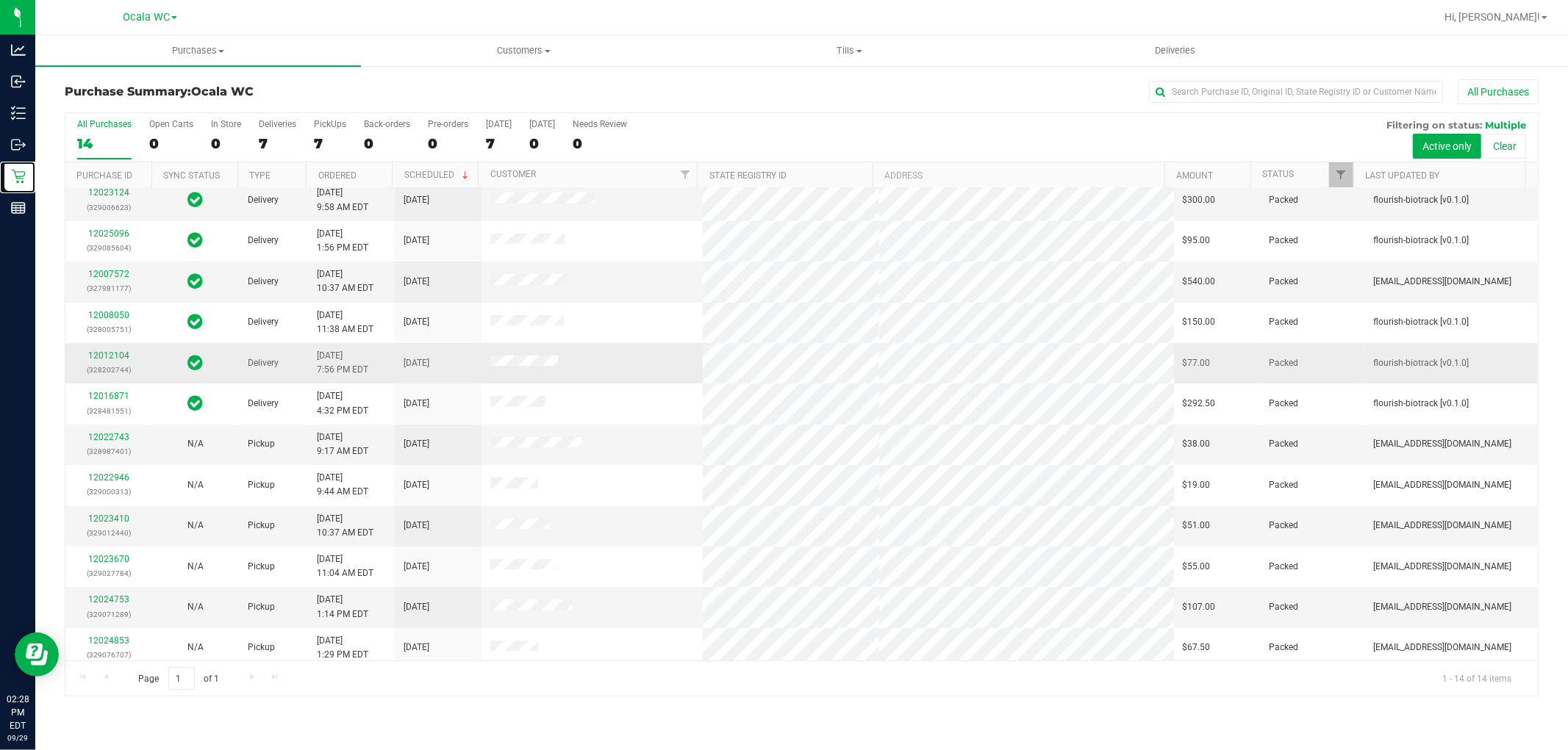
scroll to position [97, 0]
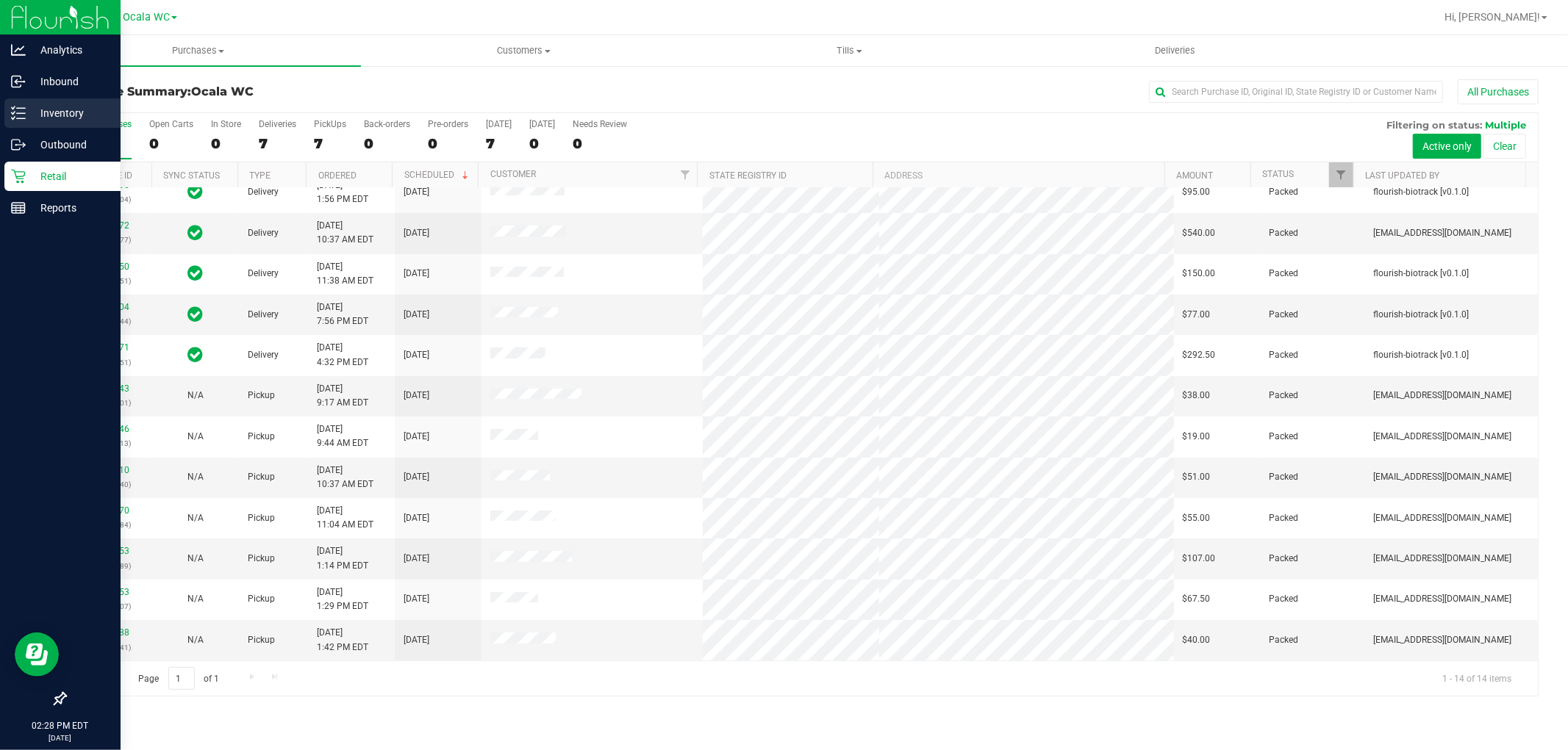
click at [63, 111] on p "Inventory" at bounding box center [70, 113] width 89 height 18
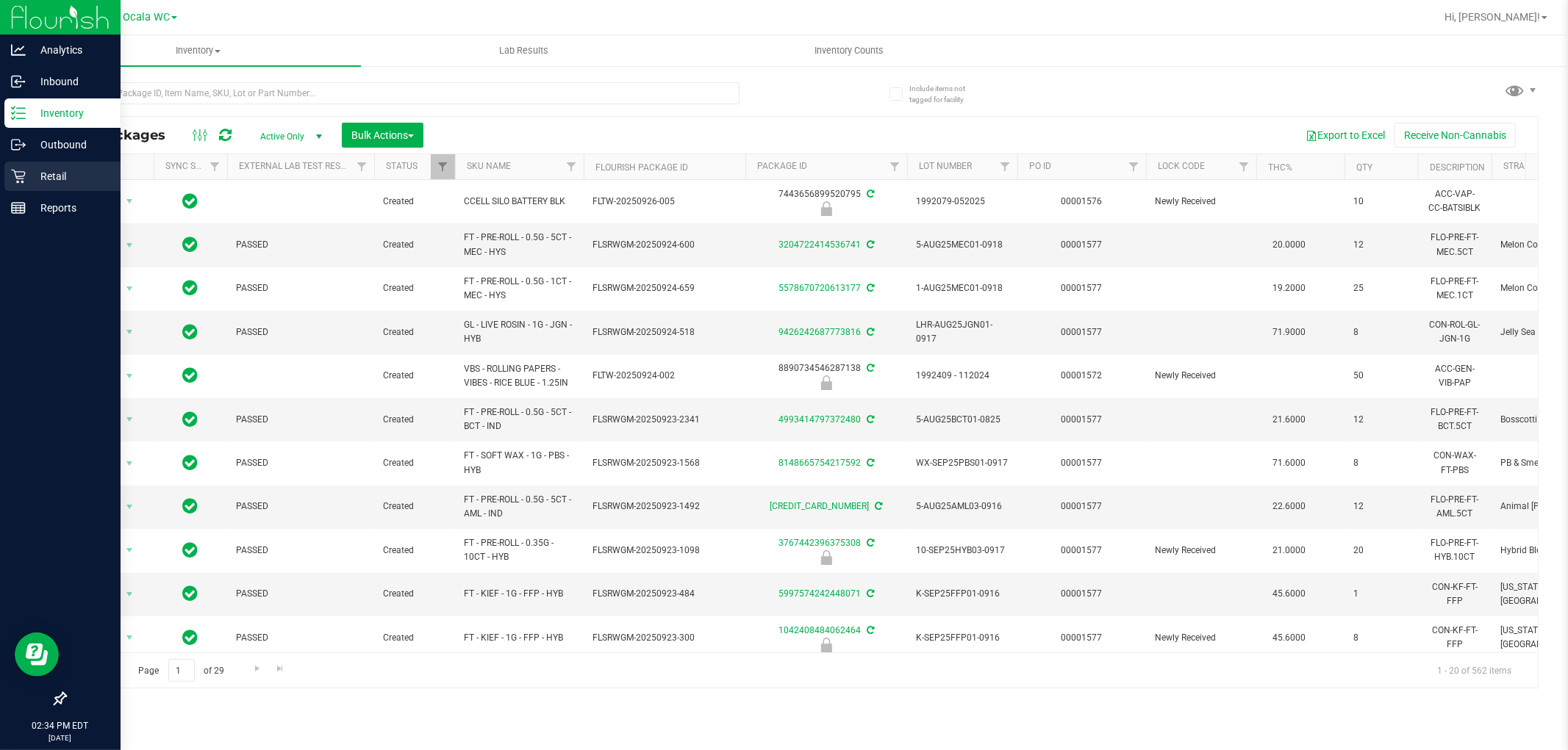
click at [56, 182] on p "Retail" at bounding box center [70, 176] width 89 height 18
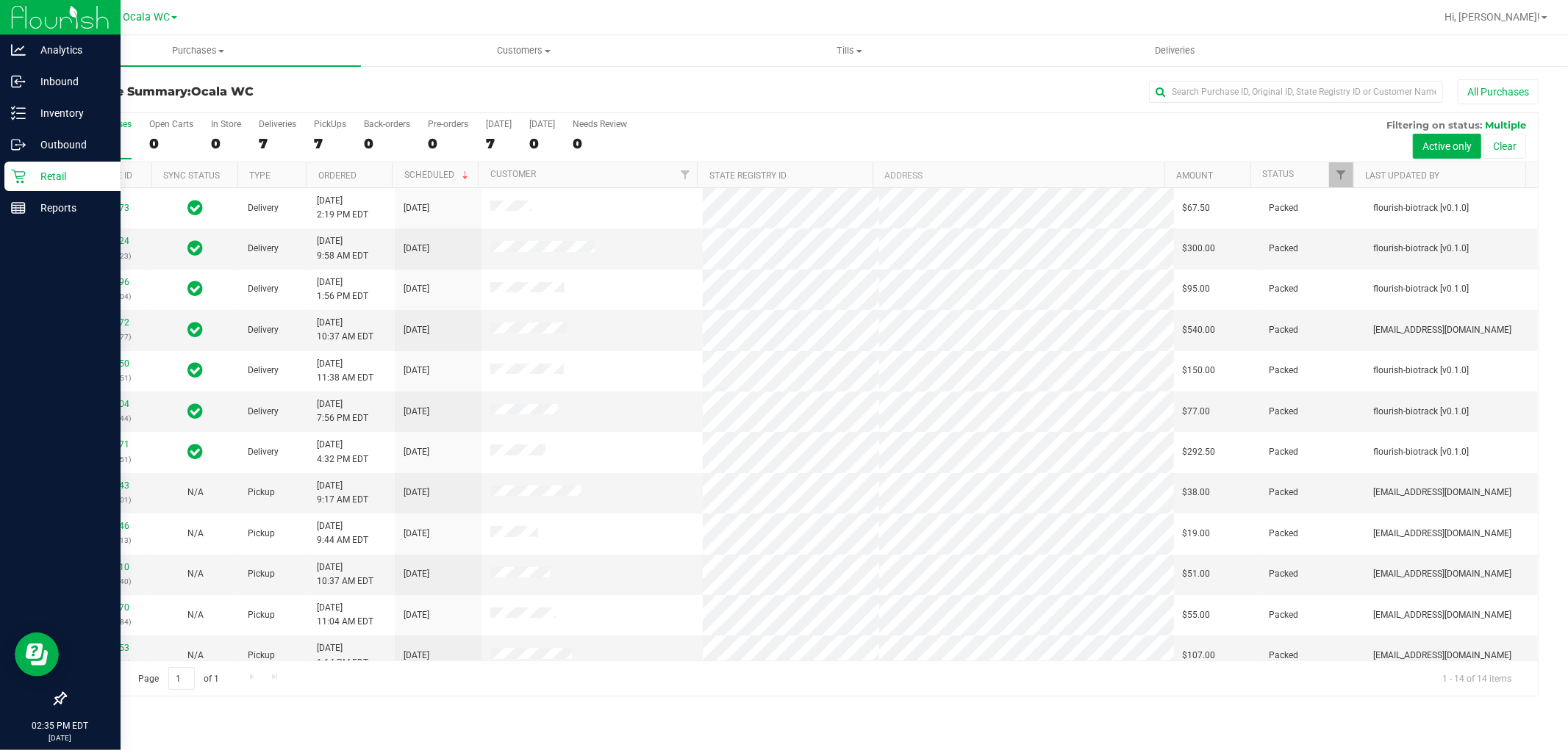
drag, startPoint x: 672, startPoint y: 288, endPoint x: 662, endPoint y: 72, distance: 216.2
click at [662, 72] on div "Purchase Summary: Ocala WC All Purchases All Purchases 14 Open Carts 0 In Store…" at bounding box center [801, 388] width 1533 height 646
click at [214, 58] on uib-tab-heading "Purchases Summary of purchases Fulfillment All purchases" at bounding box center [198, 50] width 326 height 31
click at [119, 103] on span "Fulfillment" at bounding box center [80, 106] width 91 height 13
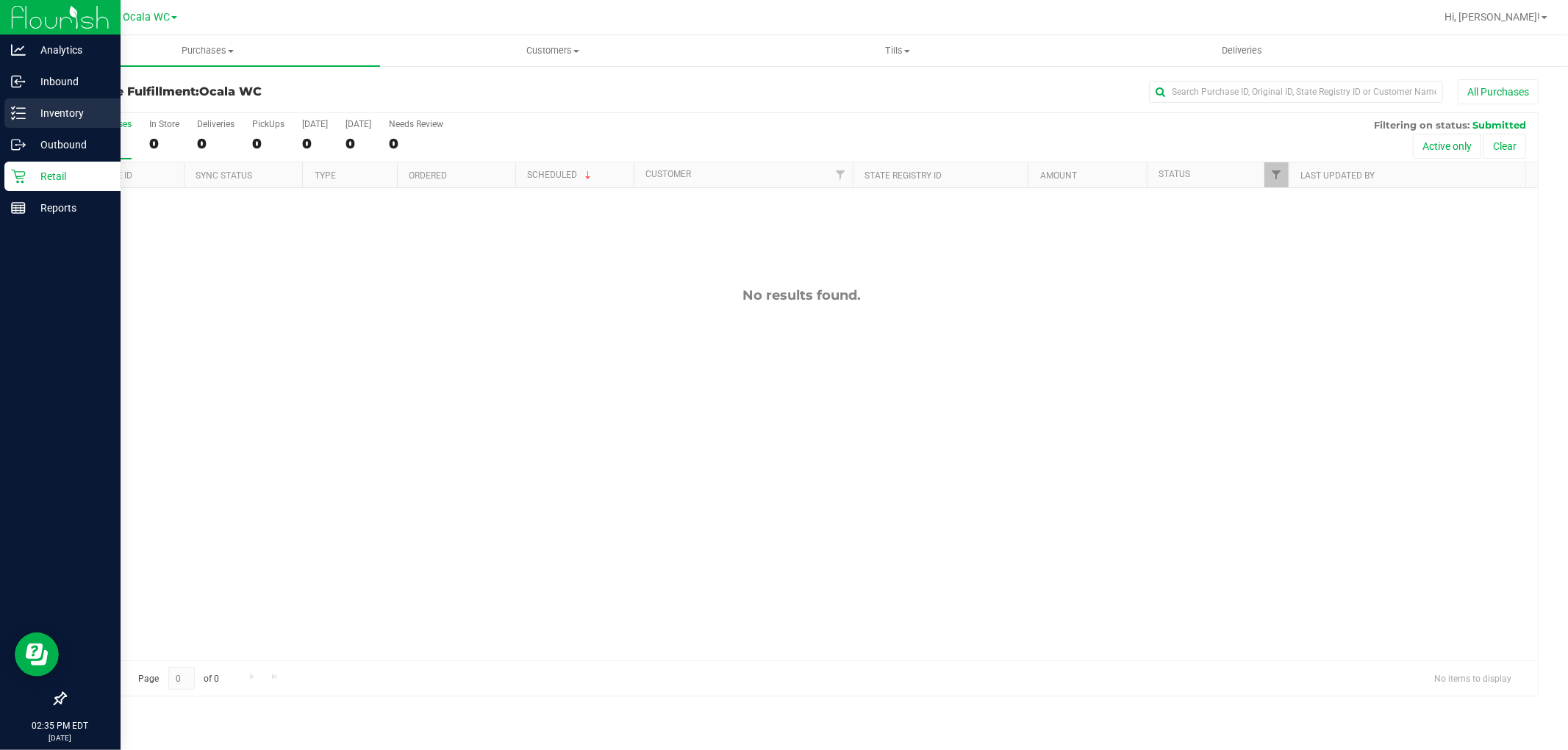
click at [82, 119] on p "Inventory" at bounding box center [70, 113] width 89 height 18
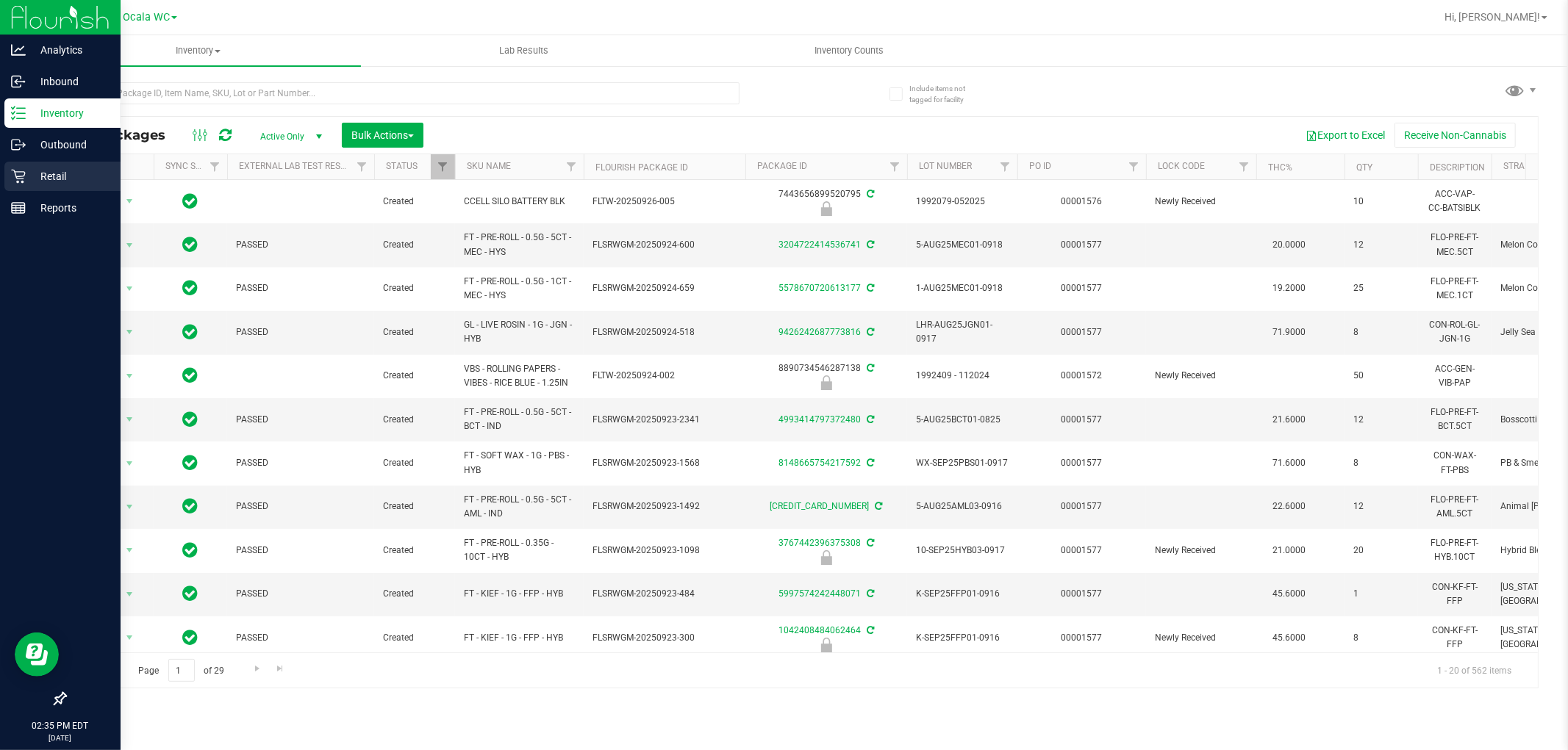
click at [33, 178] on p "Retail" at bounding box center [70, 176] width 89 height 18
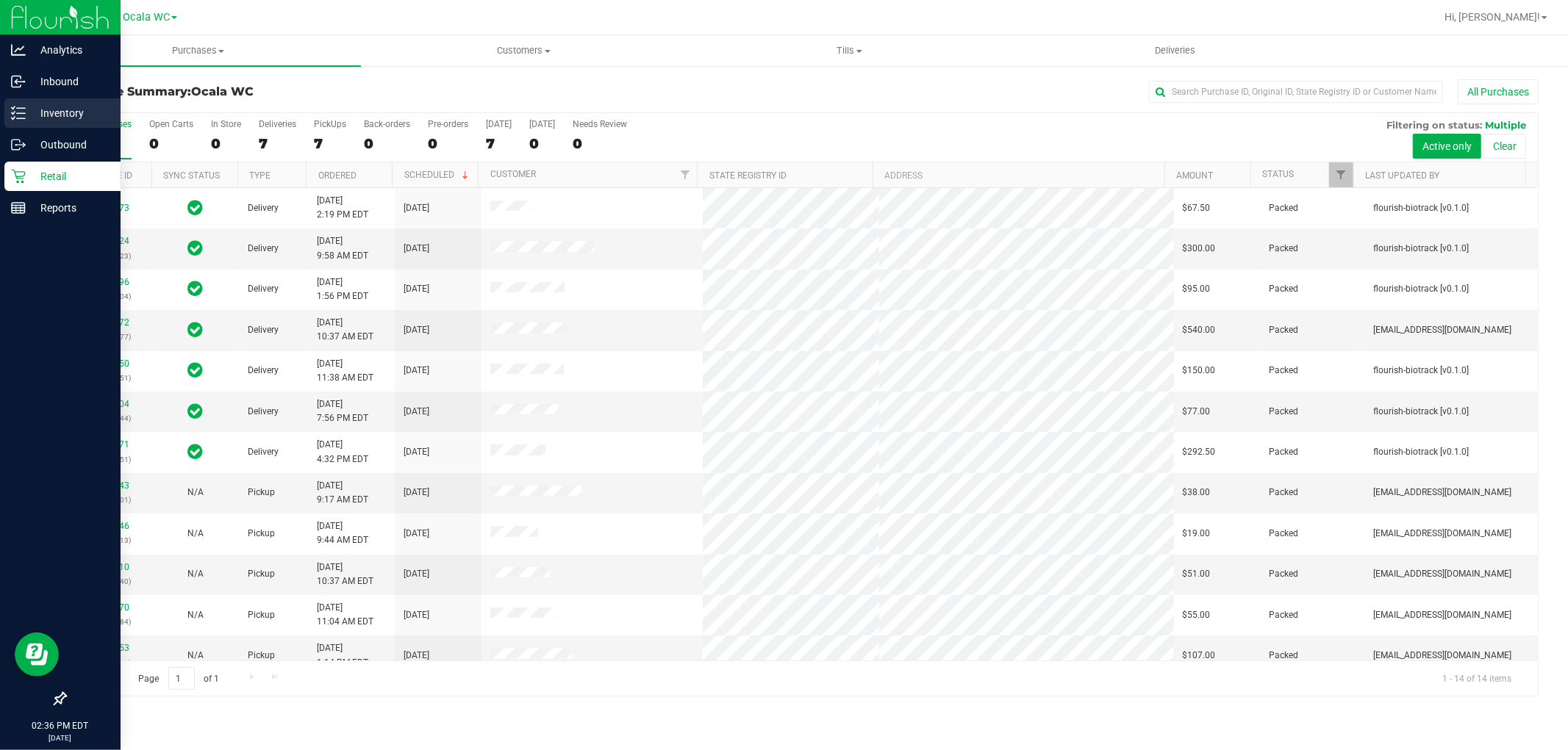
click at [33, 106] on p "Inventory" at bounding box center [70, 113] width 89 height 18
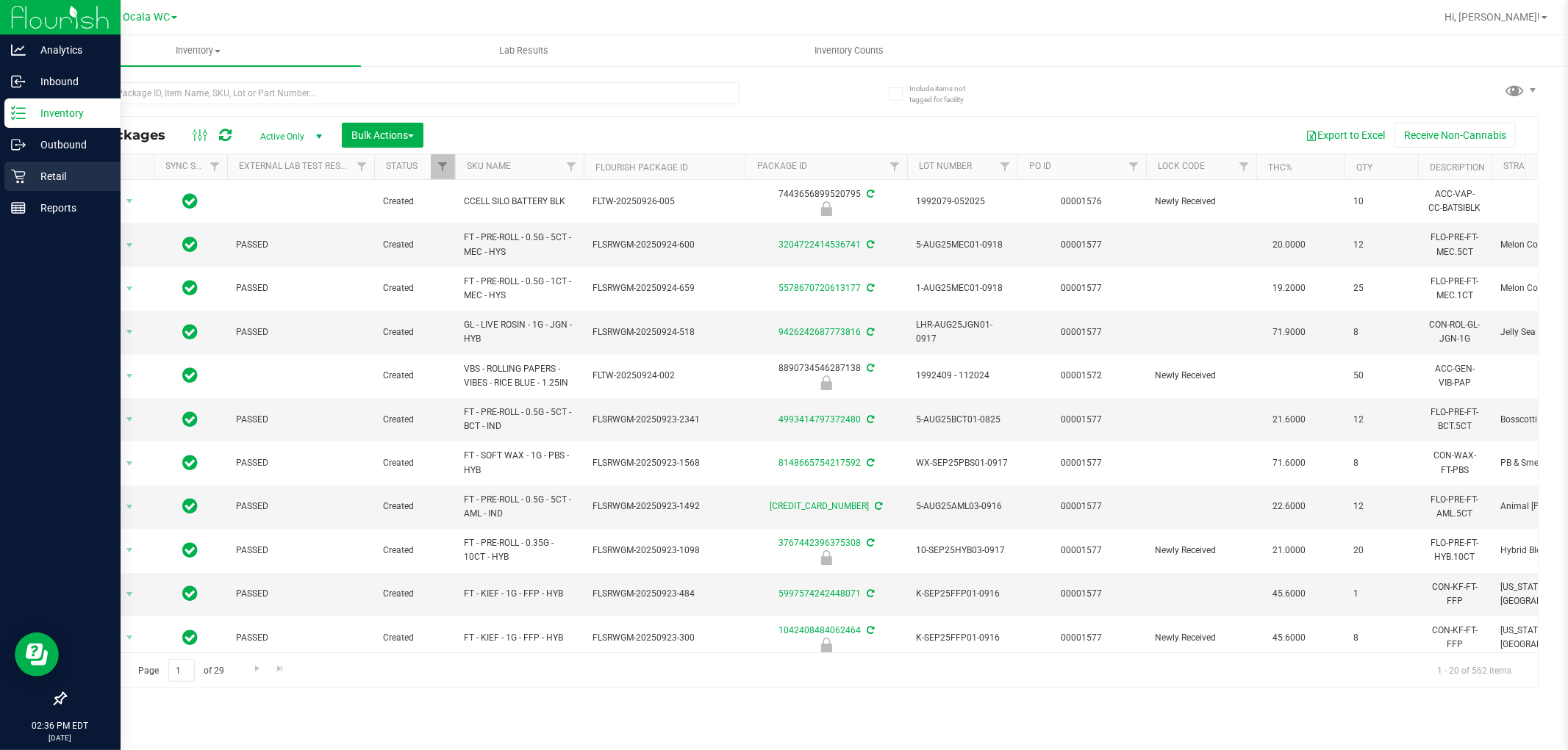
click at [60, 185] on div "Retail" at bounding box center [62, 176] width 116 height 29
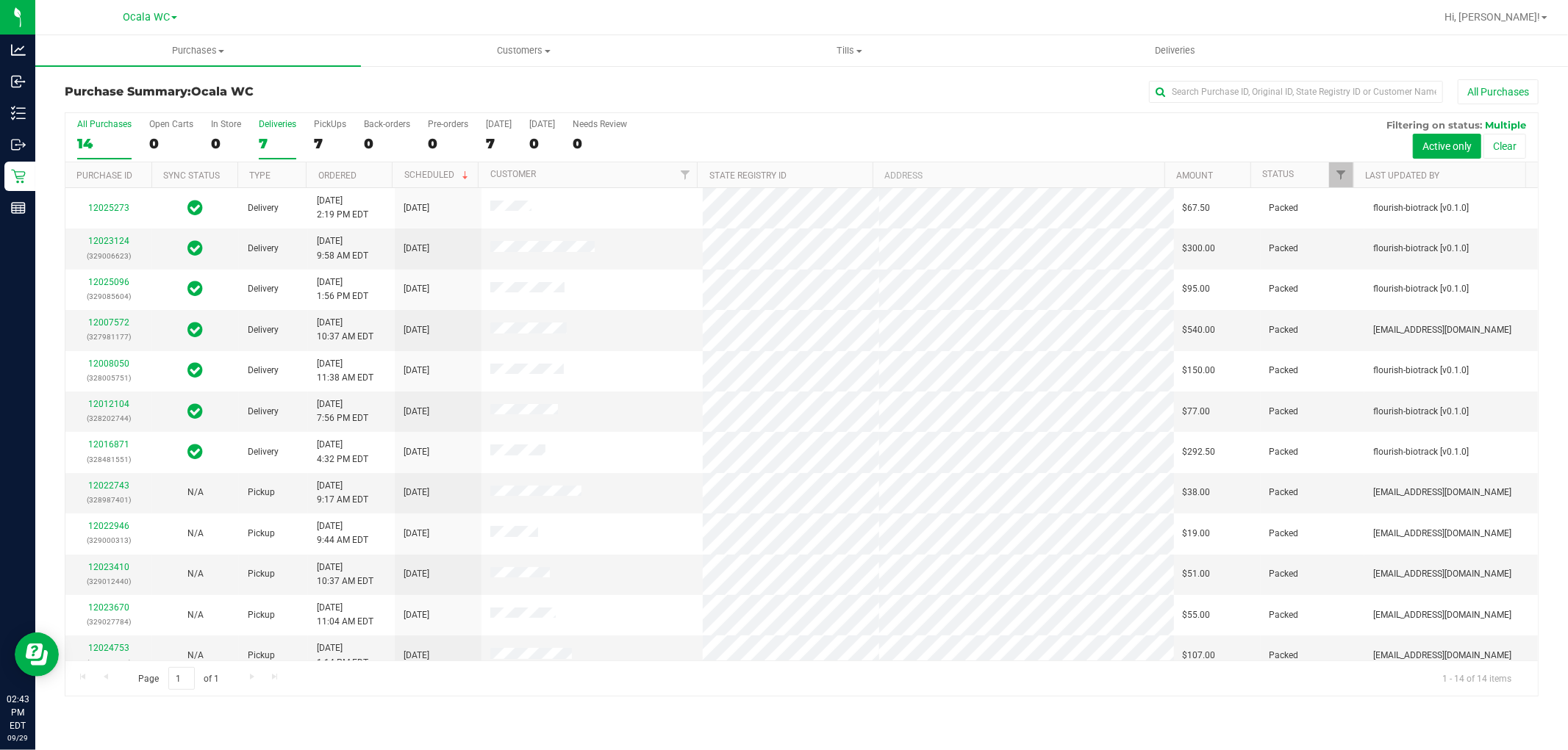
click at [272, 128] on div "Deliveries" at bounding box center [277, 124] width 38 height 10
click at [0, 0] on input "Deliveries 7" at bounding box center [0, 0] width 0 height 0
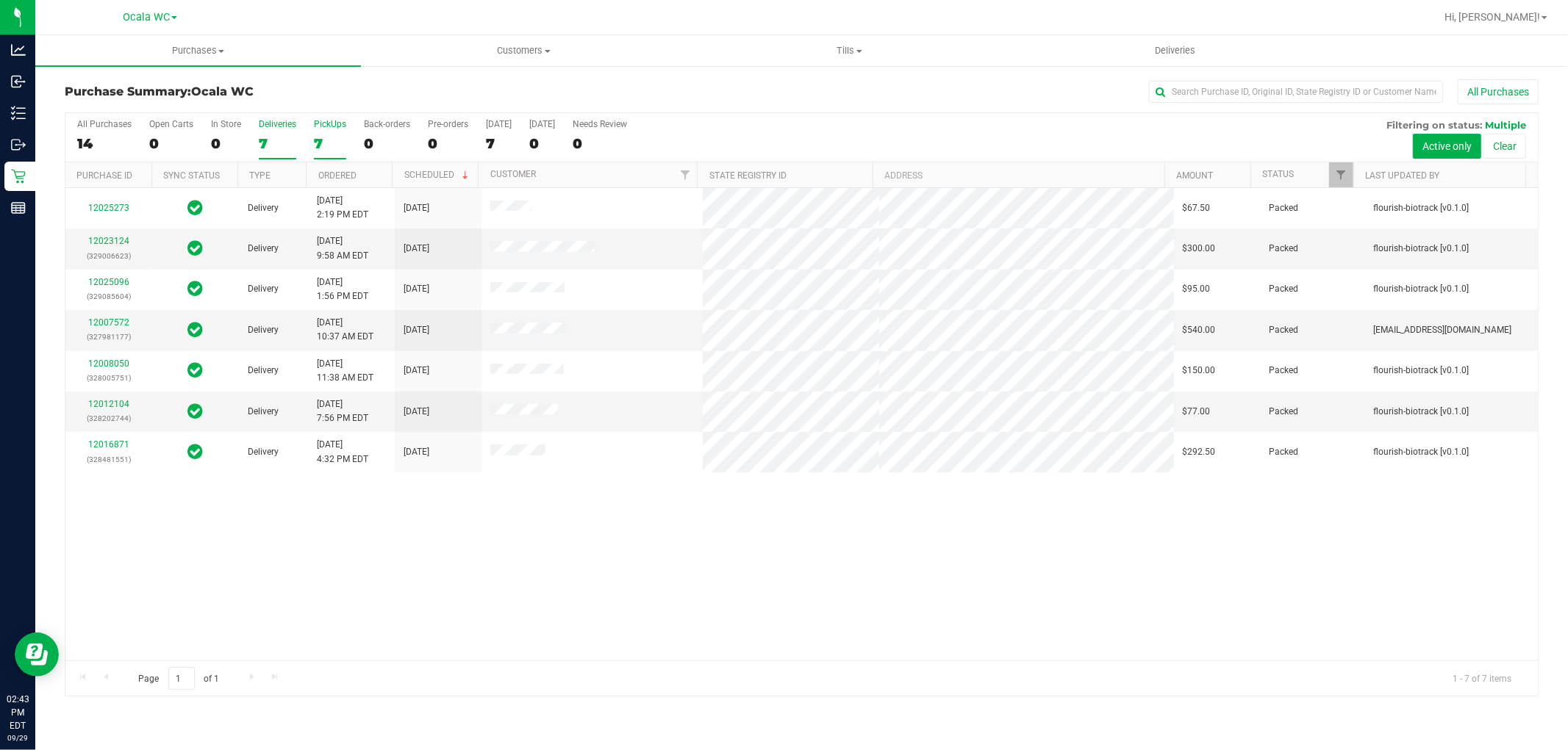
click at [333, 132] on label "PickUps 7" at bounding box center [330, 139] width 33 height 40
click at [0, 0] on input "PickUps 7" at bounding box center [0, 0] width 0 height 0
click at [270, 130] on label "Deliveries 7" at bounding box center [277, 139] width 38 height 40
click at [0, 0] on input "Deliveries 7" at bounding box center [0, 0] width 0 height 0
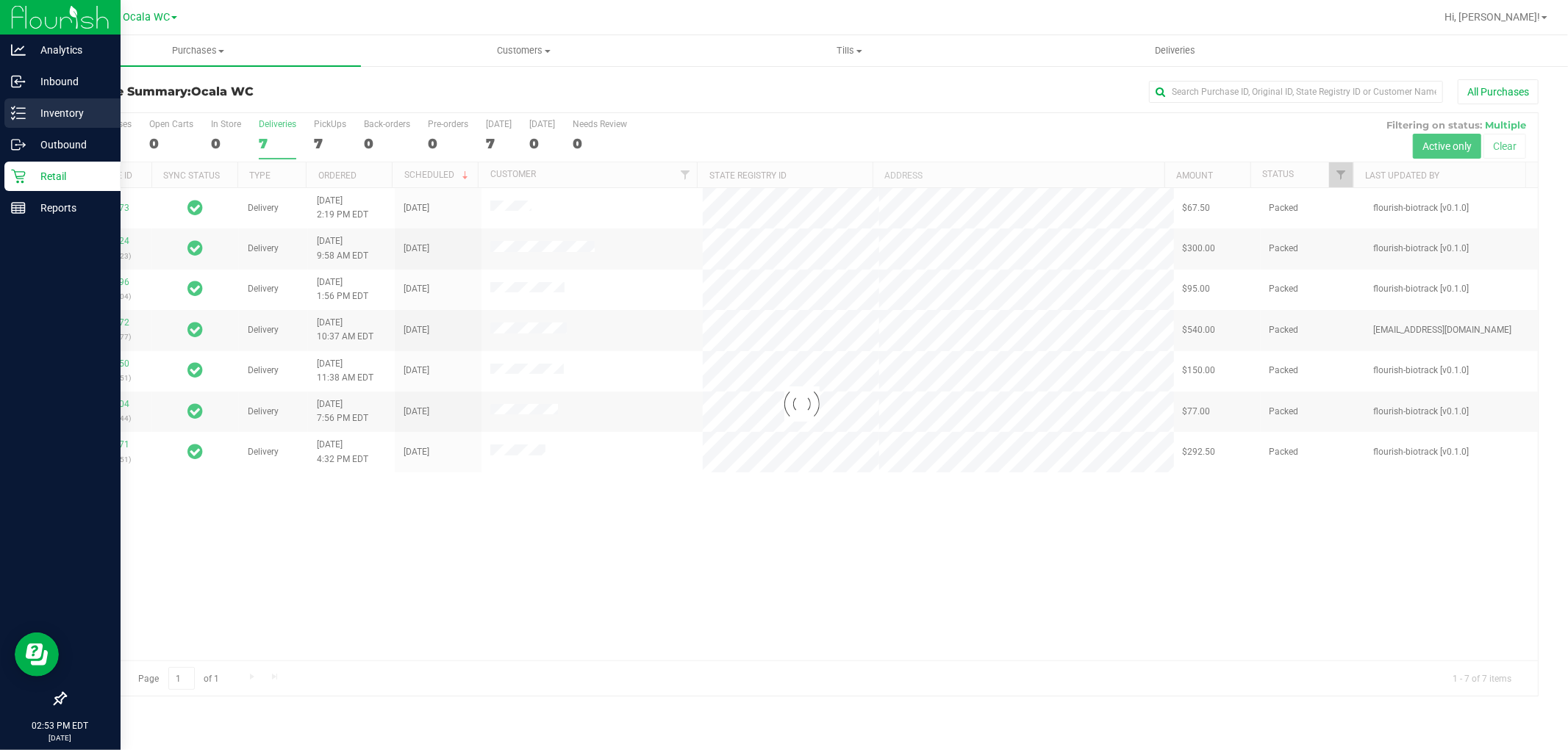
click at [23, 108] on line at bounding box center [21, 108] width 8 height 0
click at [27, 115] on p "Inventory" at bounding box center [70, 113] width 89 height 18
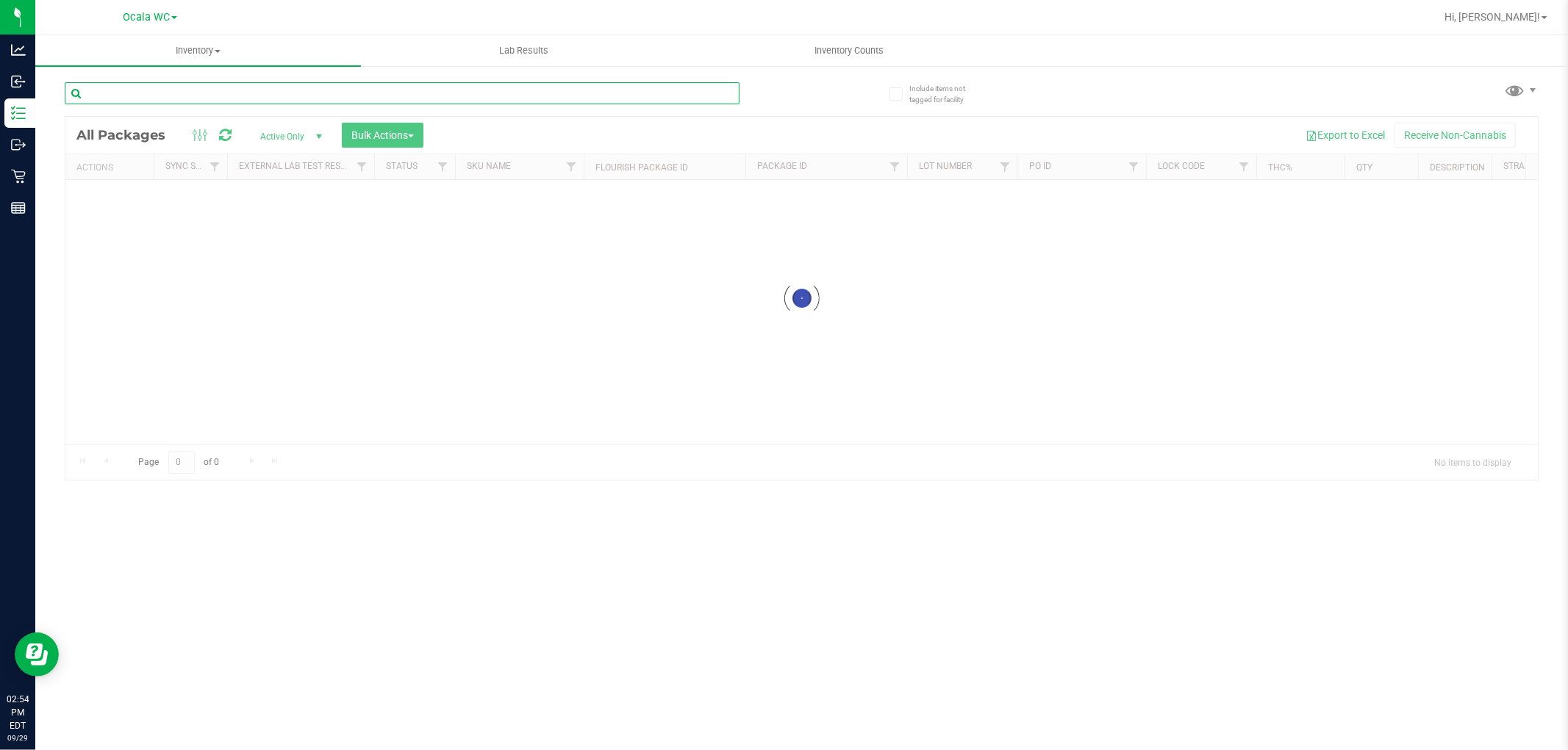
click at [208, 90] on input "text" at bounding box center [402, 94] width 675 height 22
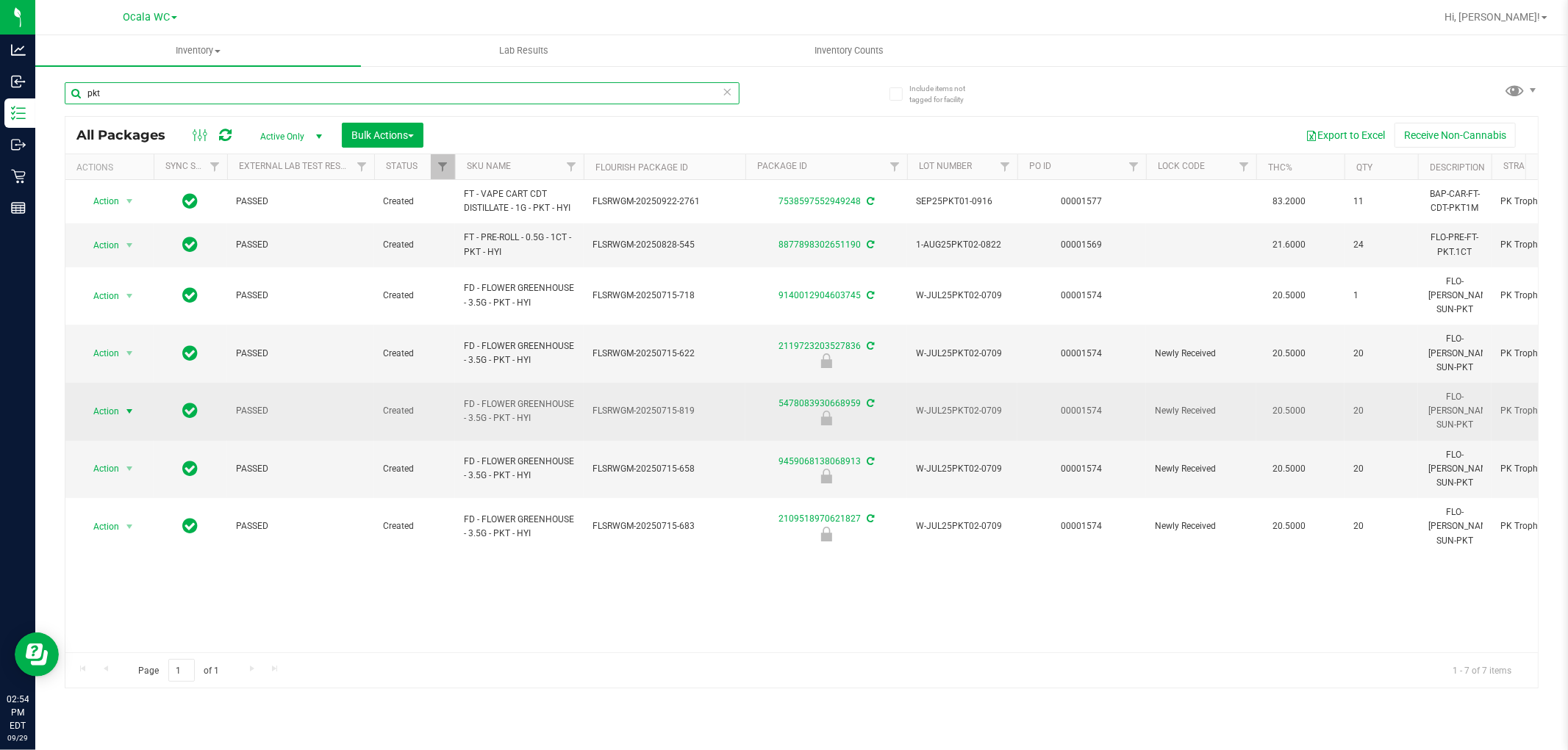
type input "pkt"
click at [115, 401] on span "Action" at bounding box center [100, 411] width 40 height 21
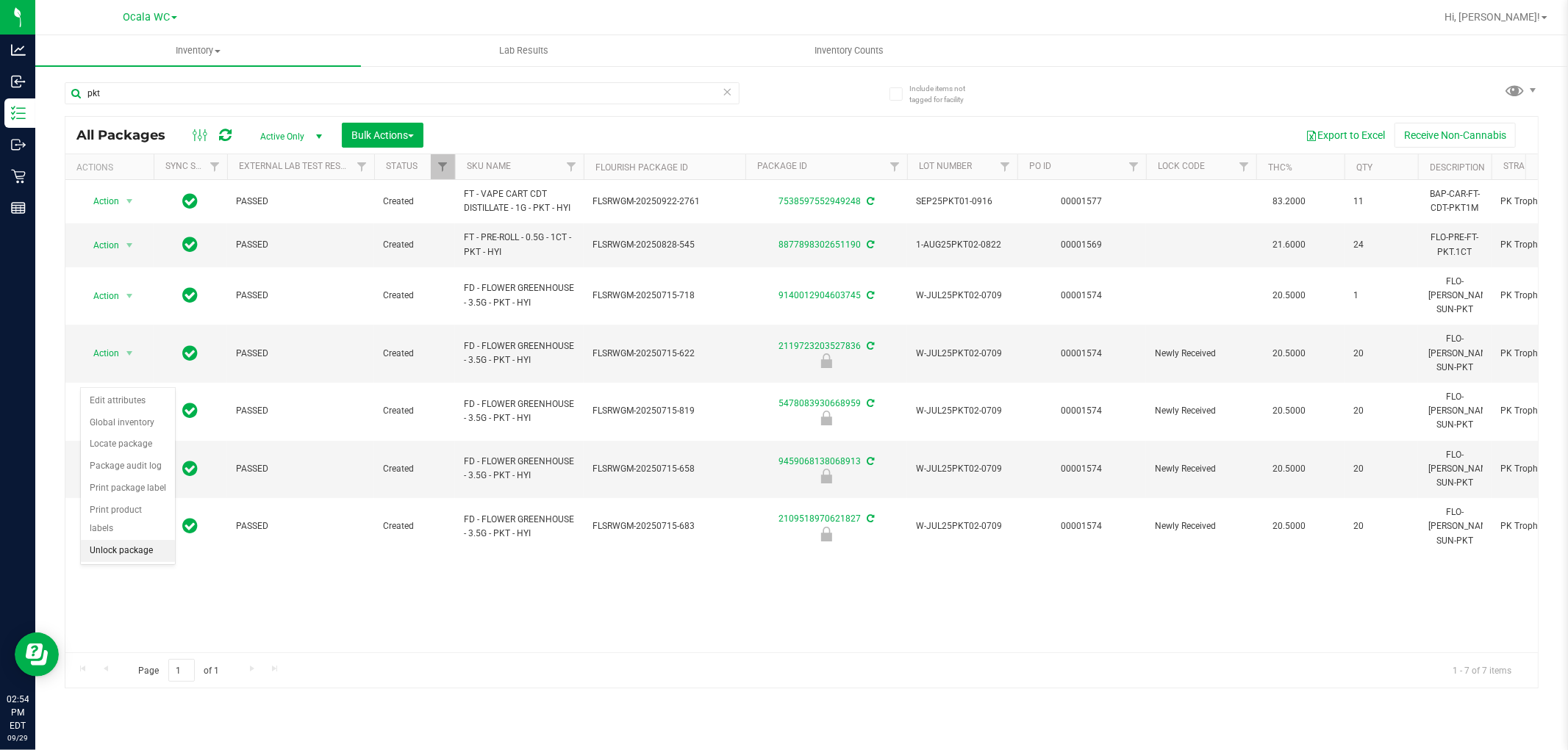
click at [138, 555] on li "Unlock package" at bounding box center [128, 551] width 94 height 22
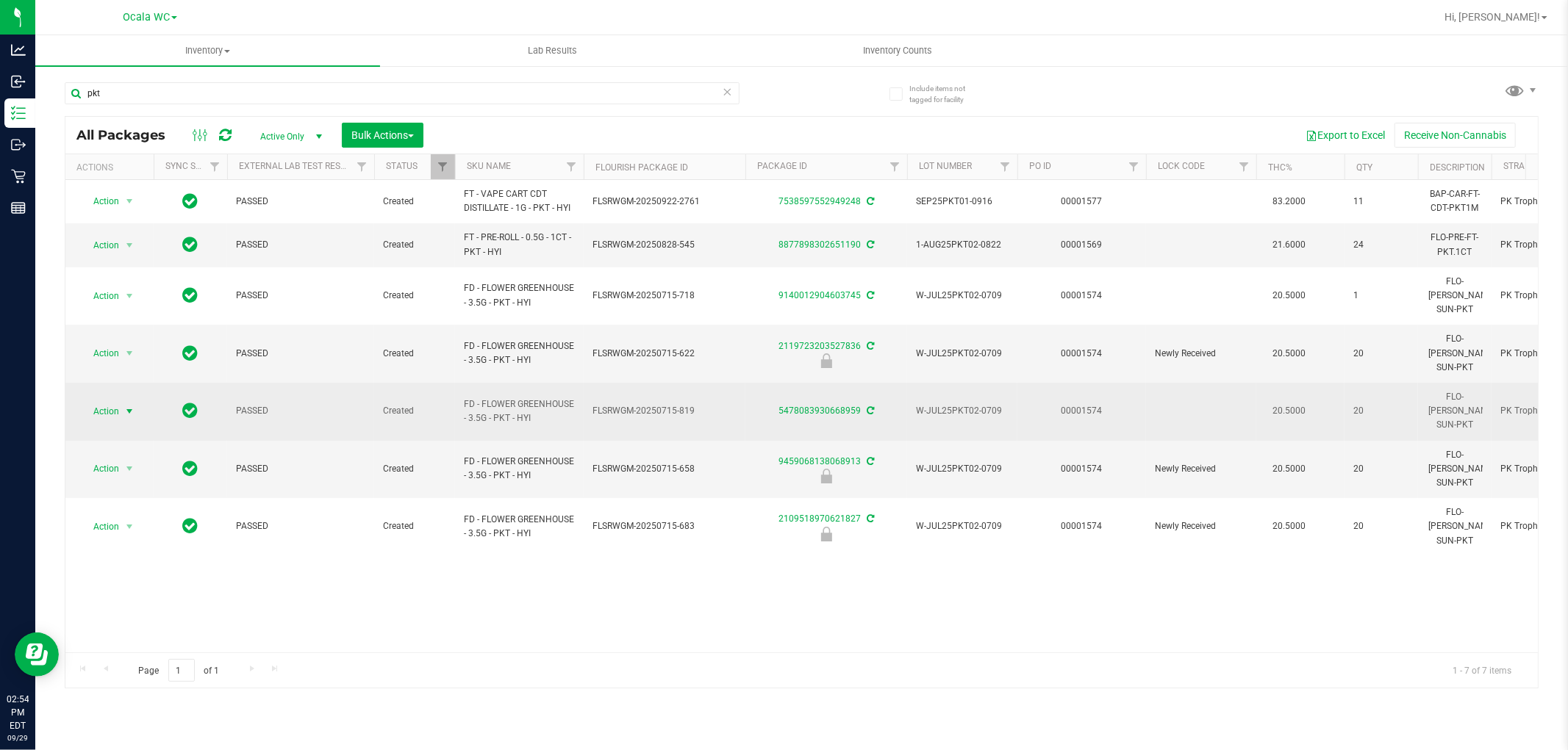
click at [113, 401] on span "Action" at bounding box center [100, 411] width 40 height 21
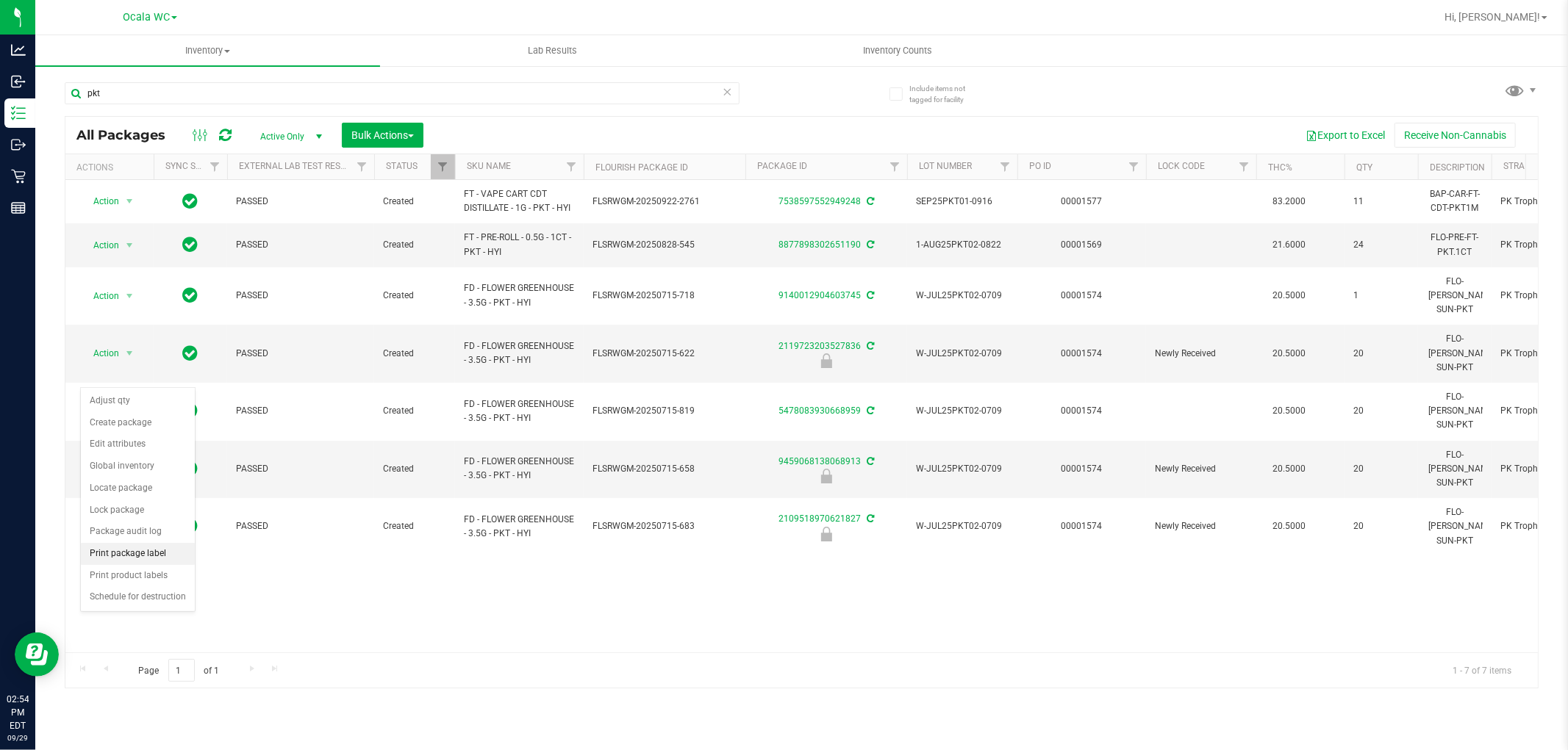
click at [153, 552] on li "Print package label" at bounding box center [138, 554] width 114 height 22
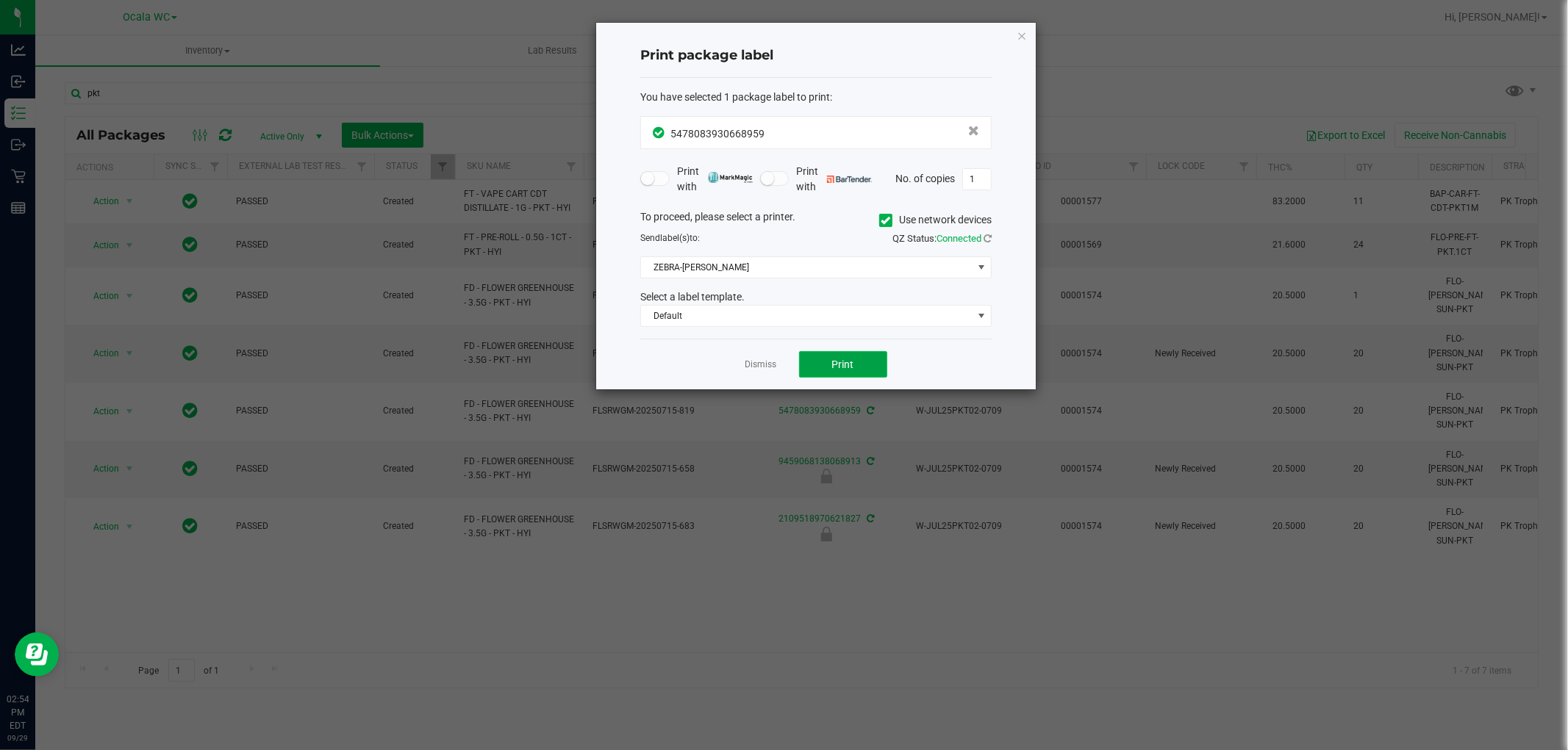
click at [825, 362] on button "Print" at bounding box center [843, 365] width 89 height 27
click at [768, 369] on link "Dismiss" at bounding box center [761, 364] width 32 height 13
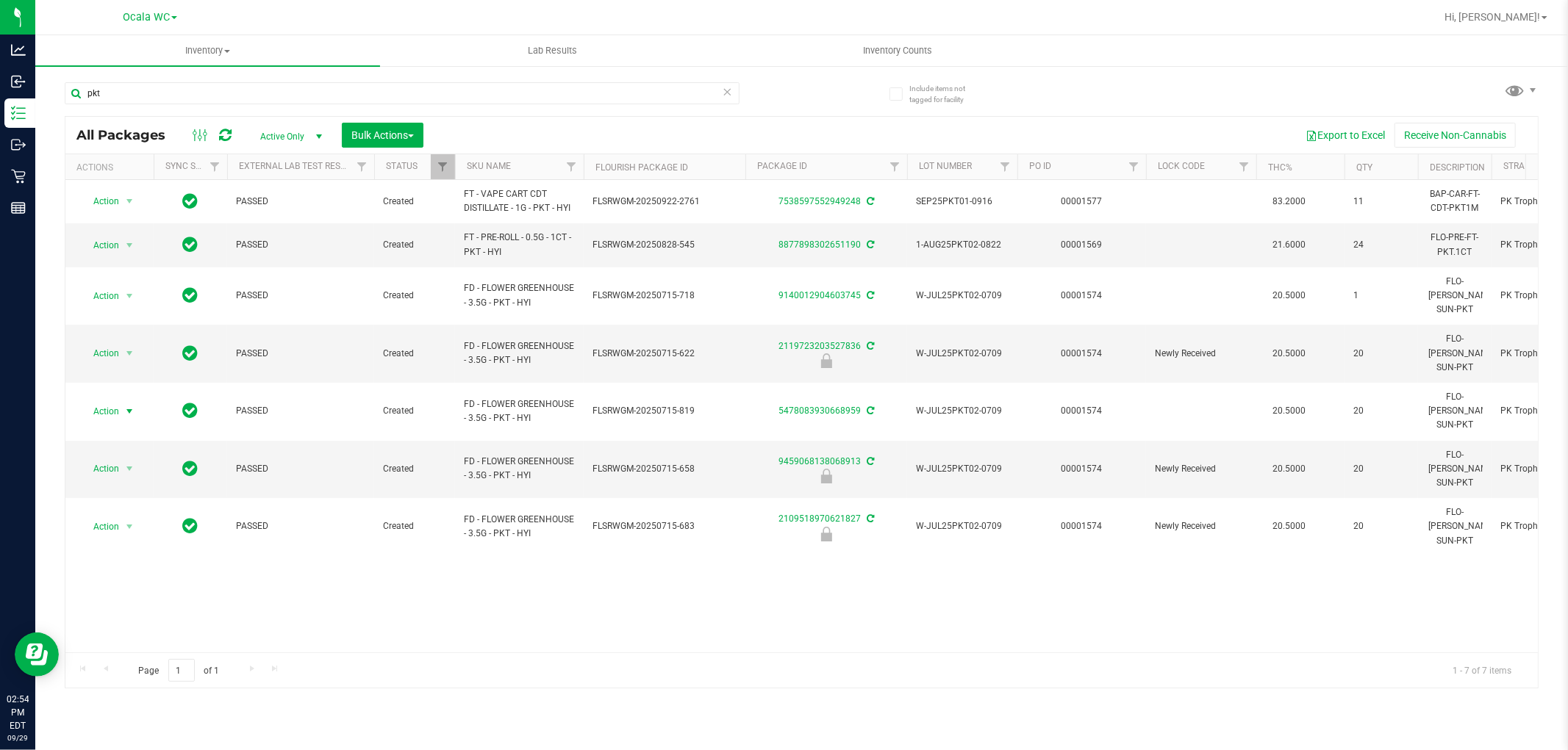
click at [566, 582] on div "Action Action Adjust qty Create package Edit attributes Global inventory Locate…" at bounding box center [801, 417] width 1472 height 473
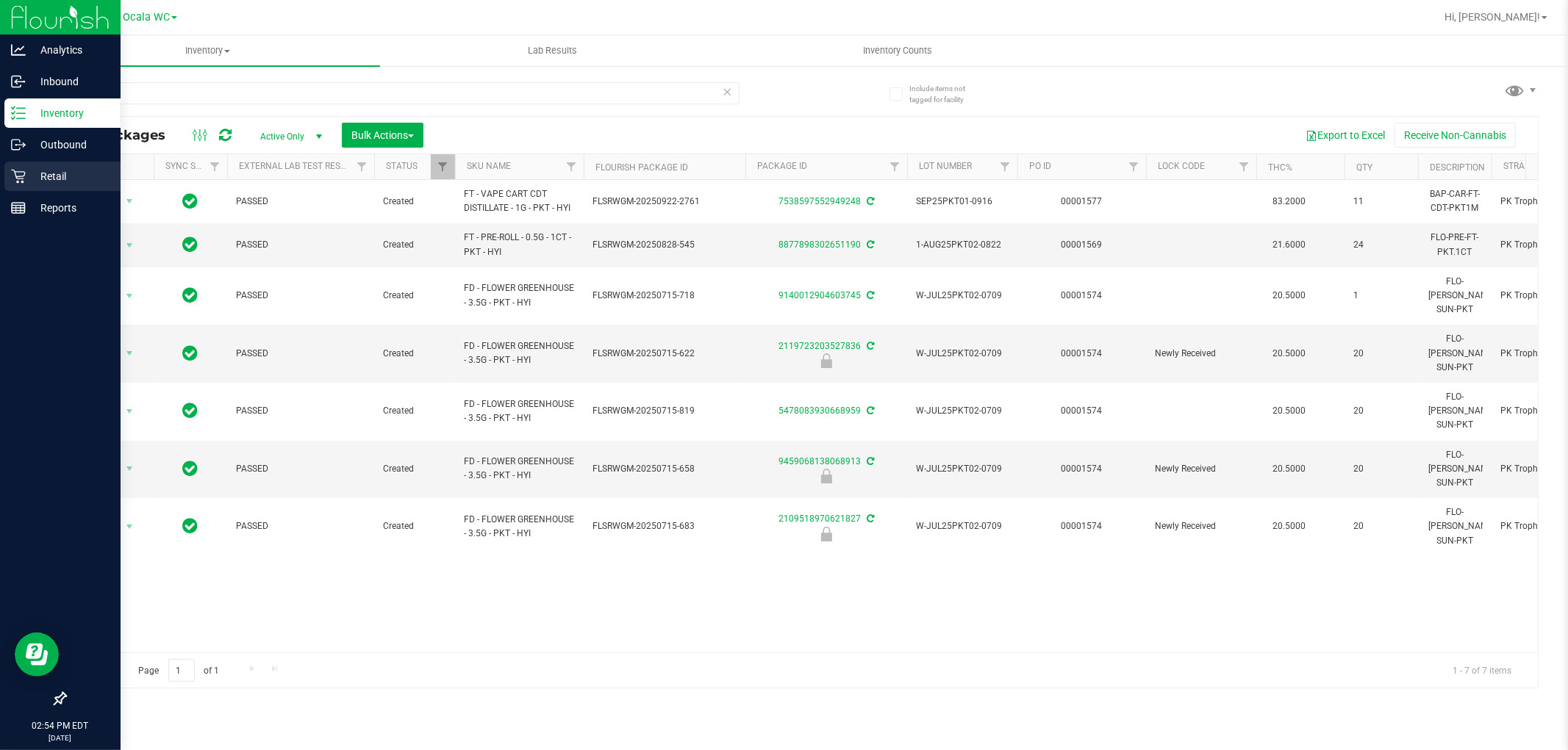
click at [23, 181] on icon at bounding box center [18, 176] width 14 height 14
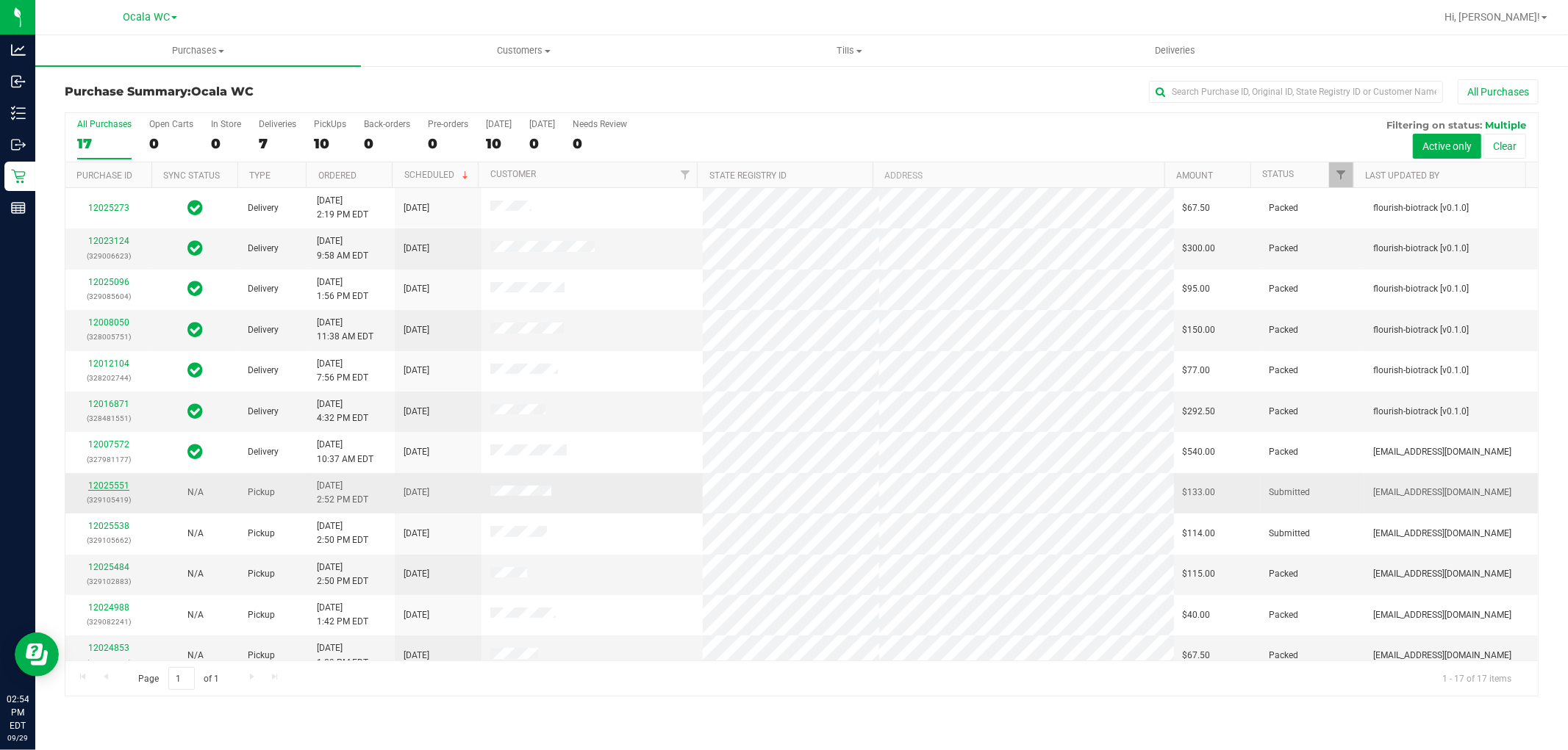
click at [105, 484] on link "12025551" at bounding box center [109, 485] width 41 height 10
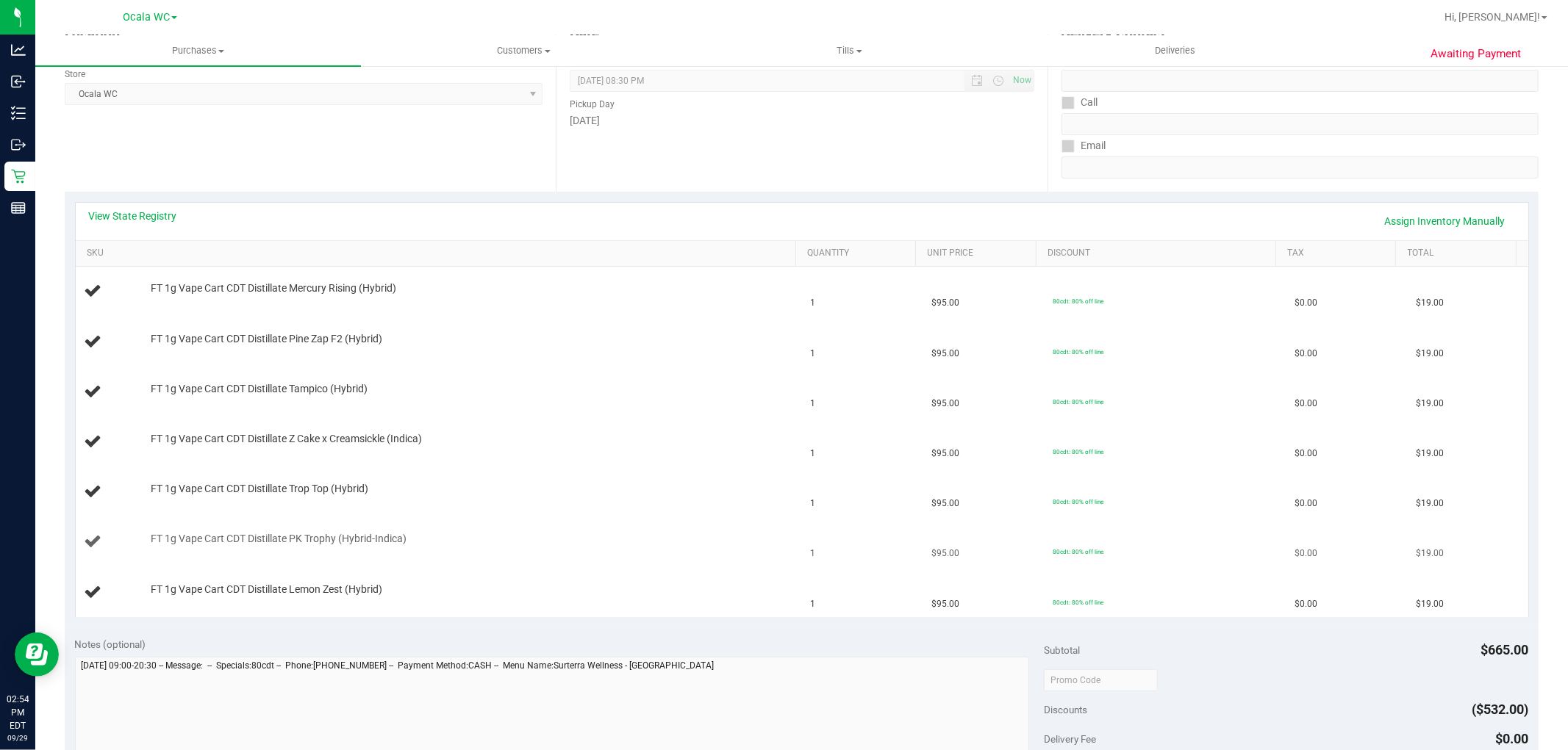
scroll to position [245, 0]
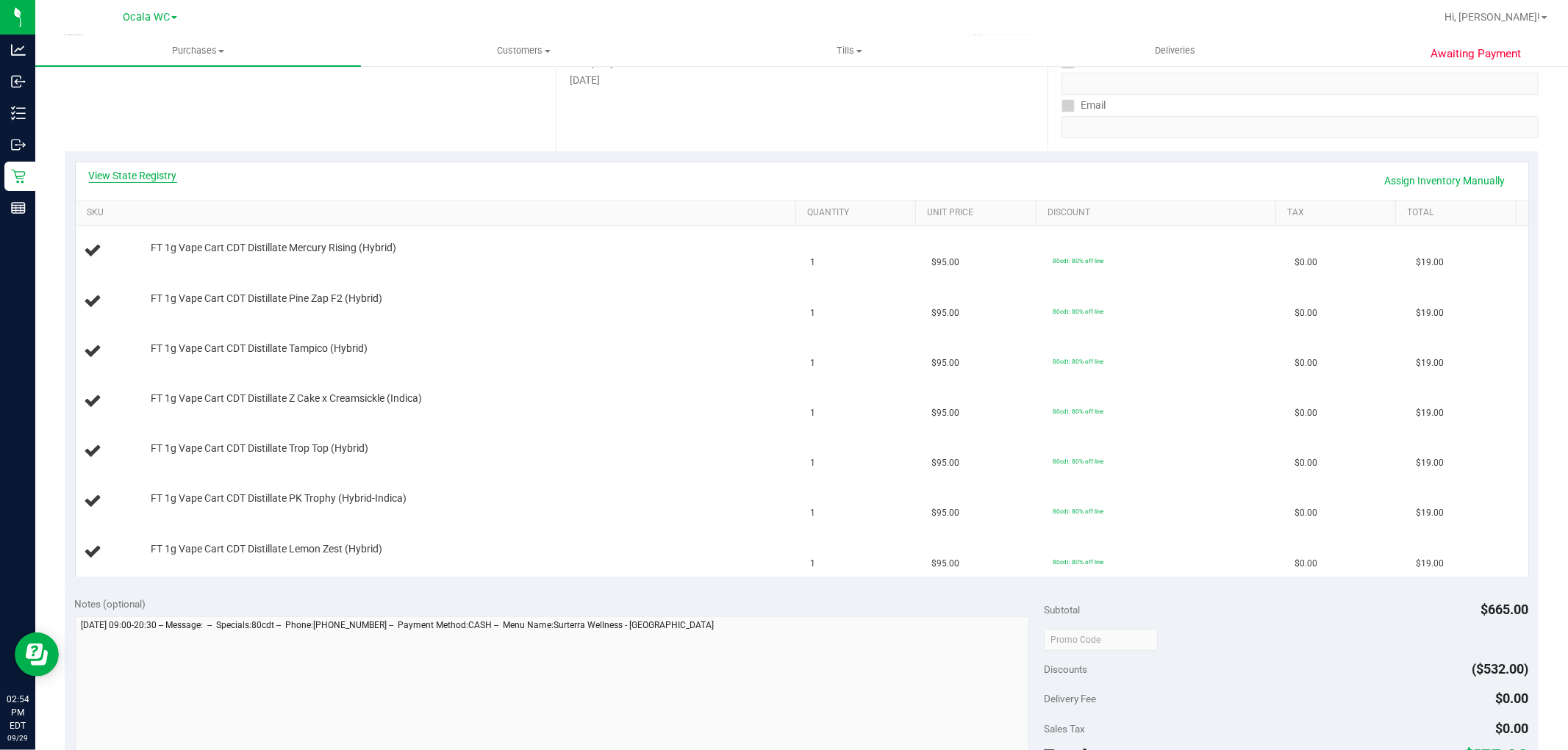
click at [128, 174] on link "View State Registry" at bounding box center [133, 175] width 89 height 15
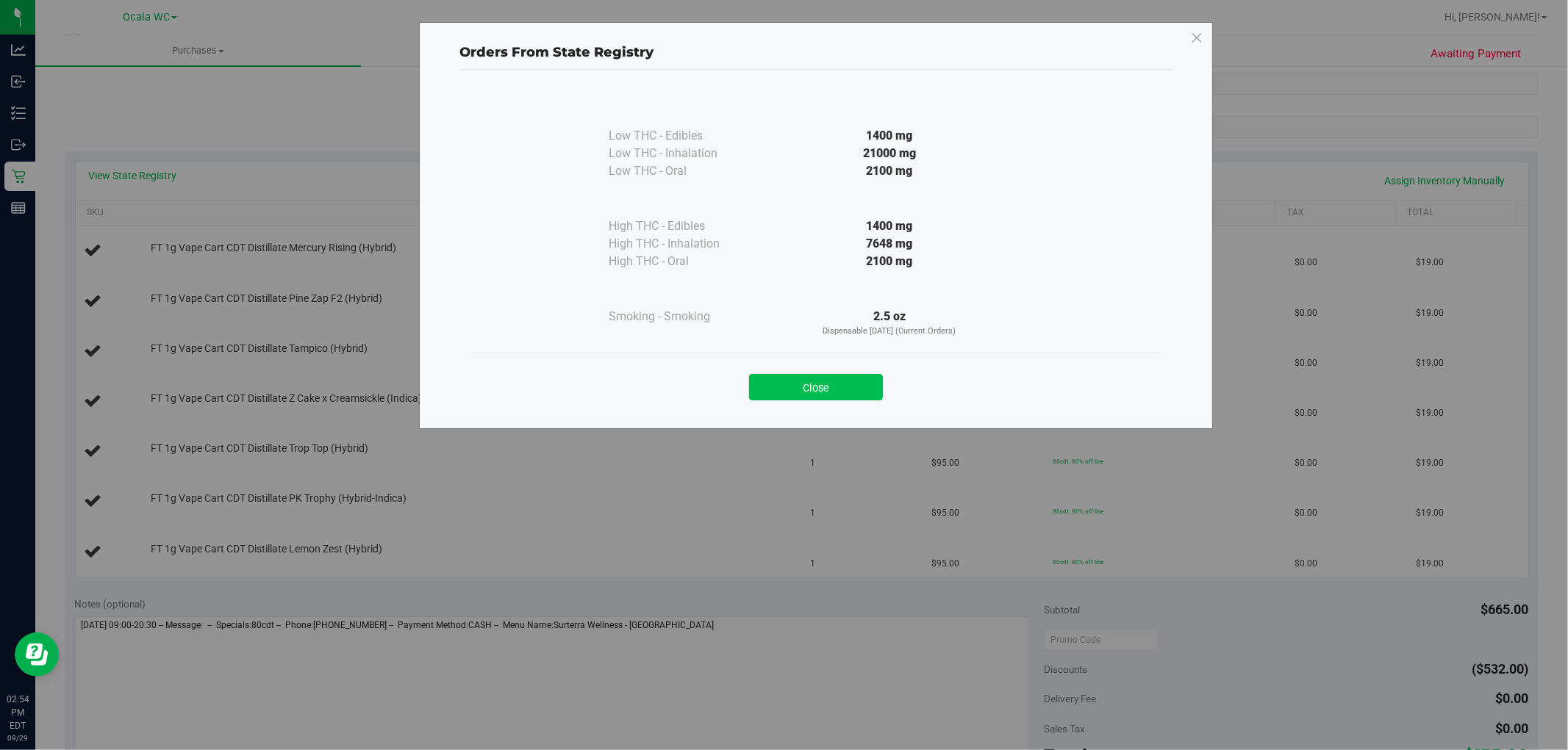
click at [818, 381] on button "Close" at bounding box center [816, 388] width 134 height 27
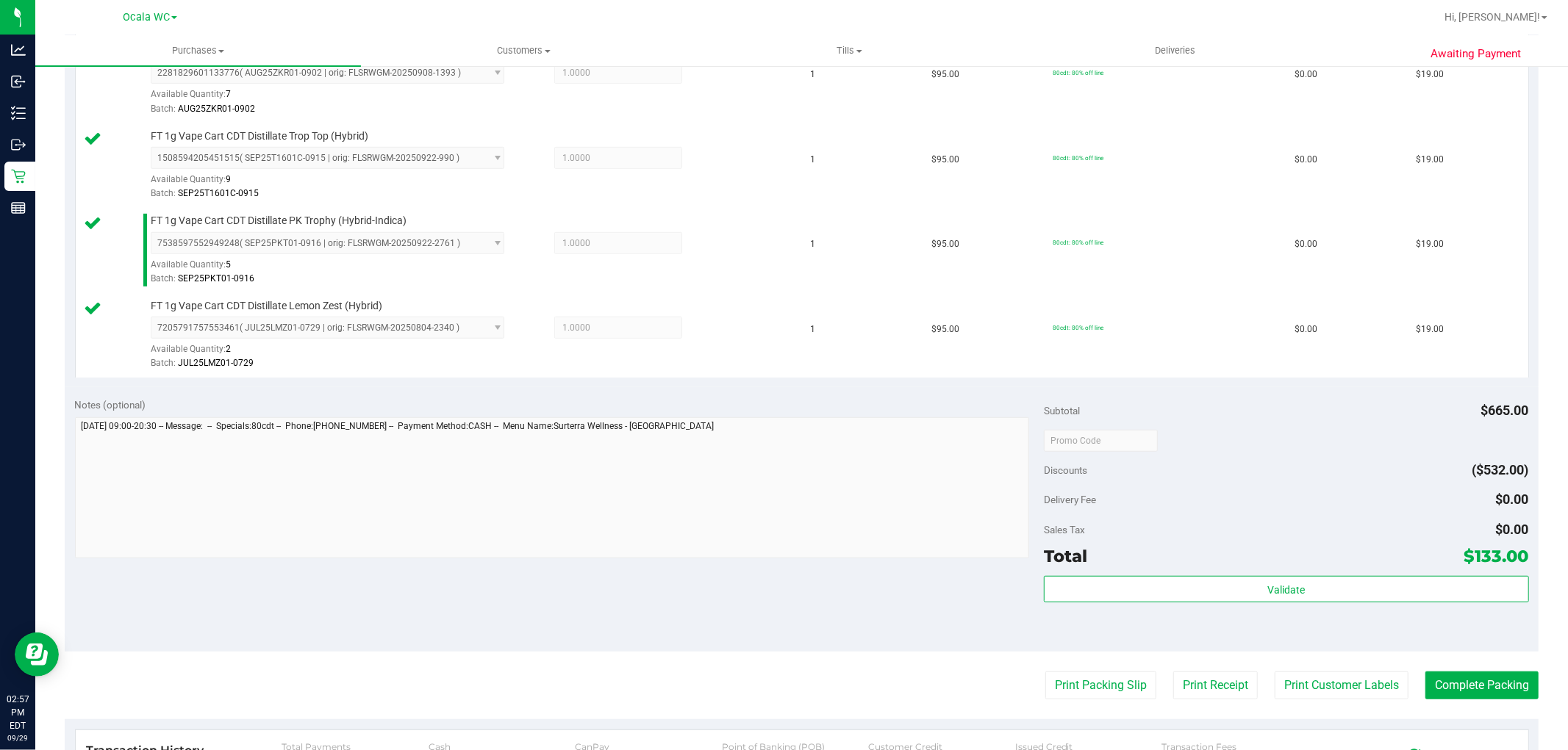
scroll to position [687, 0]
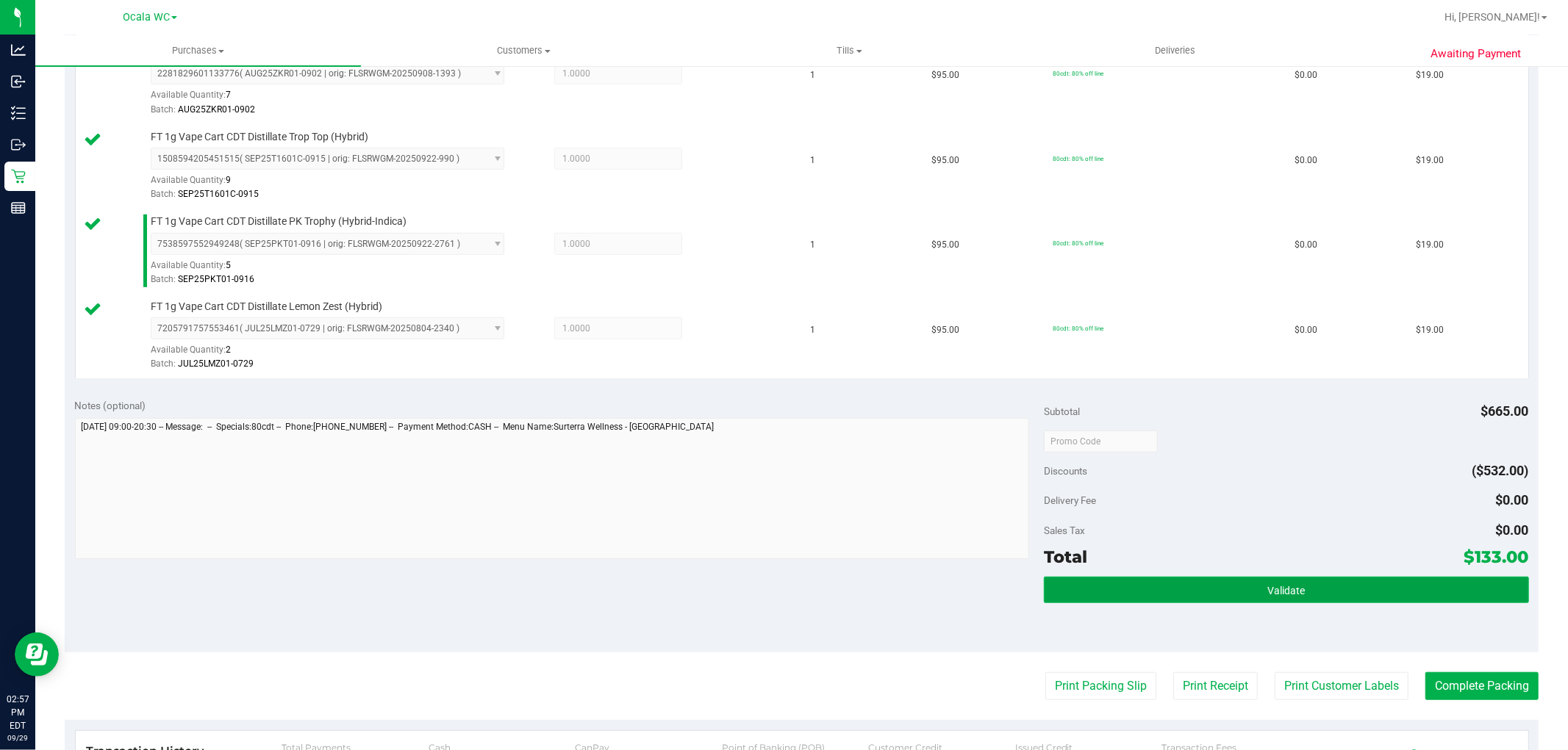
click at [1288, 586] on span "Validate" at bounding box center [1286, 590] width 38 height 12
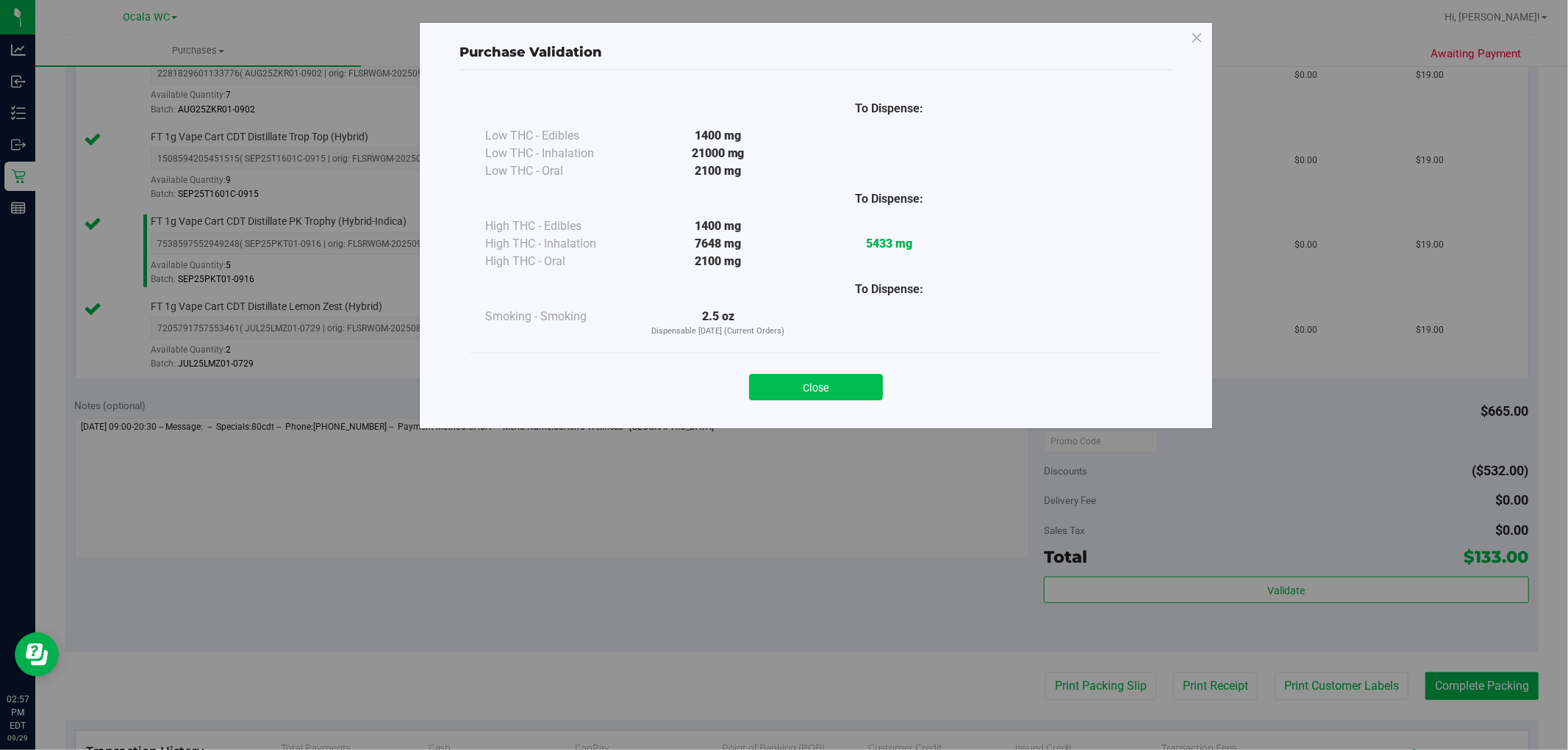
click at [806, 390] on button "Close" at bounding box center [816, 388] width 134 height 27
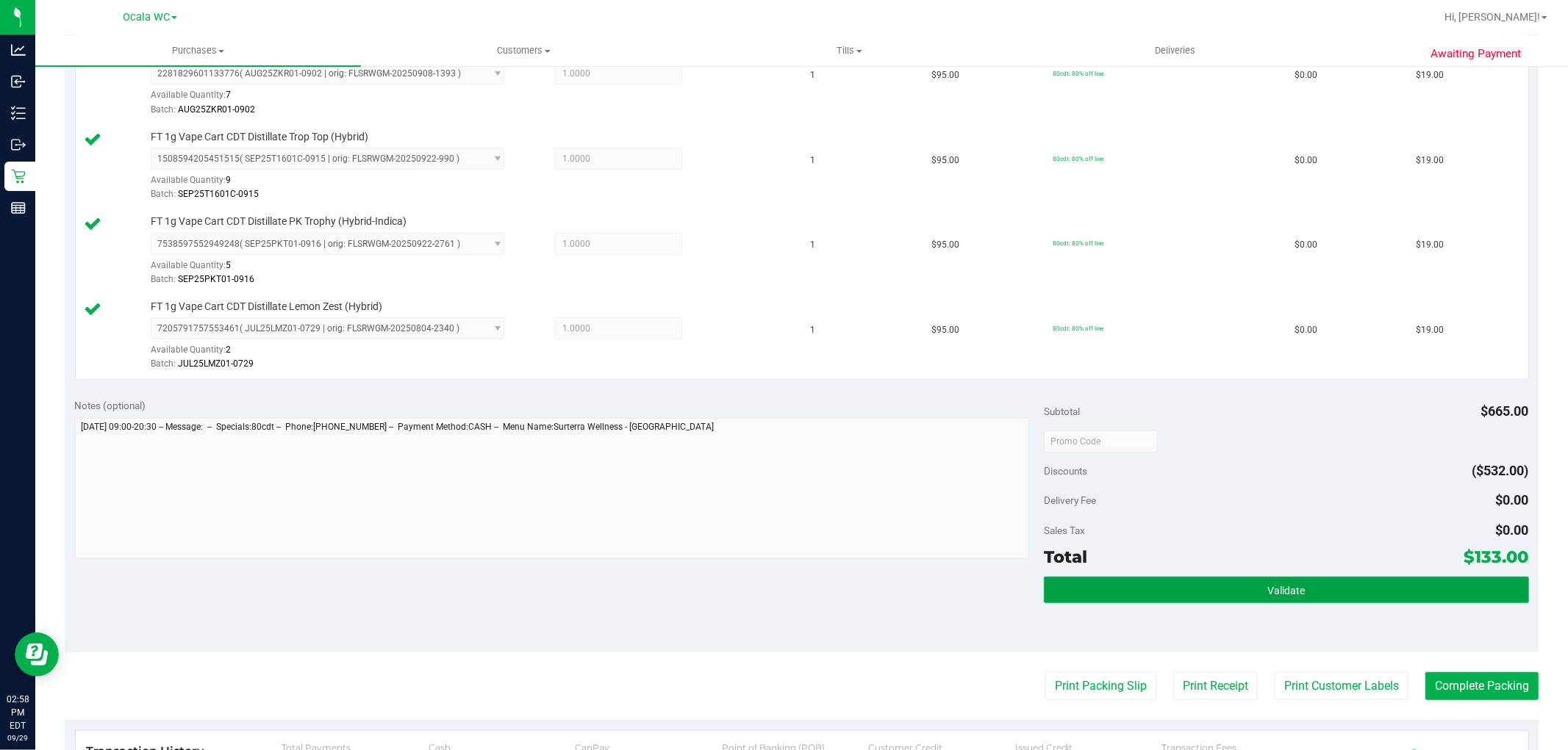
click at [1261, 584] on button "Validate" at bounding box center [1286, 590] width 485 height 27
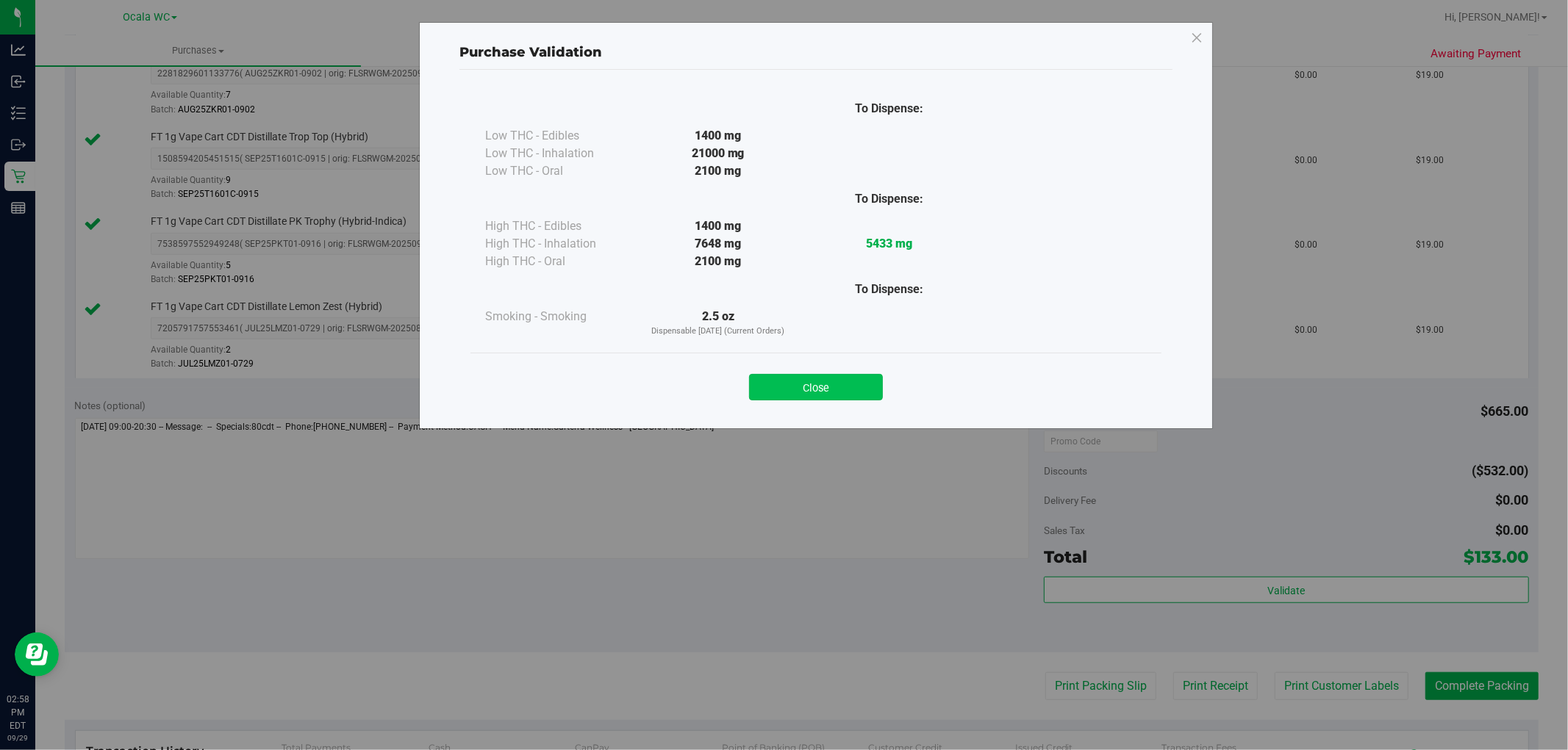
click at [798, 393] on button "Close" at bounding box center [816, 388] width 134 height 27
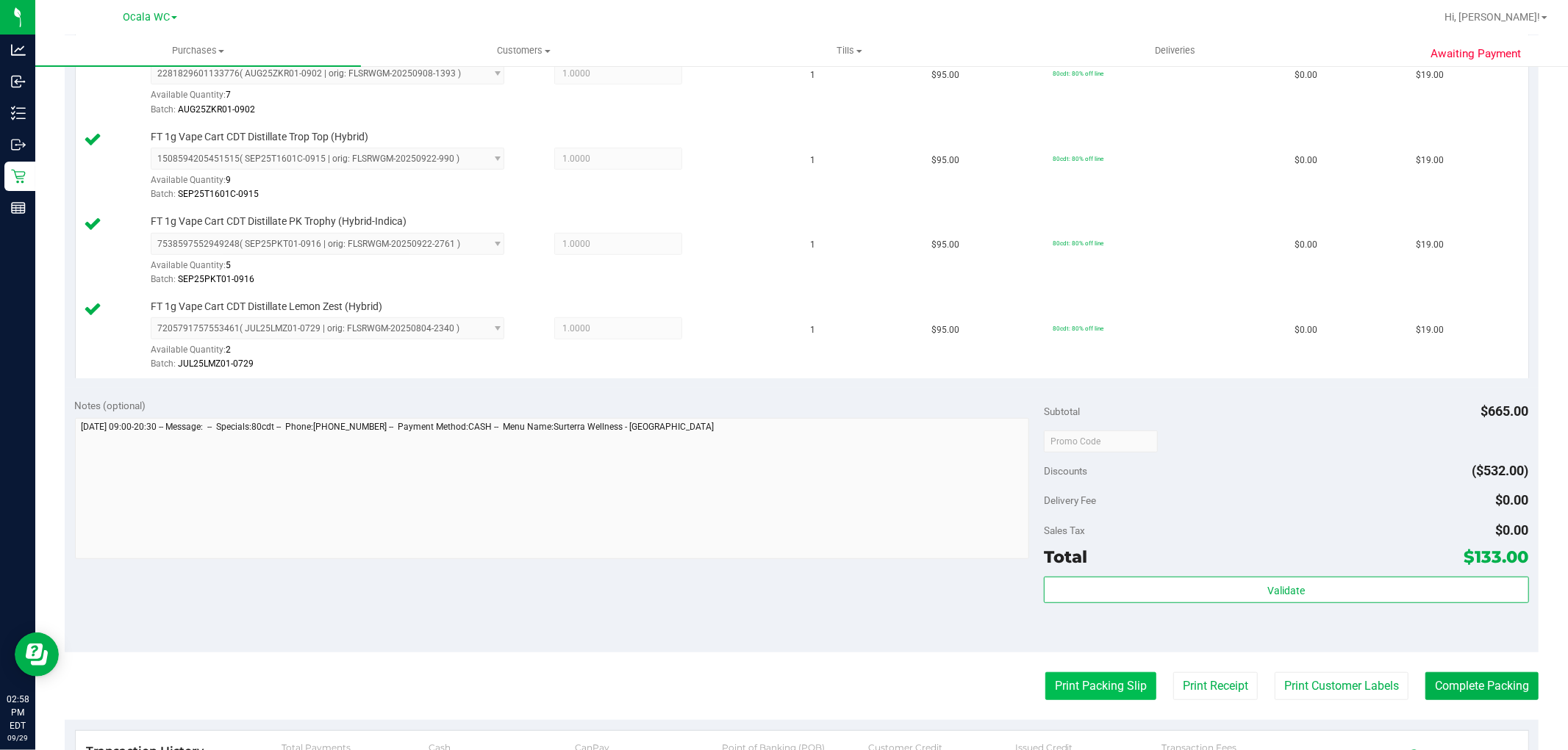
click at [1070, 701] on button "Print Packing Slip" at bounding box center [1100, 686] width 111 height 28
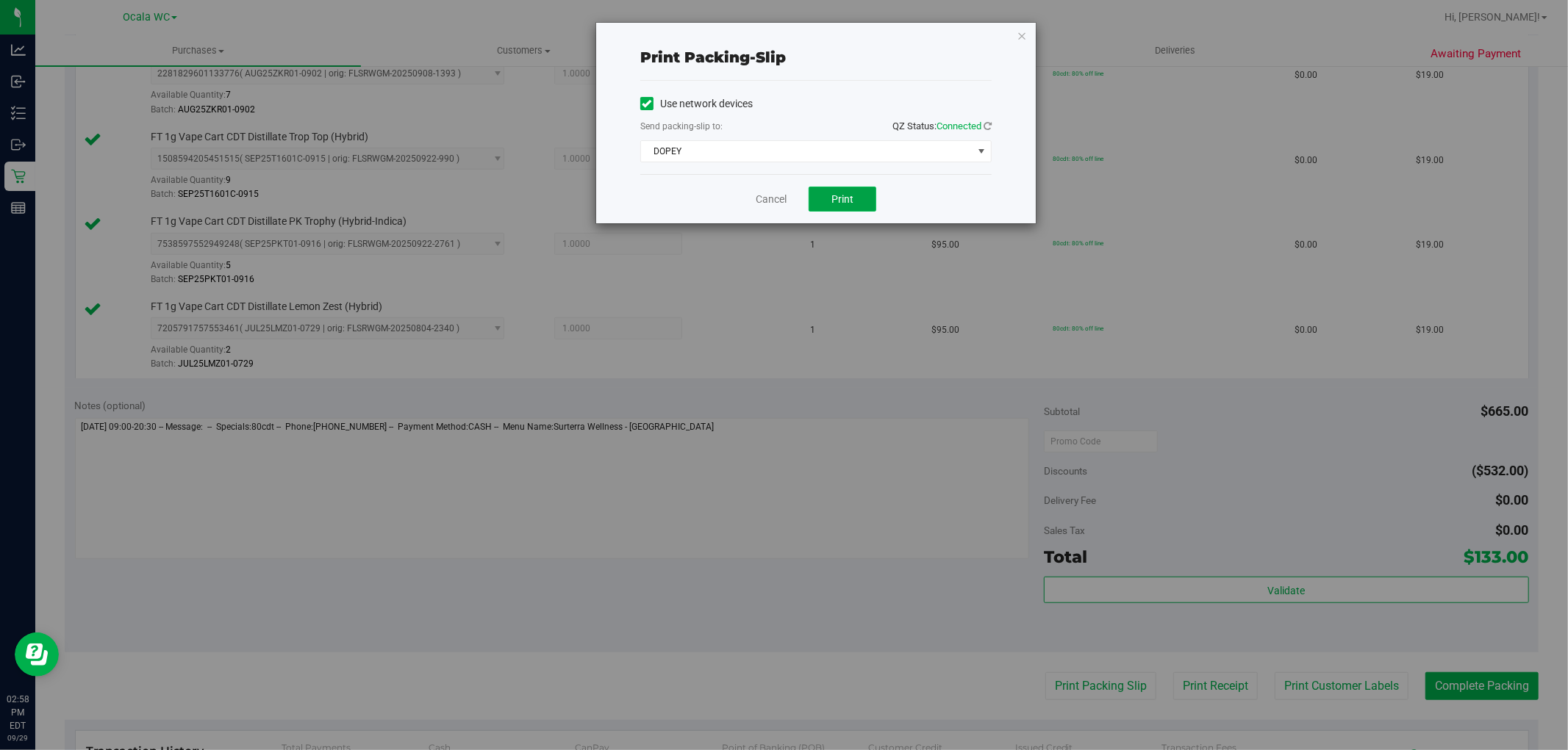
click at [849, 200] on span "Print" at bounding box center [842, 199] width 22 height 12
click at [762, 200] on link "Cancel" at bounding box center [771, 200] width 31 height 15
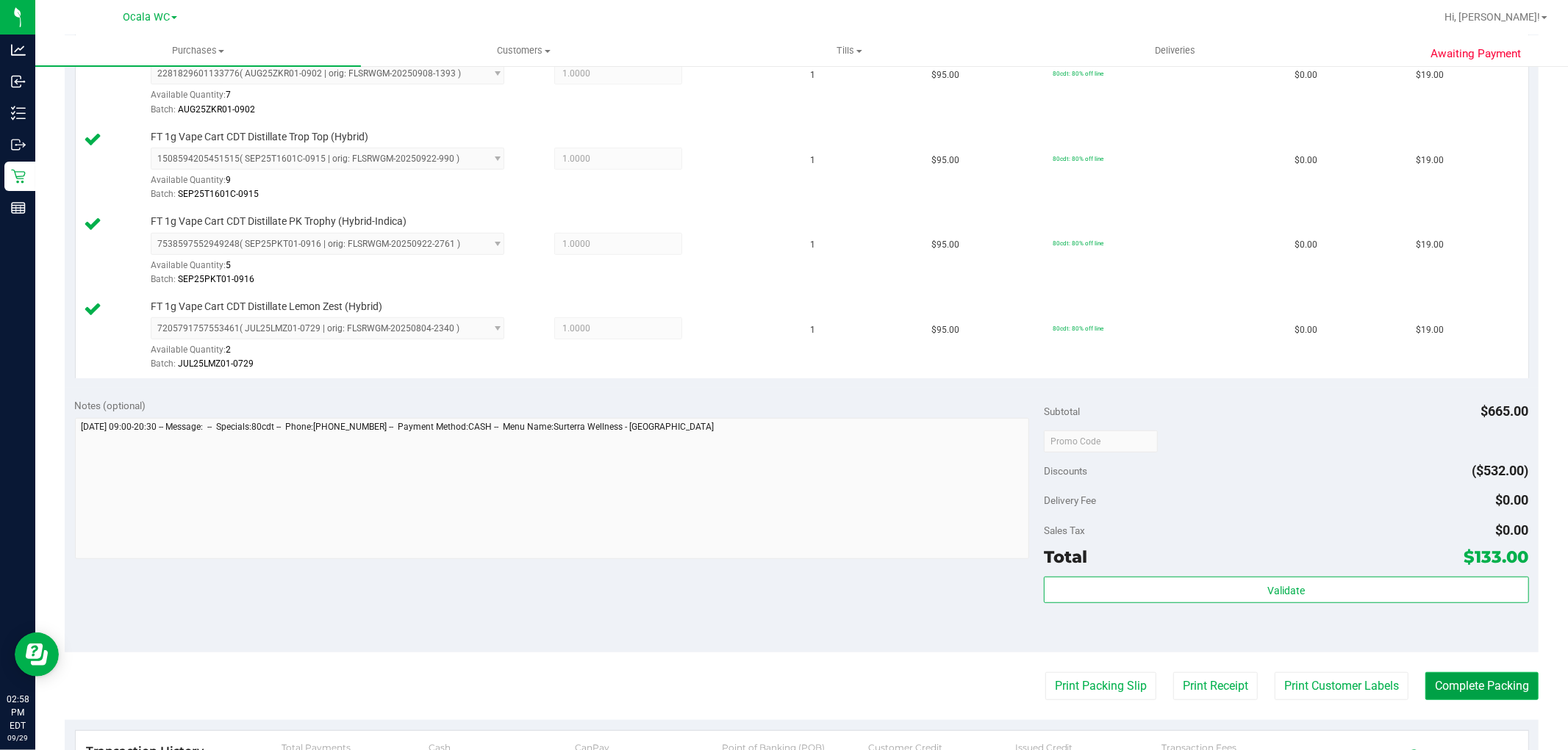
click at [1484, 676] on button "Complete Packing" at bounding box center [1482, 686] width 114 height 28
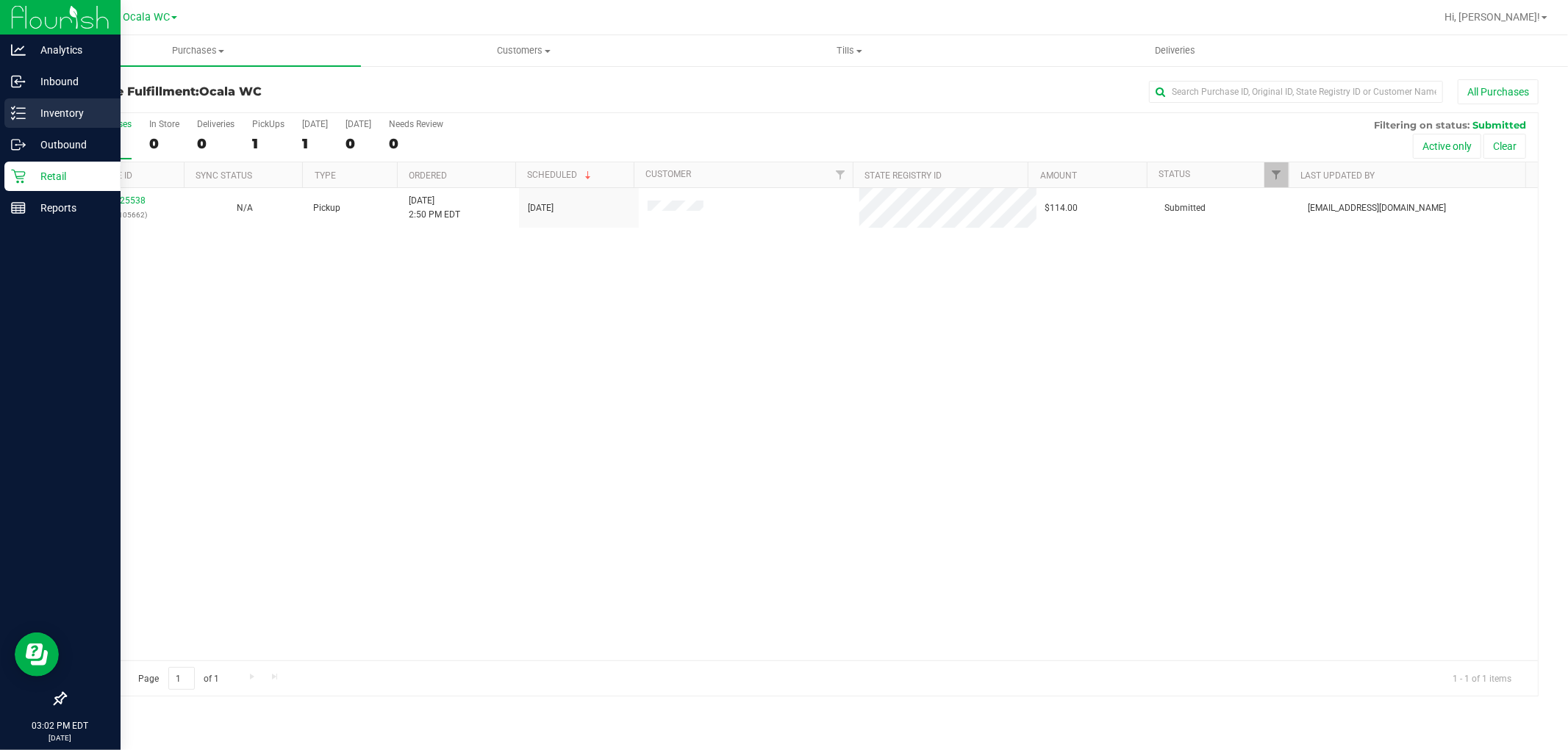
click at [34, 114] on p "Inventory" at bounding box center [70, 113] width 89 height 18
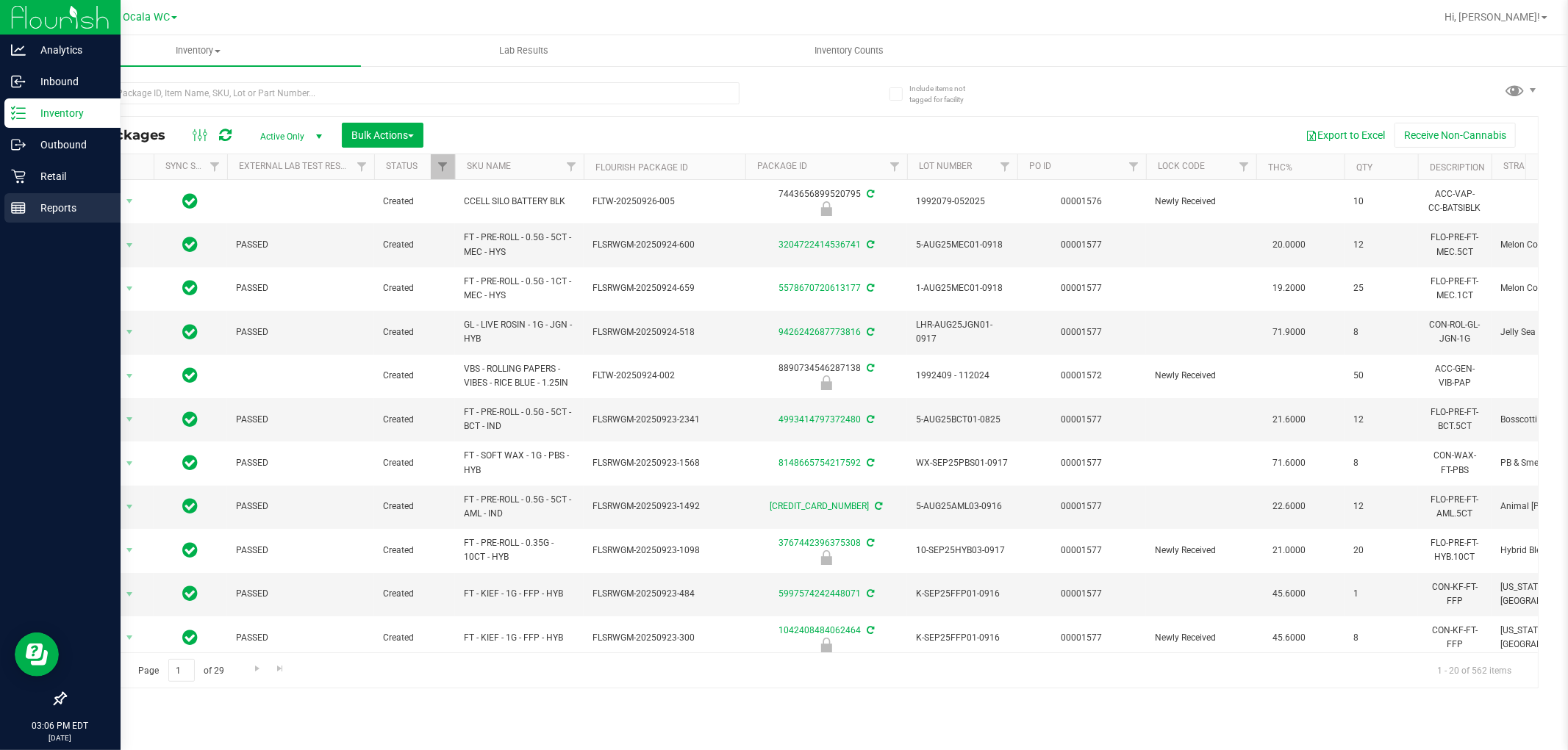
click at [23, 211] on line at bounding box center [18, 211] width 13 height 0
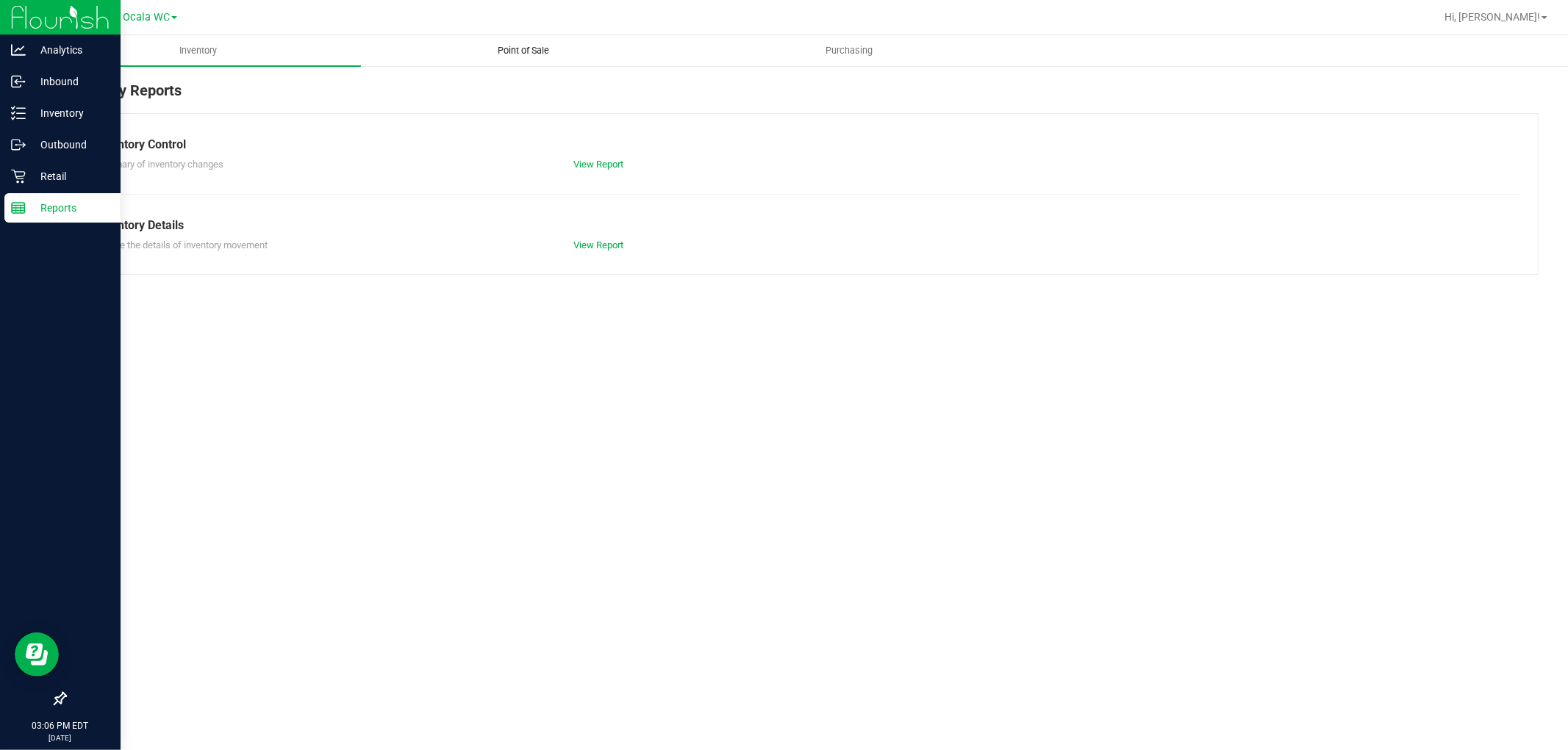
click at [524, 48] on span "Point of Sale" at bounding box center [524, 51] width 91 height 13
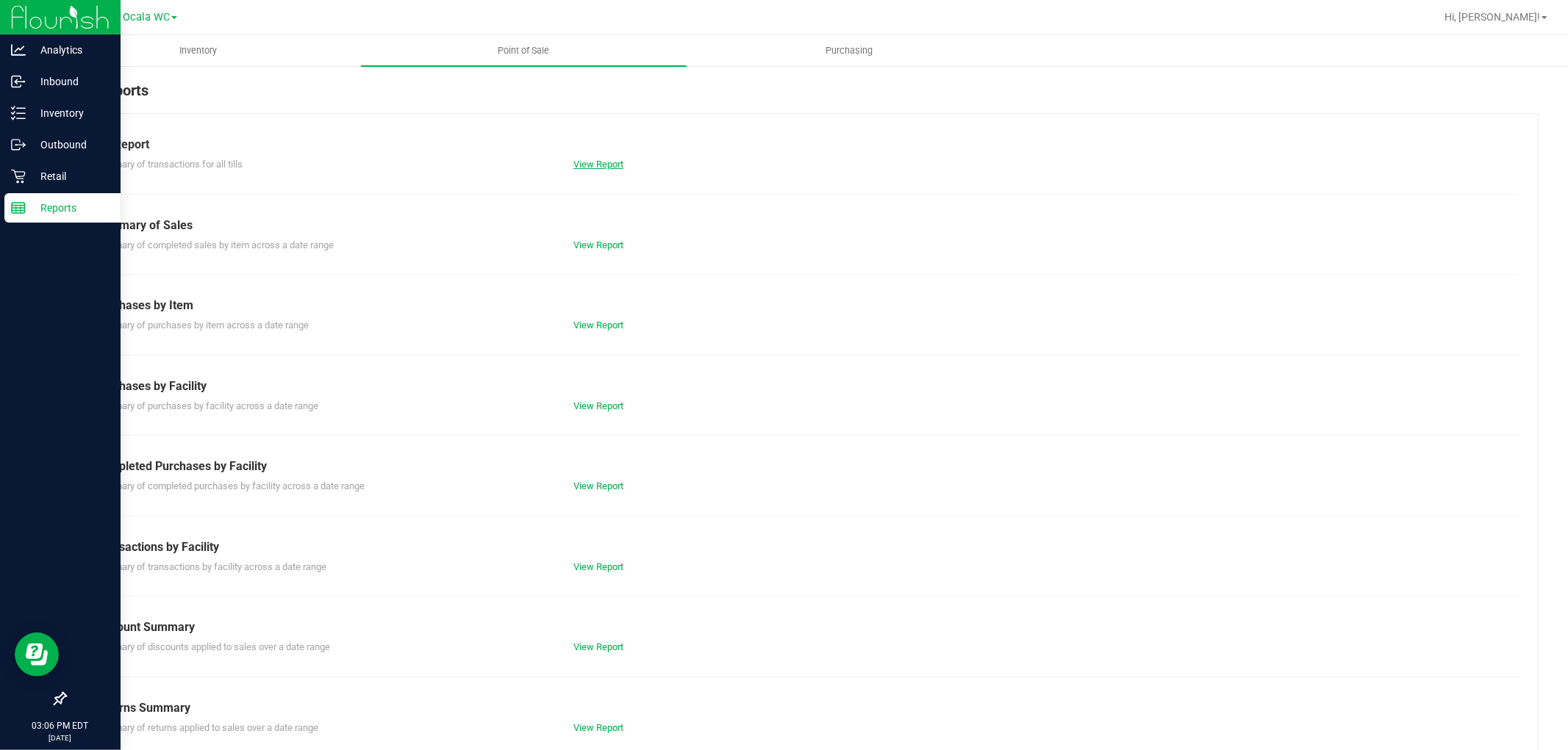
click at [588, 166] on link "View Report" at bounding box center [598, 164] width 50 height 11
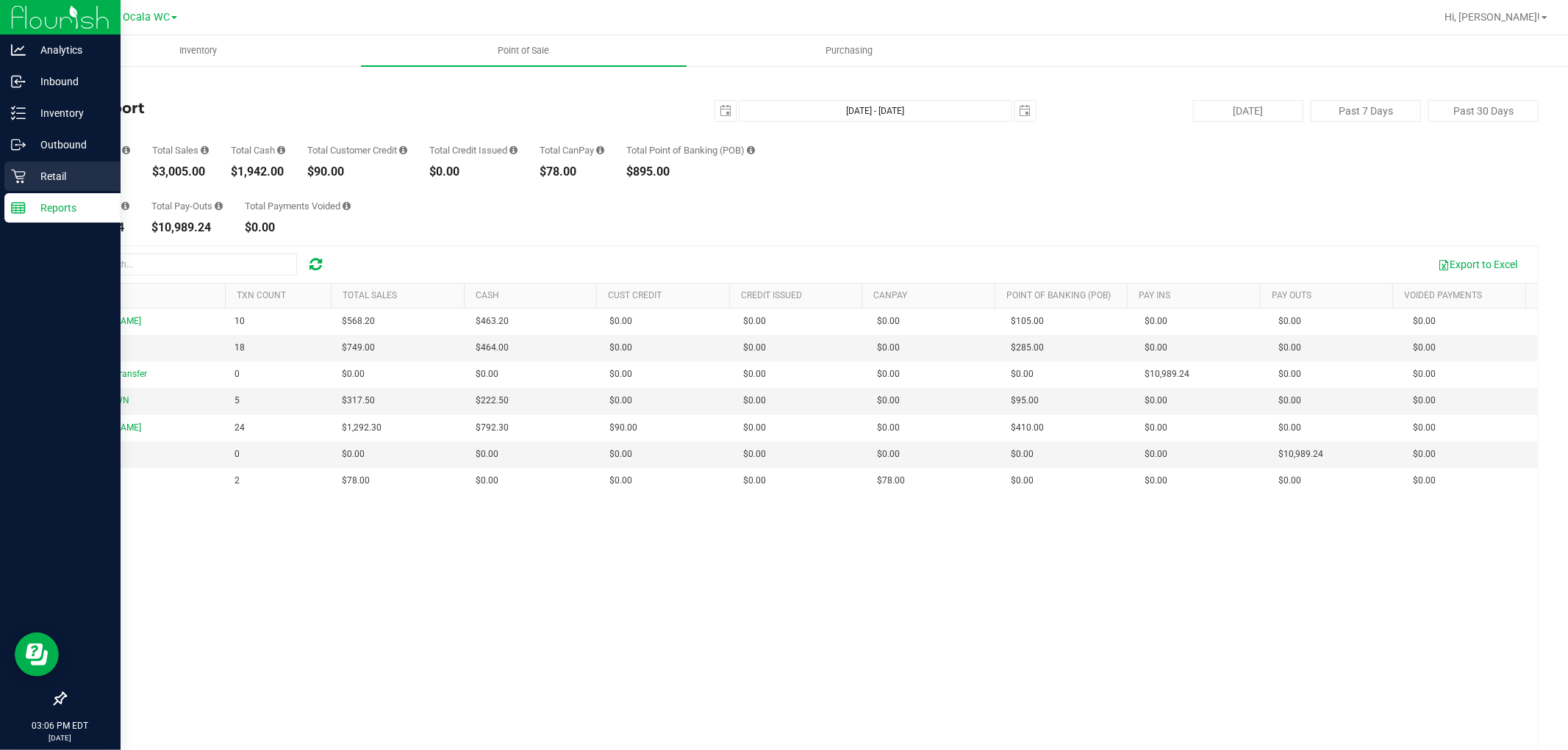
click at [37, 174] on p "Retail" at bounding box center [70, 176] width 89 height 18
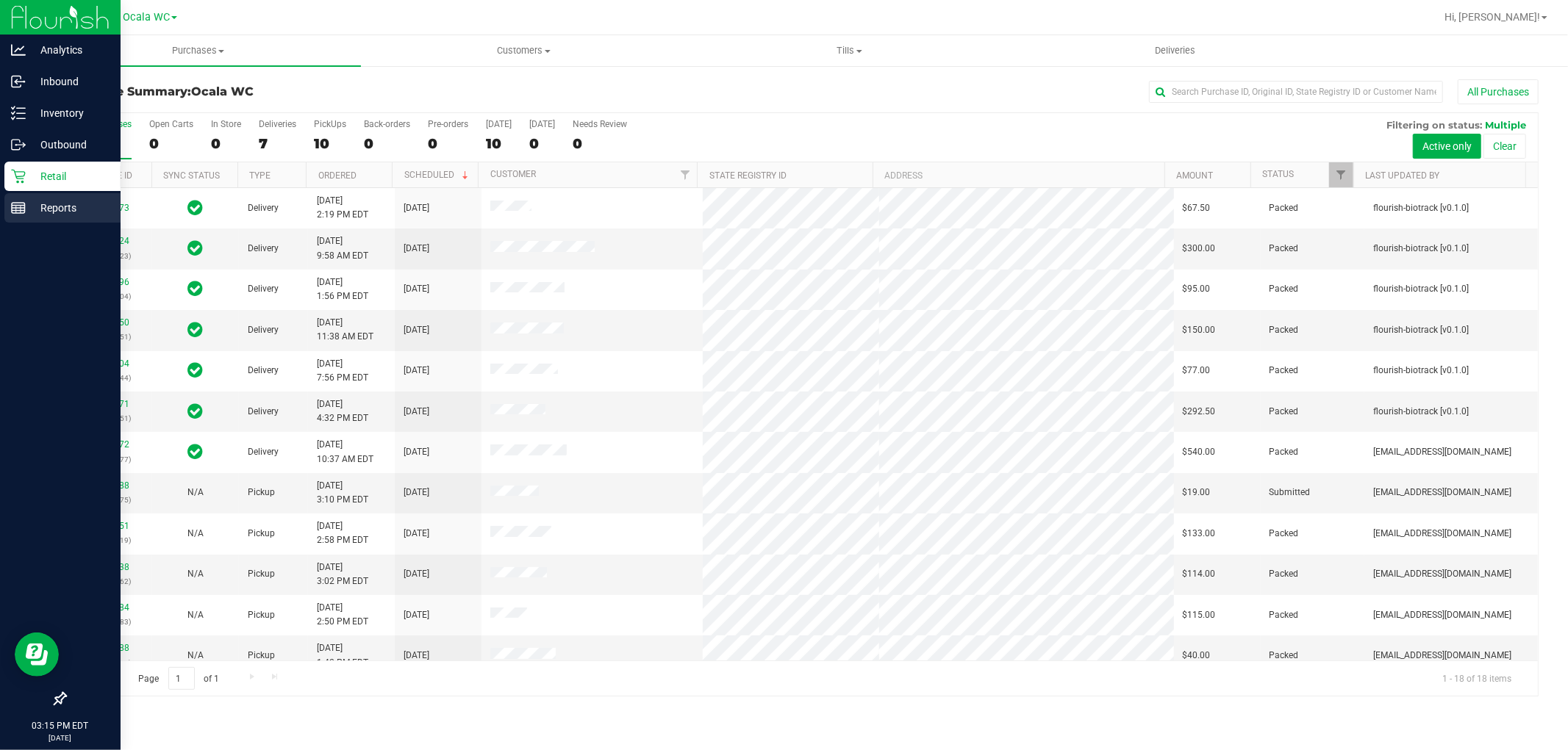
click at [23, 205] on line at bounding box center [18, 205] width 13 height 0
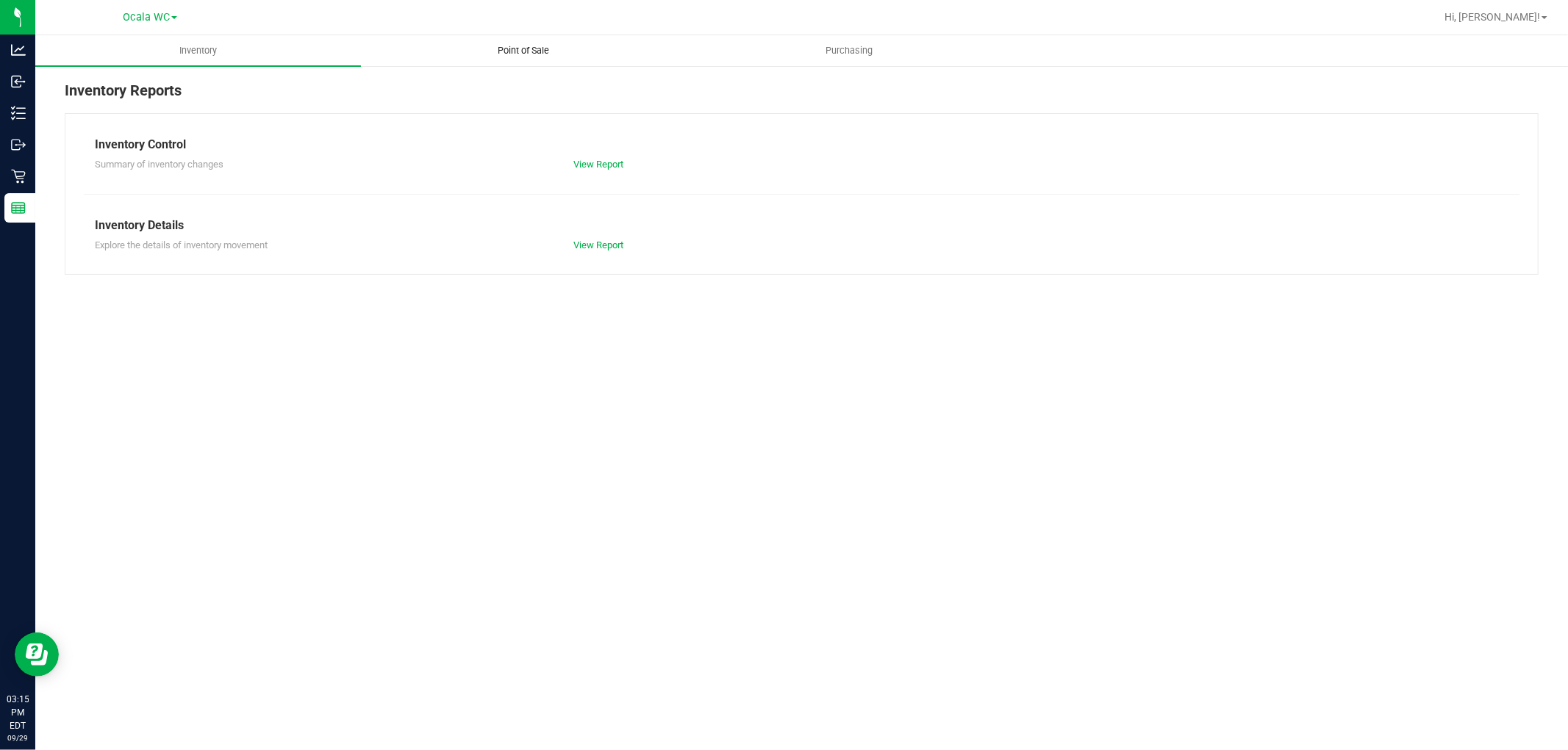
click at [508, 47] on span "Point of Sale" at bounding box center [524, 51] width 91 height 13
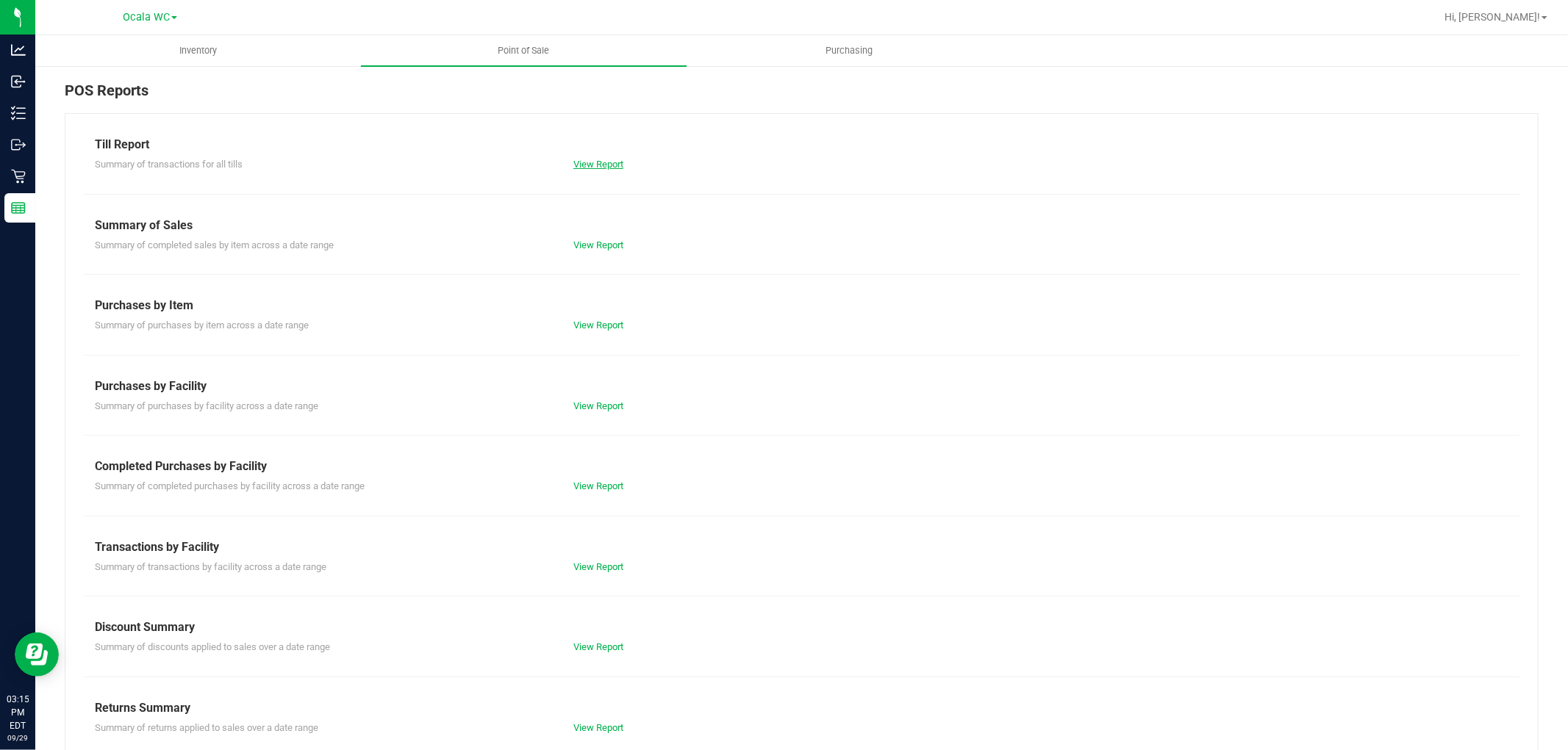
click at [573, 162] on link "View Report" at bounding box center [598, 164] width 50 height 11
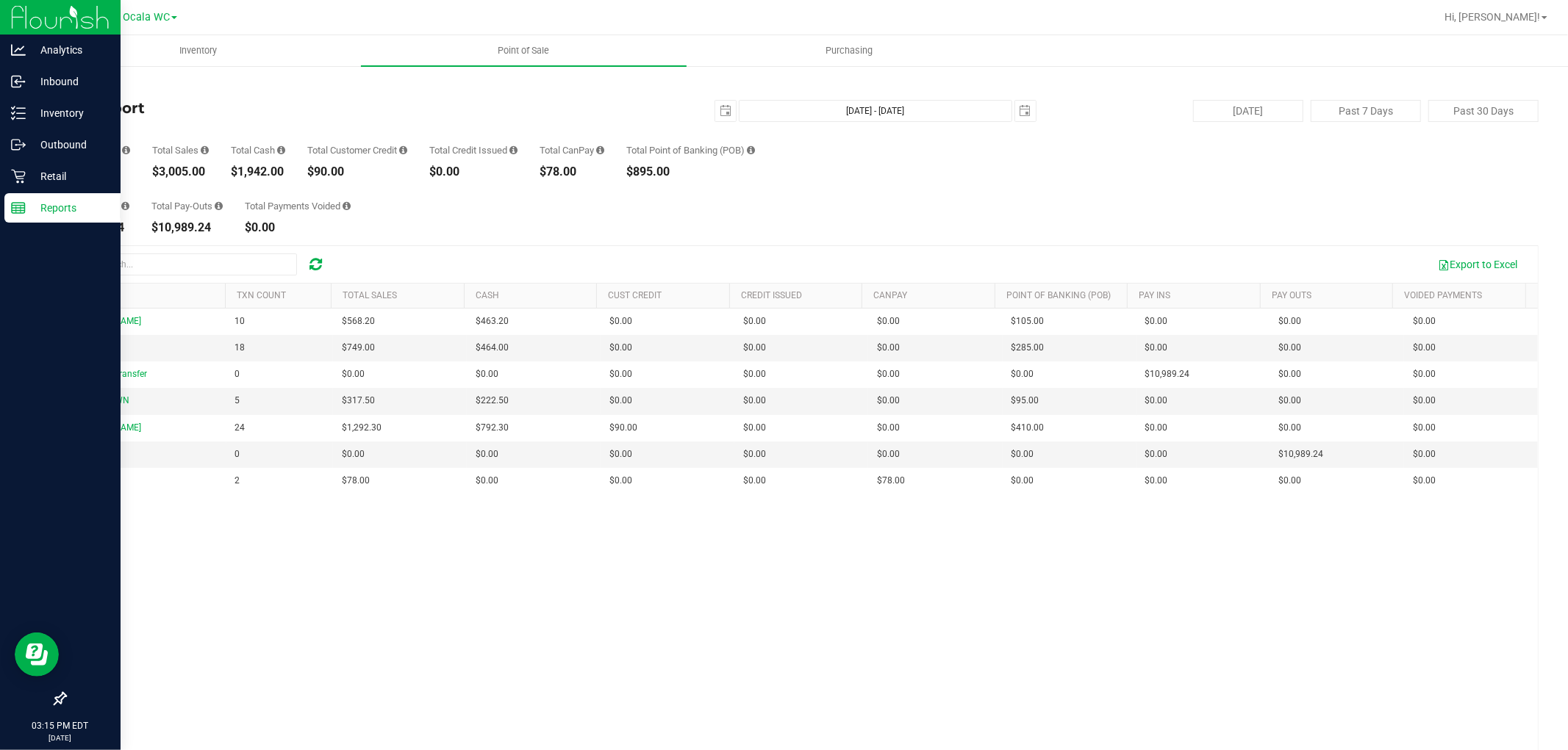
click at [58, 193] on div "Reports" at bounding box center [62, 207] width 116 height 29
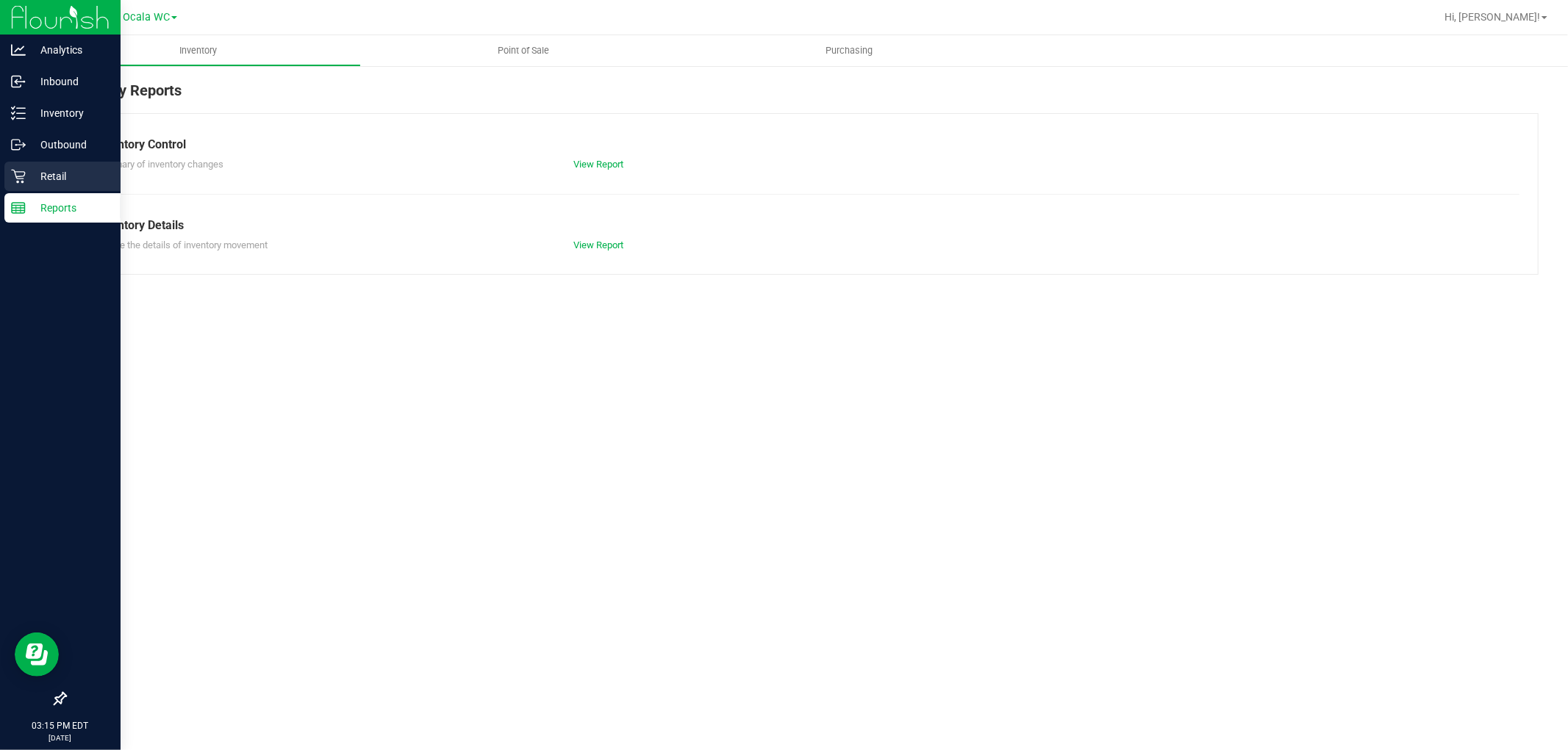
click at [53, 180] on p "Retail" at bounding box center [70, 176] width 89 height 18
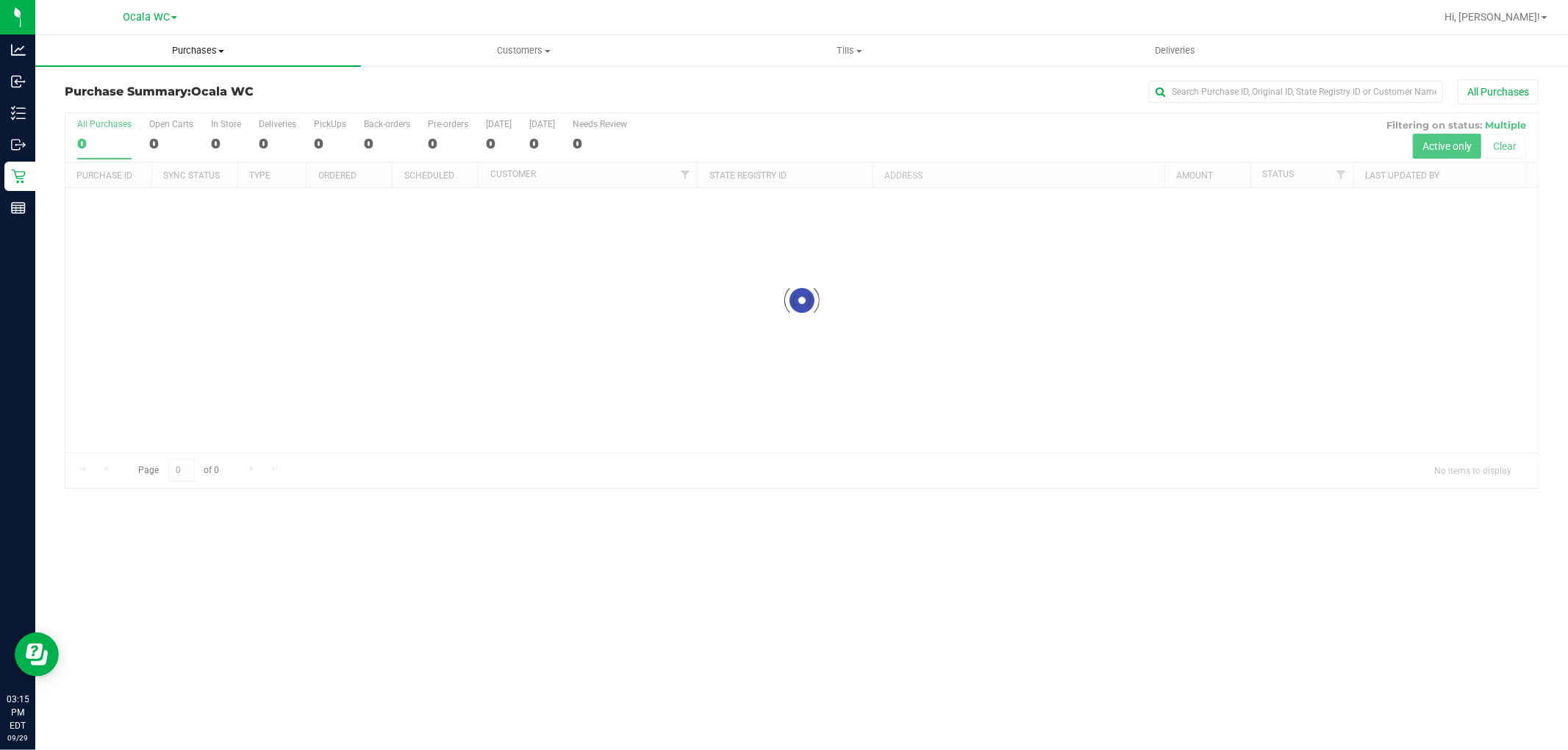
click at [215, 50] on span "Purchases" at bounding box center [198, 51] width 326 height 13
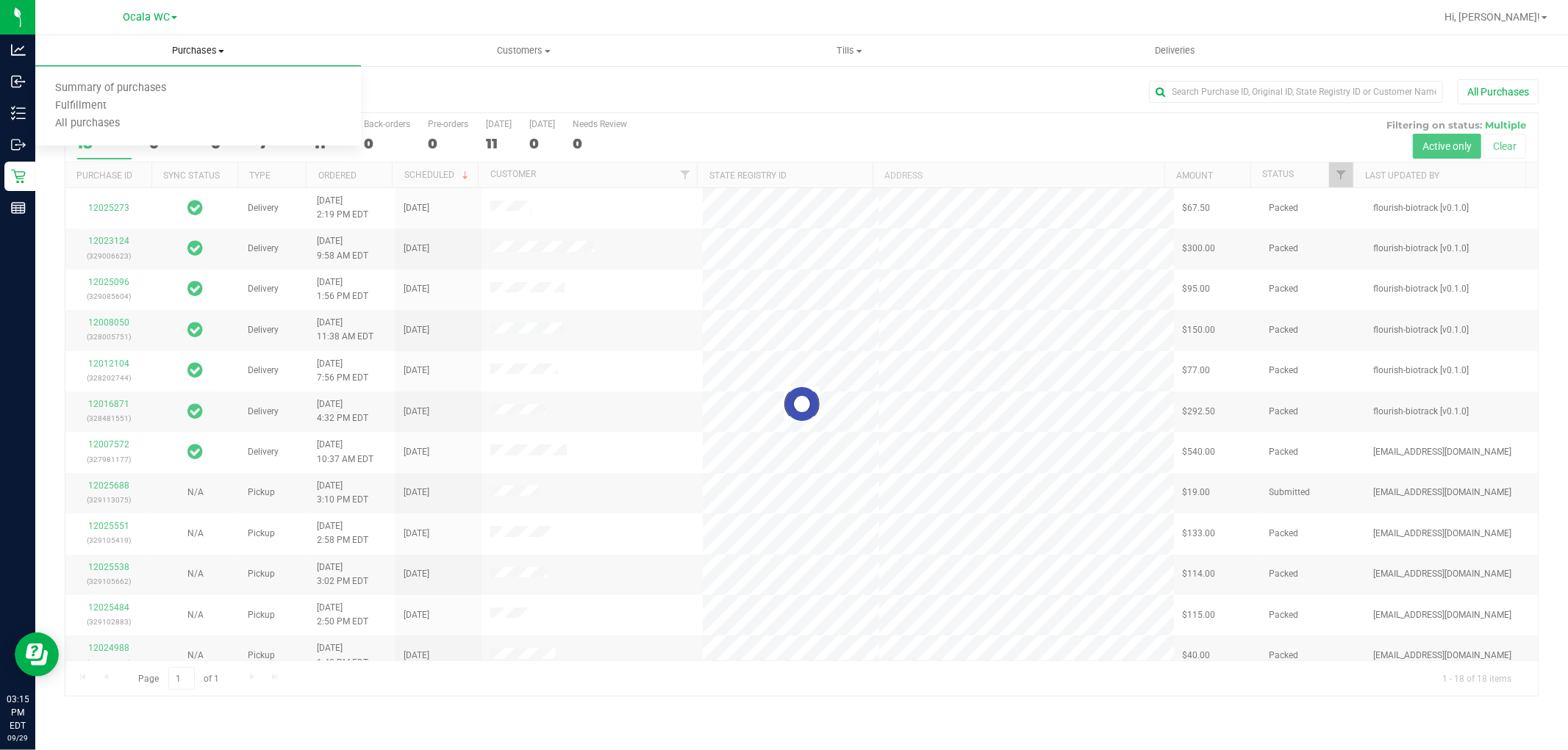
click at [215, 50] on span "Purchases" at bounding box center [198, 51] width 326 height 13
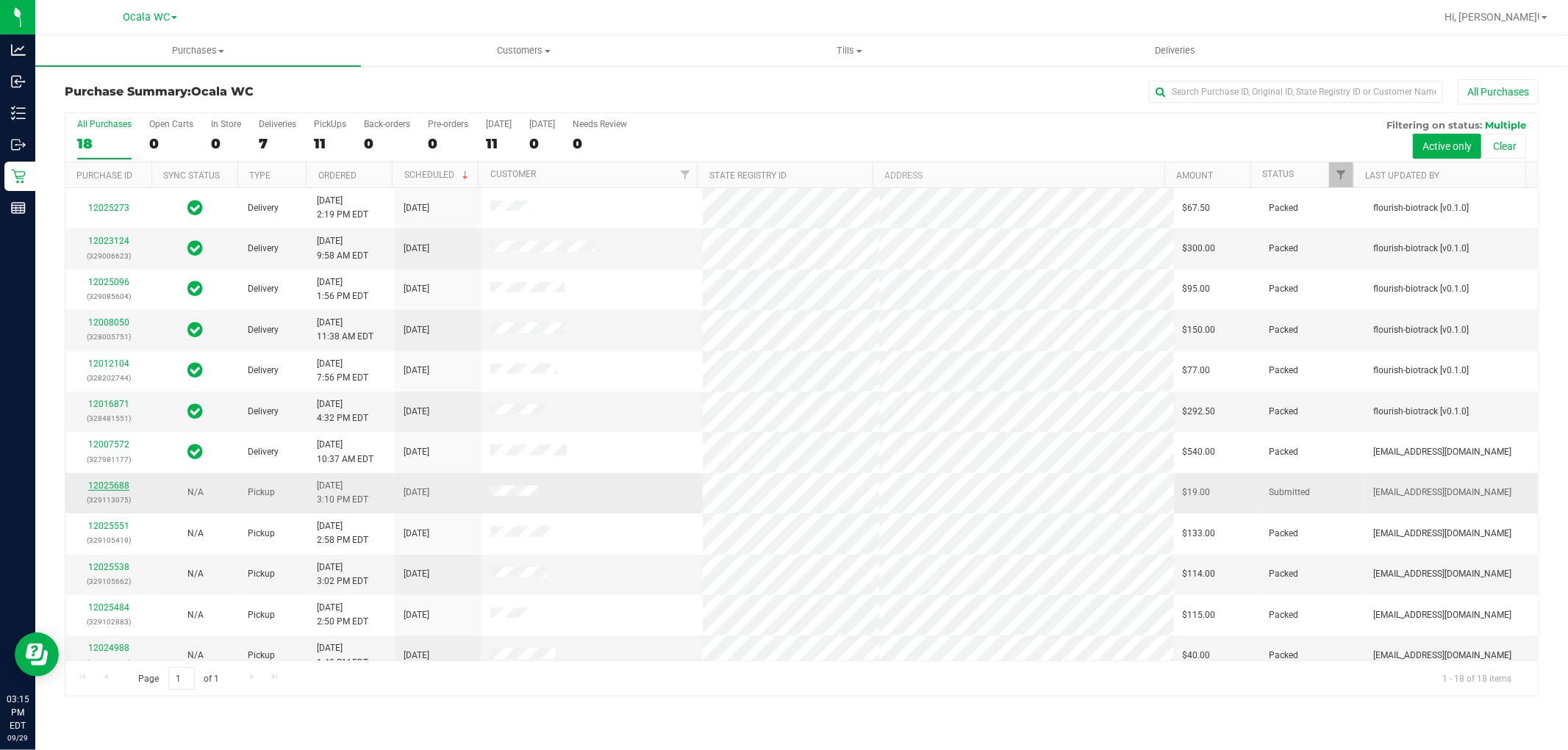
click at [107, 484] on link "12025688" at bounding box center [109, 485] width 41 height 10
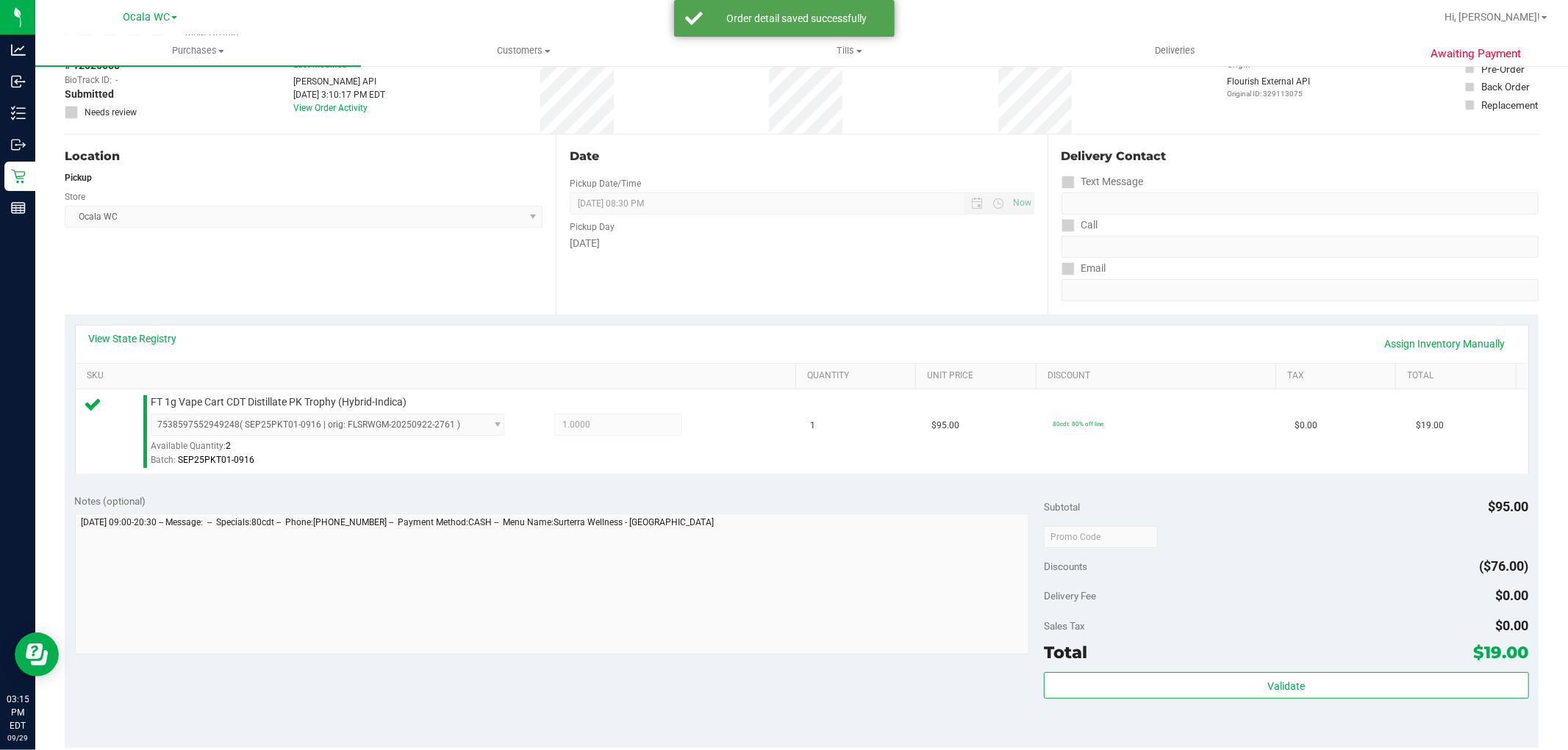
scroll to position [163, 0]
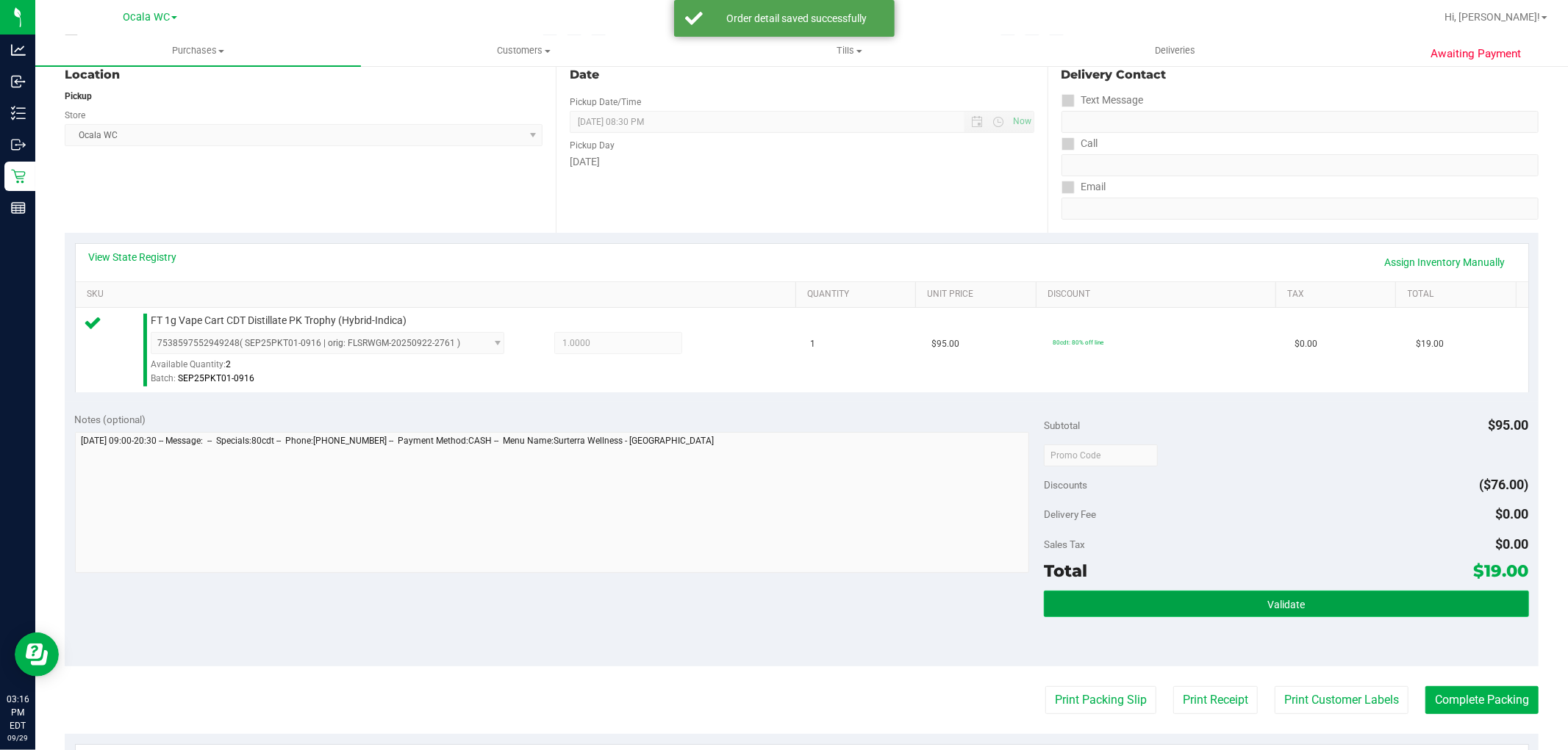
click at [1224, 601] on button "Validate" at bounding box center [1286, 604] width 485 height 27
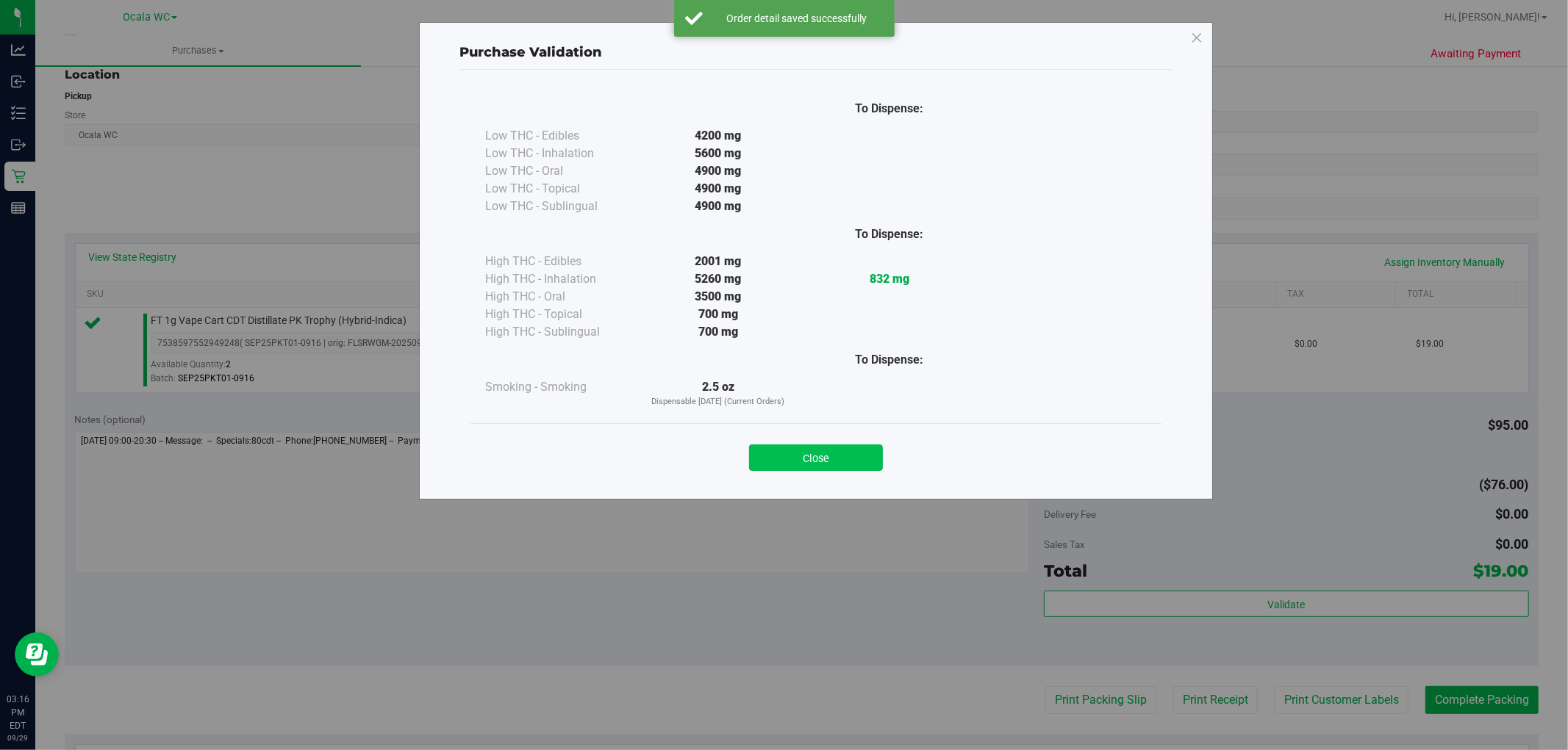
click at [804, 464] on button "Close" at bounding box center [816, 458] width 134 height 27
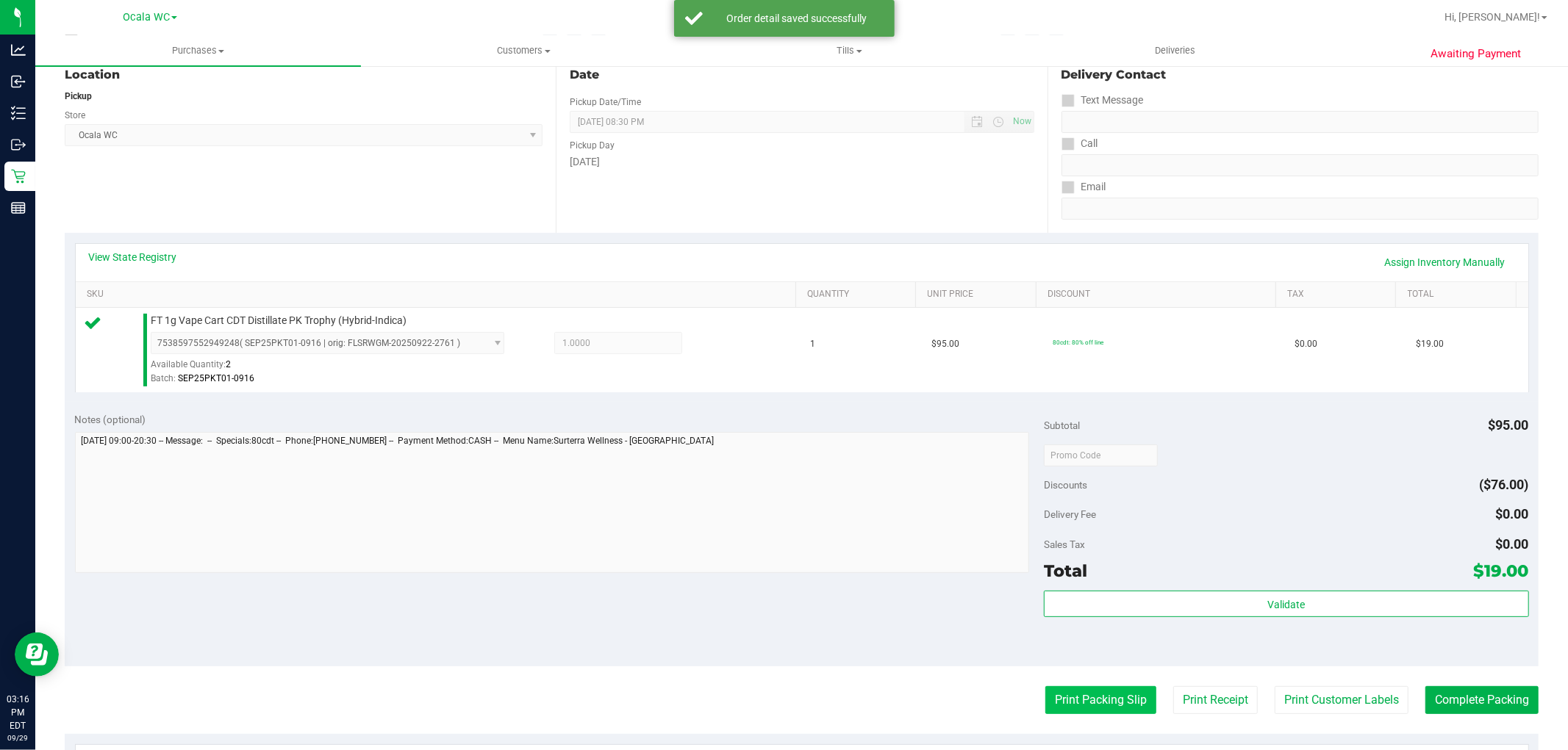
click at [1103, 694] on button "Print Packing Slip" at bounding box center [1100, 700] width 111 height 28
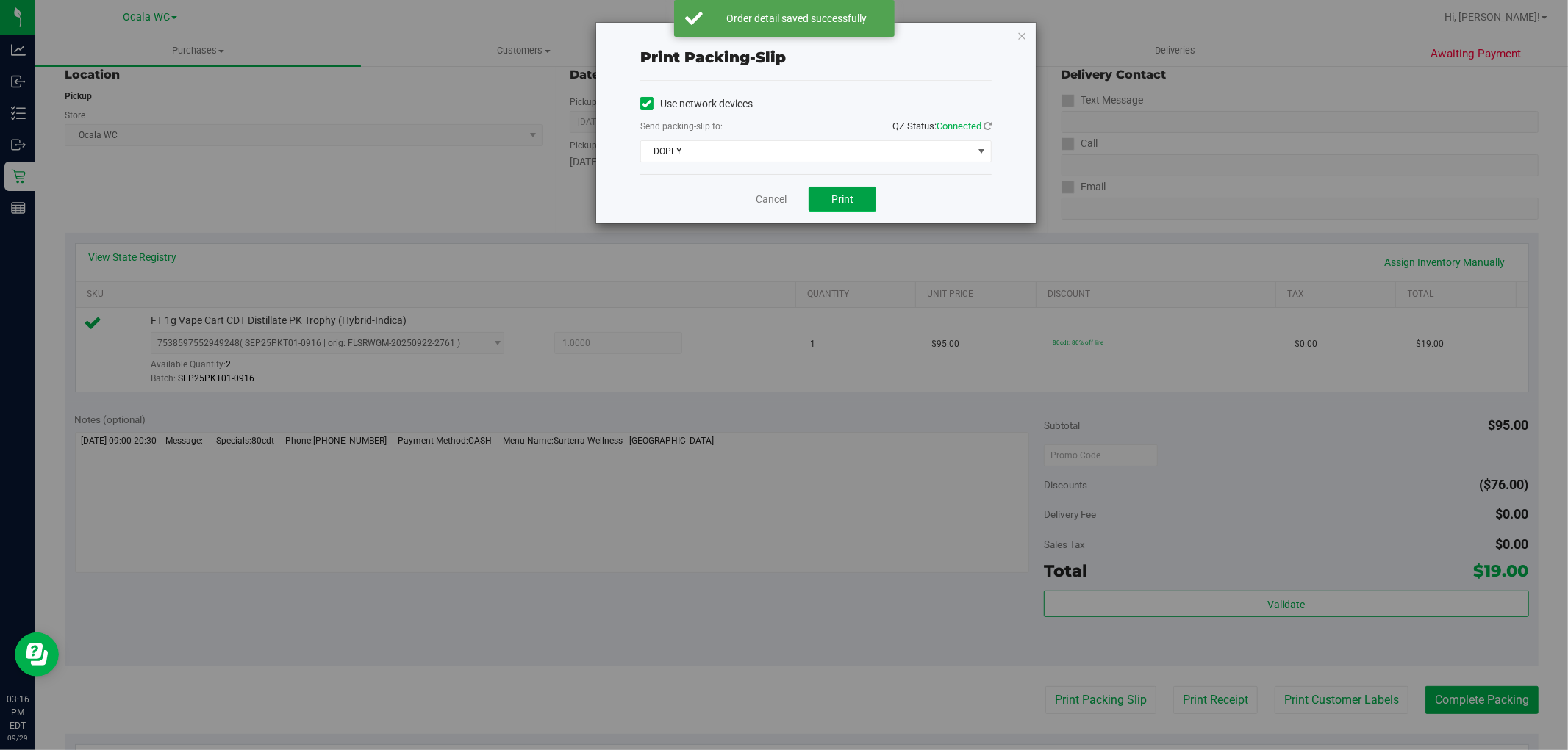
drag, startPoint x: 846, startPoint y: 196, endPoint x: 840, endPoint y: 201, distance: 7.8
click at [847, 196] on span "Print" at bounding box center [842, 199] width 22 height 12
click at [769, 204] on link "Cancel" at bounding box center [771, 200] width 31 height 15
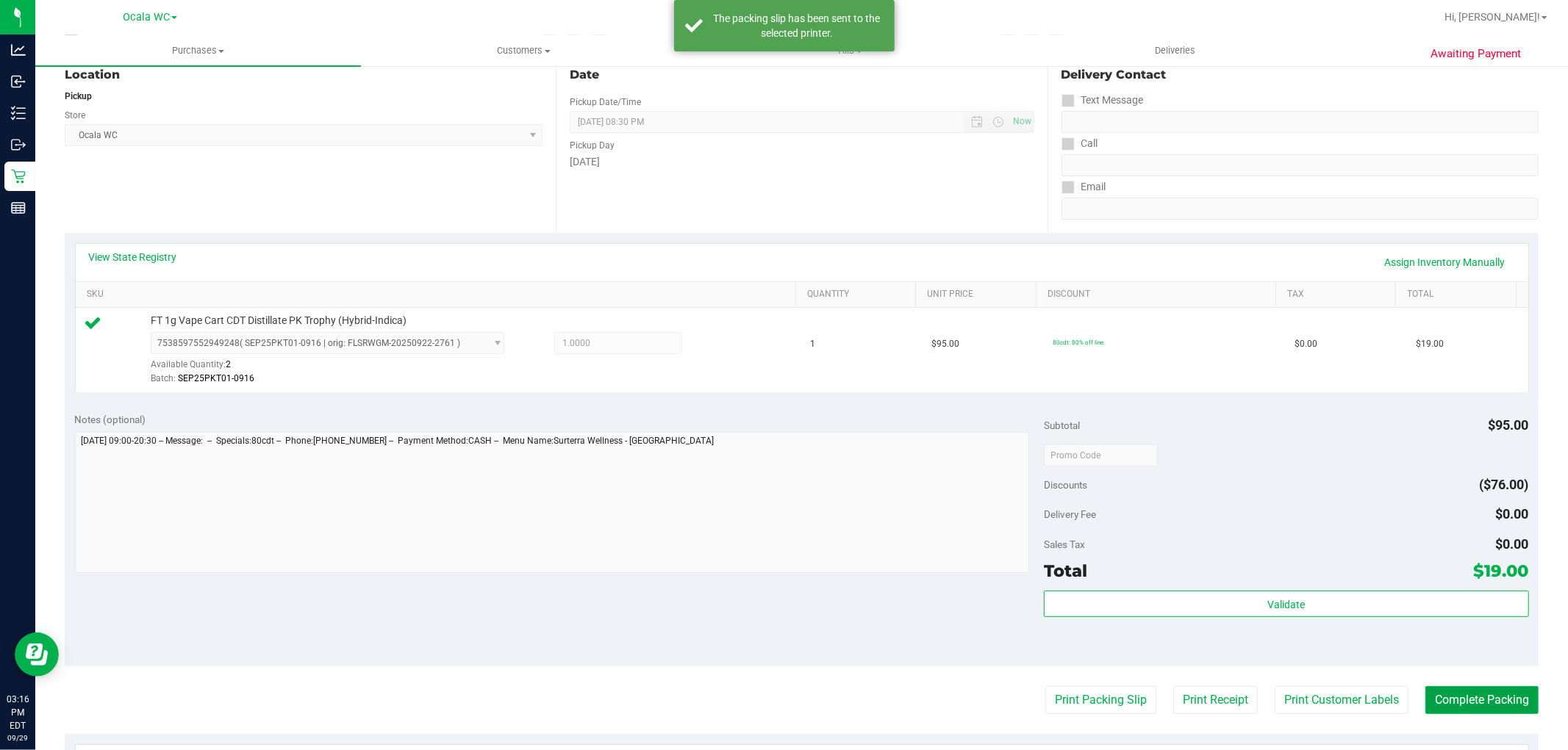
drag, startPoint x: 1464, startPoint y: 713, endPoint x: 1434, endPoint y: 691, distance: 37.2
click at [1464, 712] on button "Complete Packing" at bounding box center [1482, 700] width 114 height 28
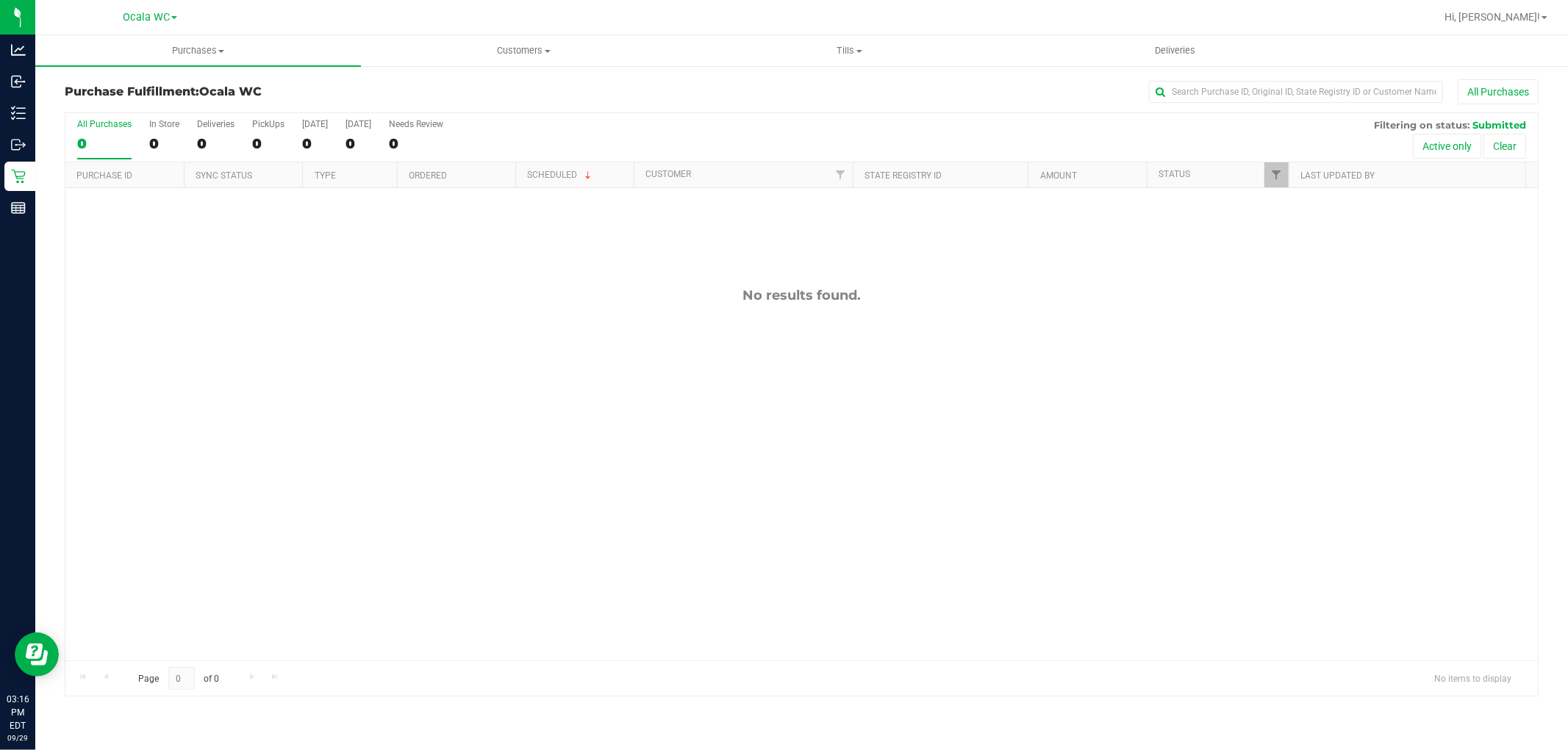
click at [353, 452] on div "No results found." at bounding box center [801, 474] width 1472 height 572
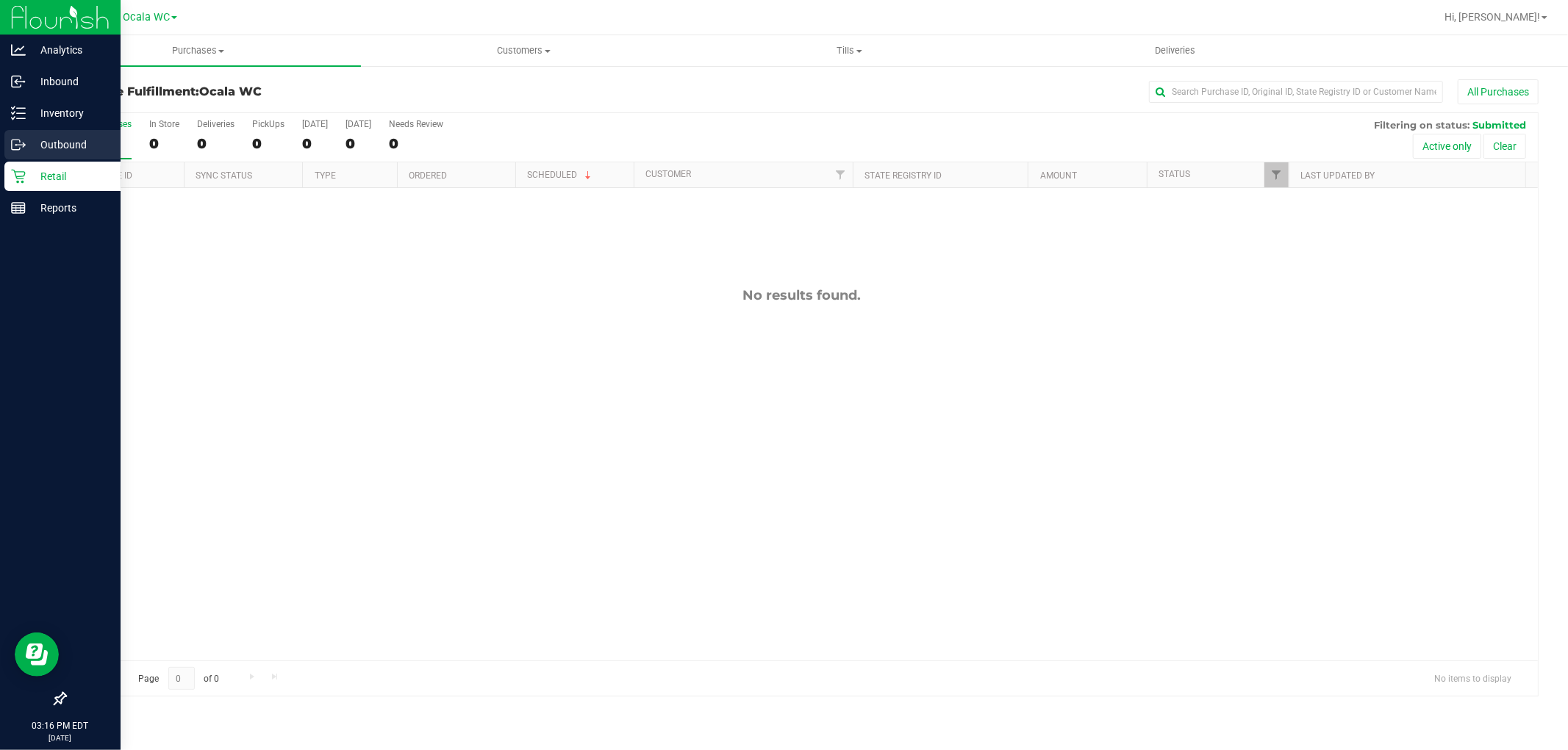
click at [15, 144] on circle at bounding box center [16, 144] width 3 height 3
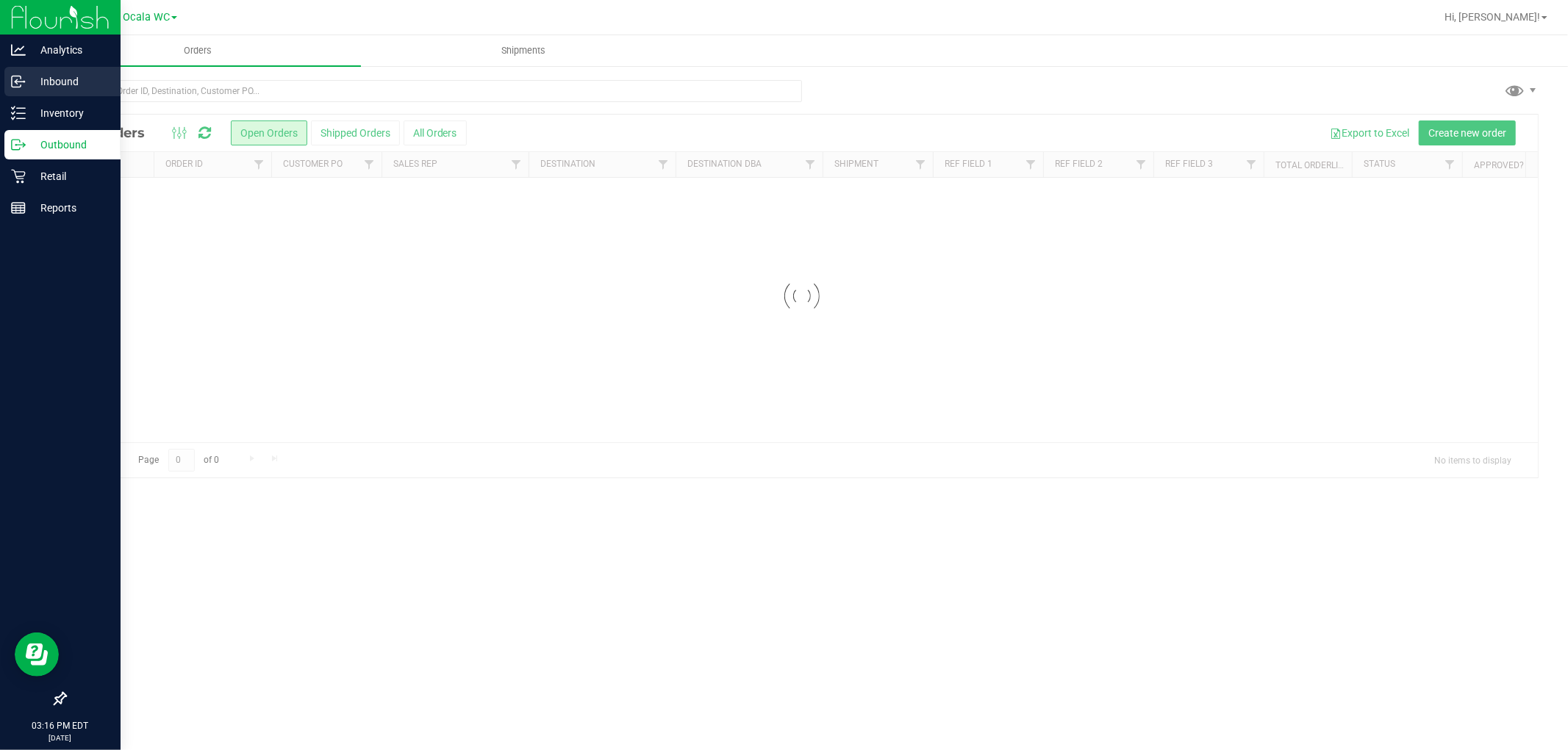
click at [44, 87] on p "Inbound" at bounding box center [70, 81] width 89 height 18
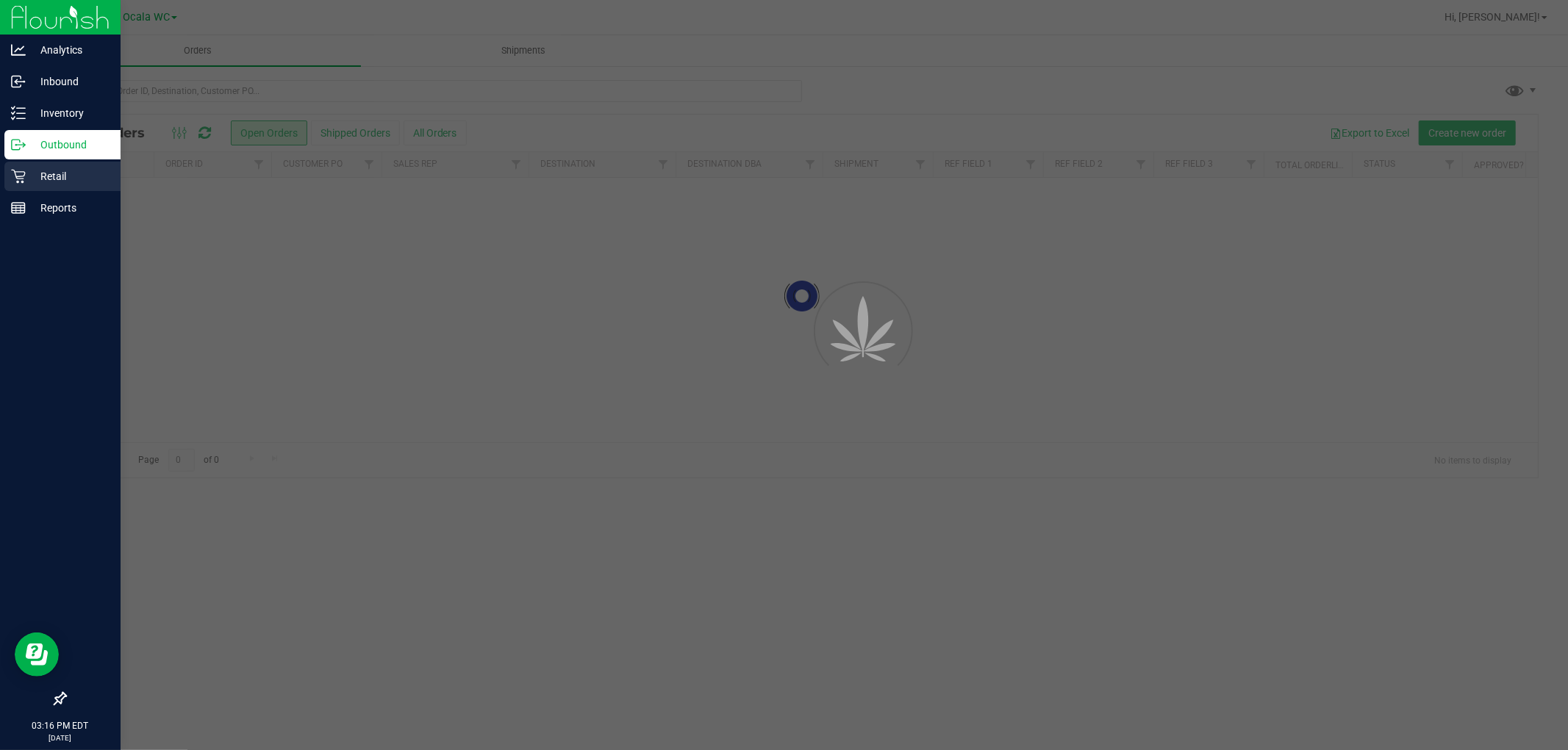
click at [15, 185] on div "Retail" at bounding box center [62, 176] width 116 height 29
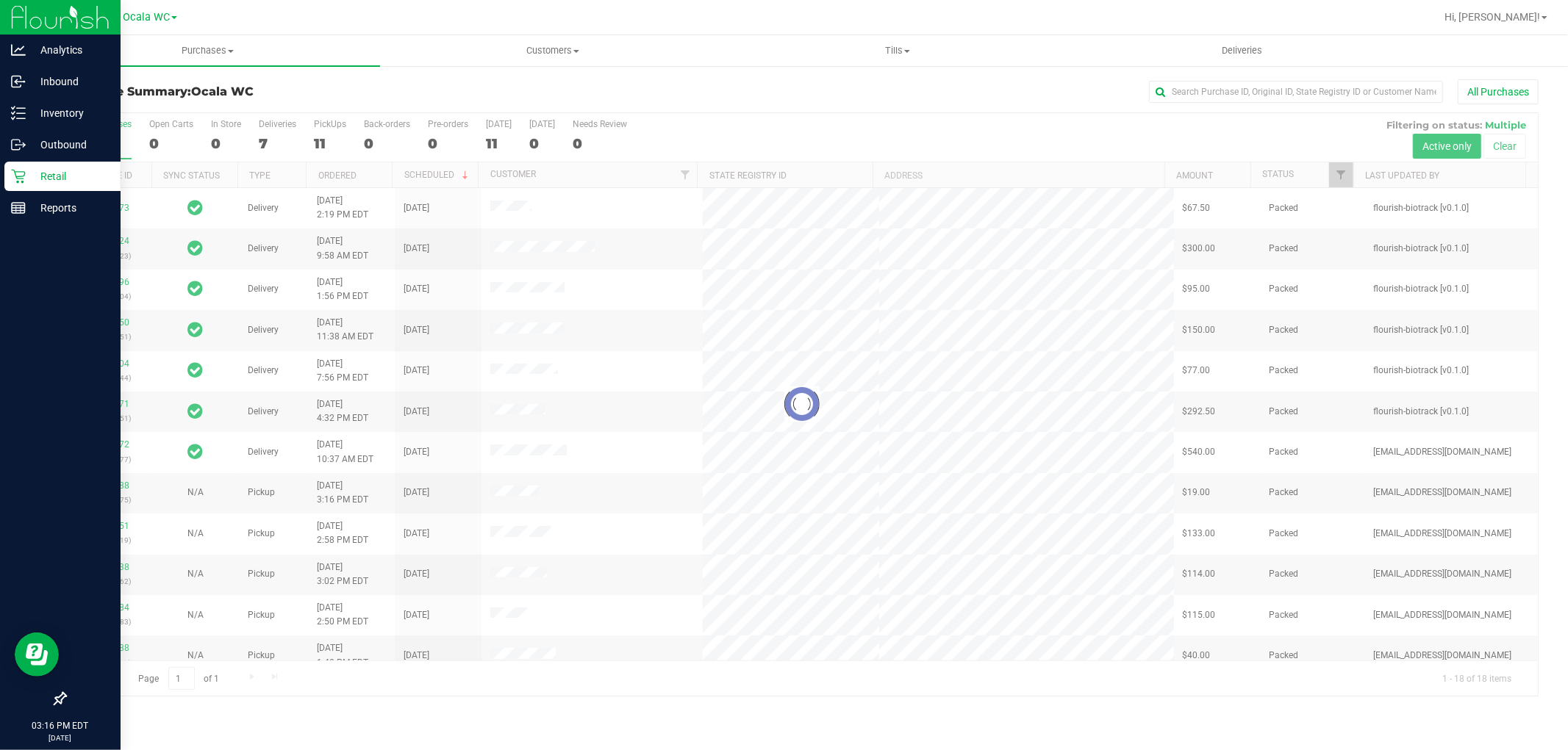
click at [15, 113] on icon at bounding box center [18, 114] width 15 height 15
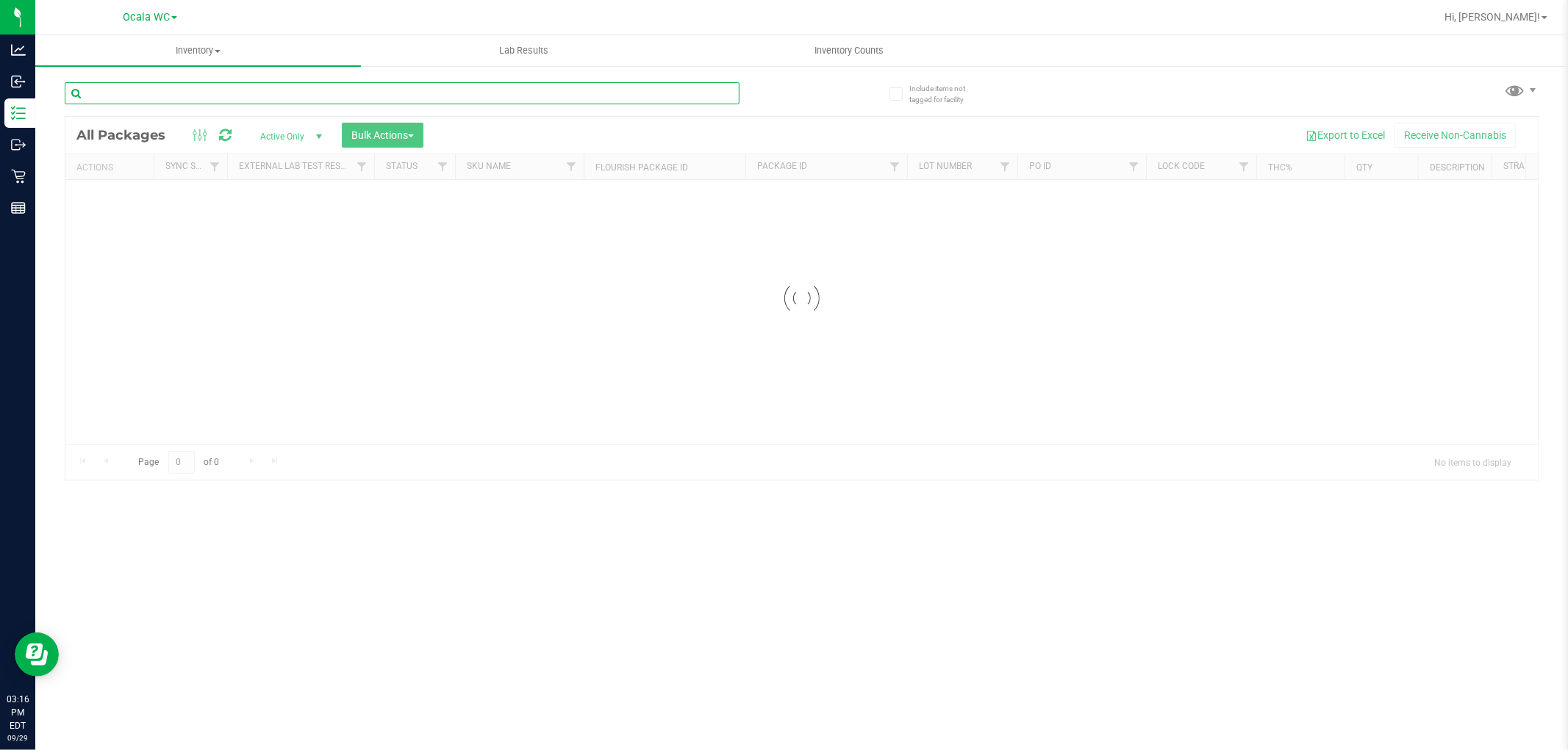
click at [203, 95] on input "text" at bounding box center [402, 94] width 675 height 22
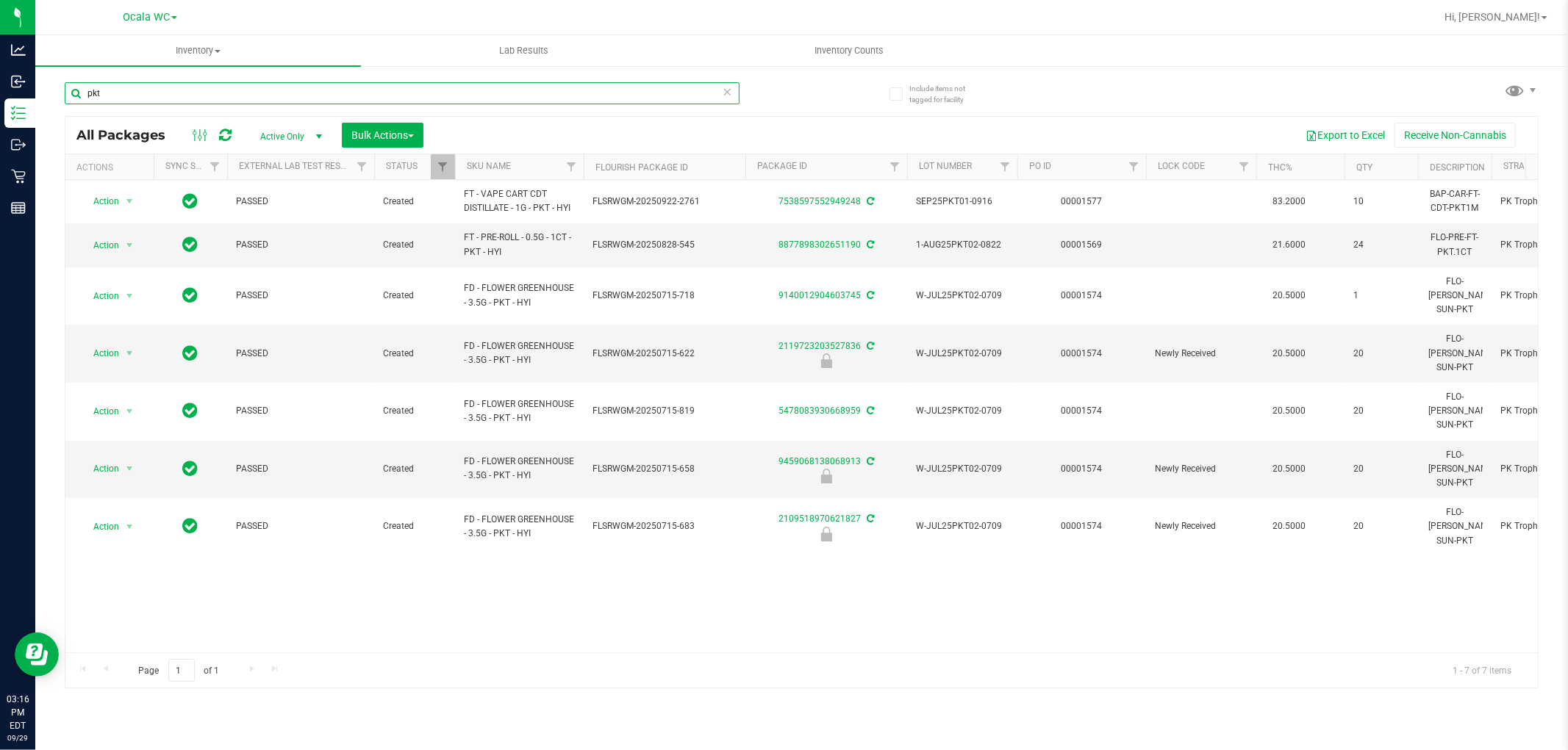
type input "pkt"
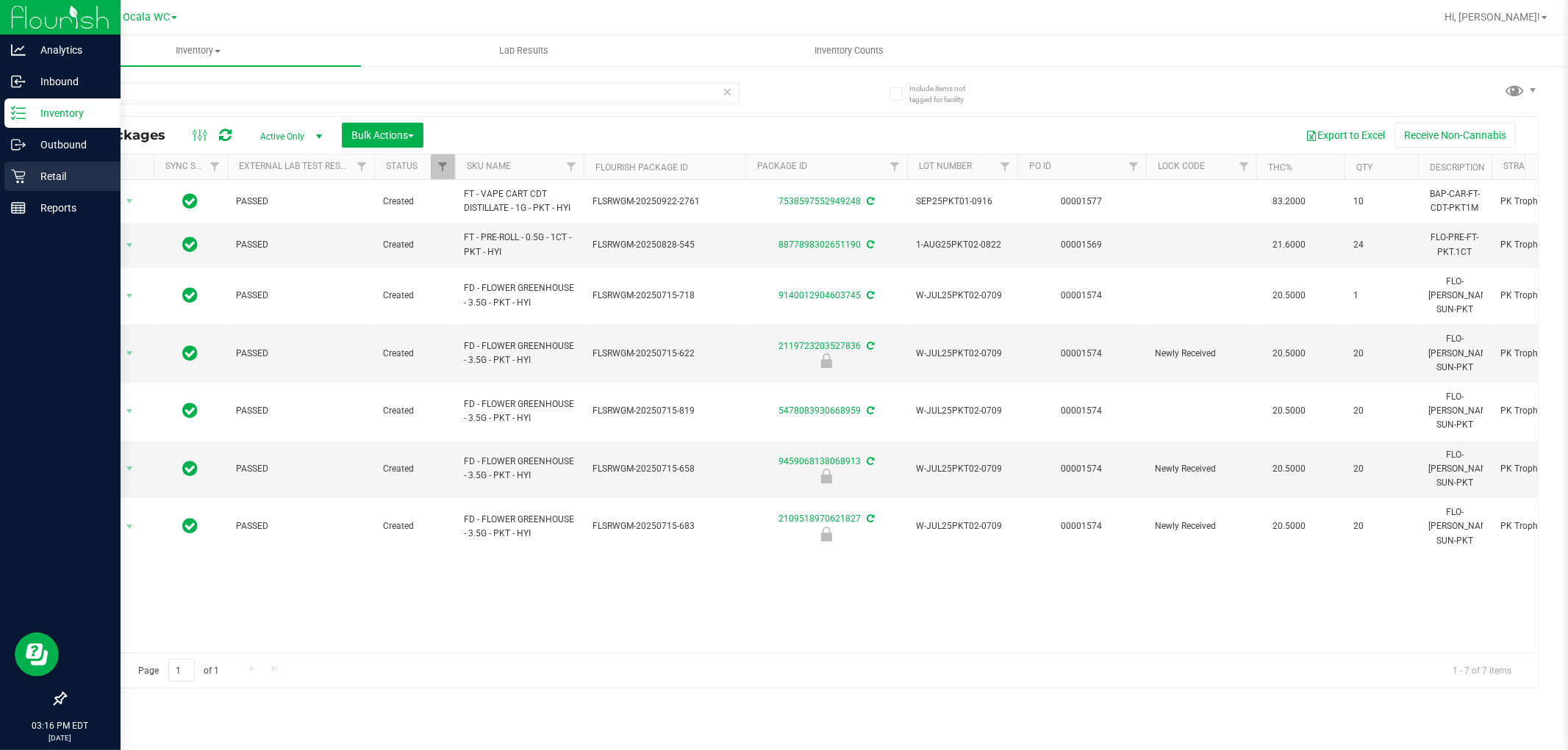
click at [23, 179] on icon at bounding box center [18, 176] width 14 height 14
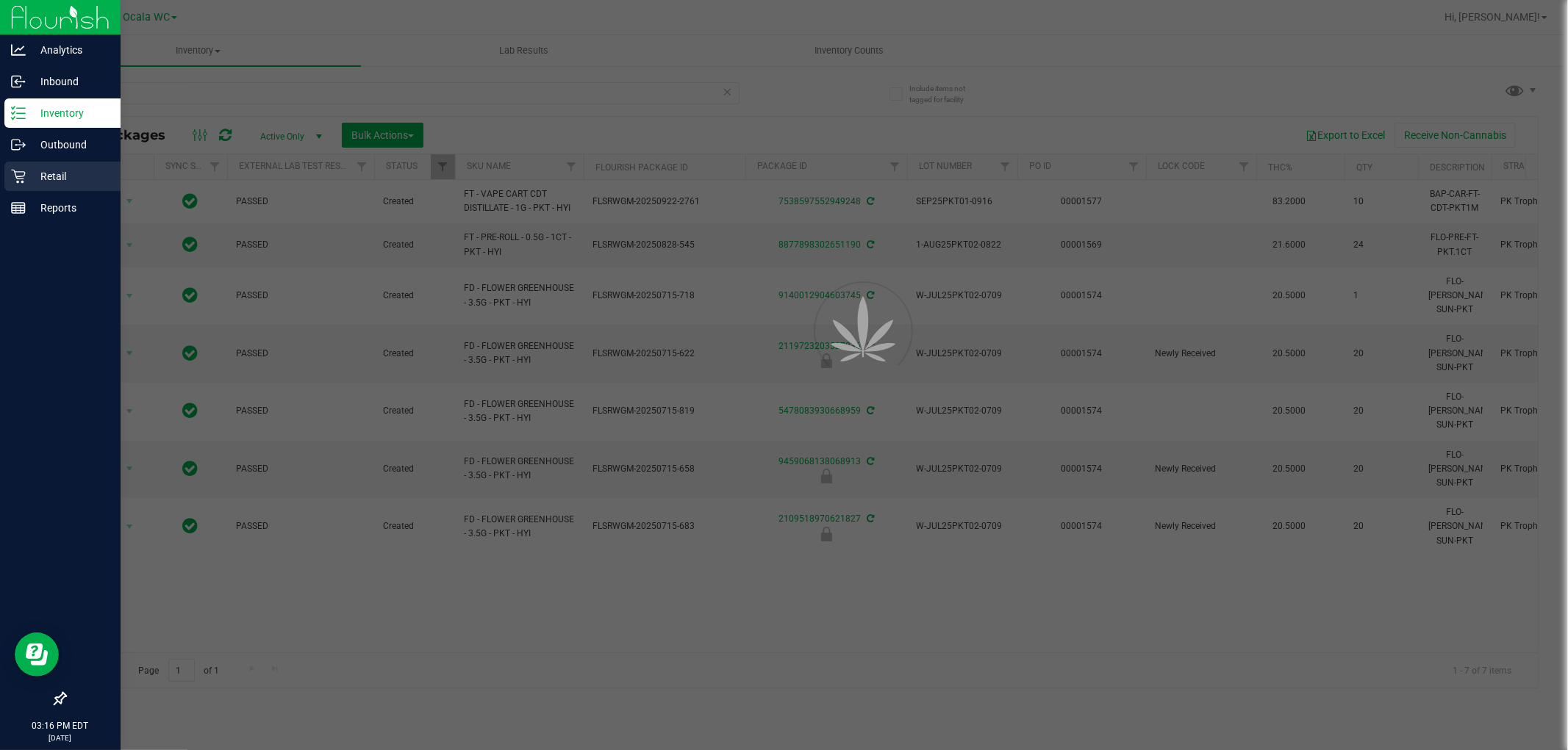
click at [13, 177] on icon at bounding box center [18, 176] width 15 height 15
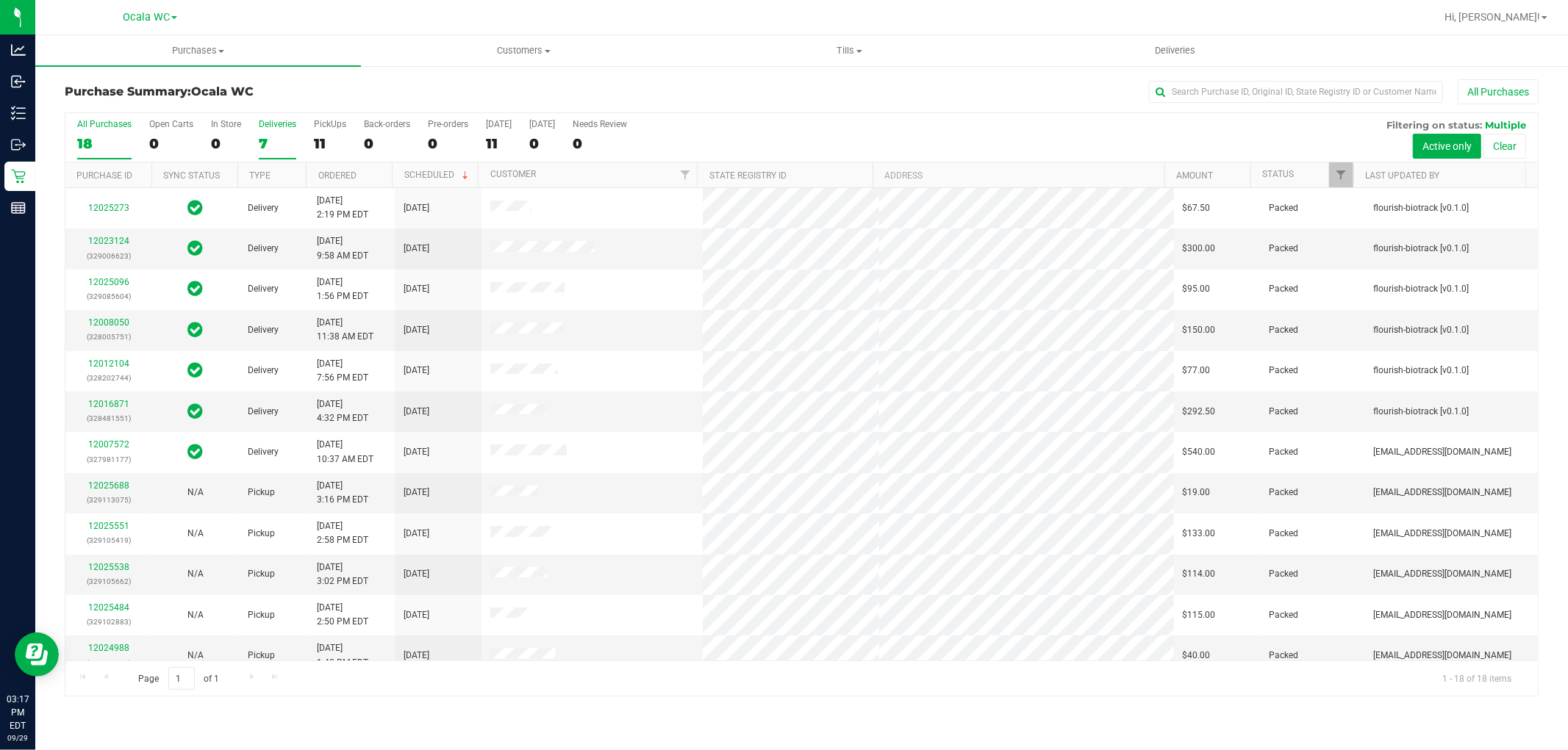
click at [283, 137] on div "7" at bounding box center [277, 144] width 38 height 17
click at [0, 0] on input "Deliveries 7" at bounding box center [0, 0] width 0 height 0
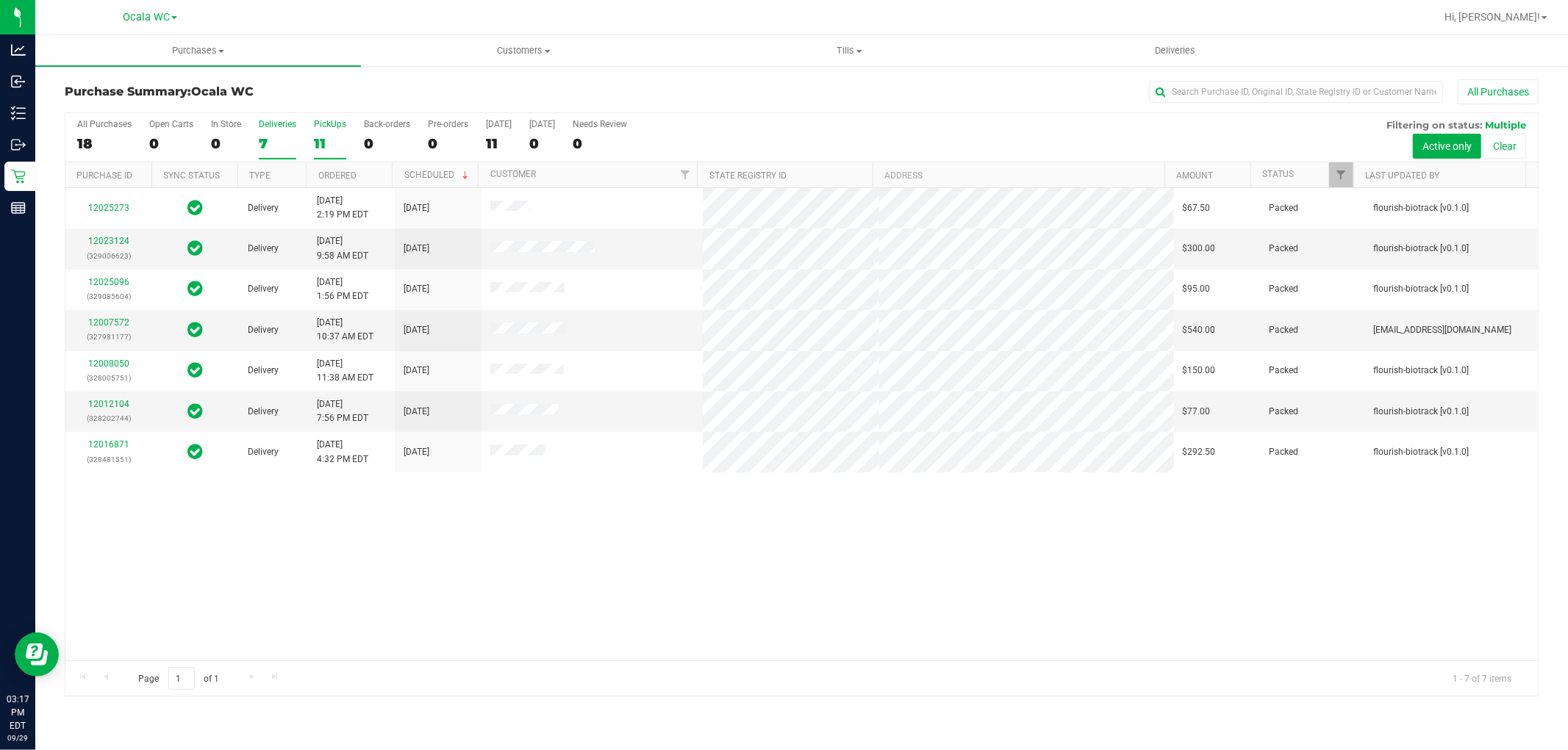
click at [328, 130] on div "All Purchases 18 Open Carts 0 In Store 0 Deliveries 7 PickUps 11 Back-orders 0 …" at bounding box center [801, 405] width 1474 height 585
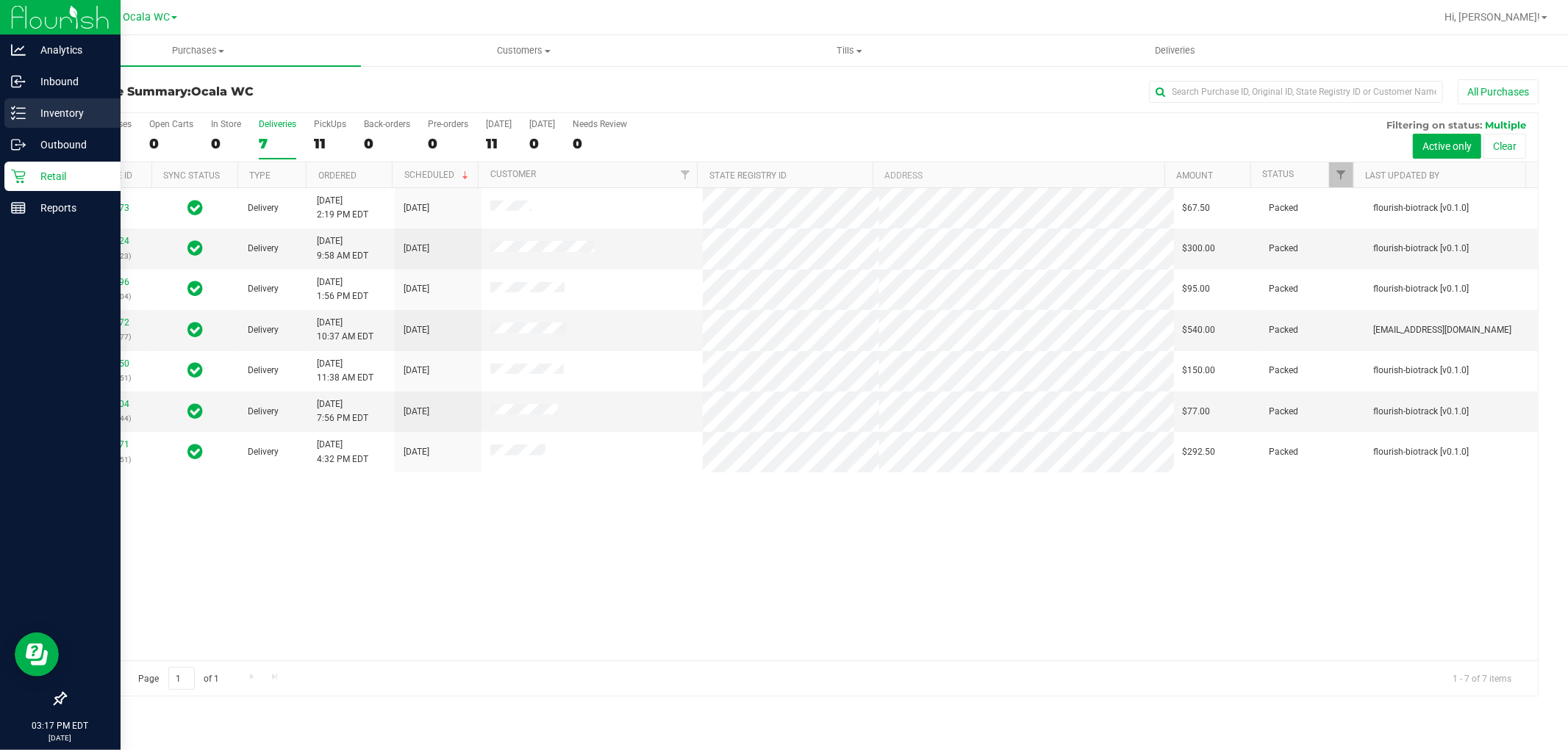
click at [35, 107] on p "Inventory" at bounding box center [70, 113] width 89 height 18
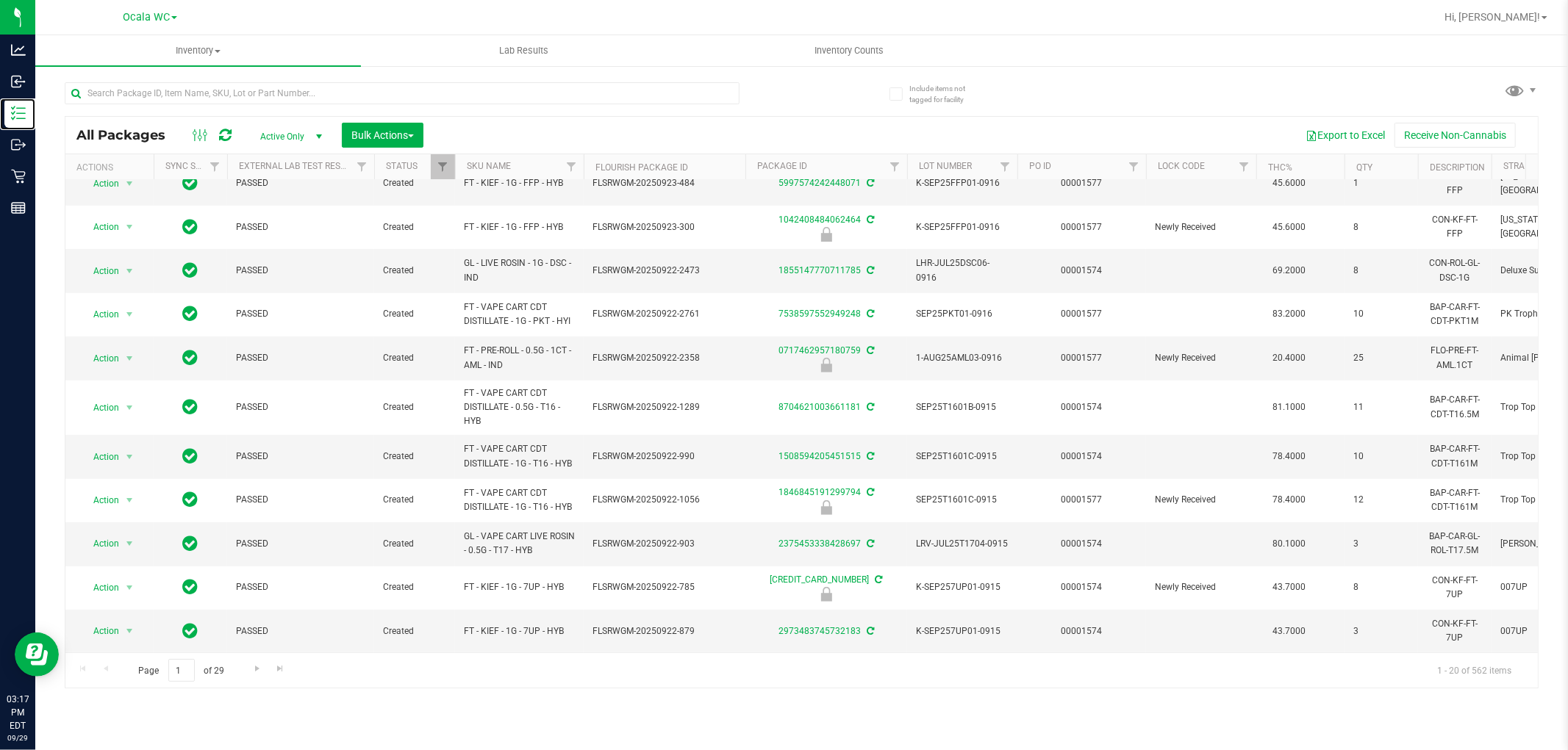
scroll to position [15, 0]
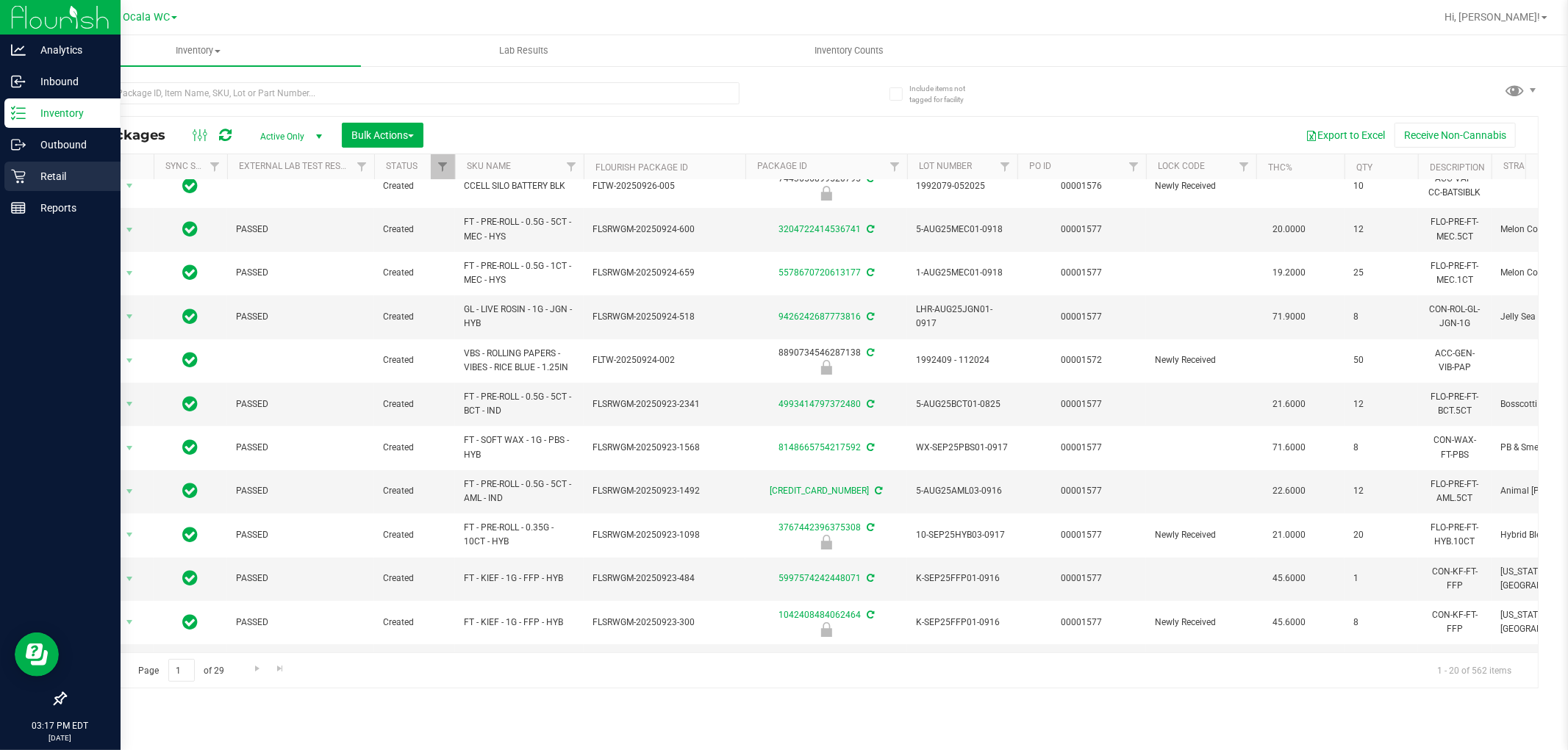
click at [20, 180] on icon at bounding box center [18, 176] width 15 height 15
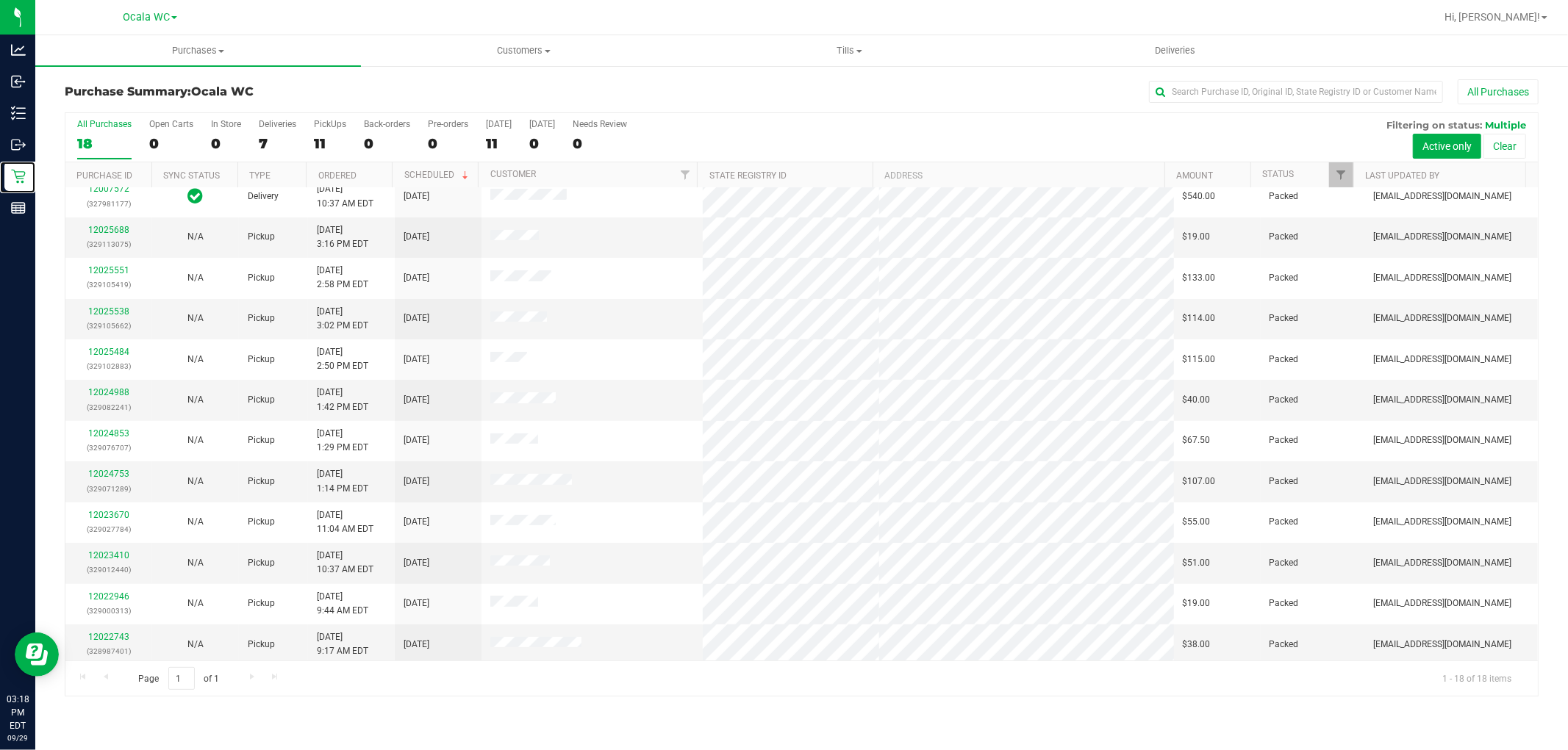
scroll to position [260, 0]
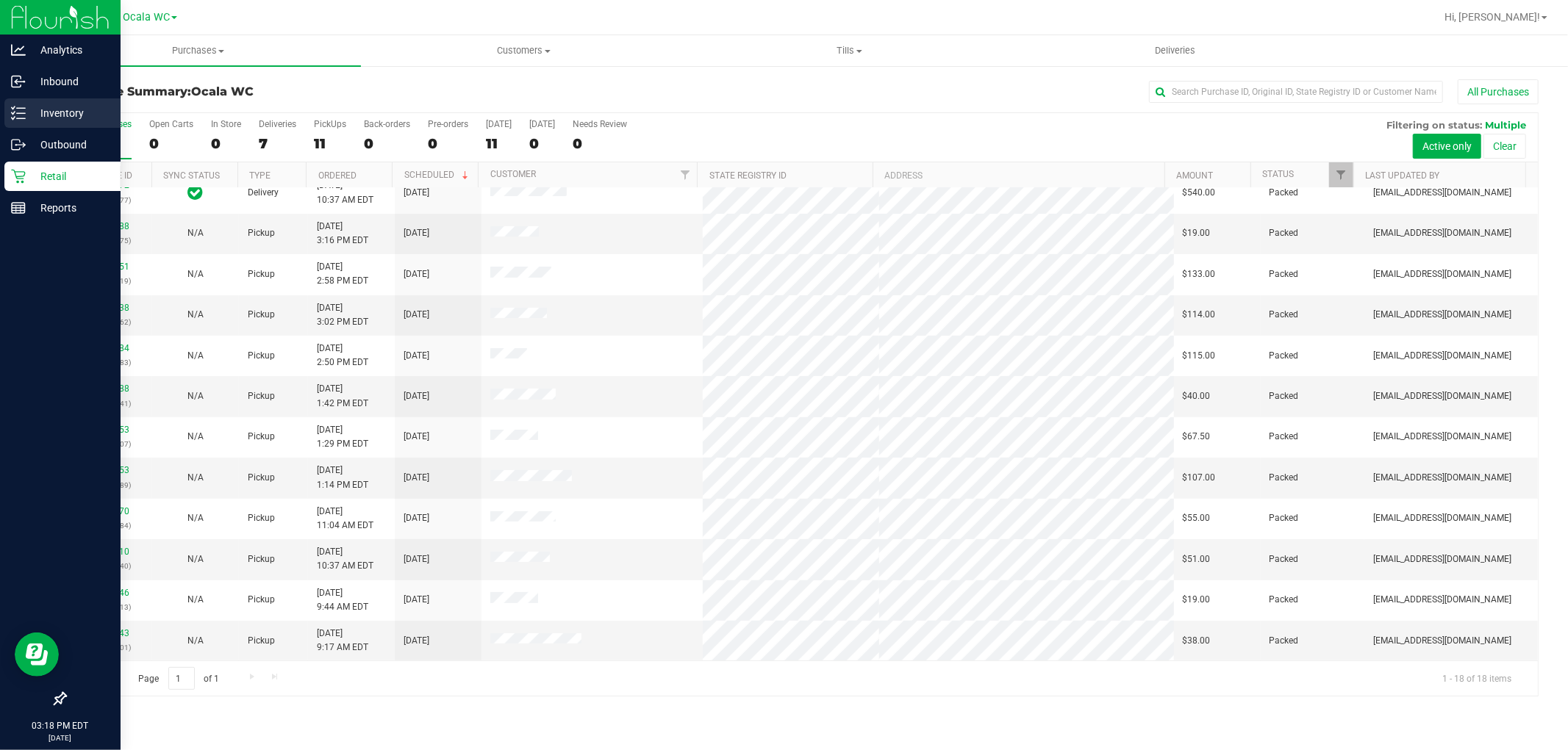
click at [18, 111] on icon at bounding box center [18, 114] width 15 height 15
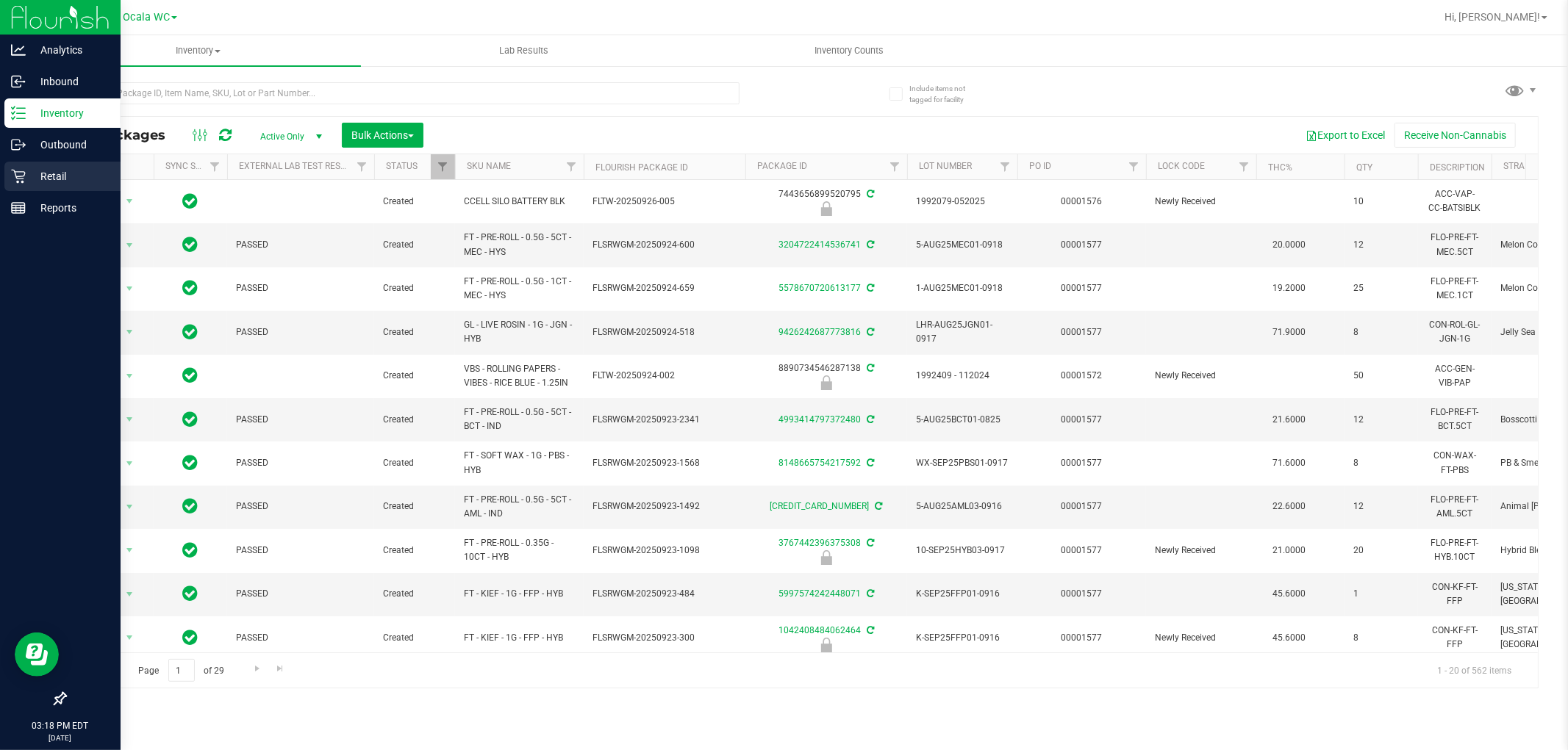
click at [58, 172] on p "Retail" at bounding box center [70, 176] width 89 height 18
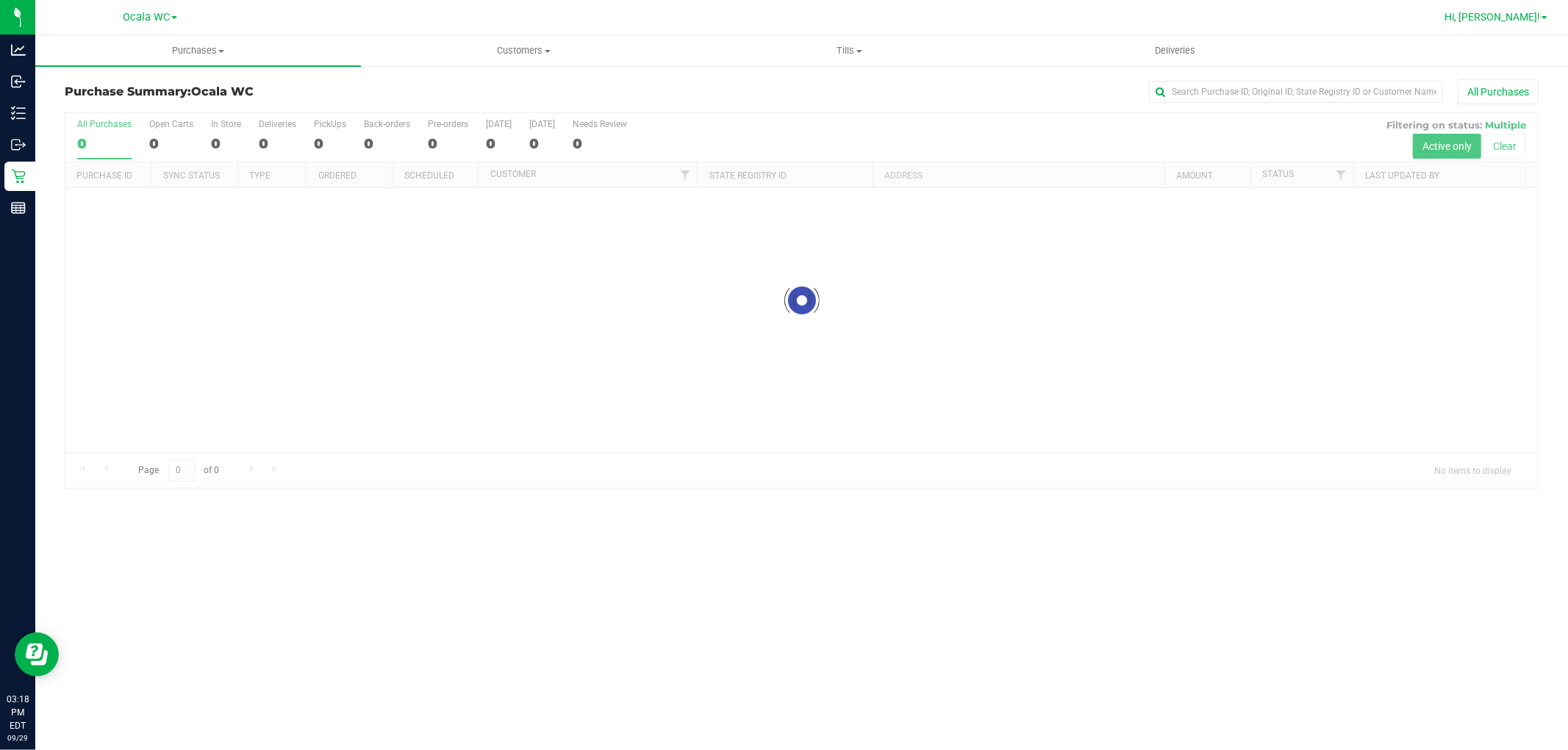
click at [1515, 15] on span "Hi, [PERSON_NAME]!" at bounding box center [1492, 17] width 95 height 12
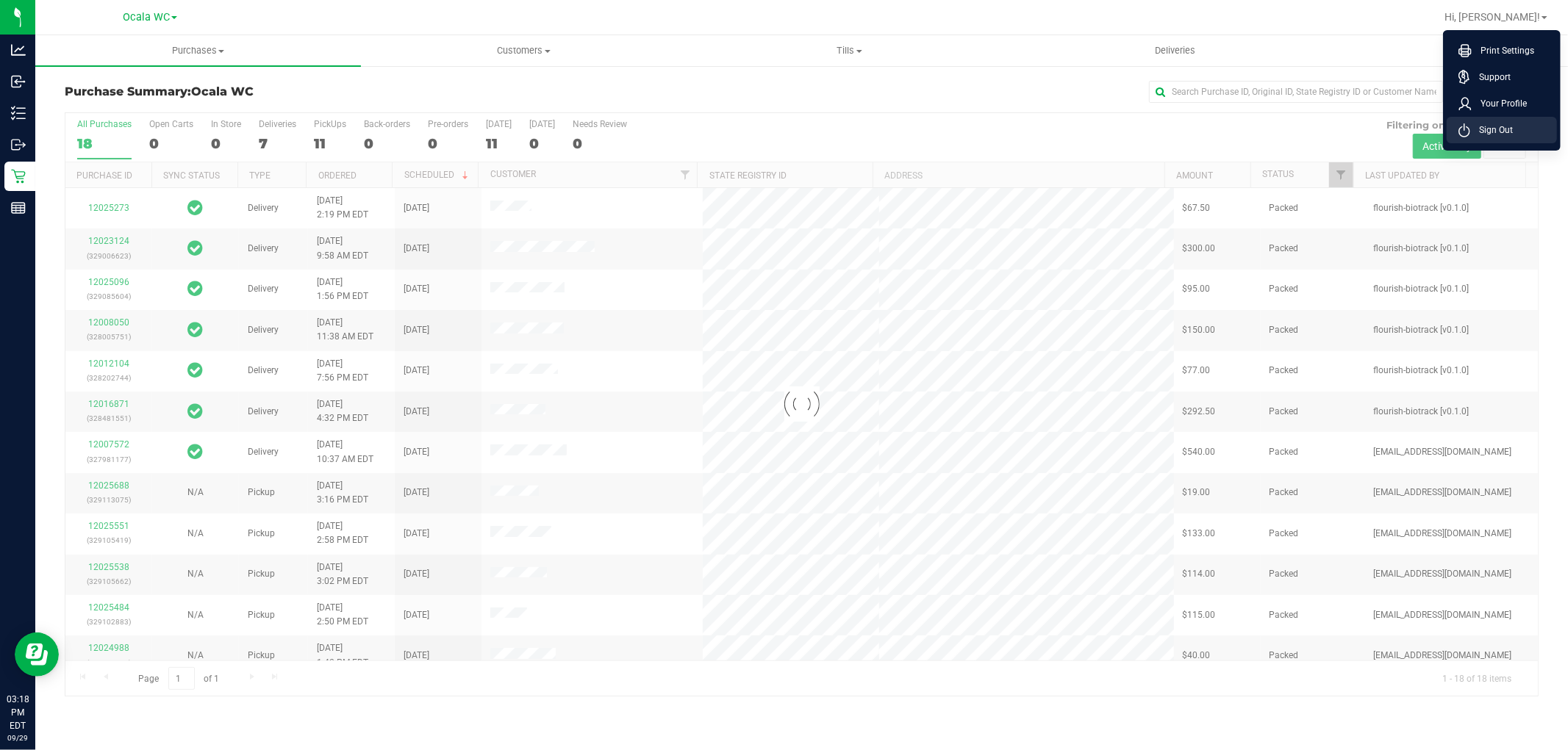
click at [1490, 127] on span "Sign Out" at bounding box center [1491, 130] width 43 height 15
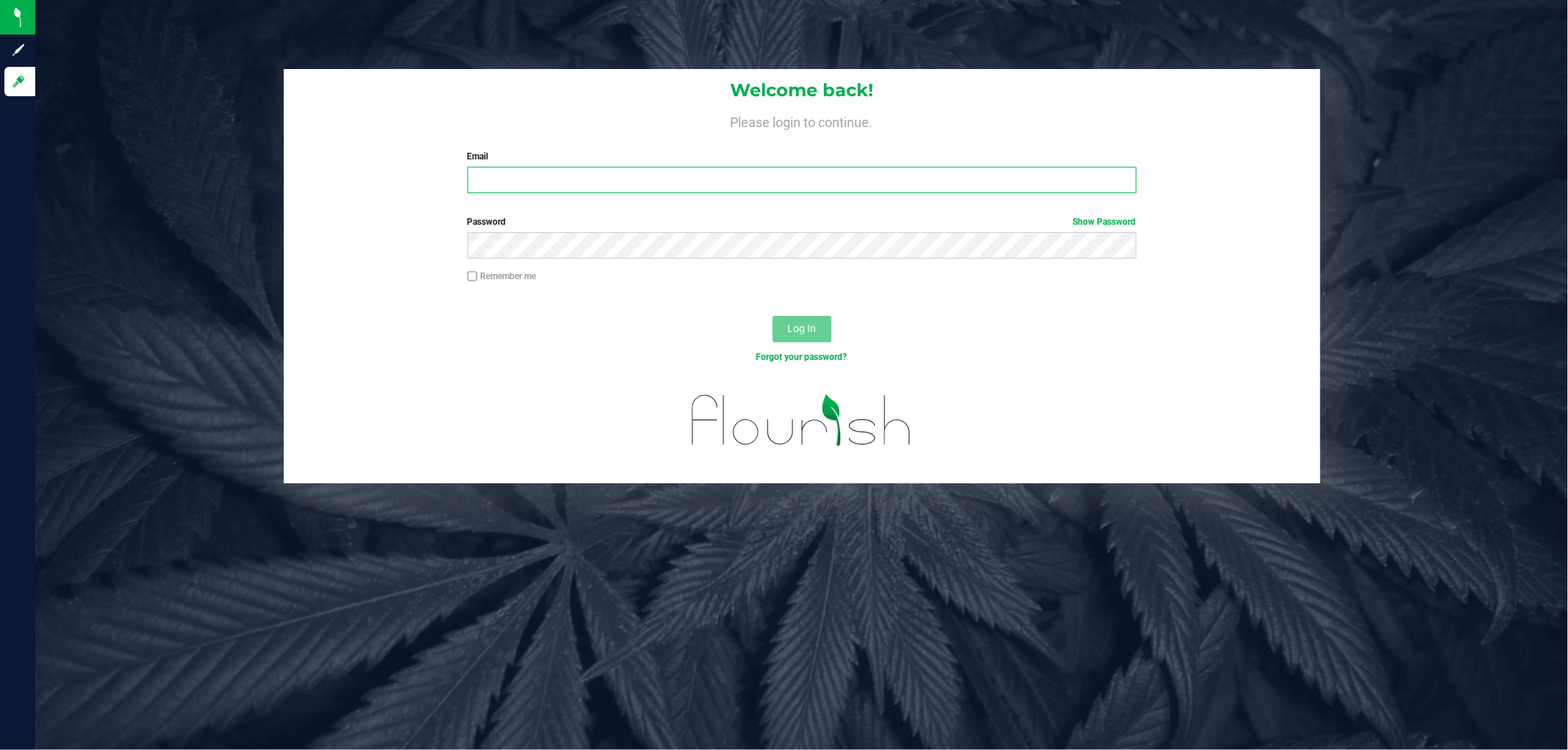
click at [692, 181] on input "Email" at bounding box center [802, 180] width 669 height 27
type input "[EMAIL_ADDRESS][DOMAIN_NAME]"
click at [773, 316] on button "Log In" at bounding box center [802, 329] width 58 height 27
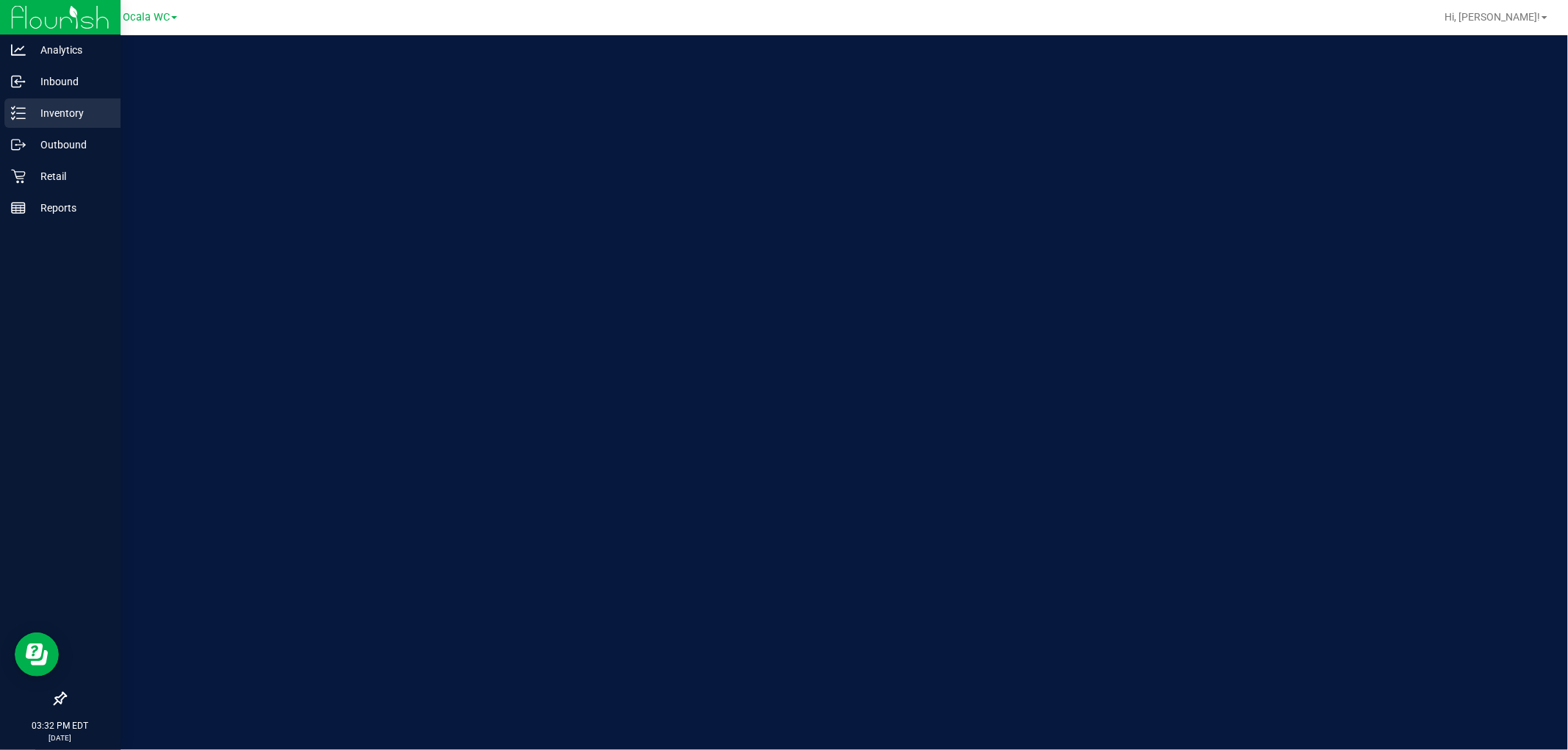
click at [37, 118] on p "Inventory" at bounding box center [70, 113] width 89 height 18
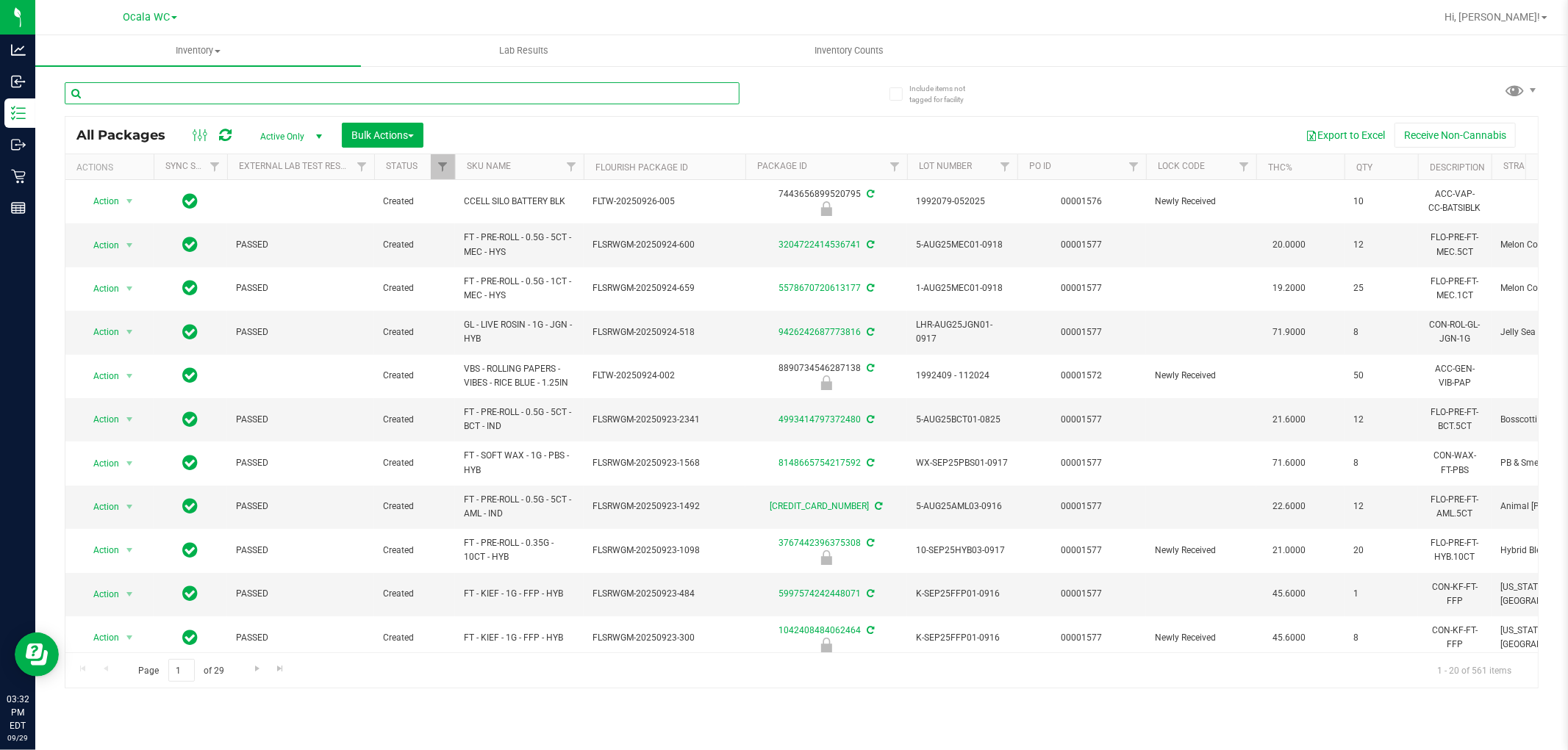
click at [144, 89] on input "text" at bounding box center [402, 94] width 675 height 22
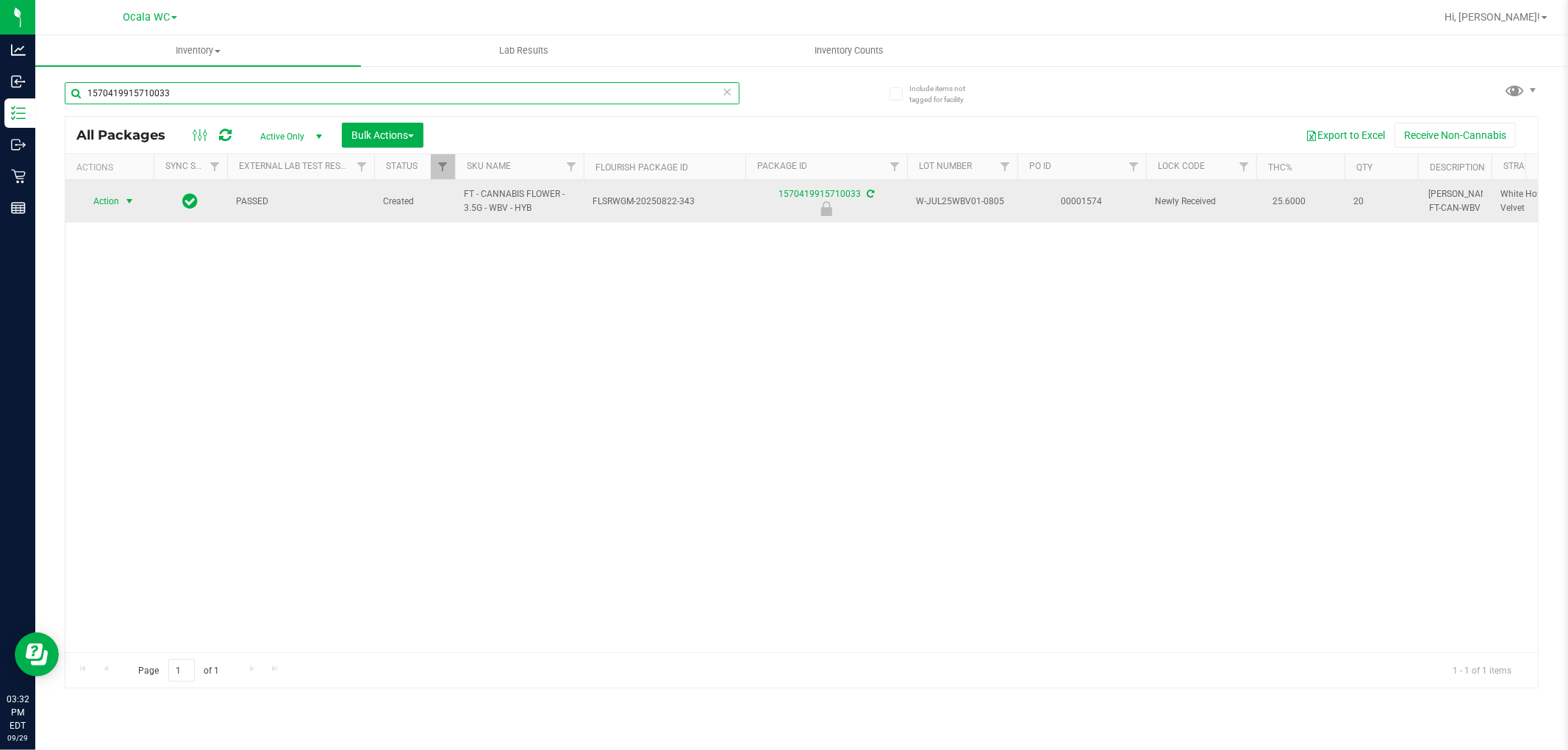
type input "1570419915710033"
click at [111, 204] on span "Action" at bounding box center [100, 201] width 40 height 21
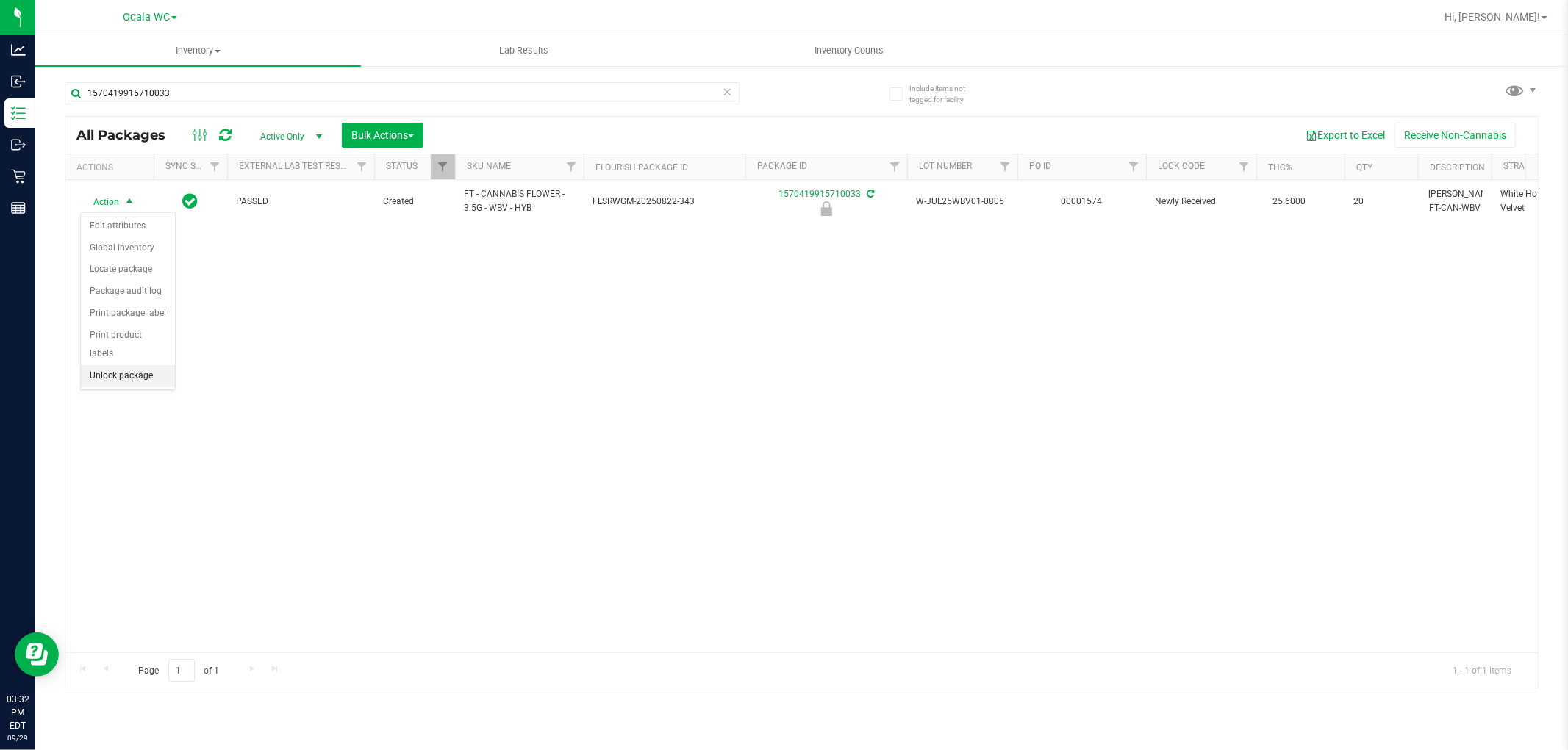
click at [134, 376] on li "Unlock package" at bounding box center [128, 376] width 94 height 22
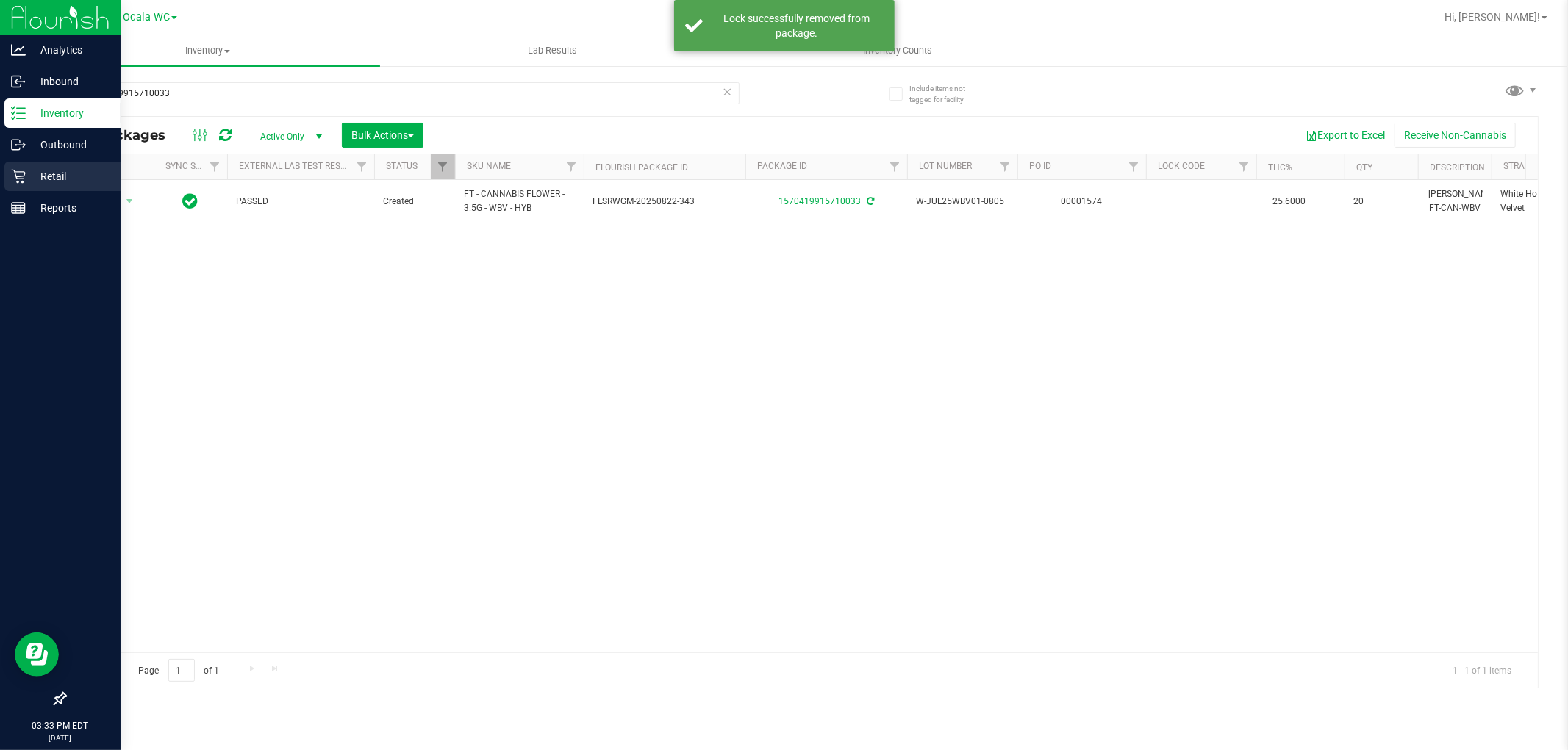
click at [42, 182] on p "Retail" at bounding box center [70, 176] width 89 height 18
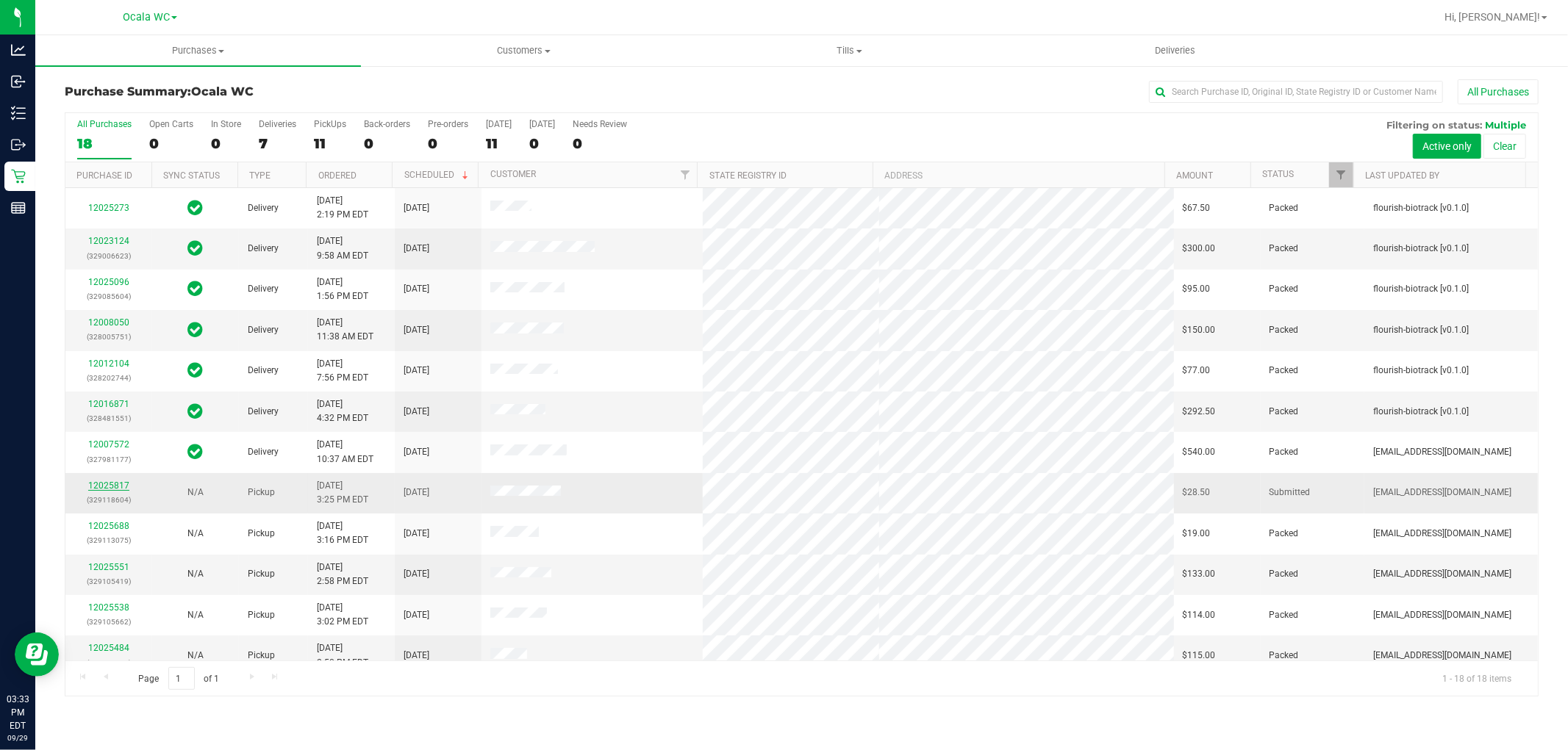
click at [105, 480] on link "12025817" at bounding box center [109, 485] width 41 height 10
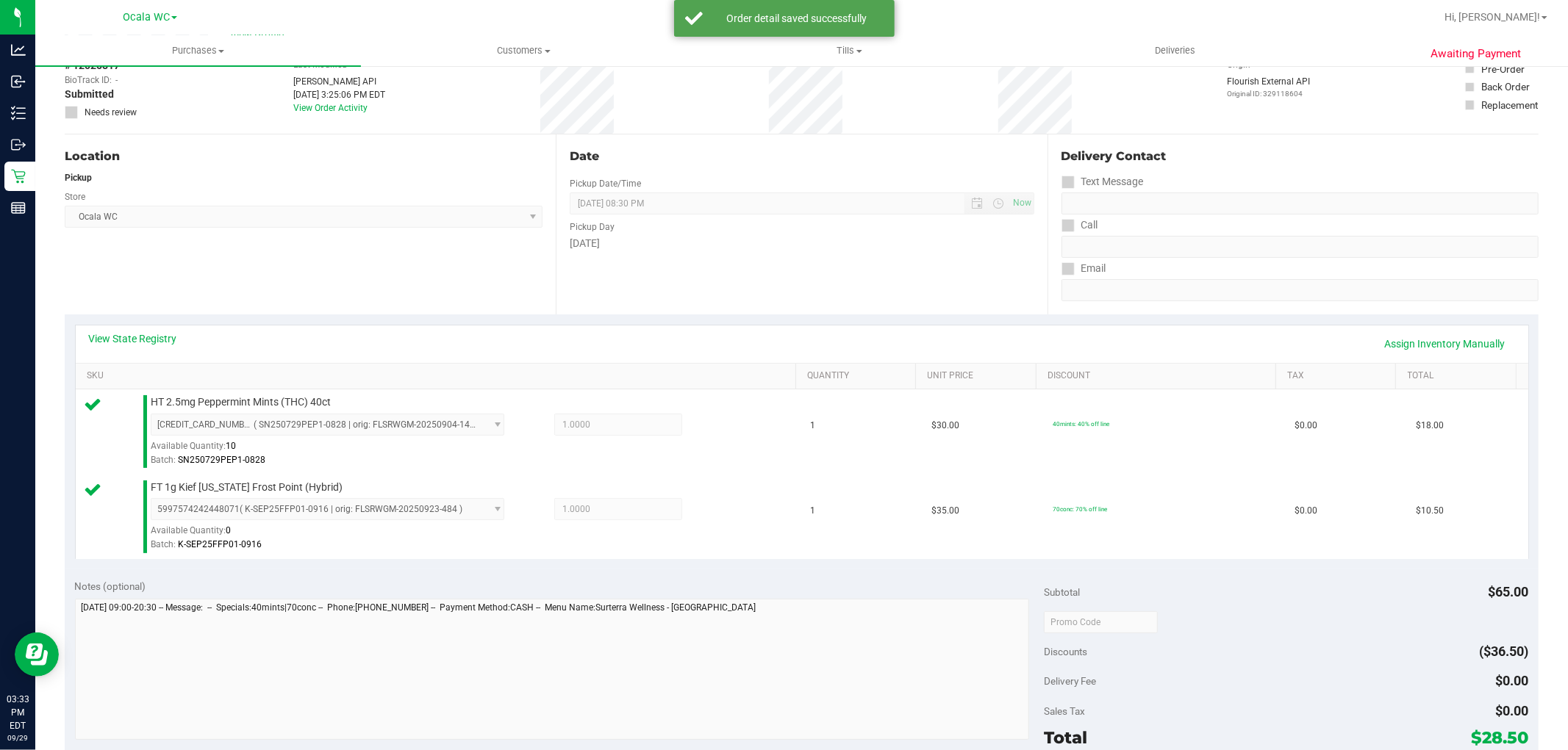
scroll to position [322, 0]
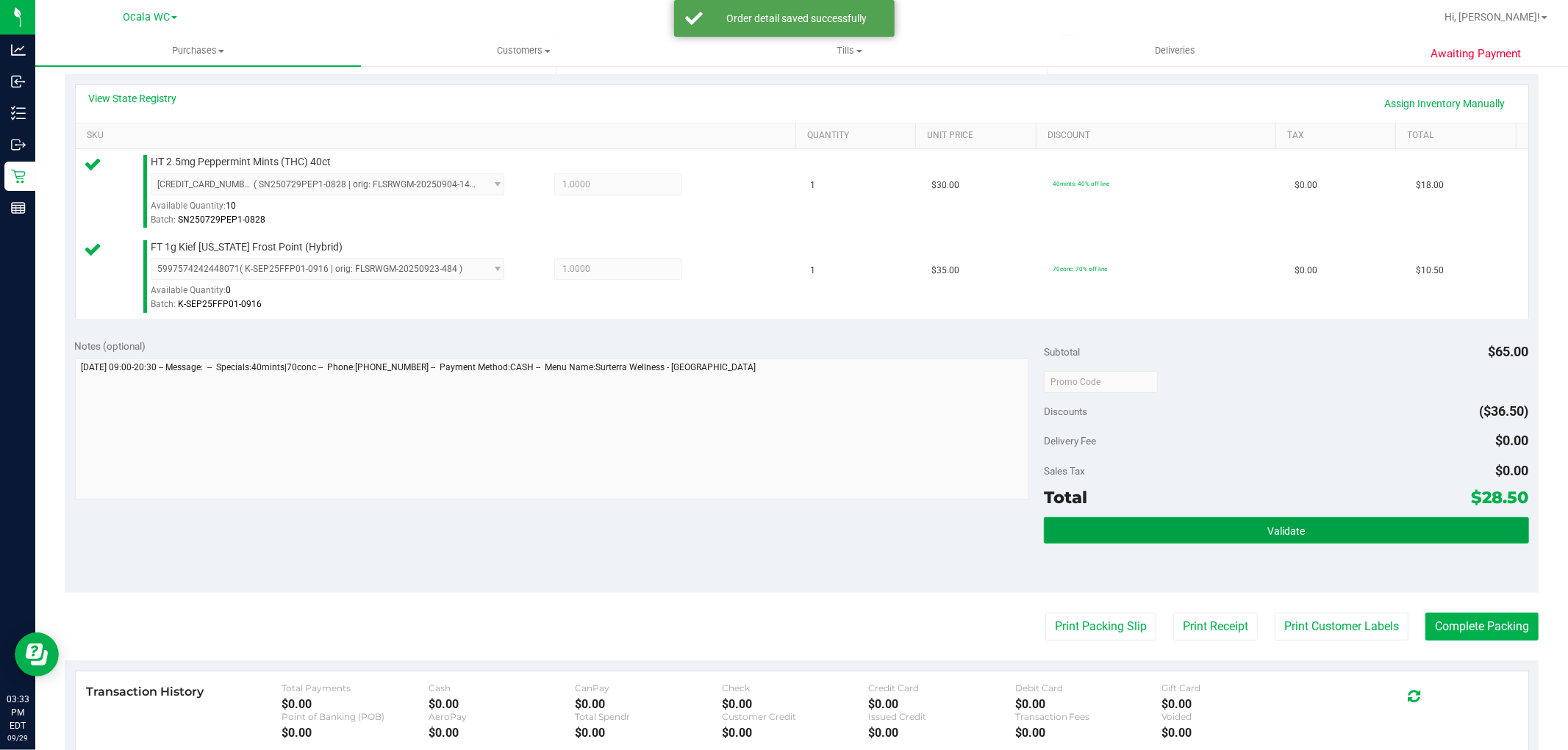
click at [1284, 537] on button "Validate" at bounding box center [1286, 530] width 485 height 27
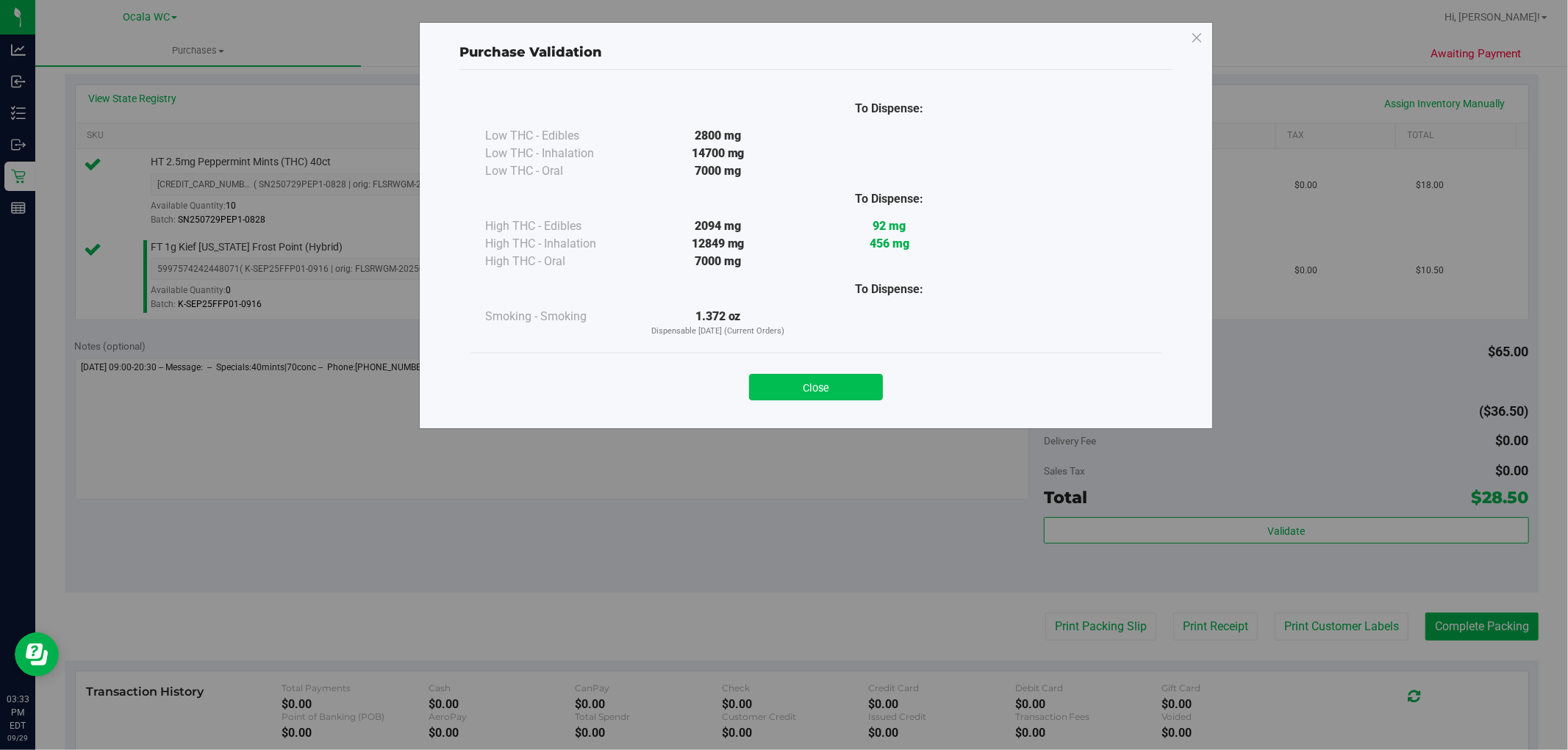
click at [776, 398] on button "Close" at bounding box center [816, 388] width 134 height 27
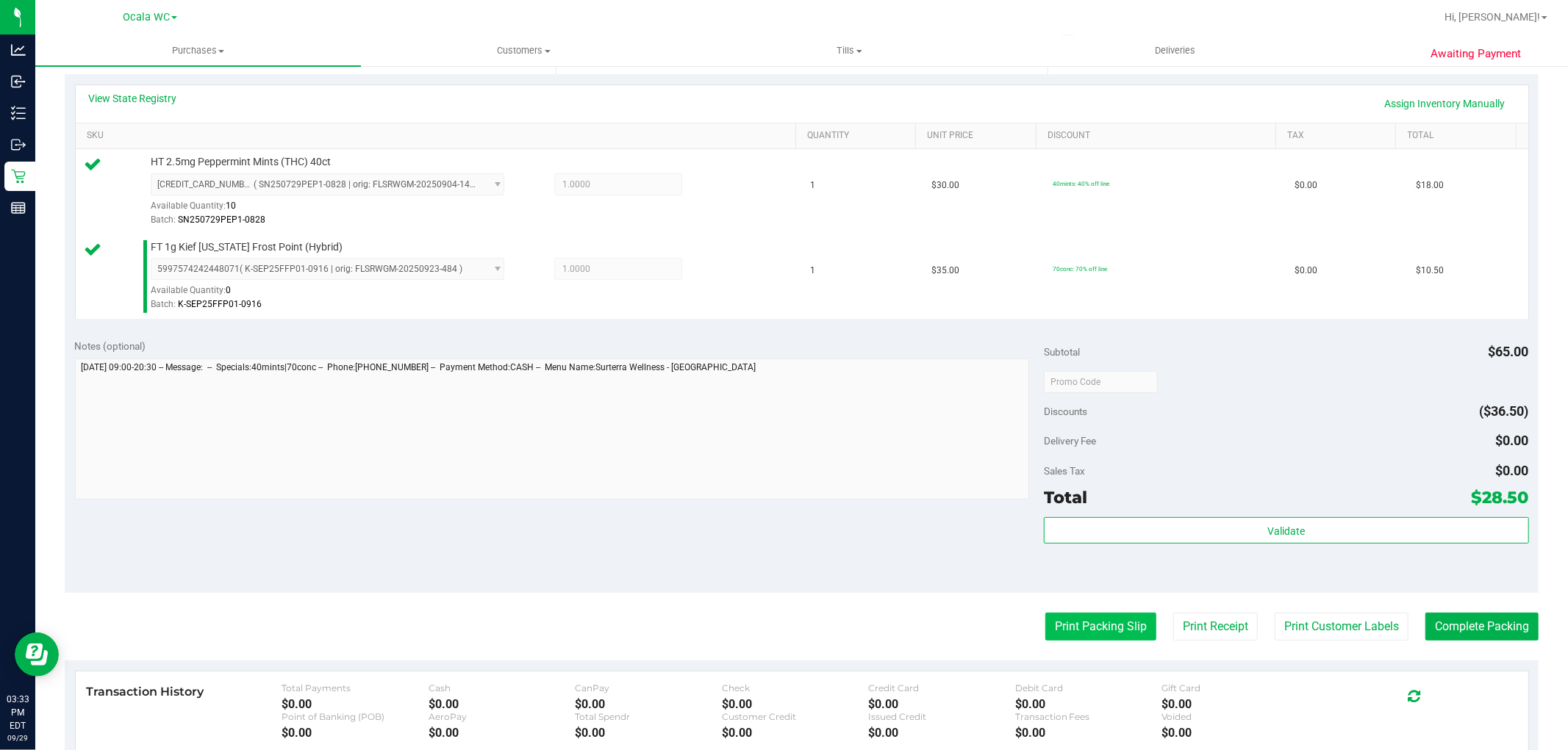
click at [1076, 614] on button "Print Packing Slip" at bounding box center [1100, 626] width 111 height 28
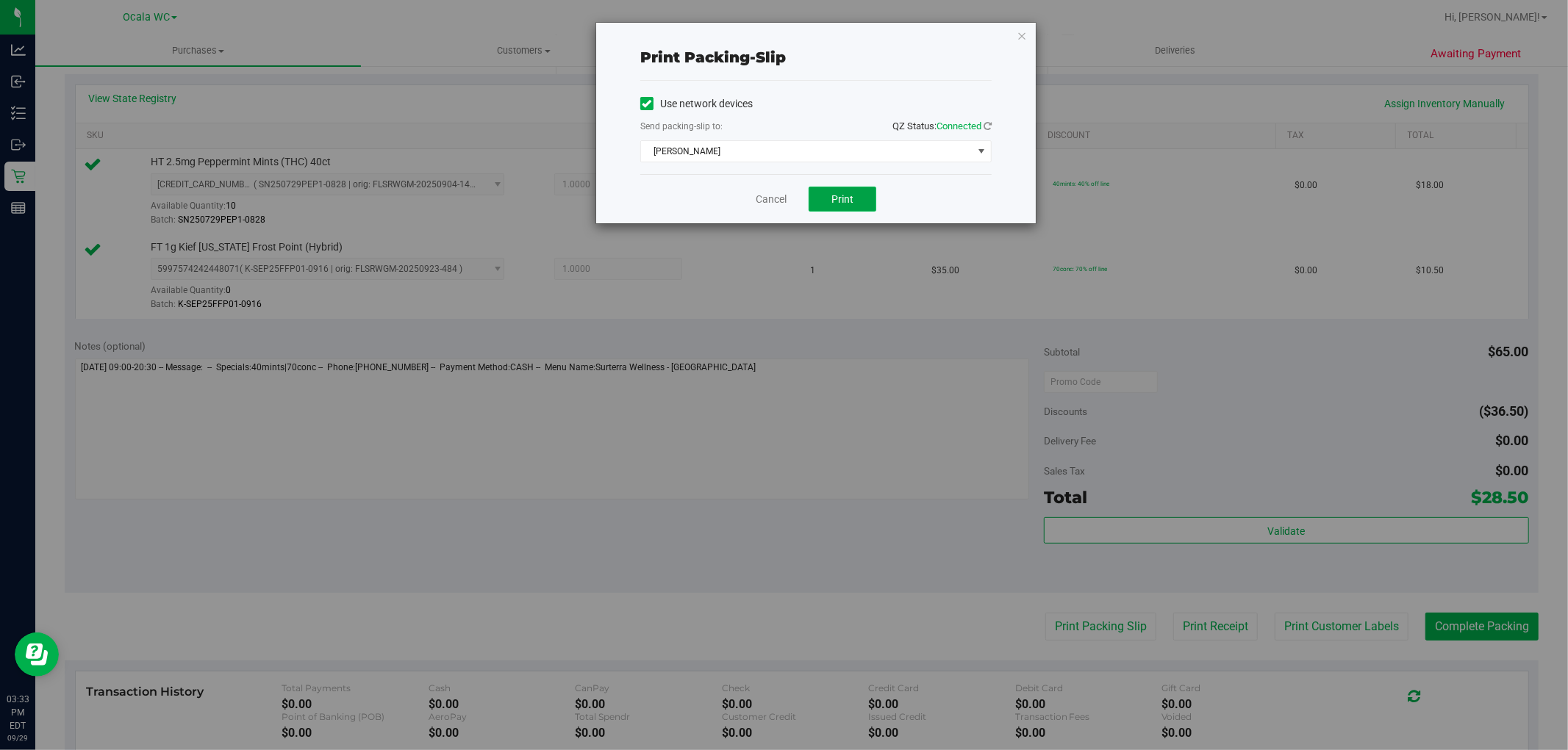
click at [841, 199] on span "Print" at bounding box center [842, 199] width 22 height 12
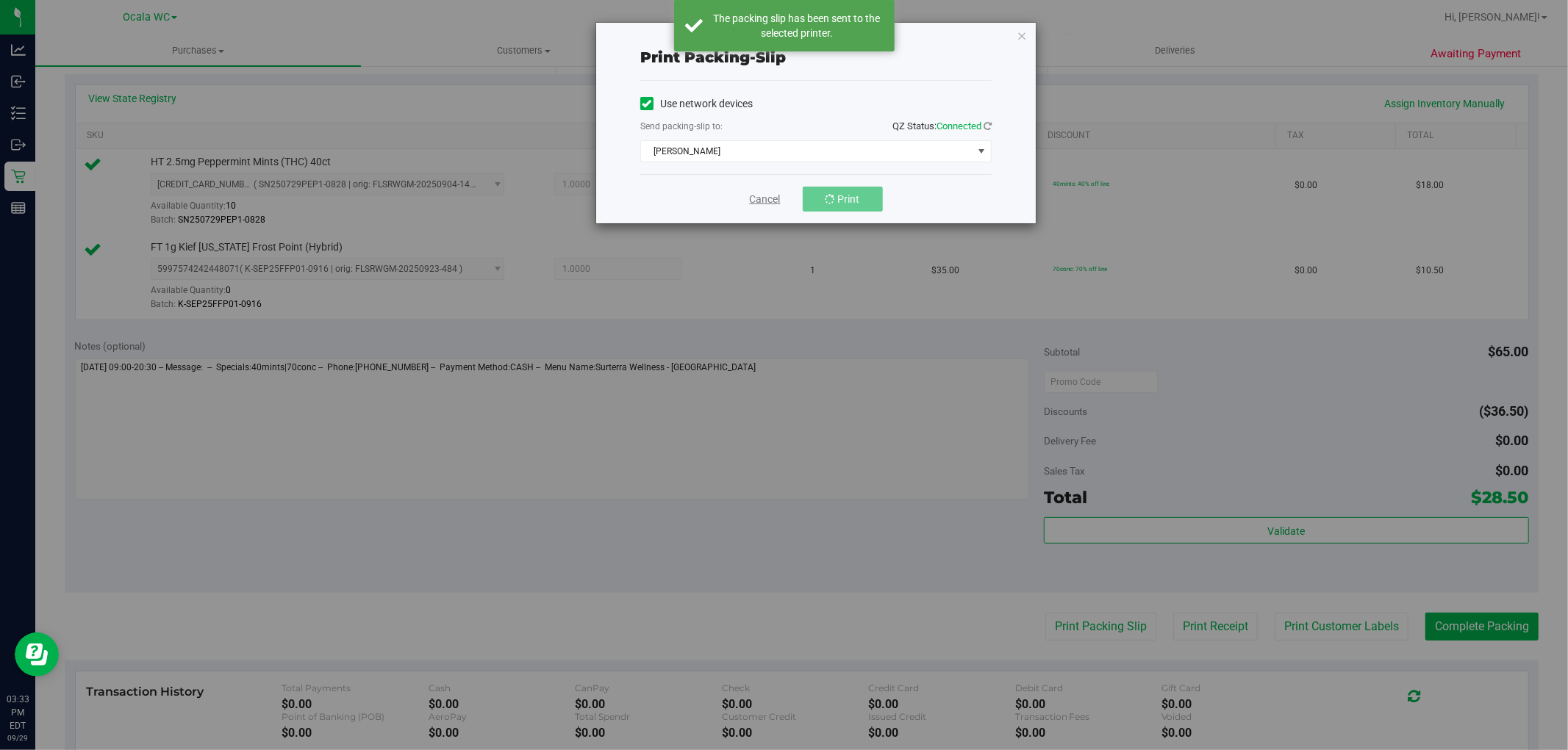
click at [754, 199] on link "Cancel" at bounding box center [764, 200] width 31 height 15
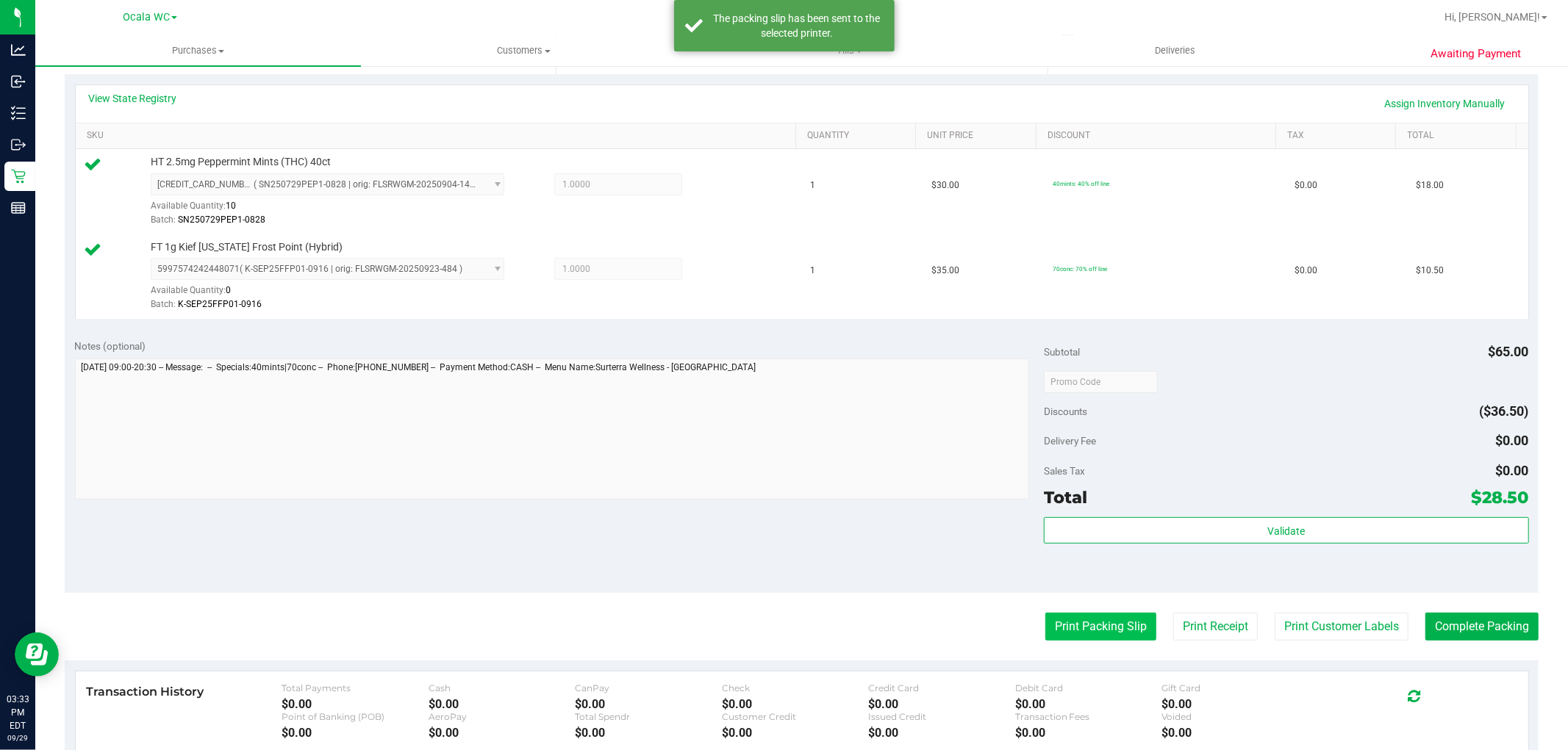
click at [1106, 631] on button "Print Packing Slip" at bounding box center [1100, 626] width 111 height 28
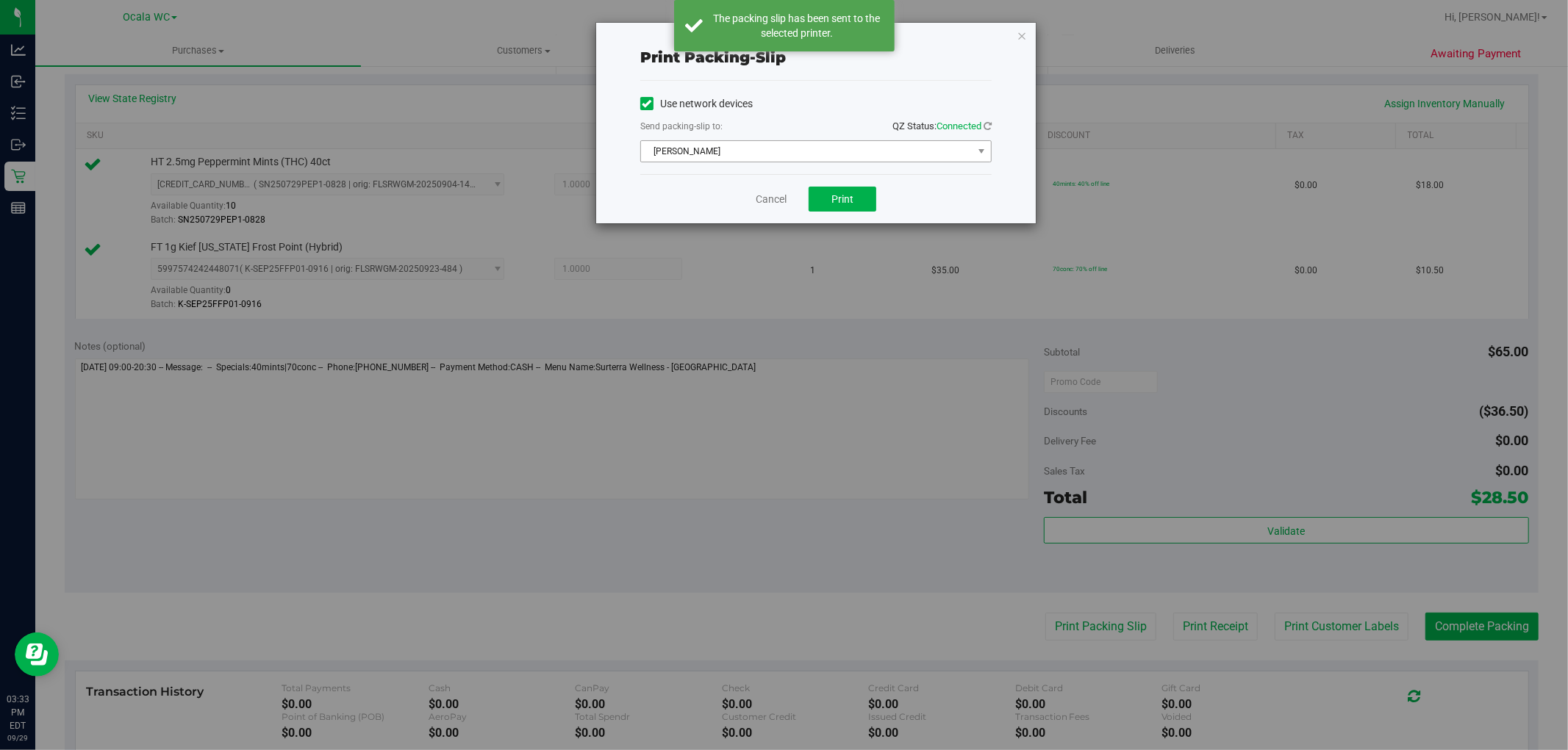
click at [729, 160] on span "[PERSON_NAME]" at bounding box center [806, 151] width 332 height 21
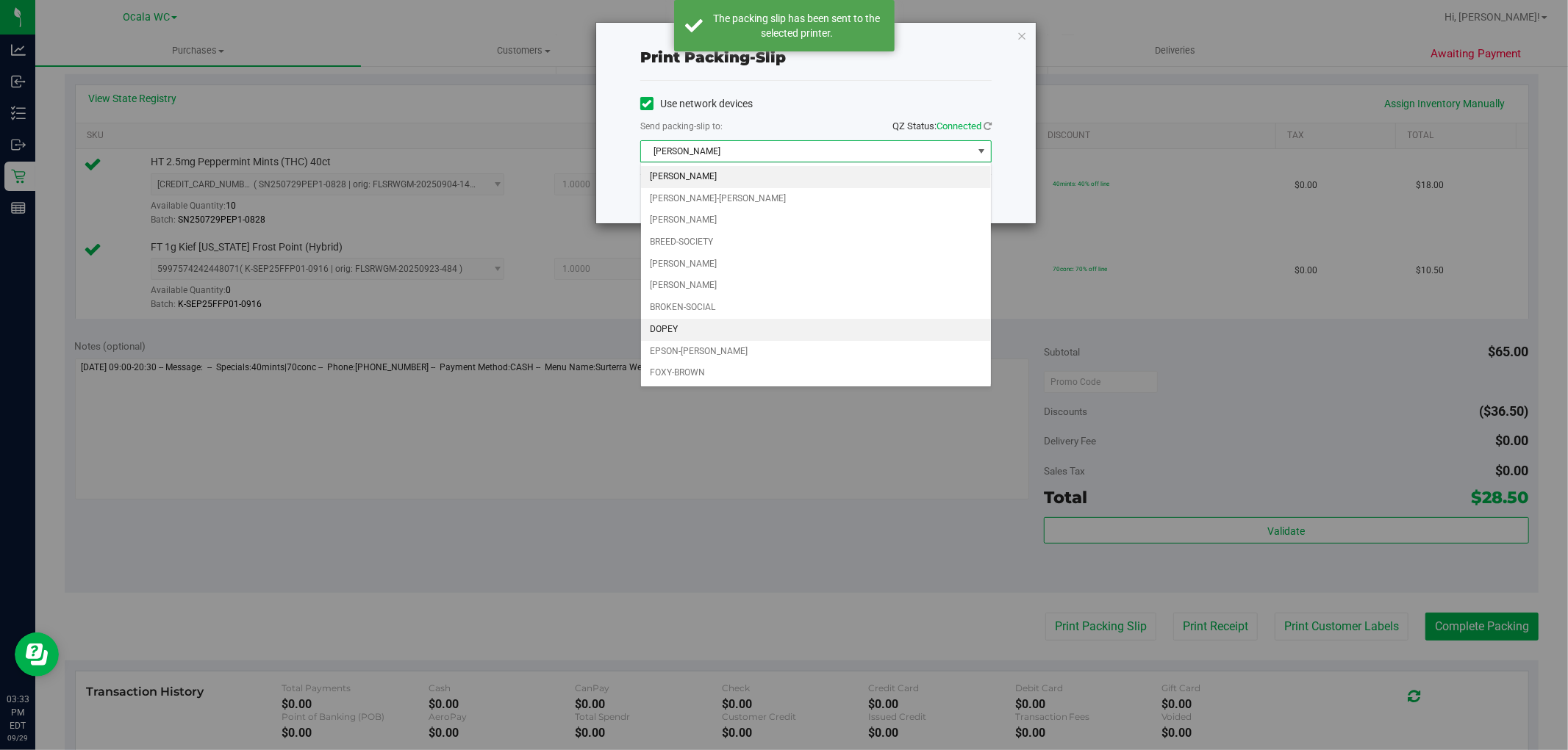
click at [650, 327] on li "DOPEY" at bounding box center [815, 330] width 350 height 22
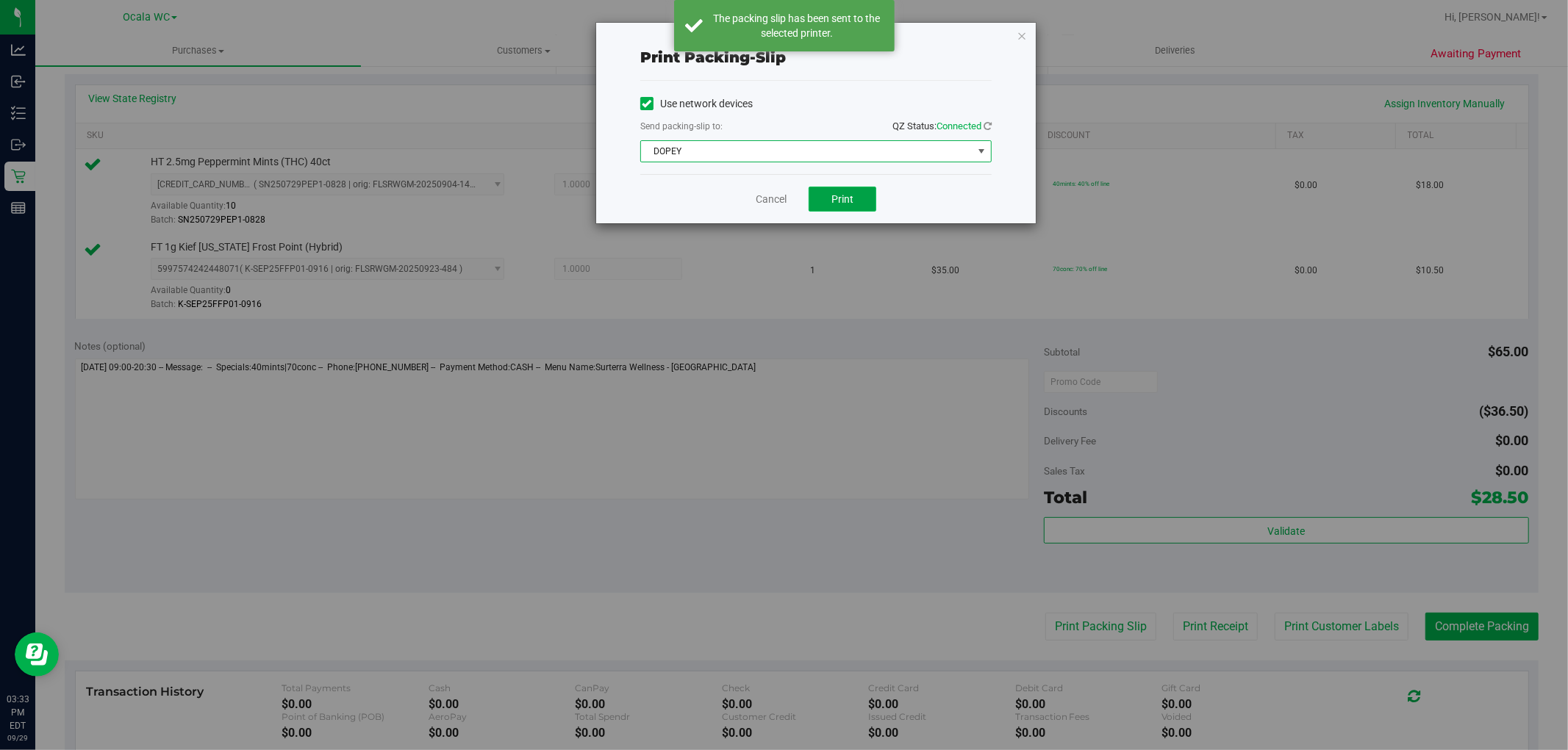
click at [854, 199] on button "Print" at bounding box center [842, 199] width 68 height 25
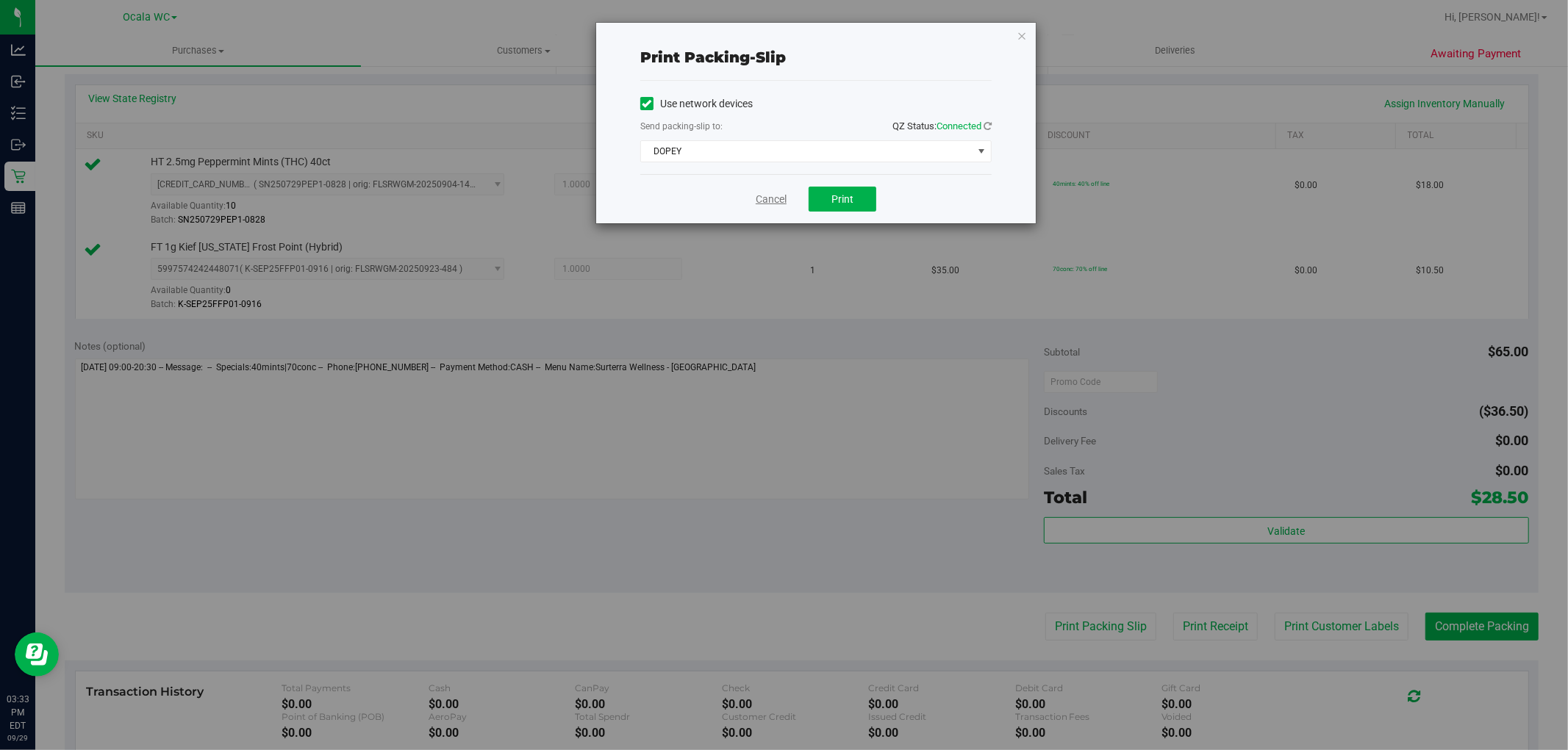
click at [760, 199] on link "Cancel" at bounding box center [771, 200] width 31 height 15
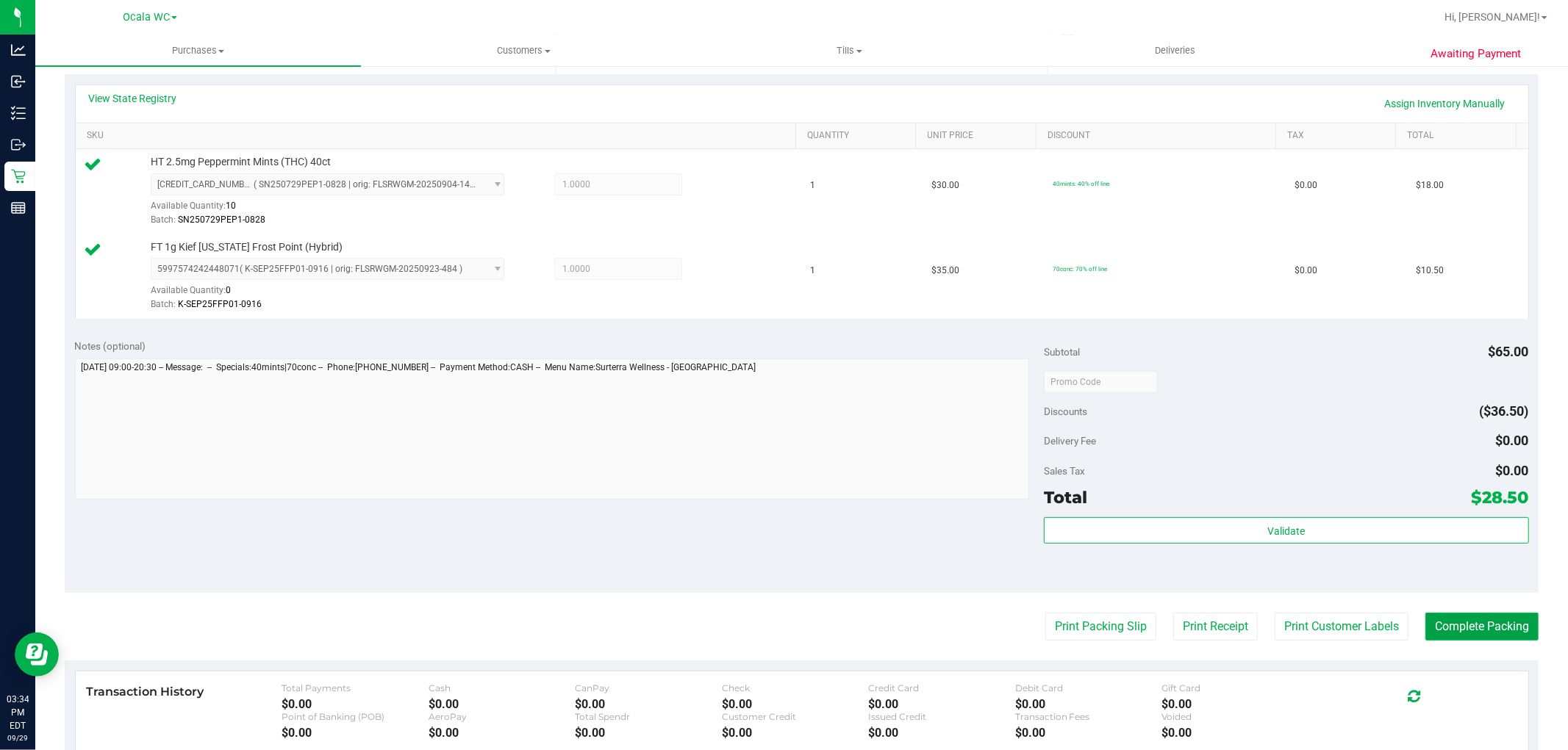
click at [1476, 640] on button "Complete Packing" at bounding box center [1482, 626] width 114 height 28
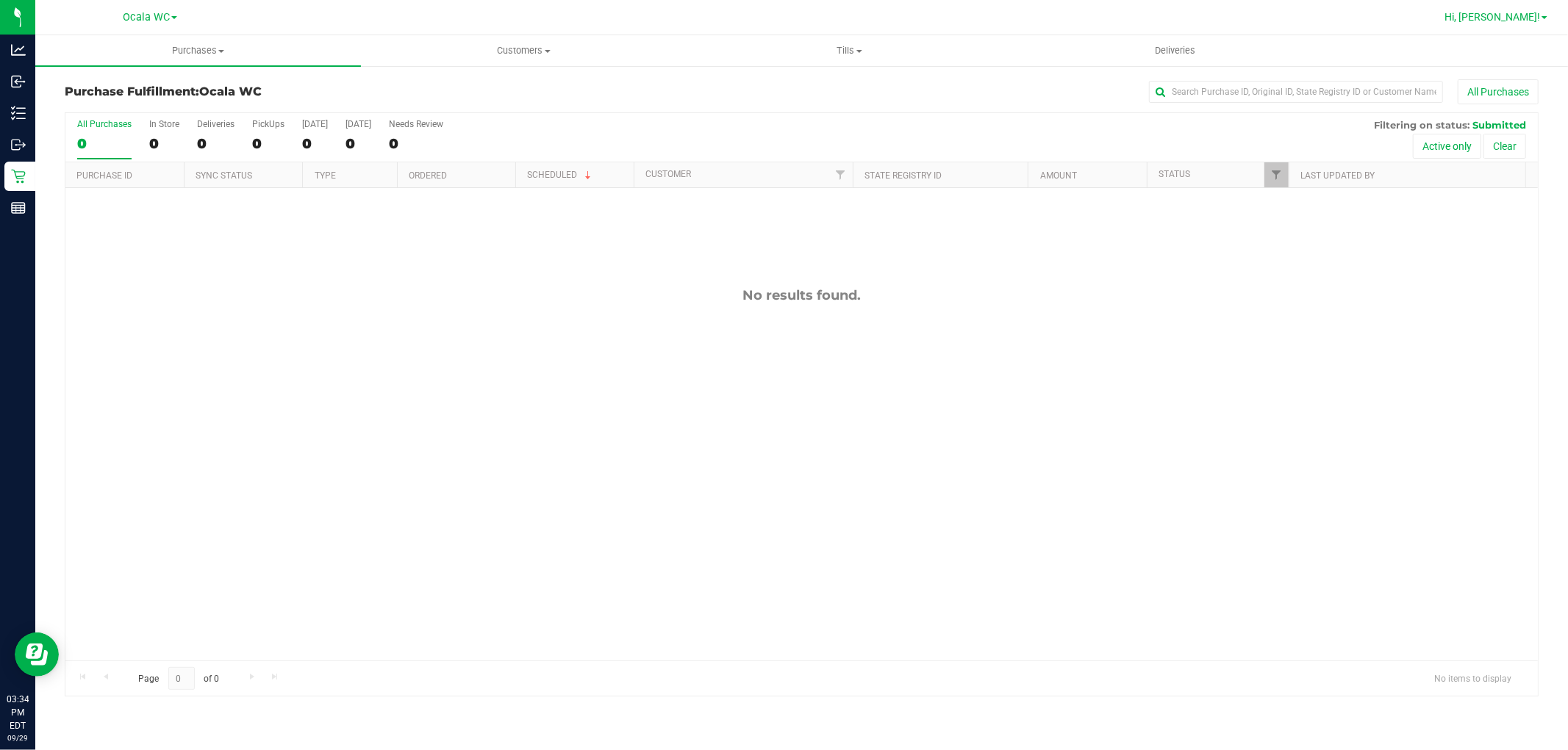
click at [1538, 11] on span "Hi, [PERSON_NAME]!" at bounding box center [1492, 17] width 95 height 12
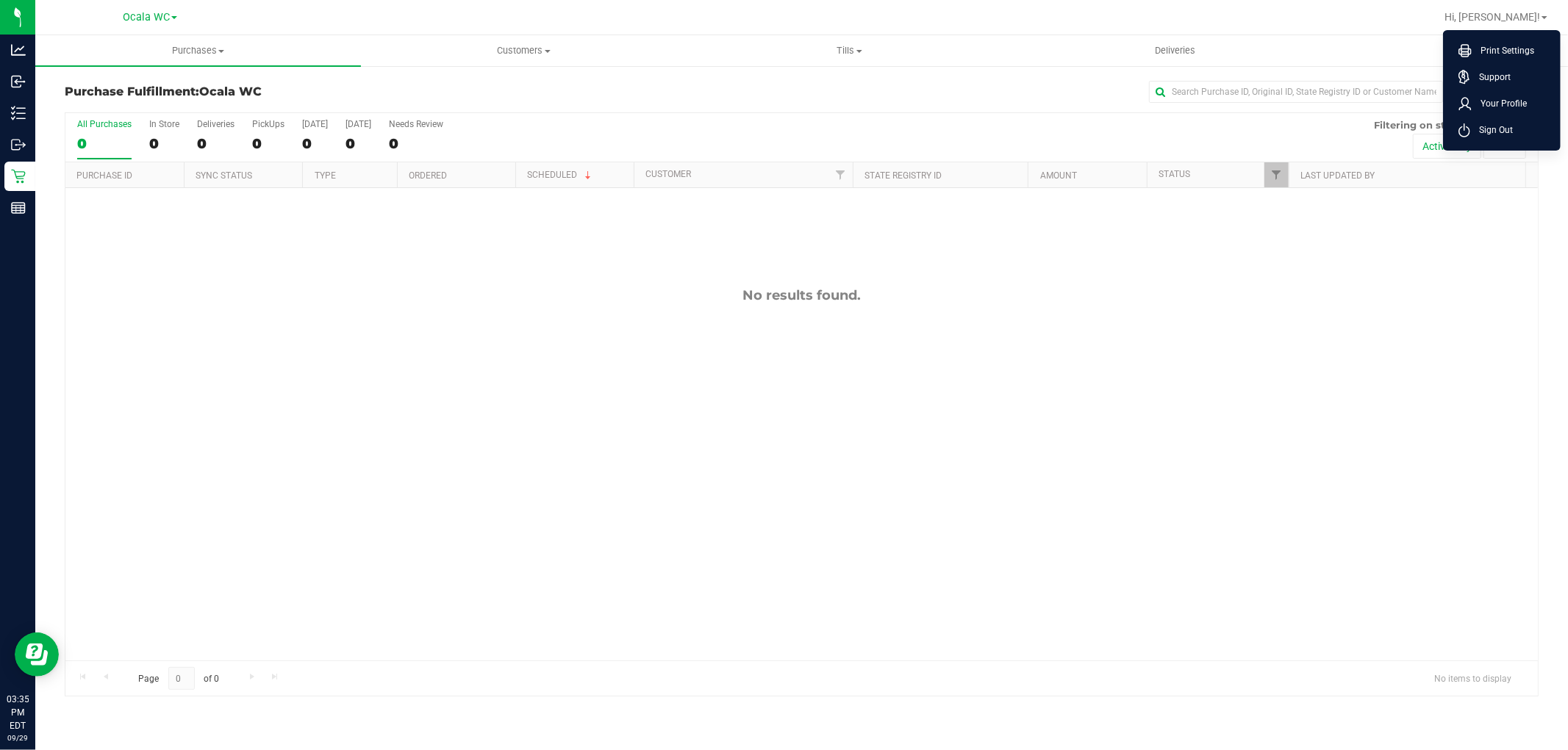
click at [1213, 462] on div "No results found." at bounding box center [801, 474] width 1472 height 572
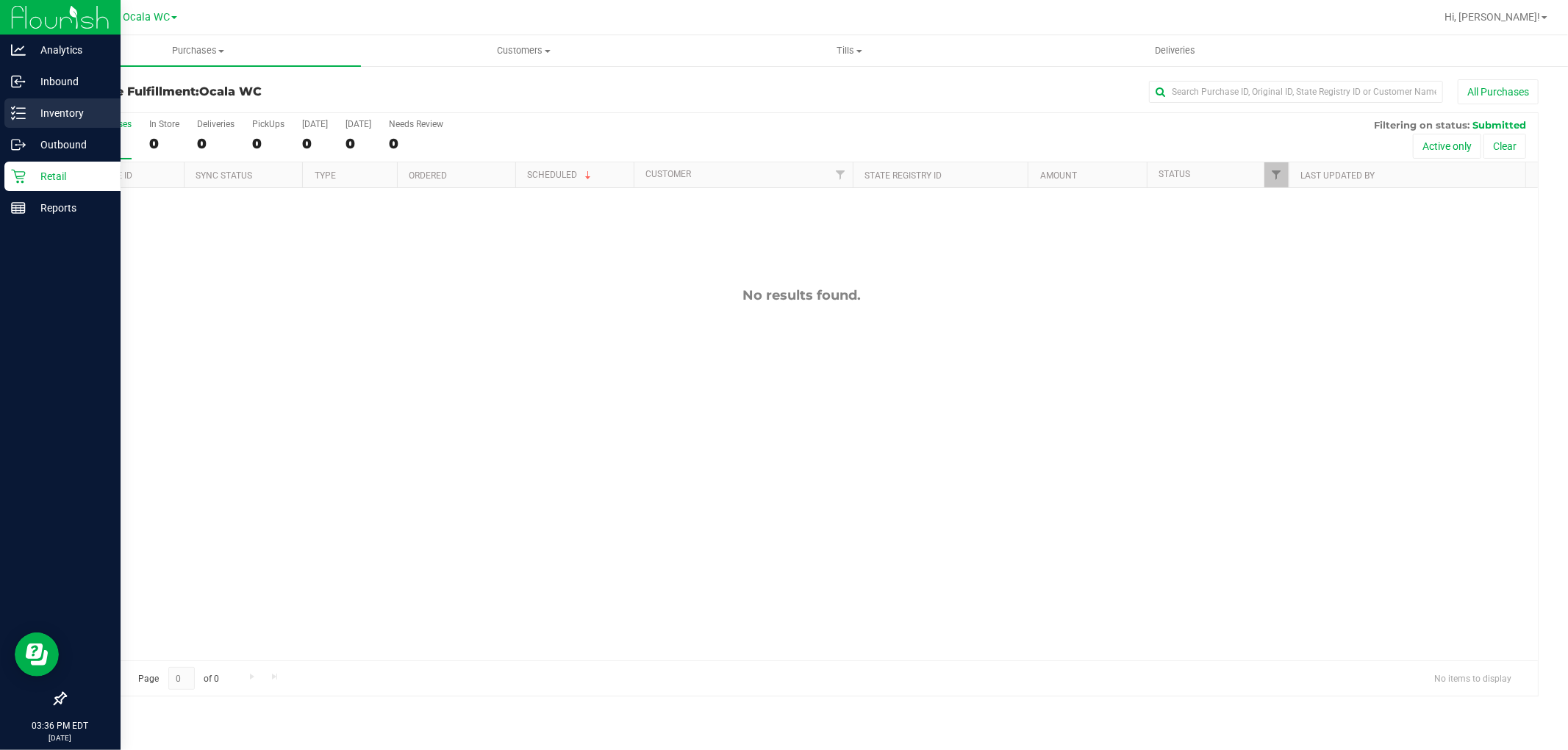
click at [70, 114] on p "Inventory" at bounding box center [70, 113] width 89 height 18
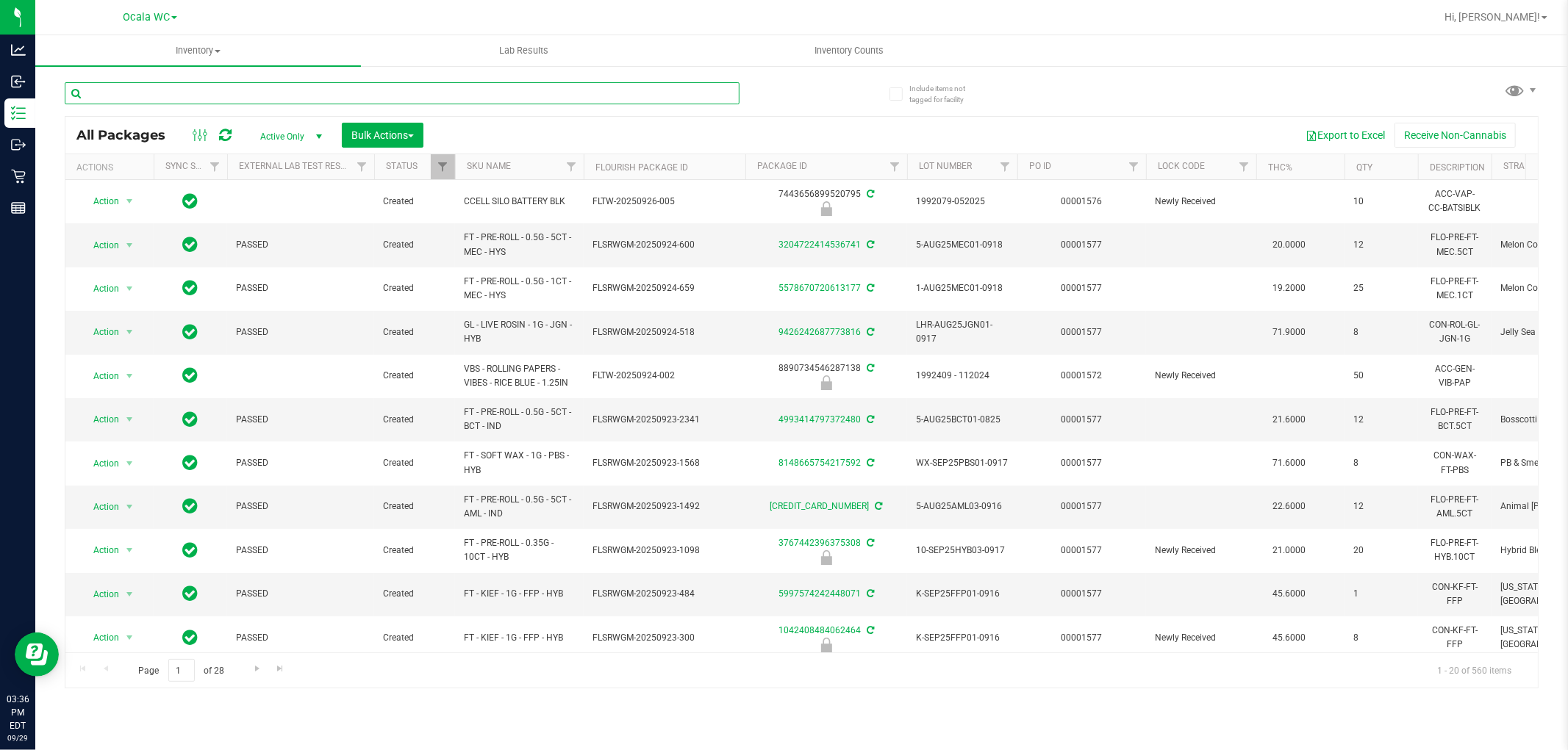
click at [129, 94] on input "text" at bounding box center [402, 94] width 675 height 22
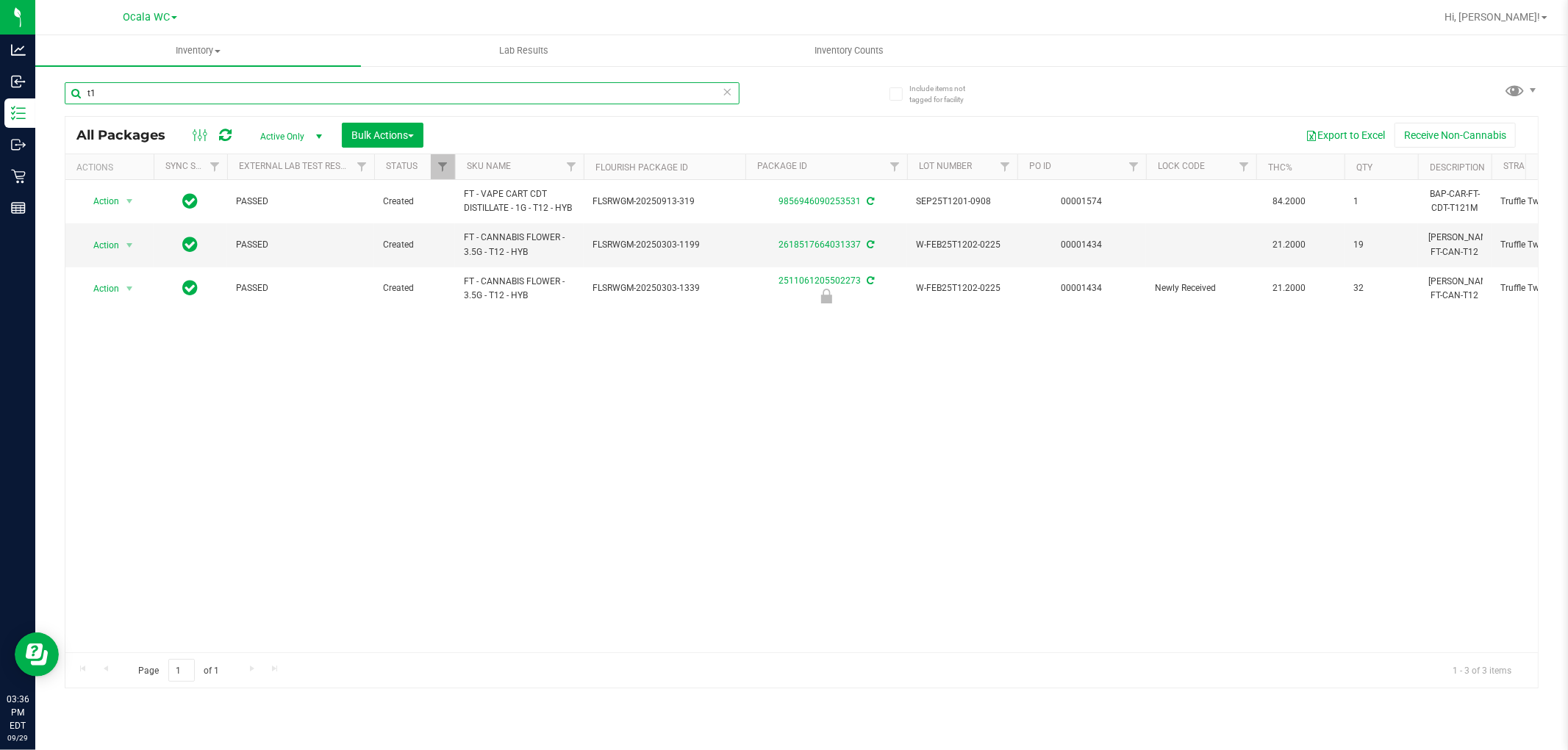
type input "t"
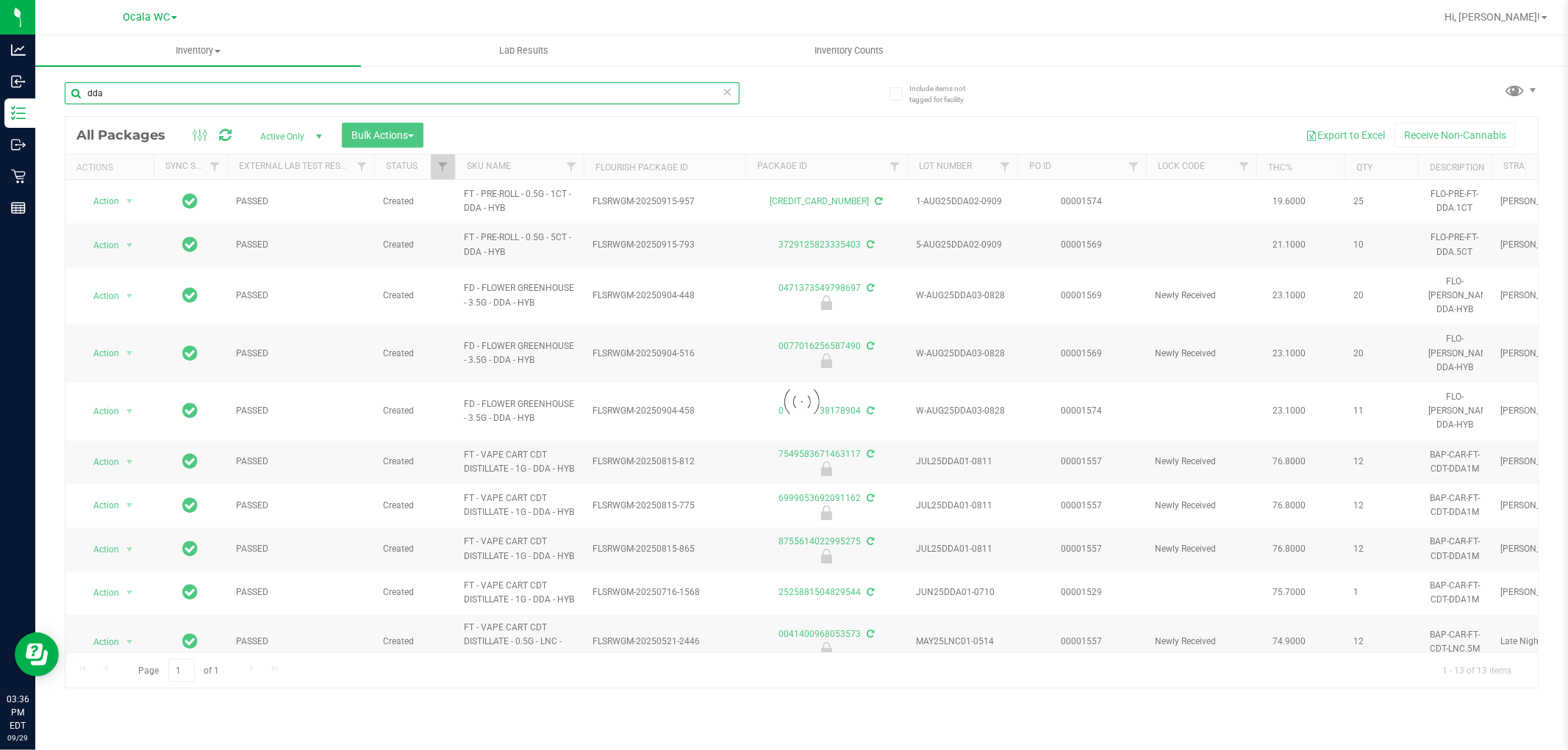
type input "dda"
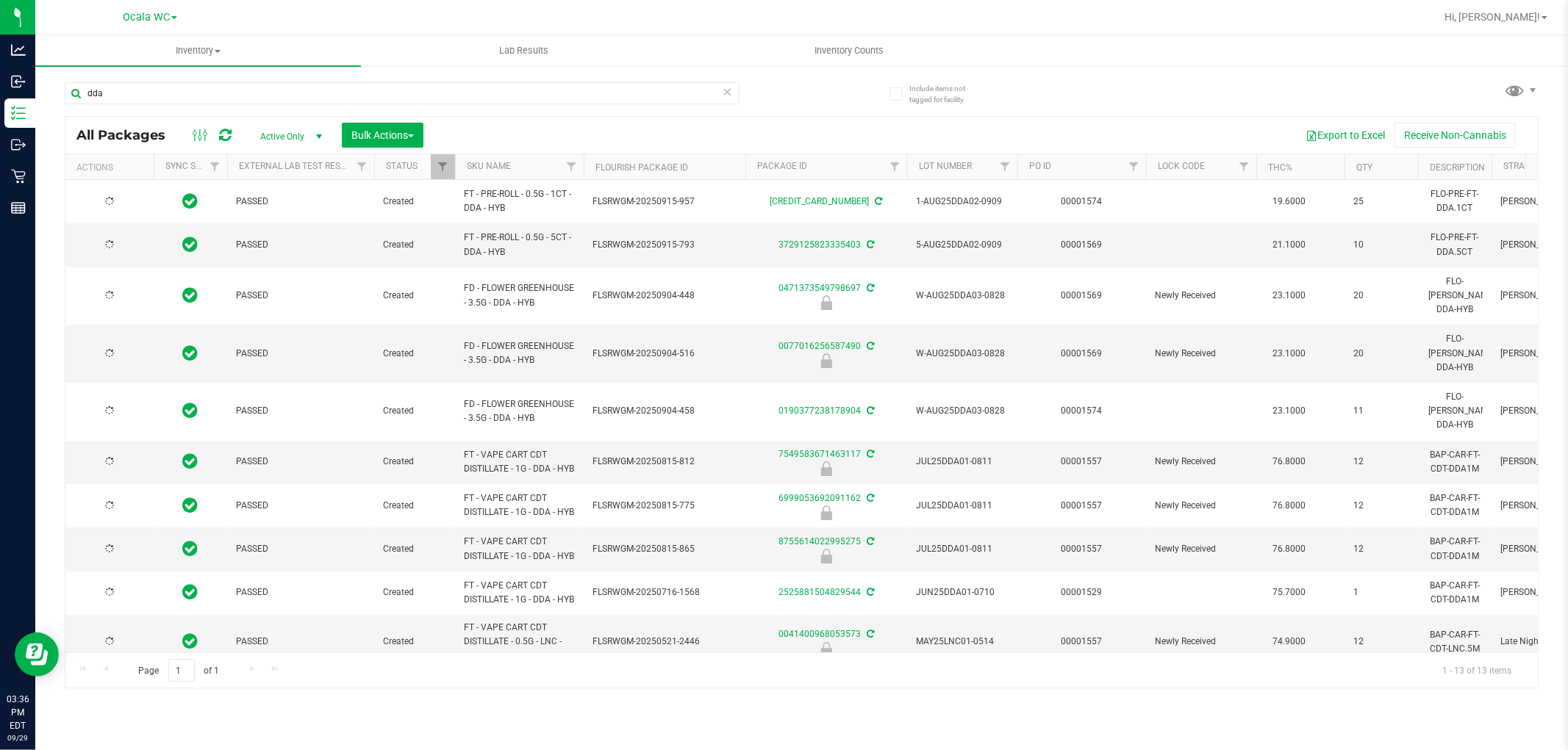
click at [533, 168] on th "SKU Name" at bounding box center [520, 167] width 129 height 26
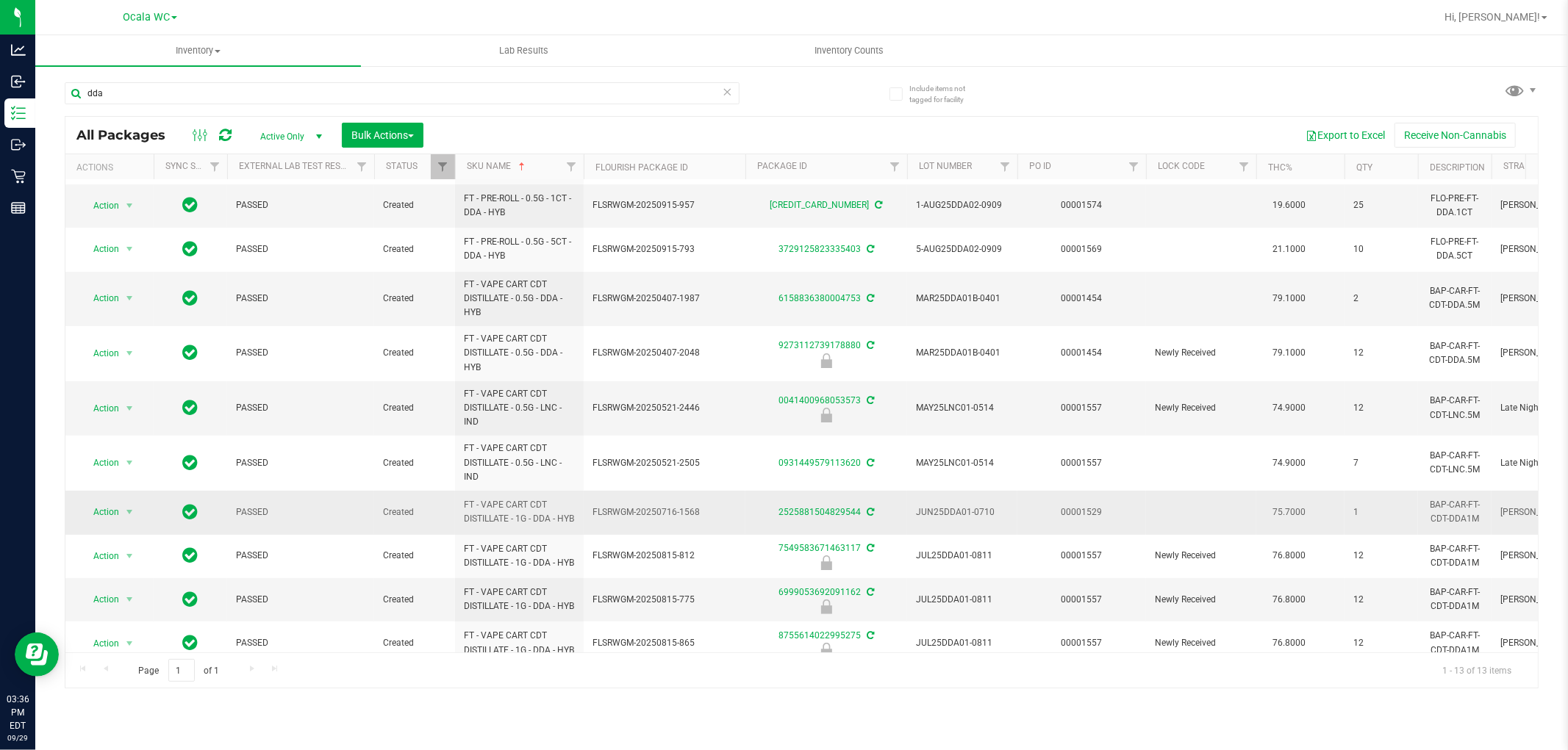
scroll to position [195, 0]
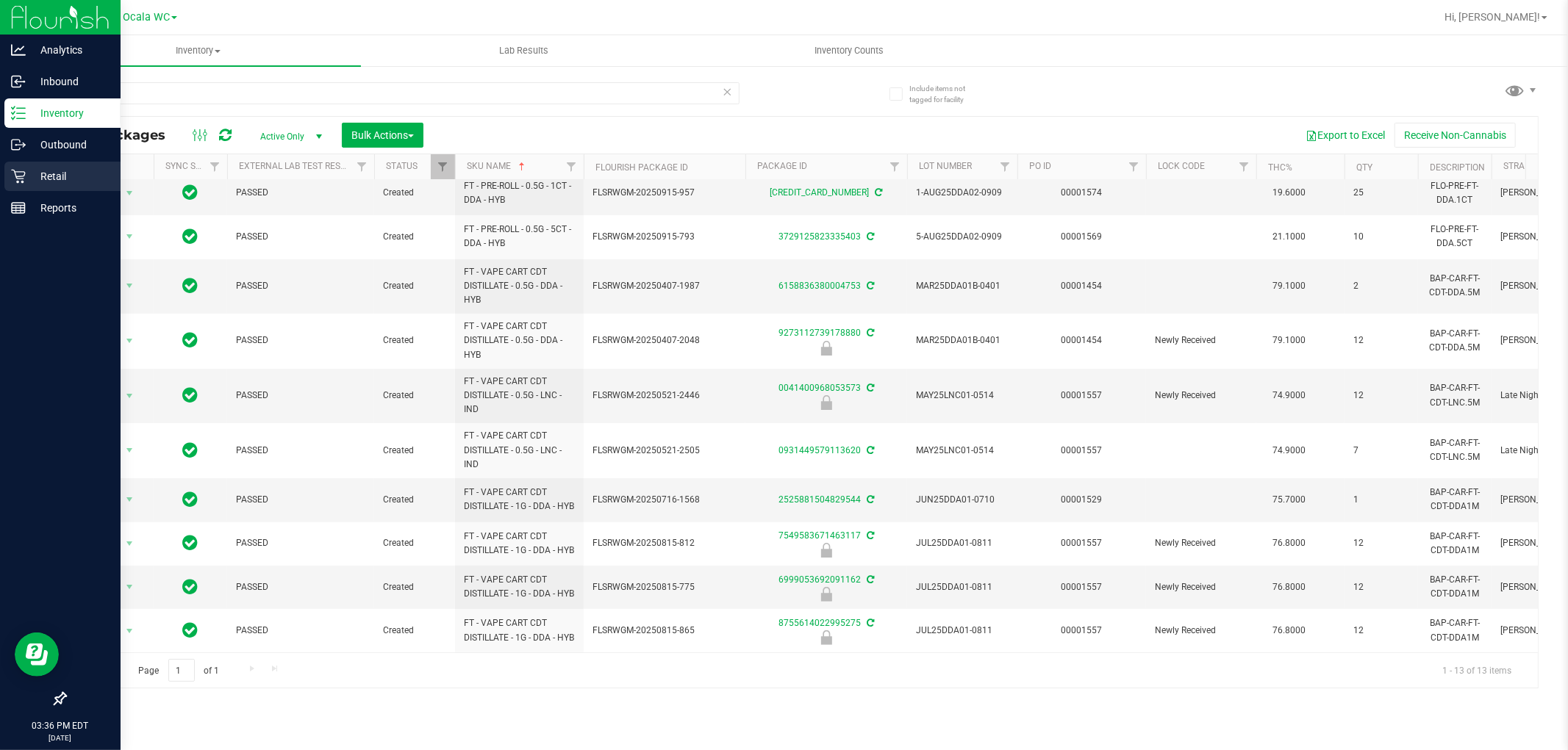
click at [46, 180] on p "Retail" at bounding box center [70, 176] width 89 height 18
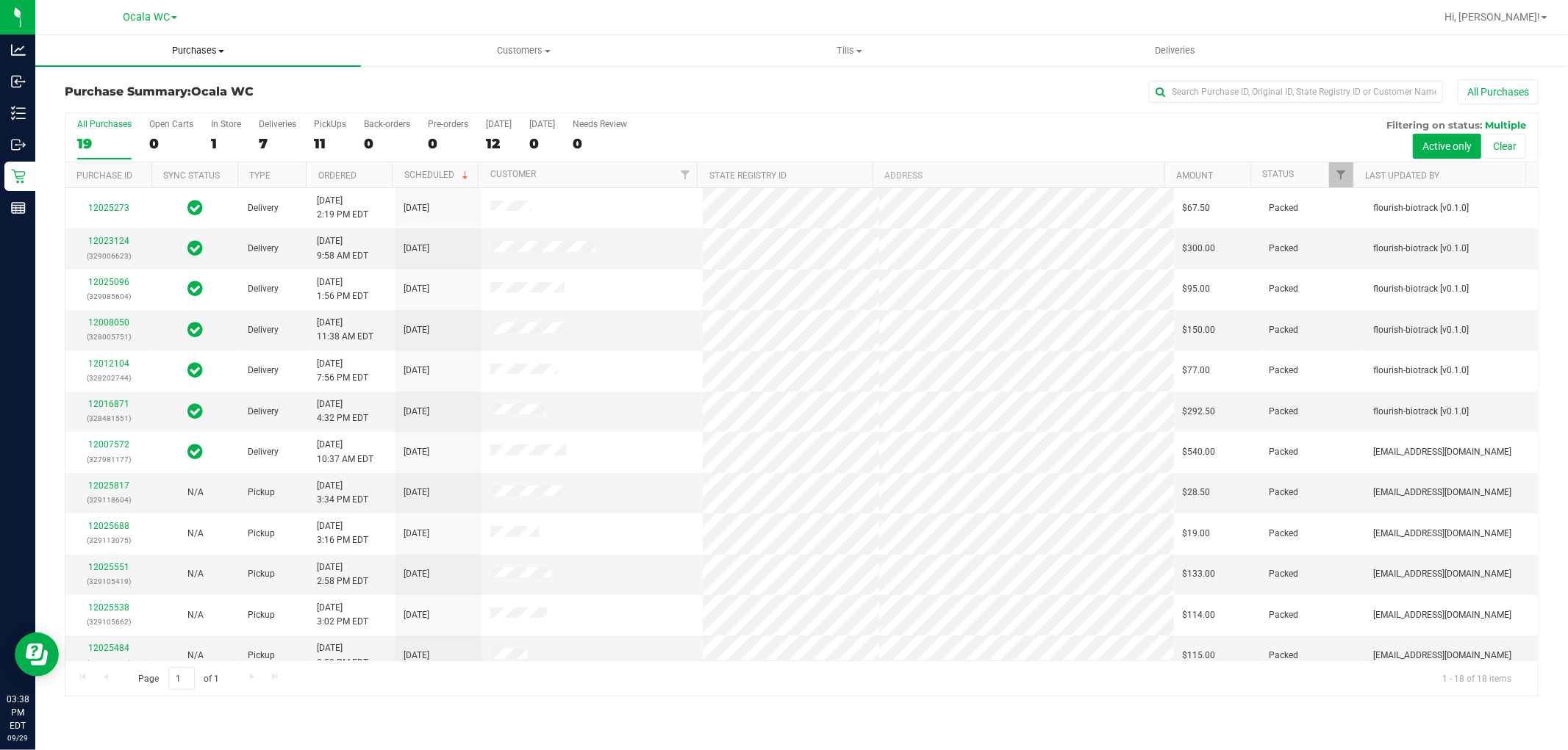
click at [196, 53] on span "Purchases" at bounding box center [198, 51] width 326 height 13
click at [108, 104] on span "Fulfillment" at bounding box center [80, 106] width 91 height 13
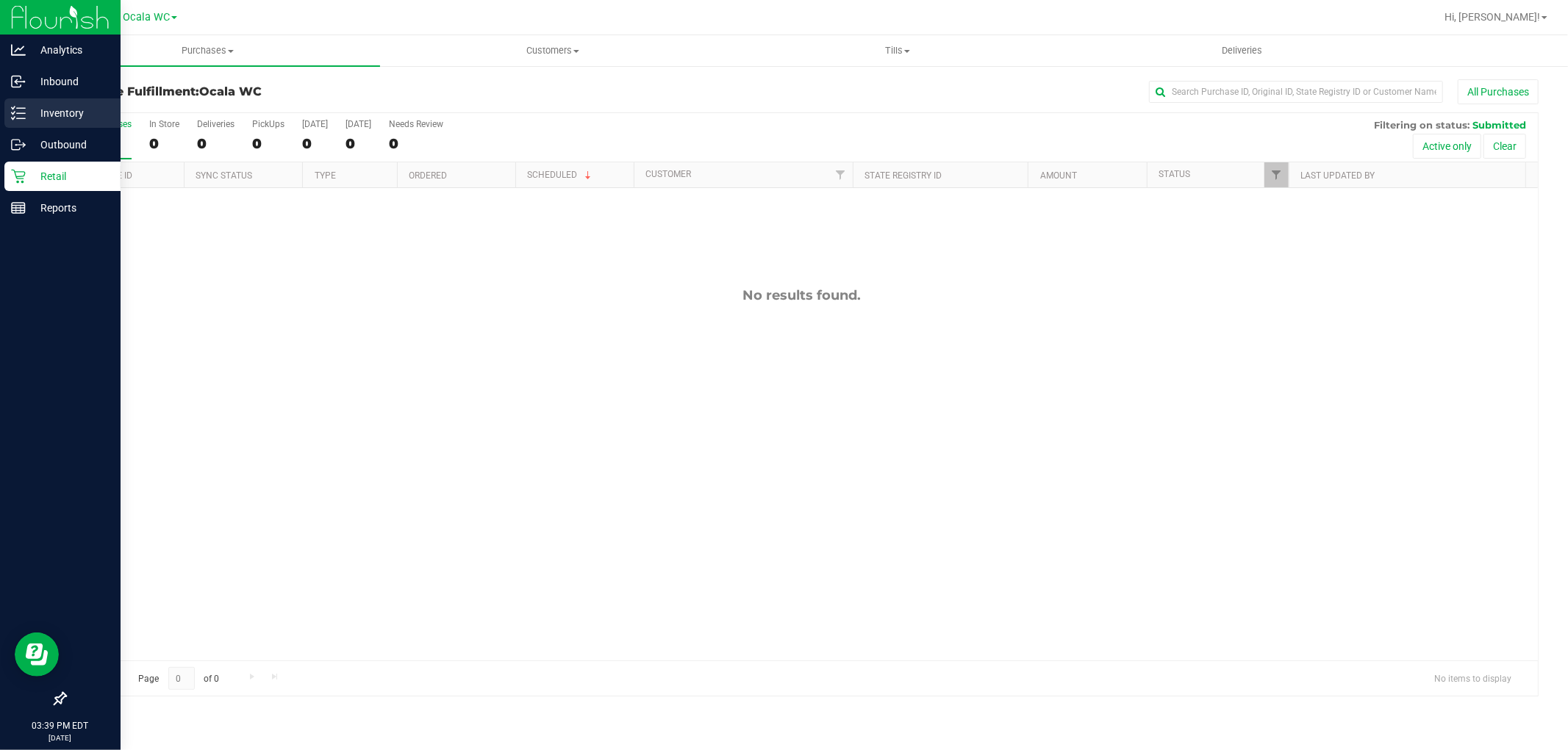
click at [26, 111] on p "Inventory" at bounding box center [70, 113] width 89 height 18
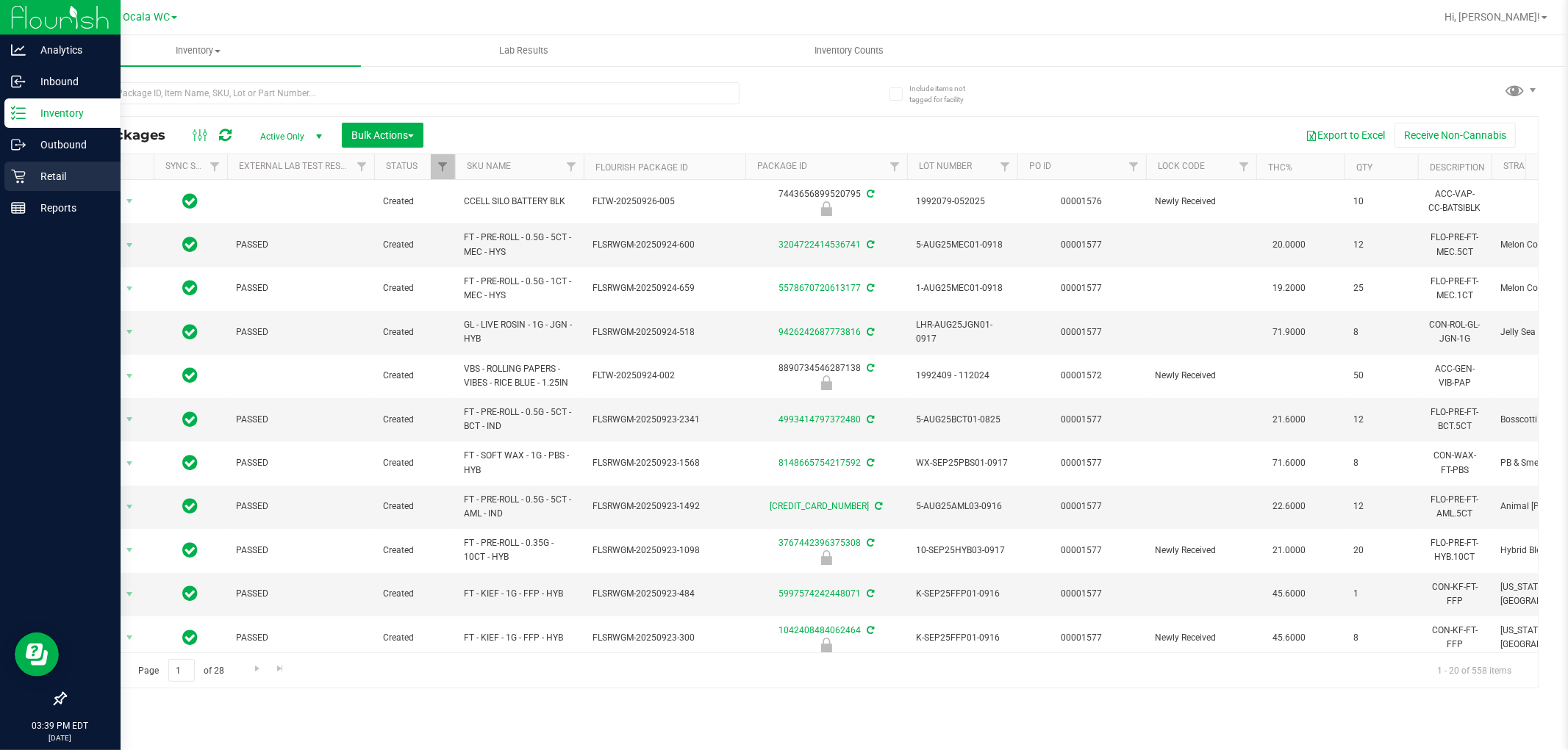
click at [54, 175] on p "Retail" at bounding box center [70, 176] width 89 height 18
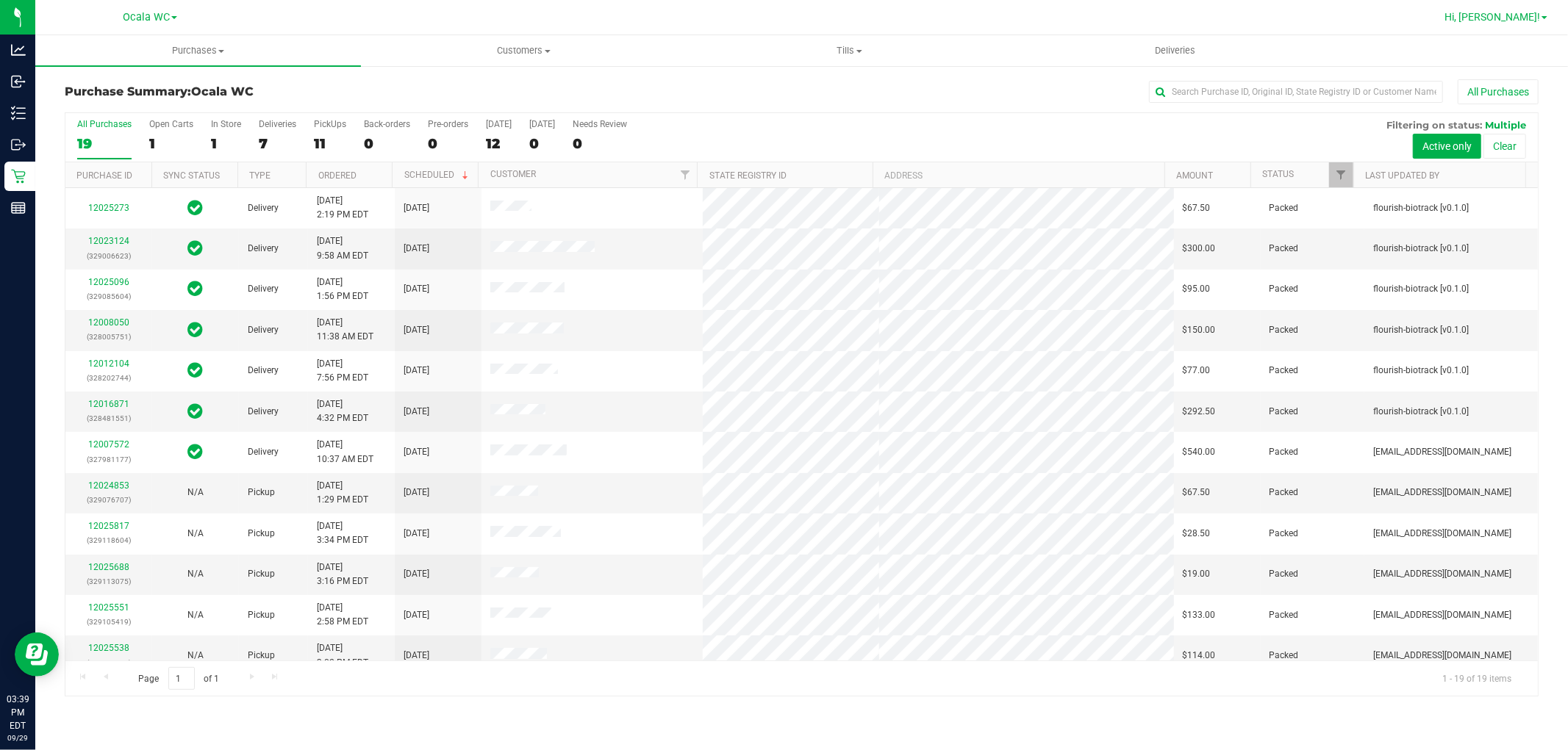
click at [1517, 18] on span "Hi, [PERSON_NAME]!" at bounding box center [1492, 17] width 95 height 12
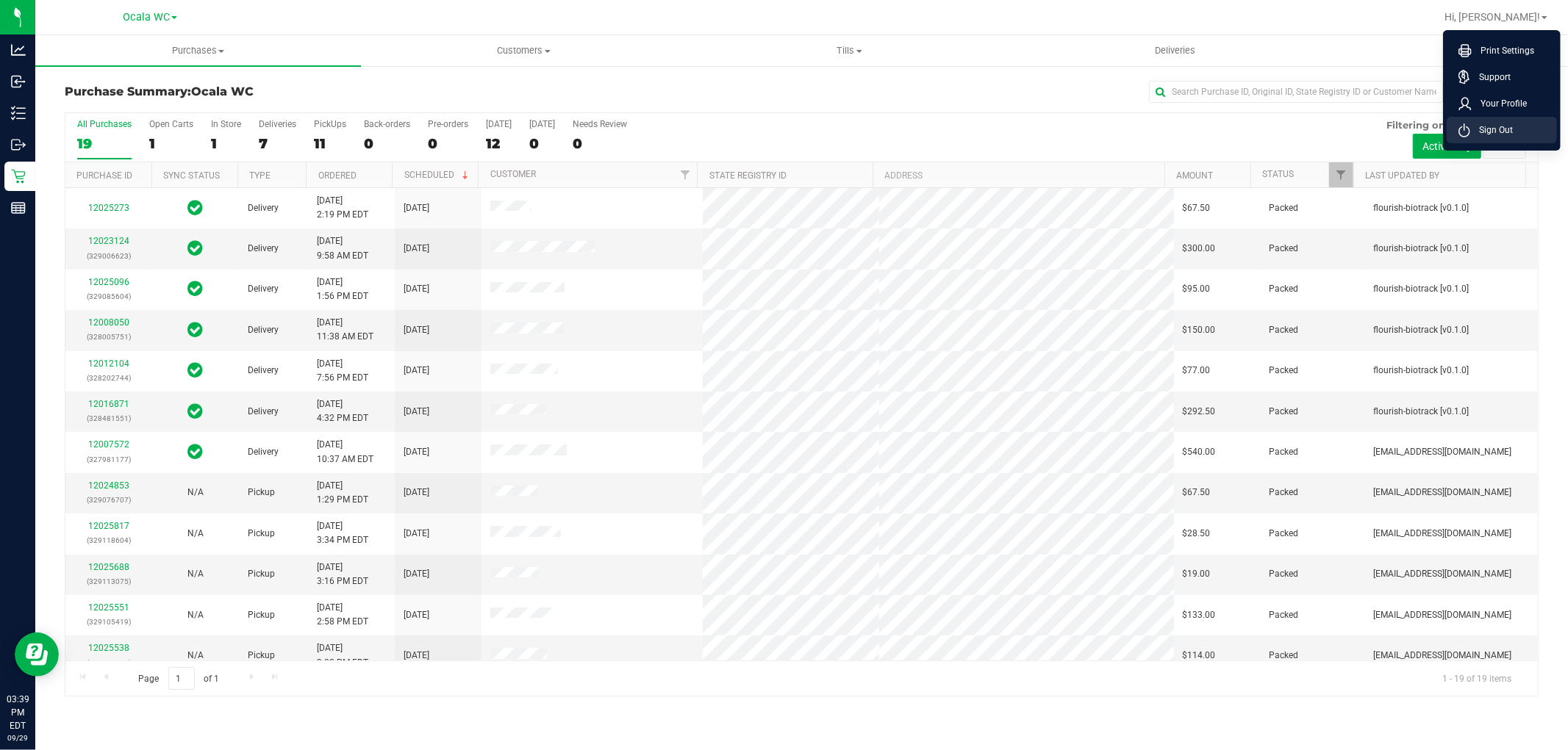
click at [1489, 126] on span "Sign Out" at bounding box center [1491, 130] width 43 height 15
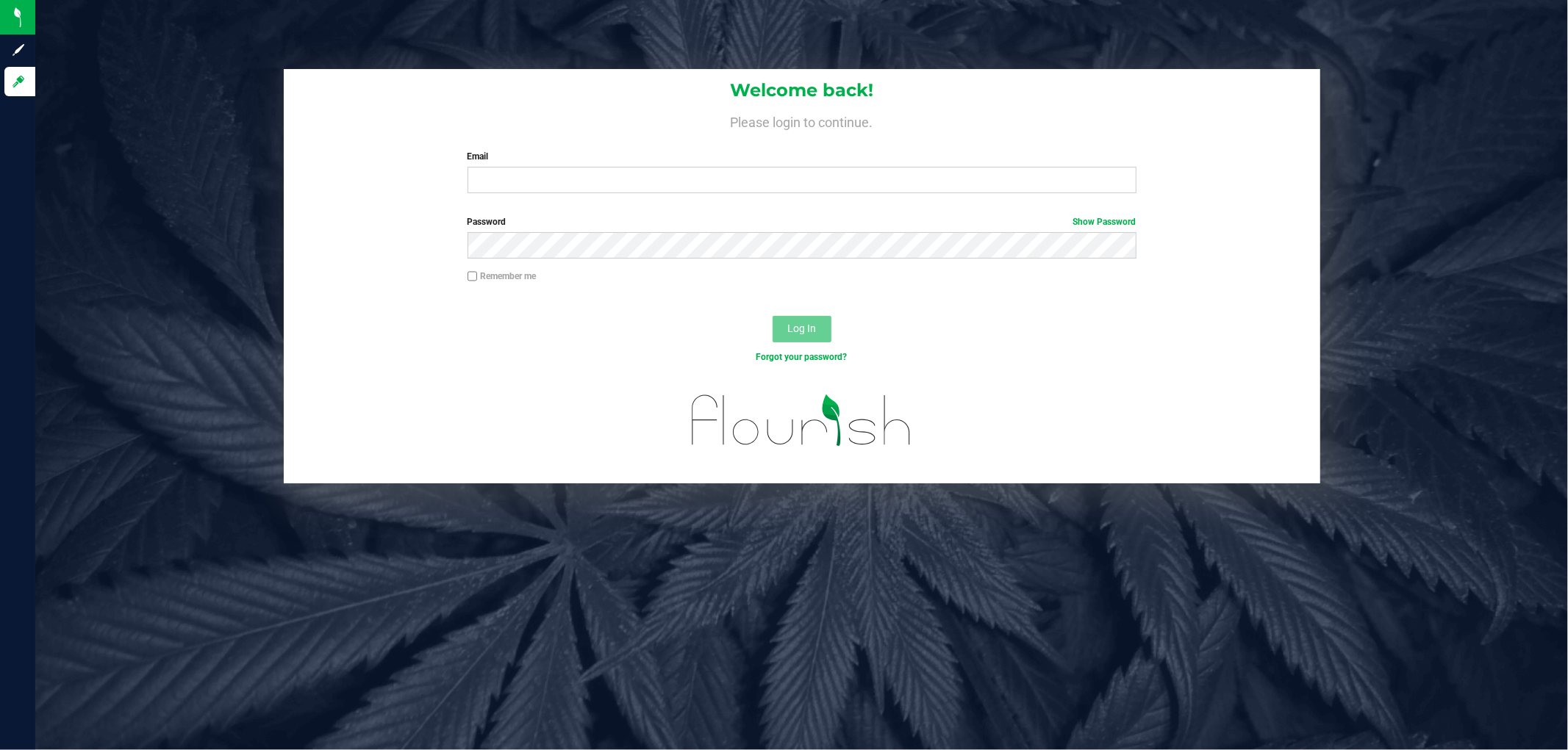
click at [248, 201] on div "Welcome back! Please login to continue. Email Required Please format your email…" at bounding box center [801, 276] width 1555 height 414
